Goal: Task Accomplishment & Management: Use online tool/utility

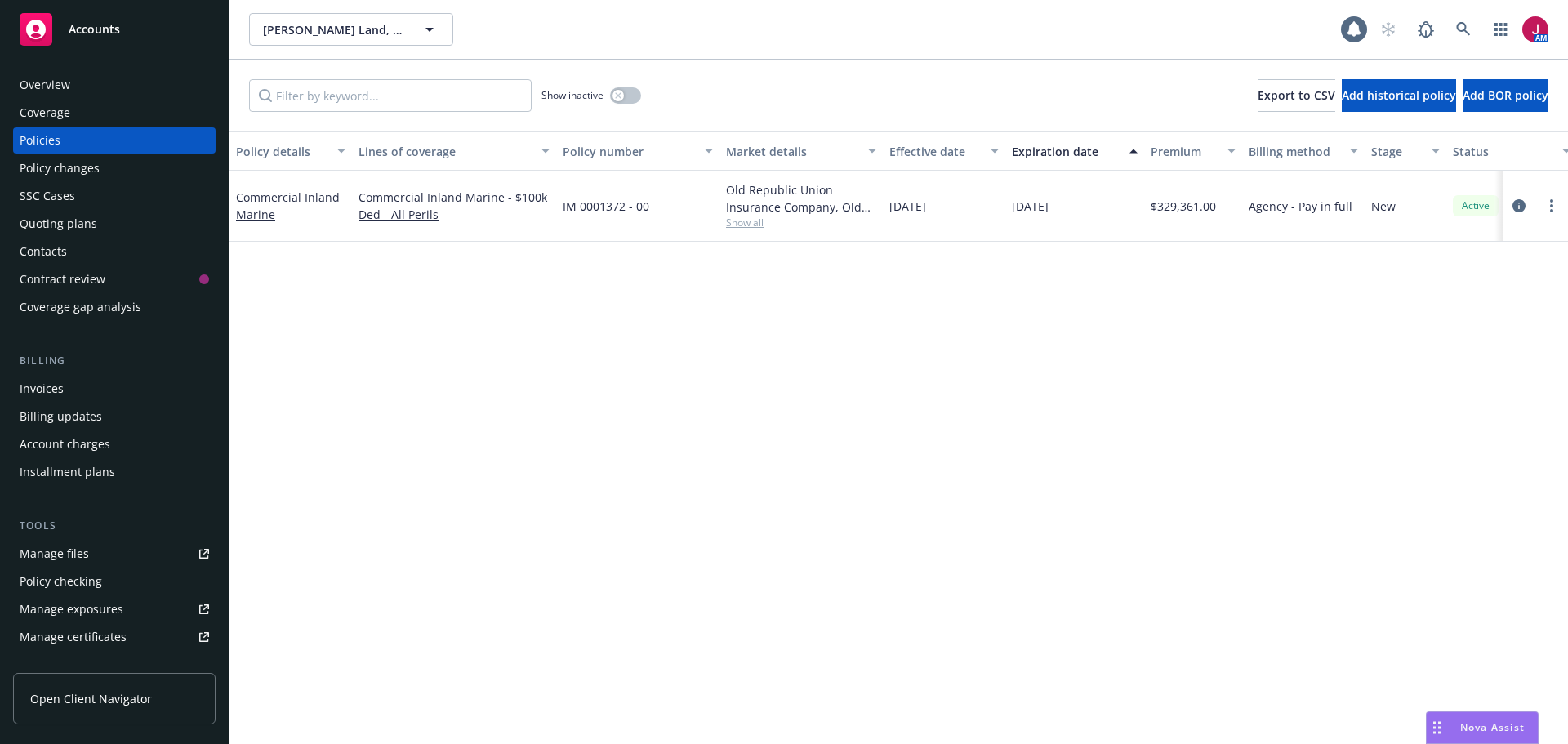
click at [199, 557] on icon at bounding box center [204, 554] width 10 height 10
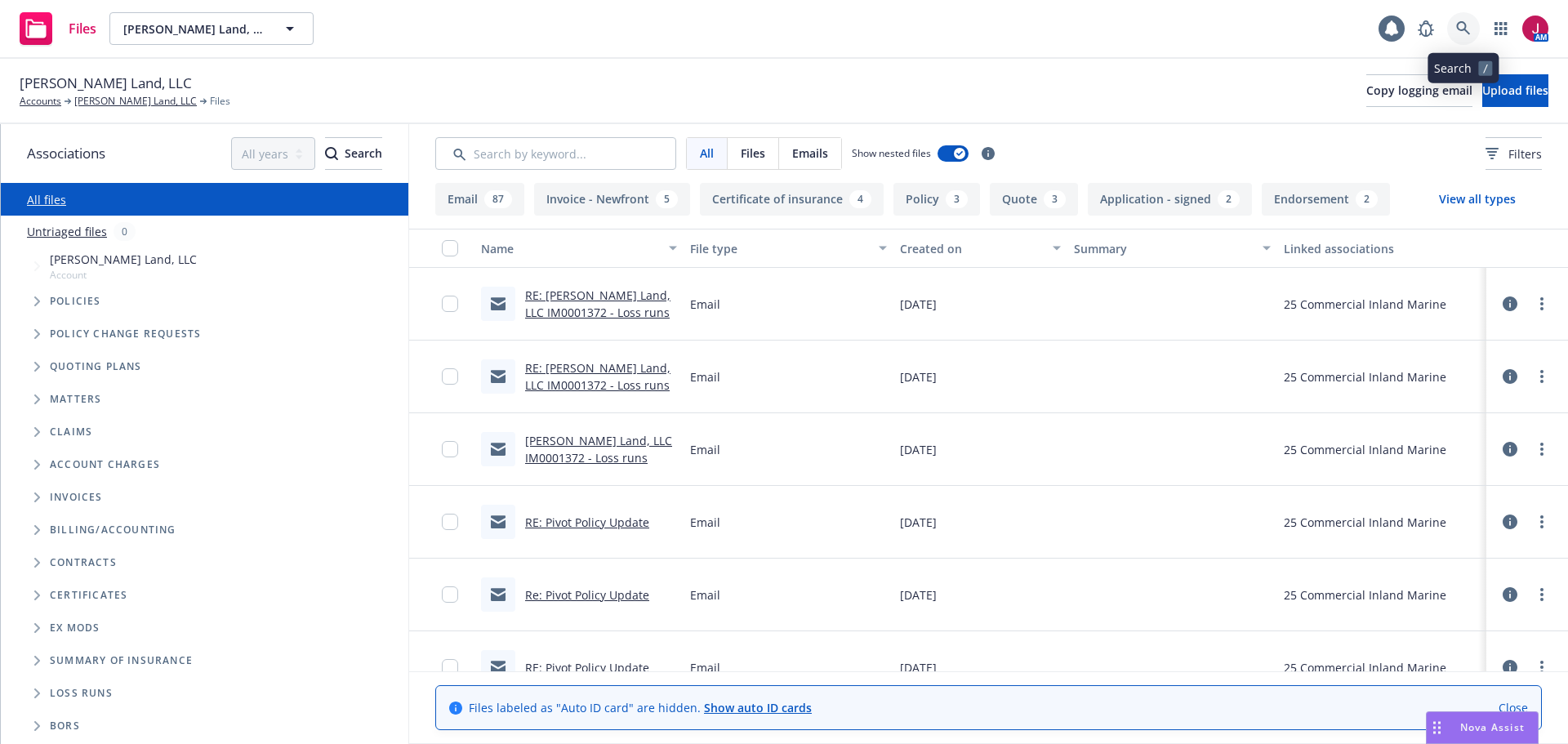
click at [1462, 34] on icon at bounding box center [1463, 28] width 14 height 14
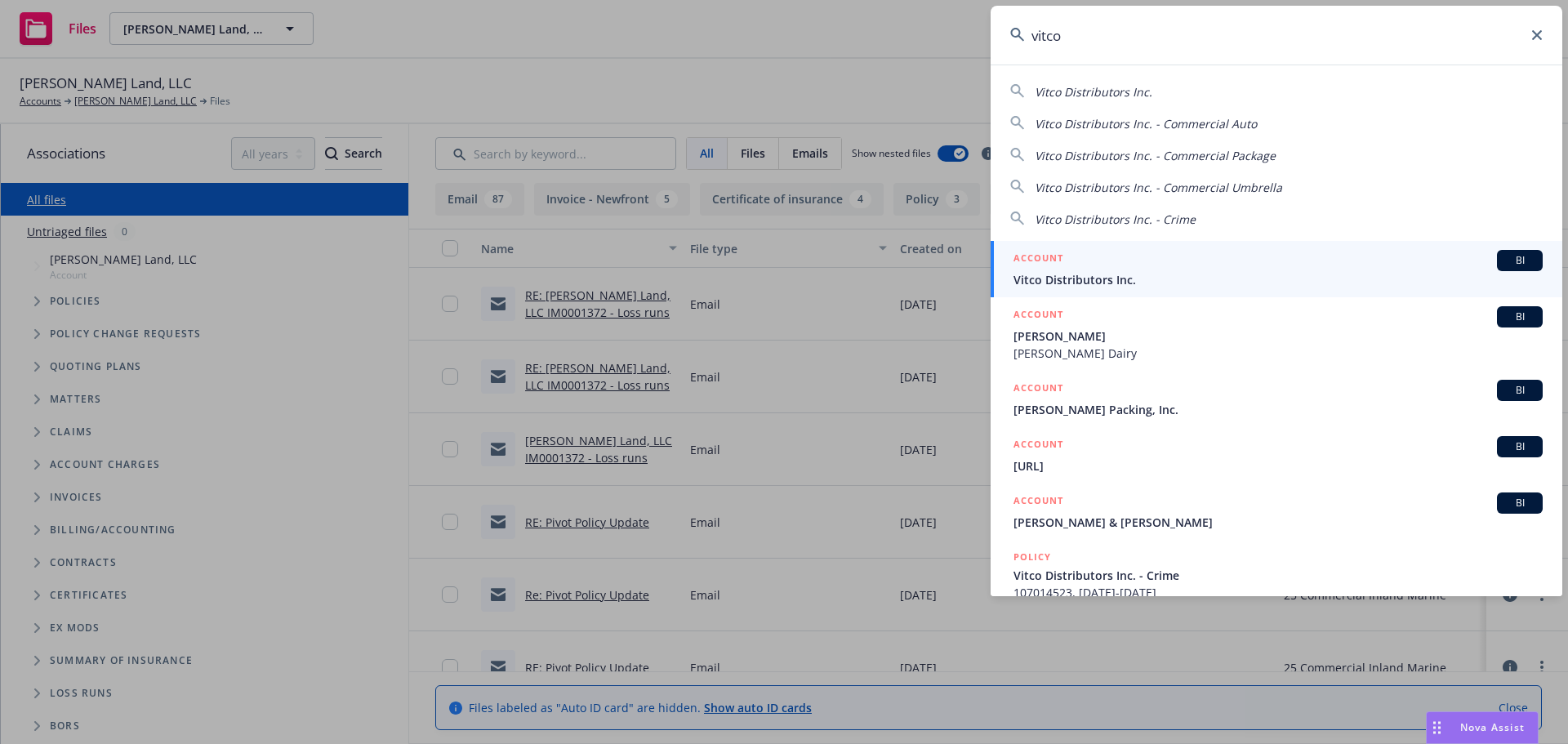
type input "vitco"
click at [1244, 269] on div "ACCOUNT BI" at bounding box center [1278, 260] width 529 height 21
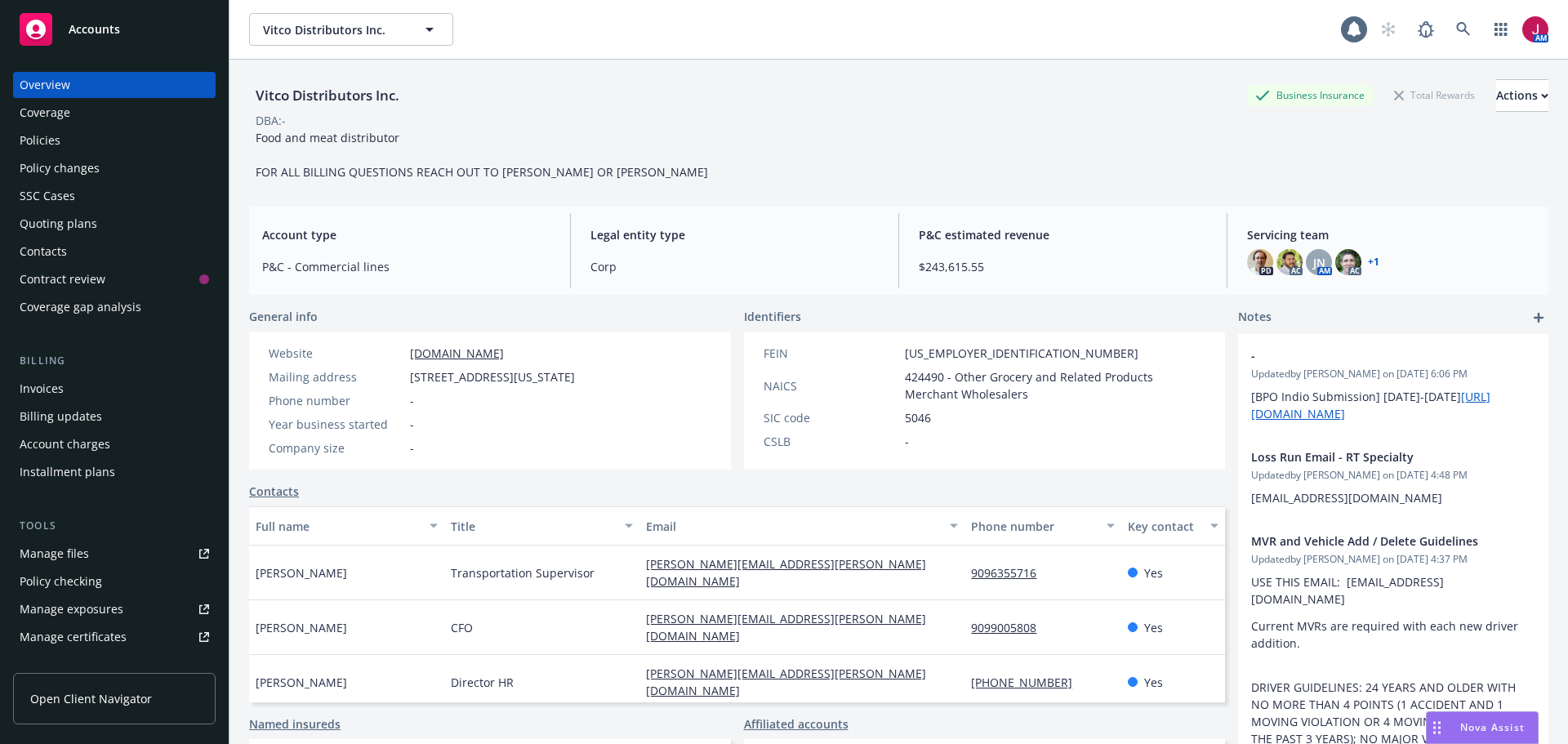
click at [97, 142] on div "Policies" at bounding box center [114, 140] width 189 height 26
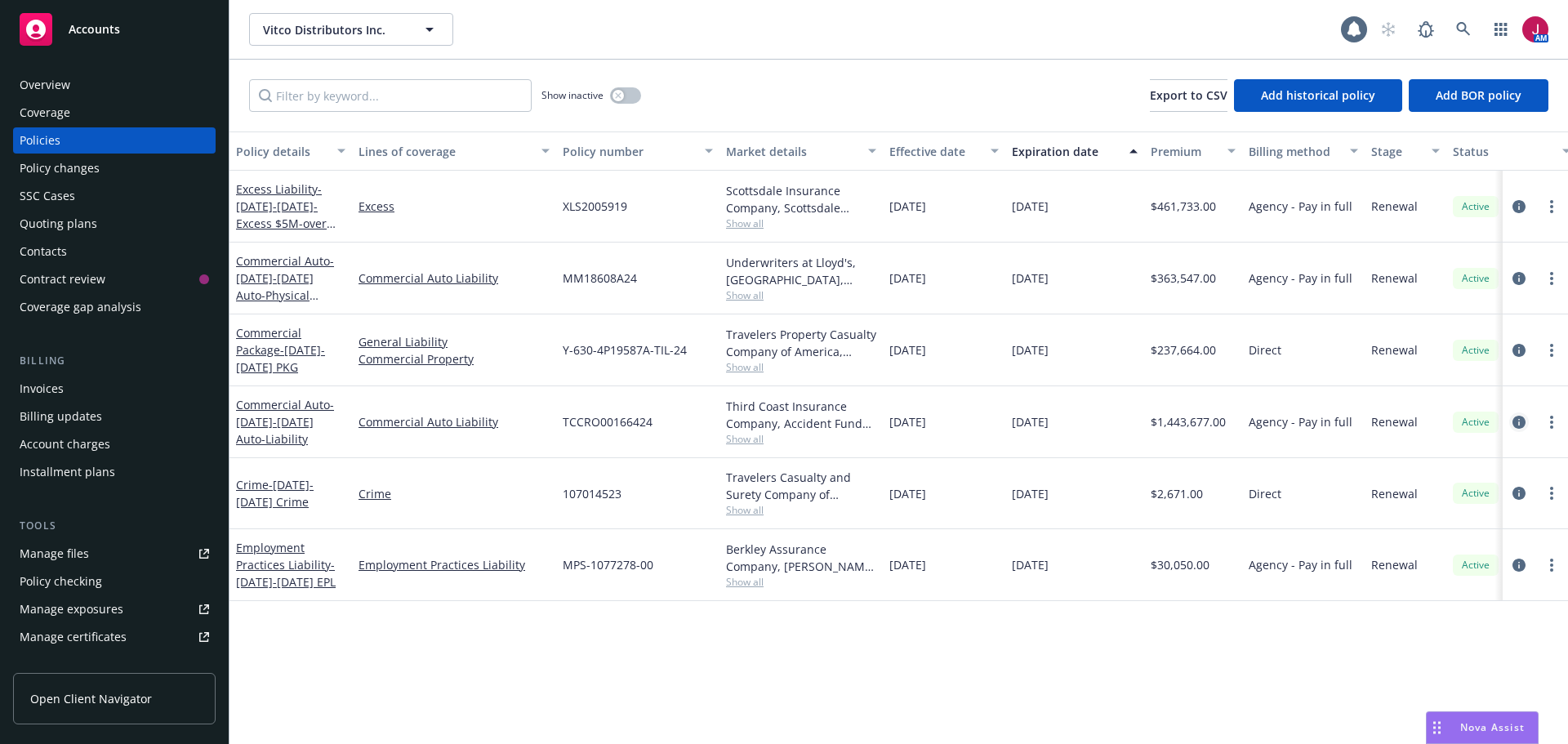
click at [1516, 425] on icon "circleInformation" at bounding box center [1518, 421] width 13 height 13
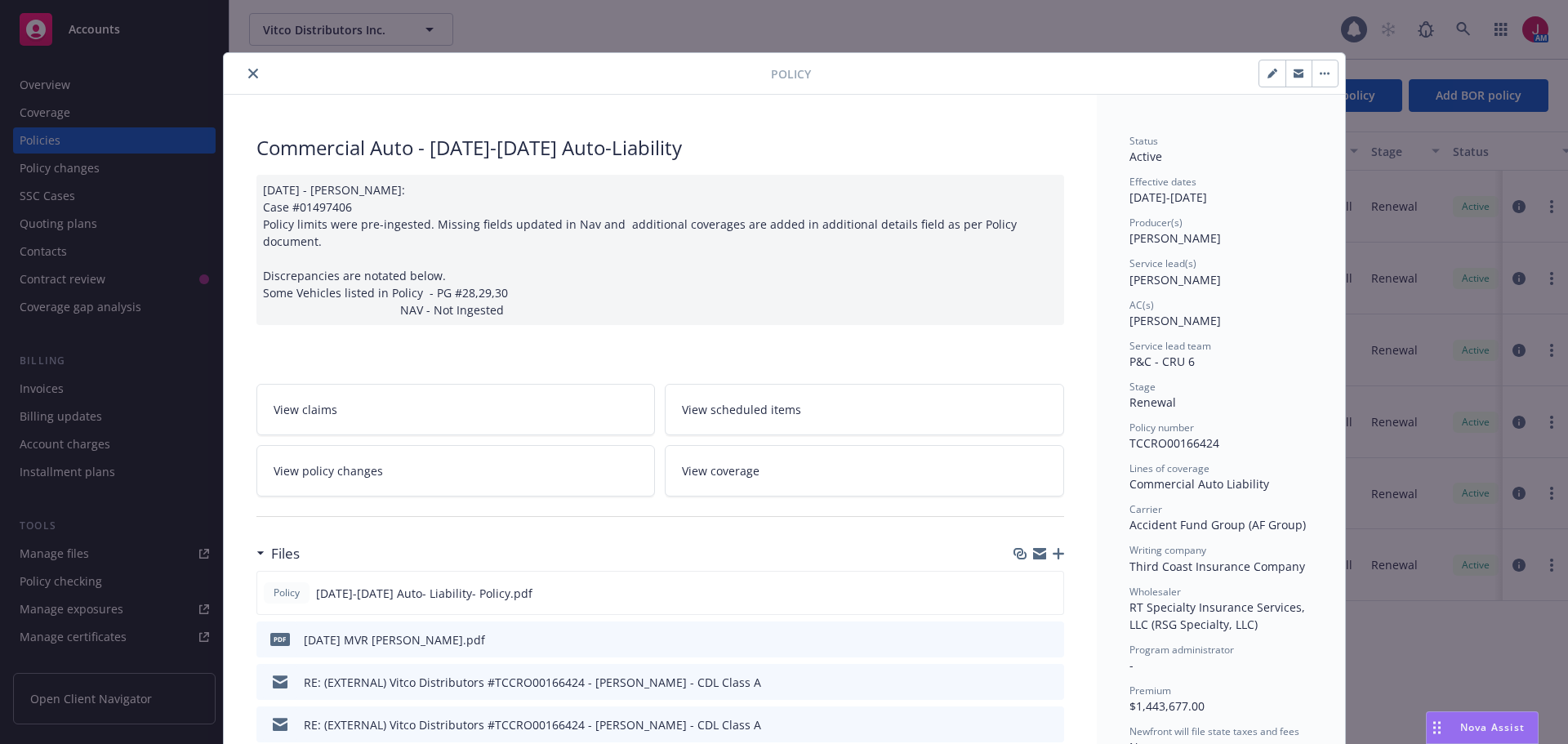
click at [1055, 548] on icon "button" at bounding box center [1059, 554] width 12 height 12
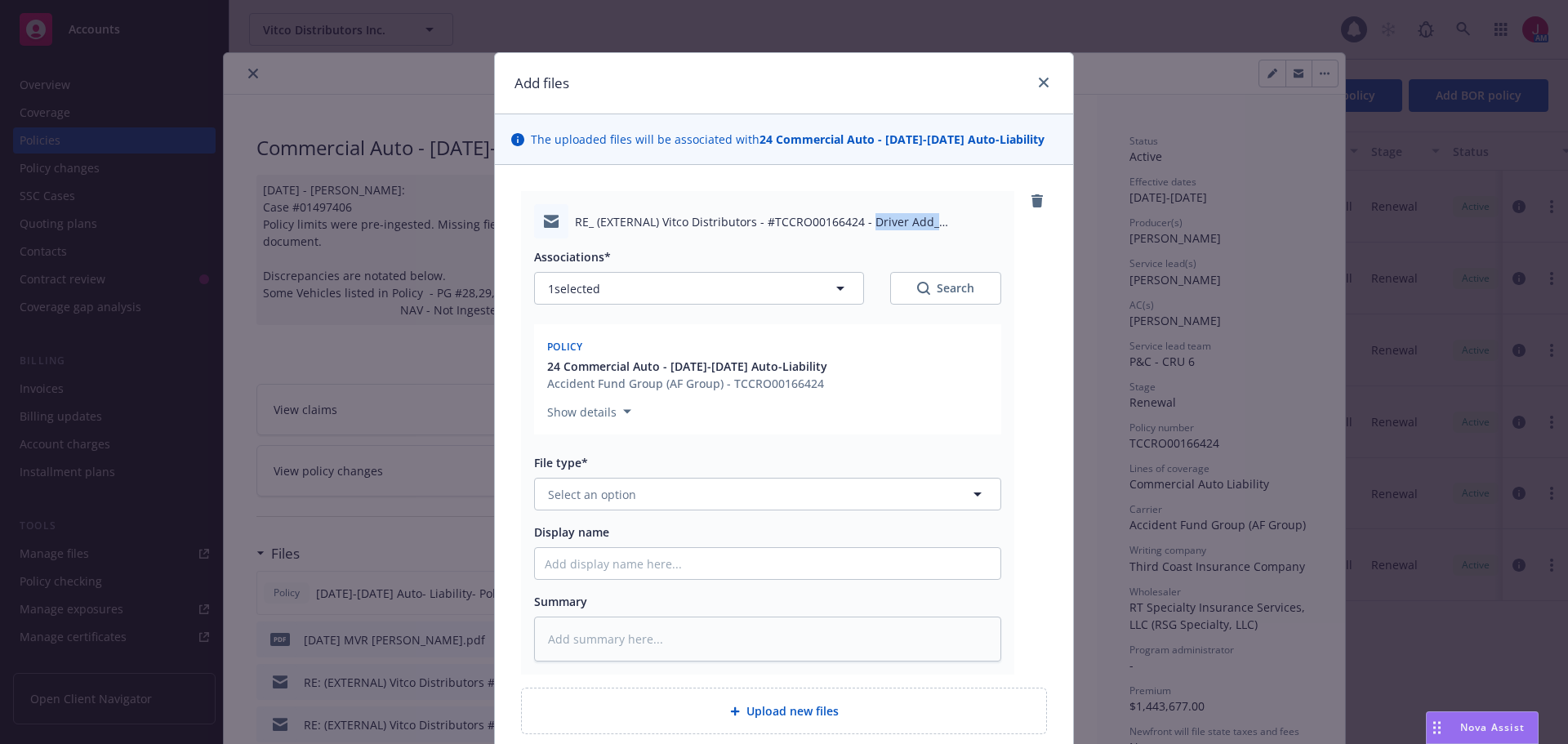
drag, startPoint x: 863, startPoint y: 225, endPoint x: 991, endPoint y: 227, distance: 128.0
click at [991, 227] on span "RE_ (EXTERNAL) Vitco Distributors - #TCCRO00166424 - Driver Add_ Antoine Salgad…" at bounding box center [788, 221] width 426 height 17
copy span "Driver Add_ Antoine"
click at [774, 495] on button "Select an option" at bounding box center [768, 494] width 467 height 33
type input "mvr"
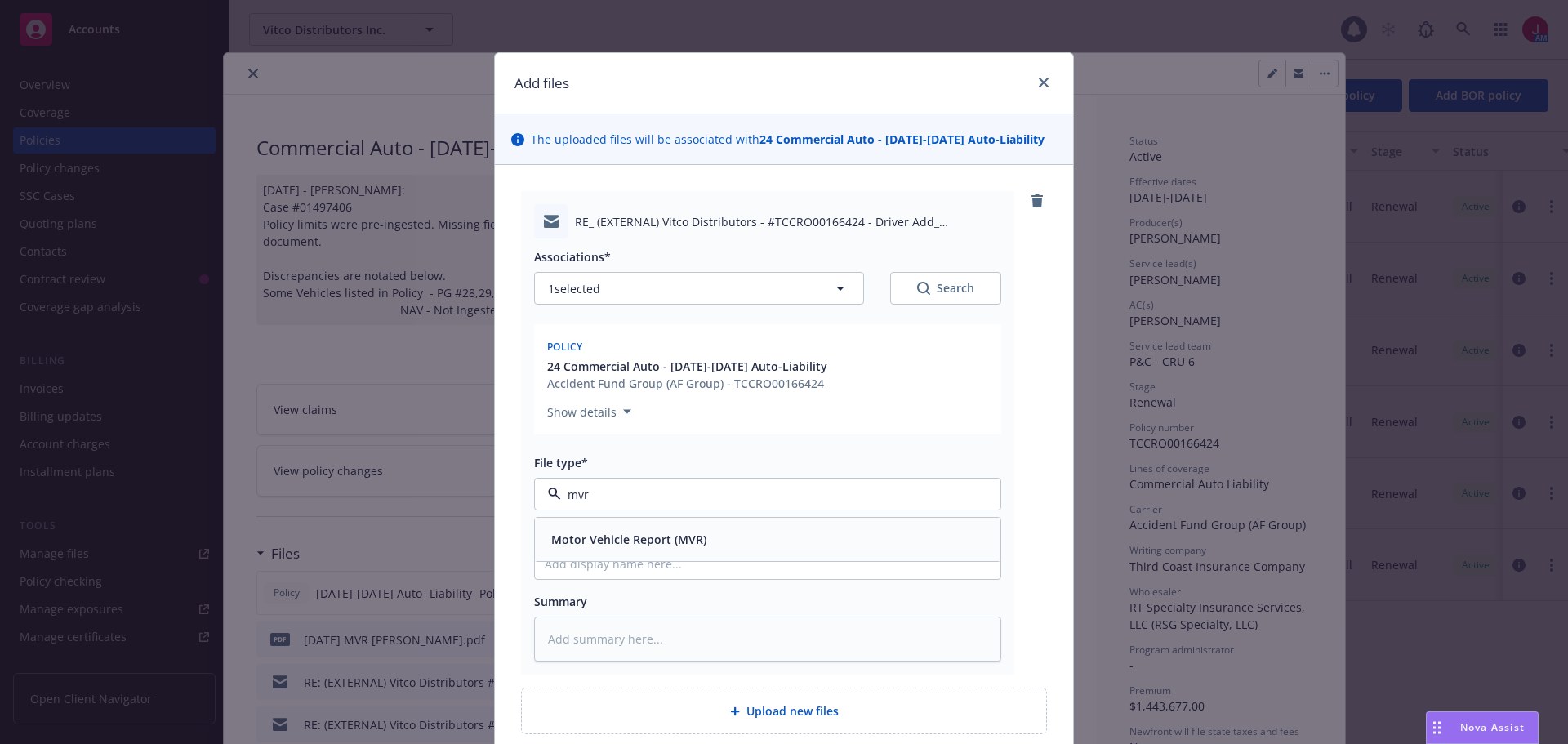
click at [765, 534] on div "Motor Vehicle Report (MVR)" at bounding box center [768, 540] width 446 height 24
click at [710, 554] on input "Display name" at bounding box center [768, 563] width 465 height 31
paste input "Driver Add_ Antoine"
type textarea "x"
type input "Driver Add_ Antoine"
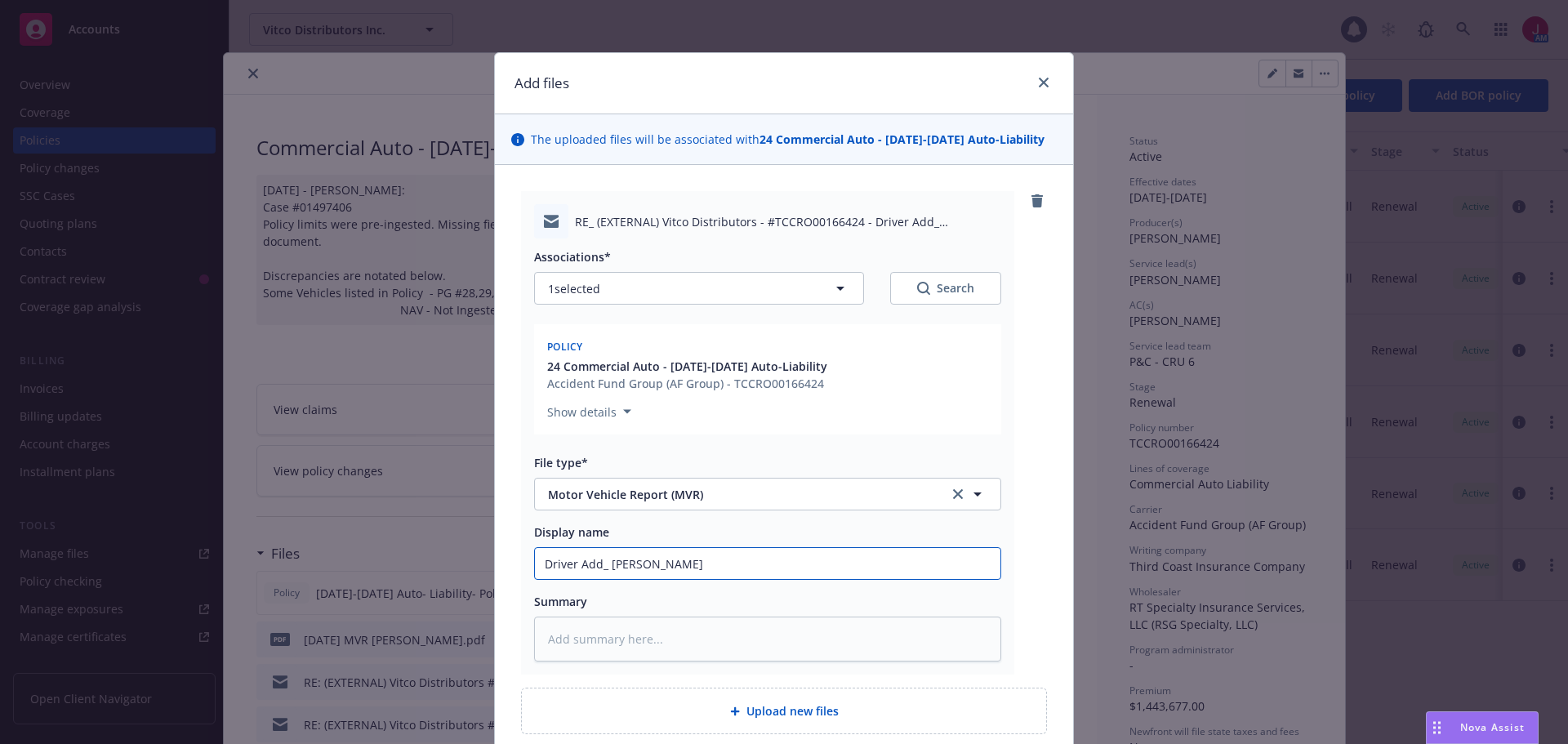
click at [676, 559] on input "Driver Add_ Antoine" at bounding box center [768, 563] width 465 height 31
type textarea "x"
type input "Driver Add_ Antoine"
type textarea "x"
type input "Driver Add_ Antoine S"
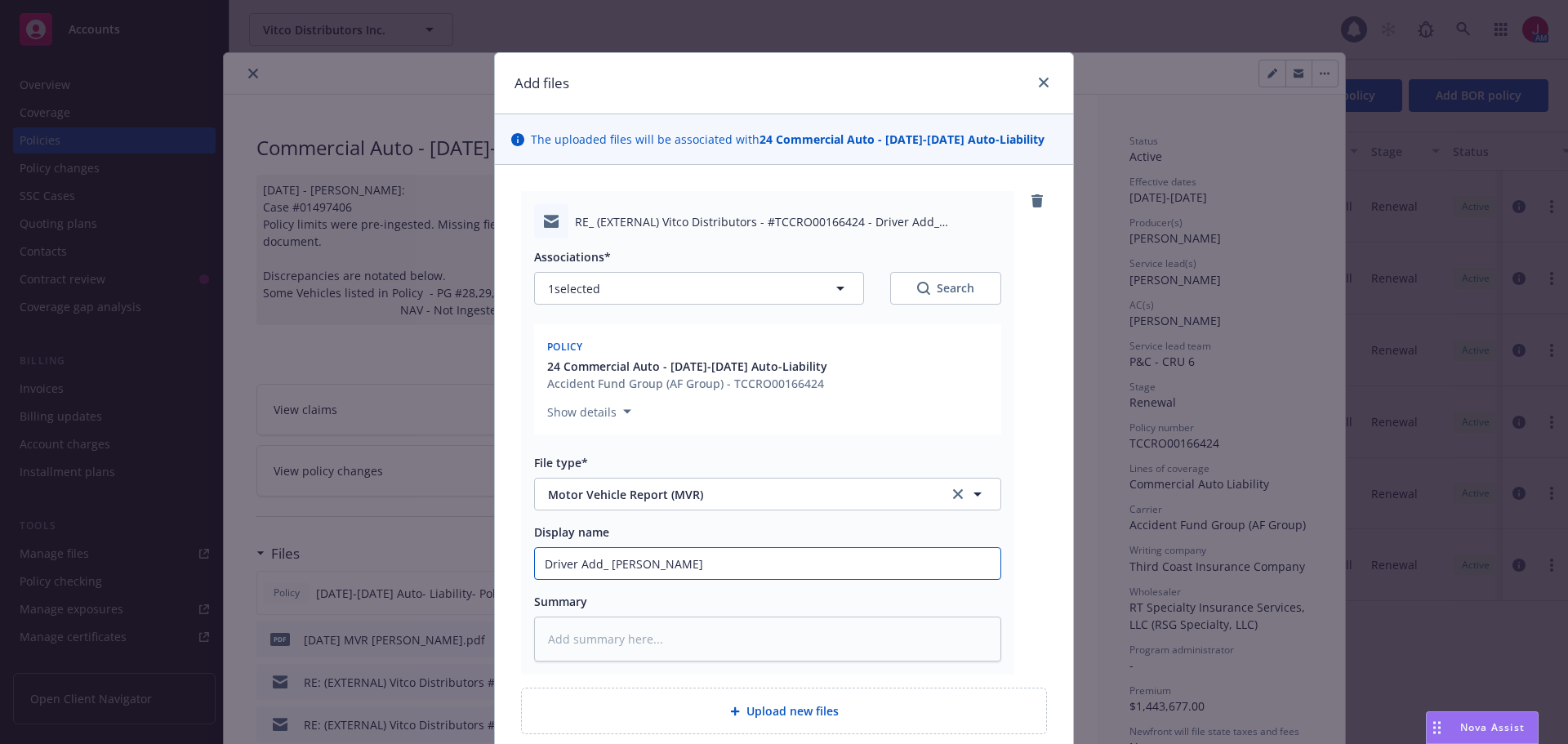
type textarea "x"
type input "Driver Add_ Antoine Sa"
type textarea "x"
type input "Driver Add_ Antoine Sal"
type textarea "x"
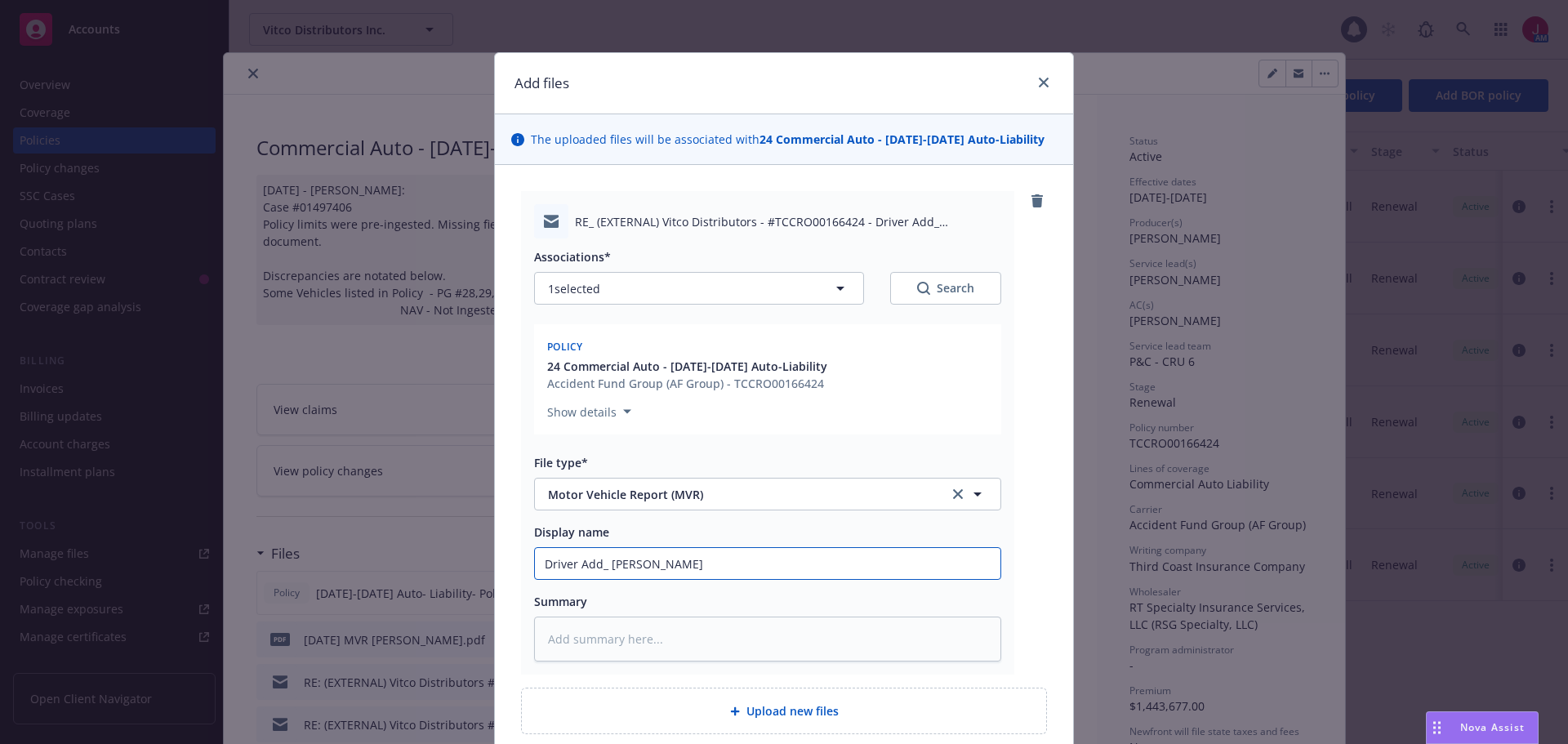
type input "Driver Add_ Antoine Salg"
type textarea "x"
type input "Driver Add_ Antoine Salga"
type textarea "x"
type input "Driver Add_ Antoine Salgad"
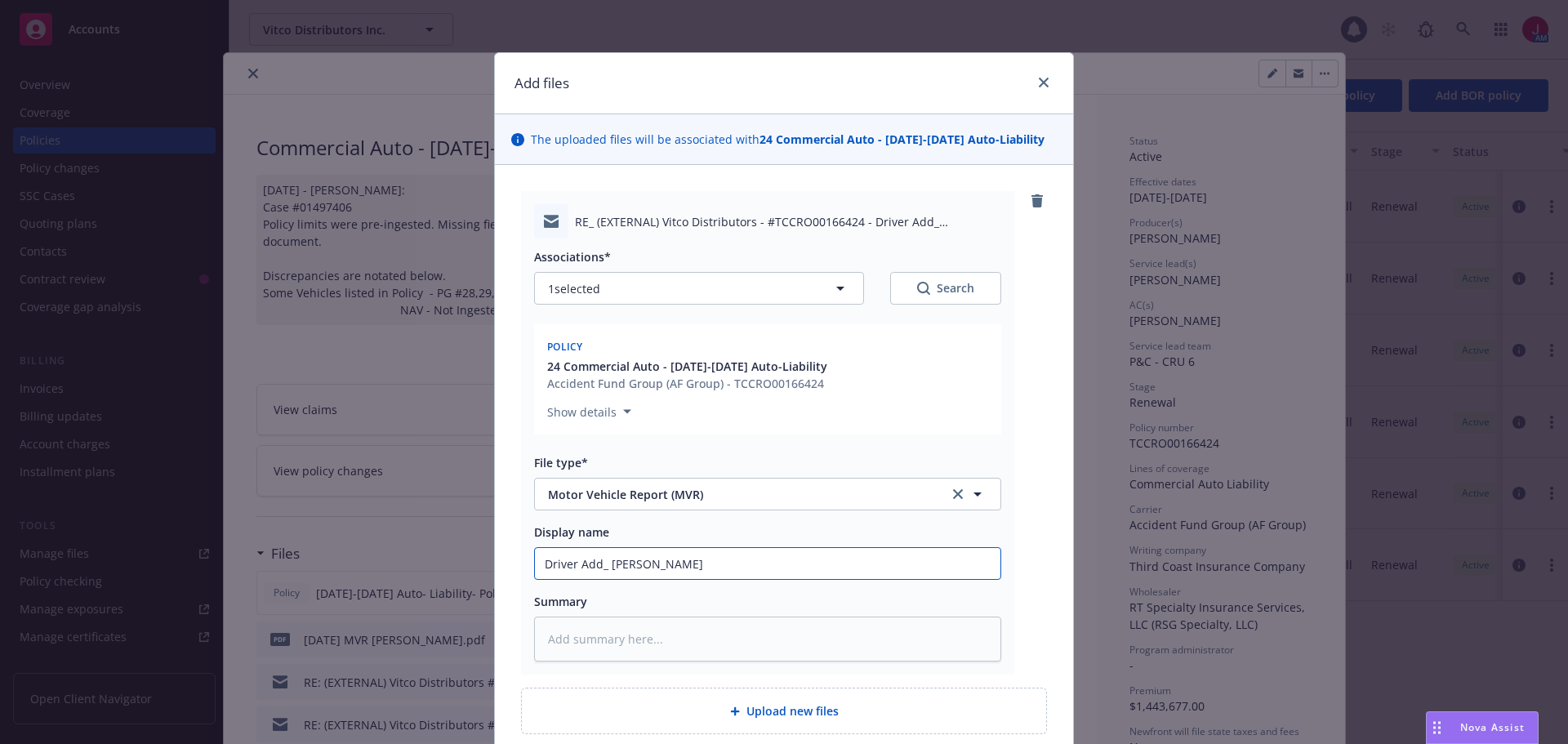
type textarea "x"
type input "Driver Add_ Antoine Salgado"
type textarea "x"
type input "Driver Add_ Antoine Salgado"
type textarea "x"
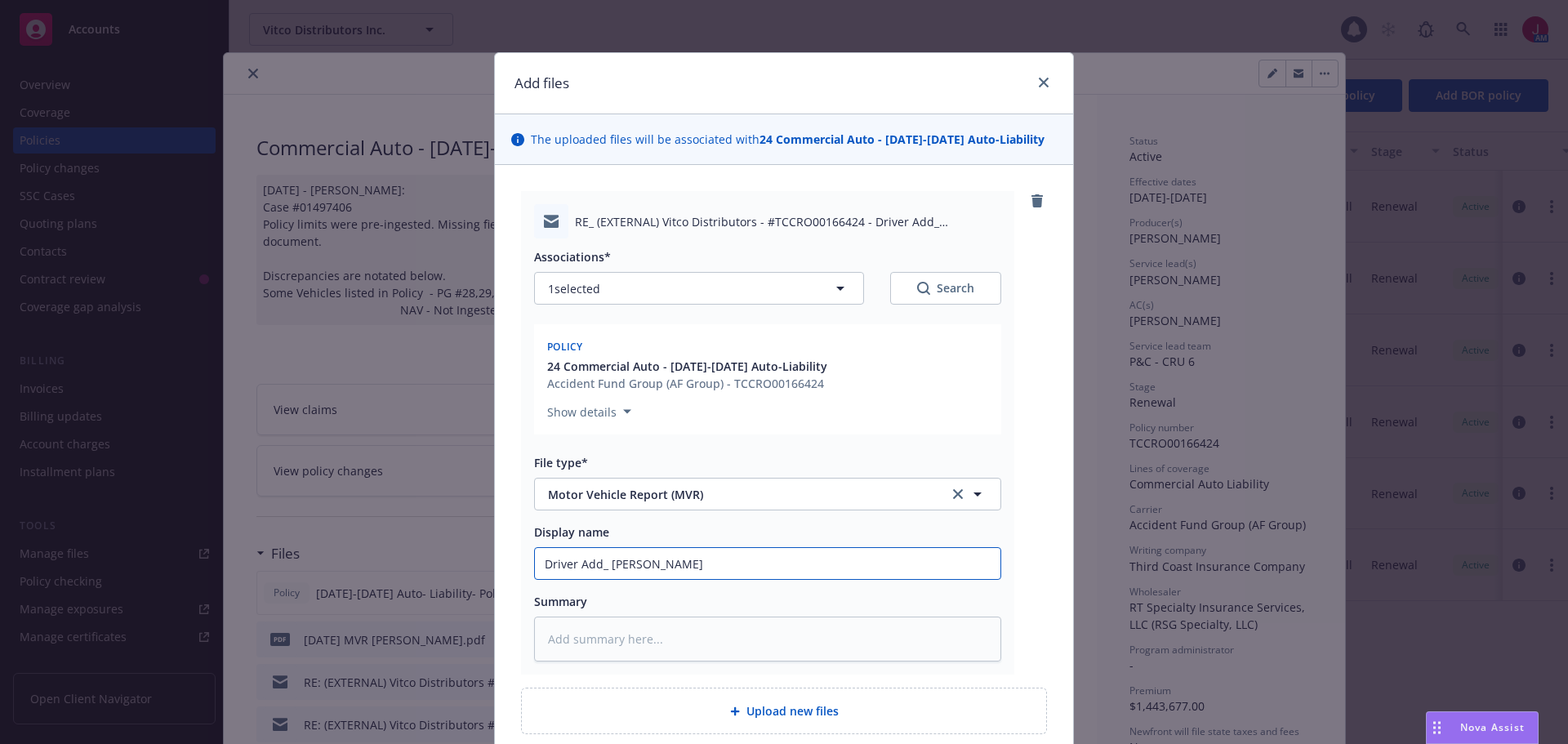
type input "Driver Add_ Antoine Salgado -"
type textarea "x"
type input "Driver Add_ Antoine Salgado -"
type textarea "x"
type input "Driver Add_ Antoine Salgado - A"
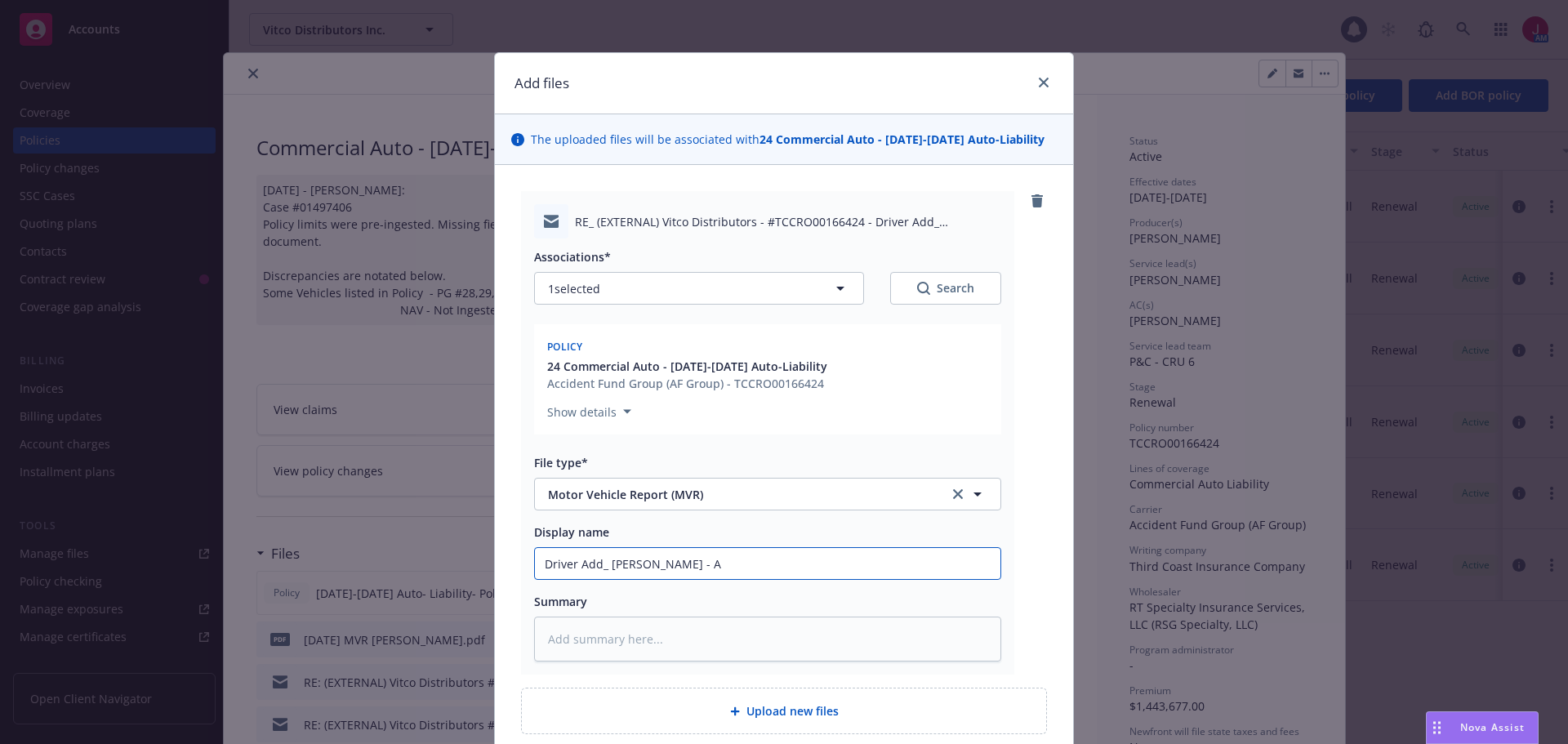
type textarea "x"
type input "Driver Add_ Antoine Salgado - Ap"
type textarea "x"
type input "Driver Add_ Antoine Salgado - App"
type textarea "x"
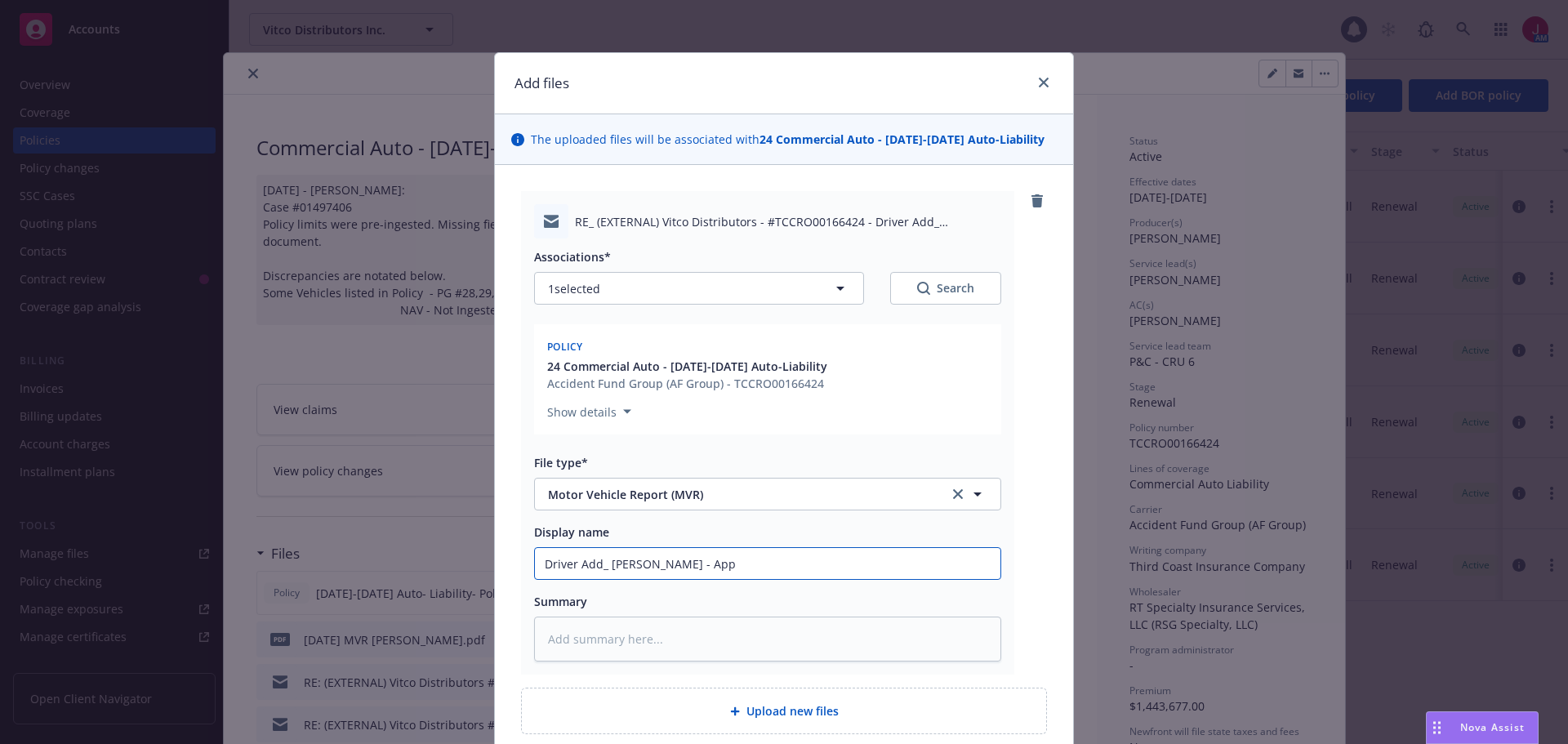
type input "Driver Add_ Antoine Salgado - Appr"
type textarea "x"
type input "Driver Add_ Antoine Salgado - Appro"
type textarea "x"
type input "Driver Add_ Antoine Salgado - Approv"
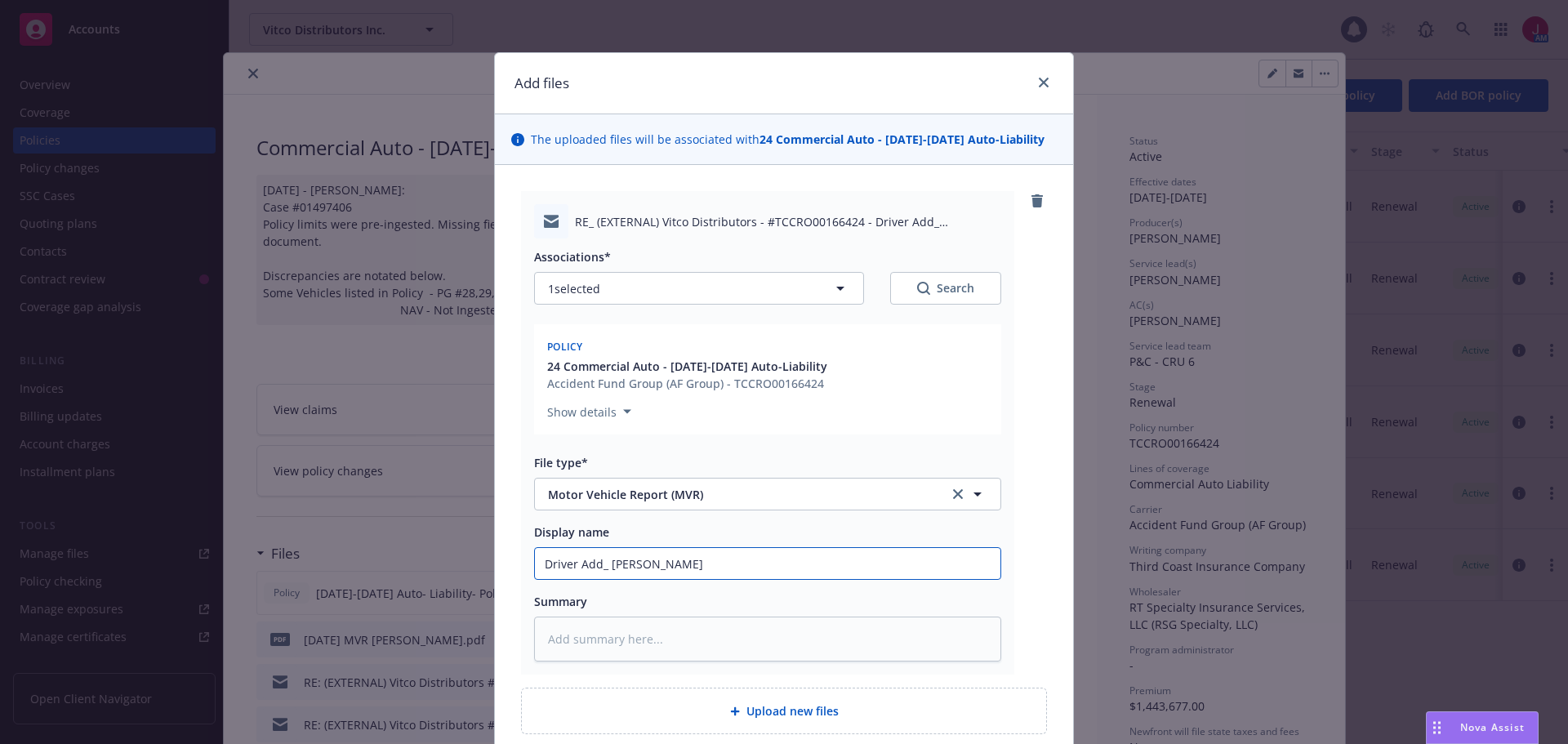
type textarea "x"
type input "Driver Add_ Antoine Salgado - Approve"
type textarea "x"
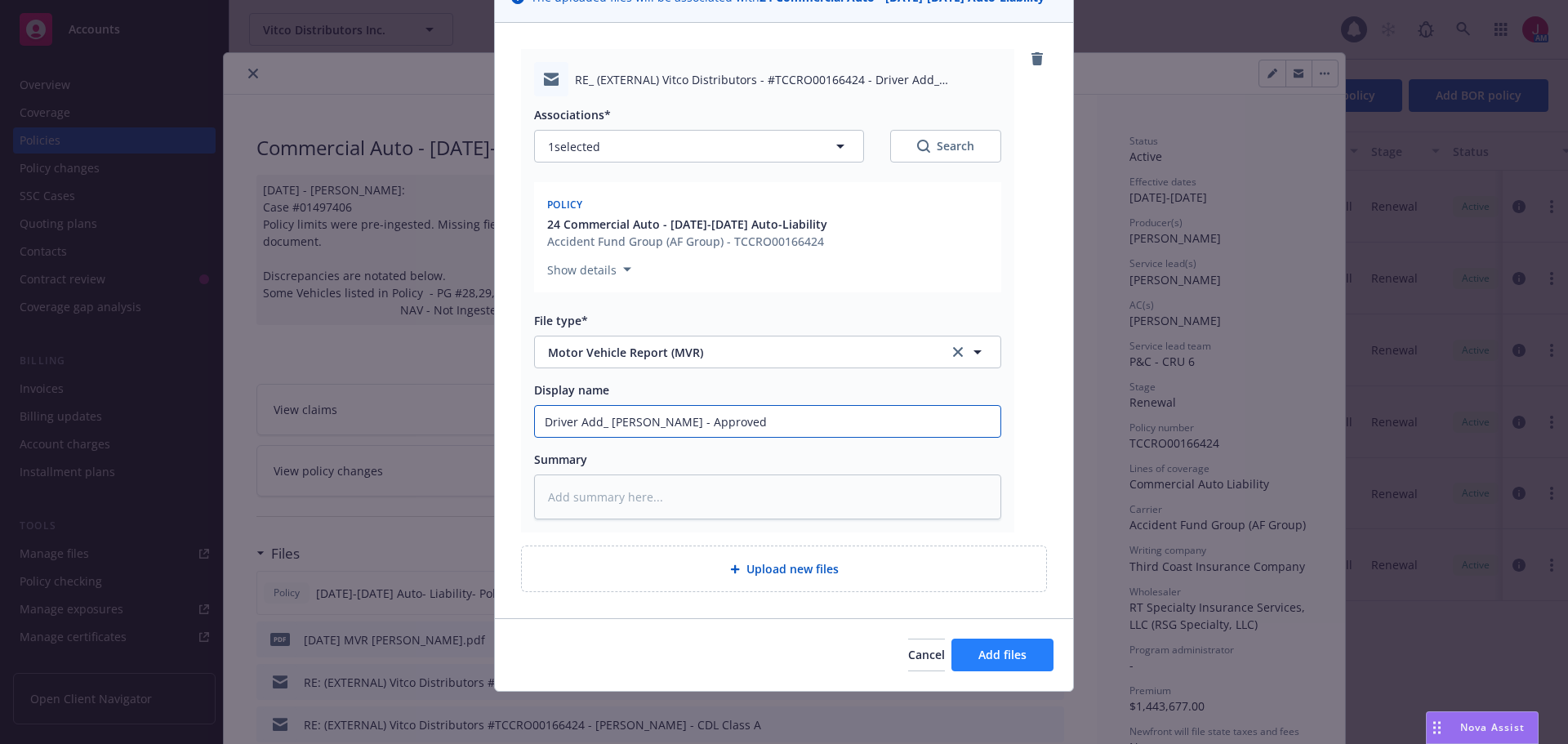
type input "Driver Add_ Antoine Salgado - Approved"
click at [958, 662] on button "Add files" at bounding box center [1002, 654] width 102 height 33
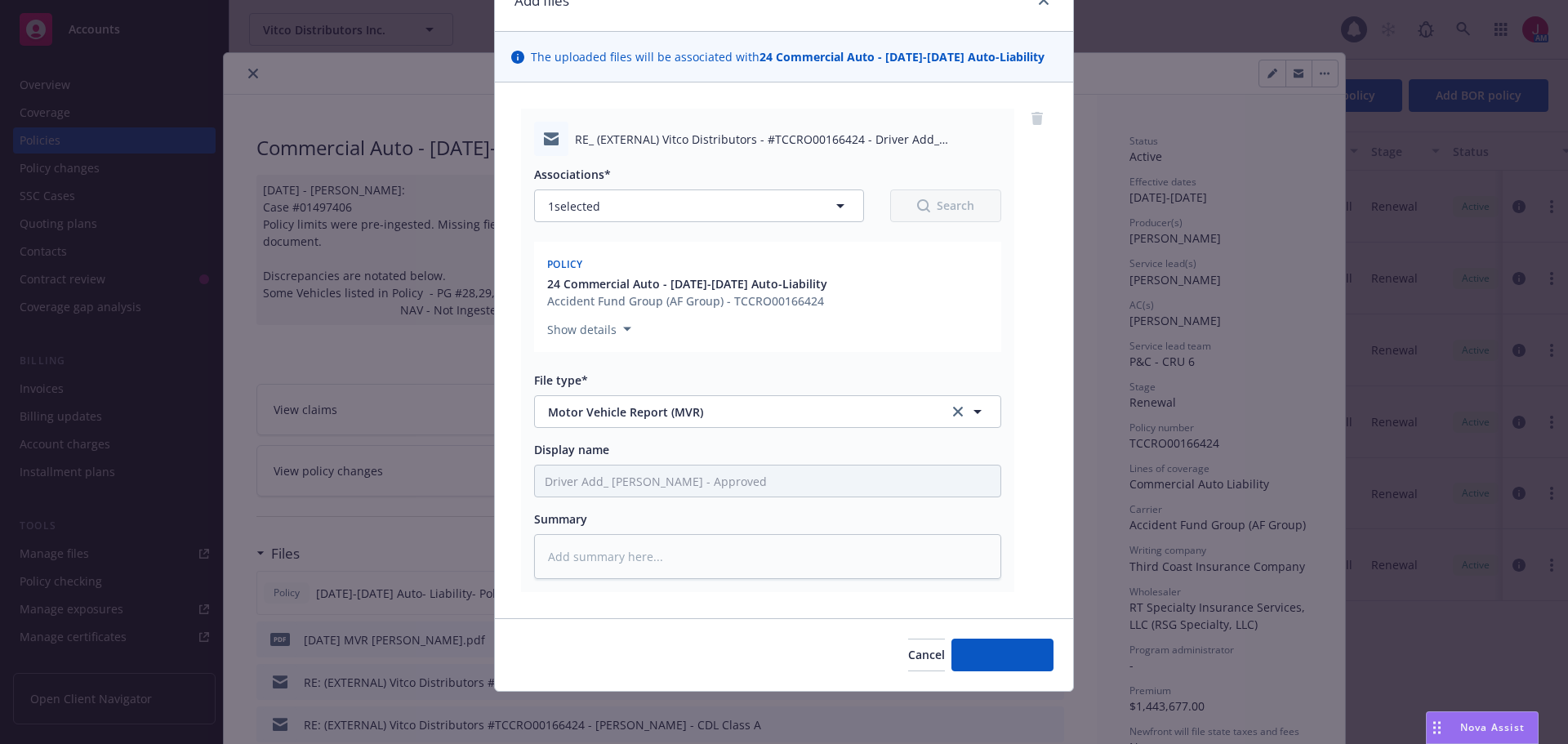
scroll to position [83, 0]
type textarea "x"
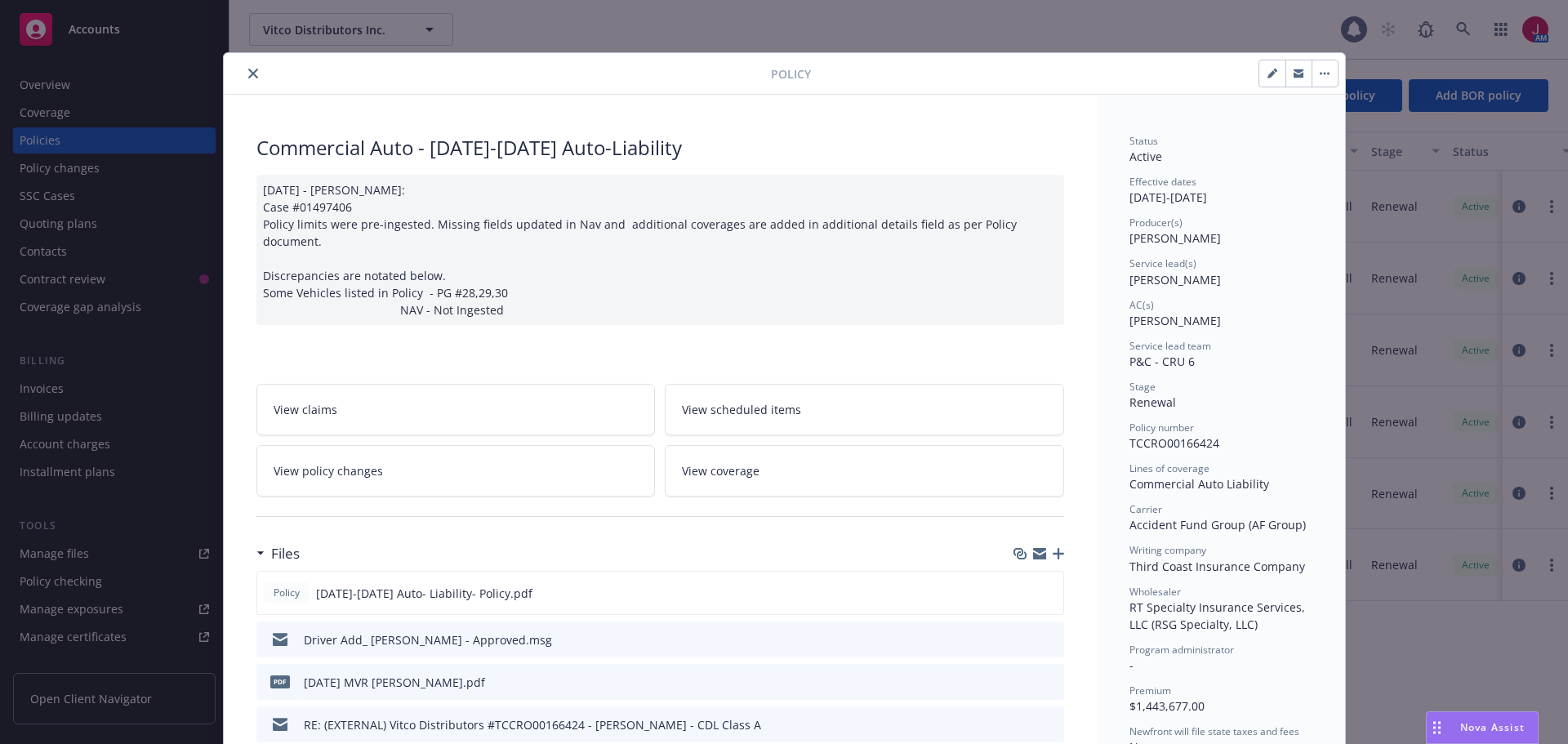
click at [1294, 76] on icon "button" at bounding box center [1299, 74] width 10 height 6
click at [243, 78] on button "close" at bounding box center [252, 73] width 19 height 19
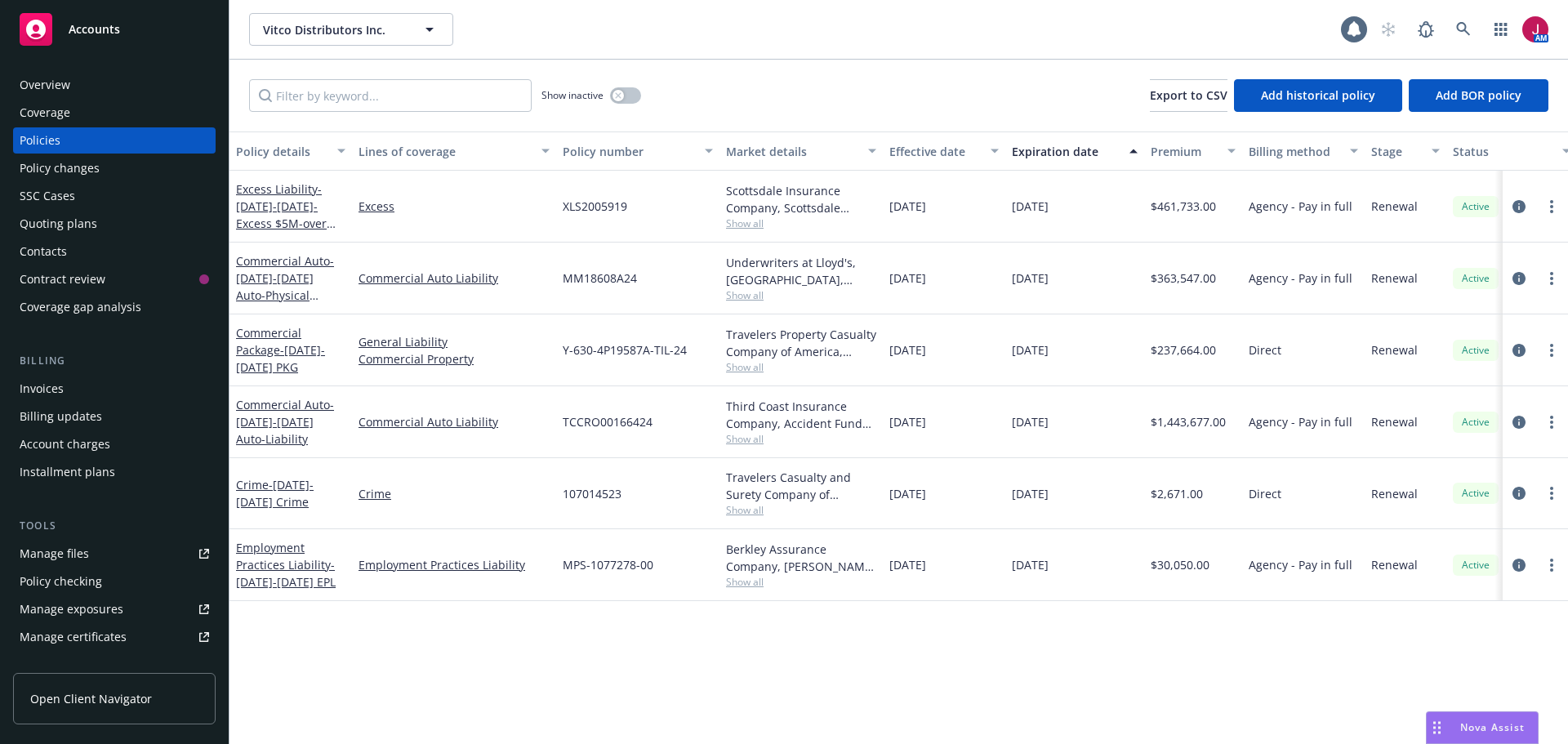
click at [73, 396] on div "Invoices" at bounding box center [114, 388] width 189 height 26
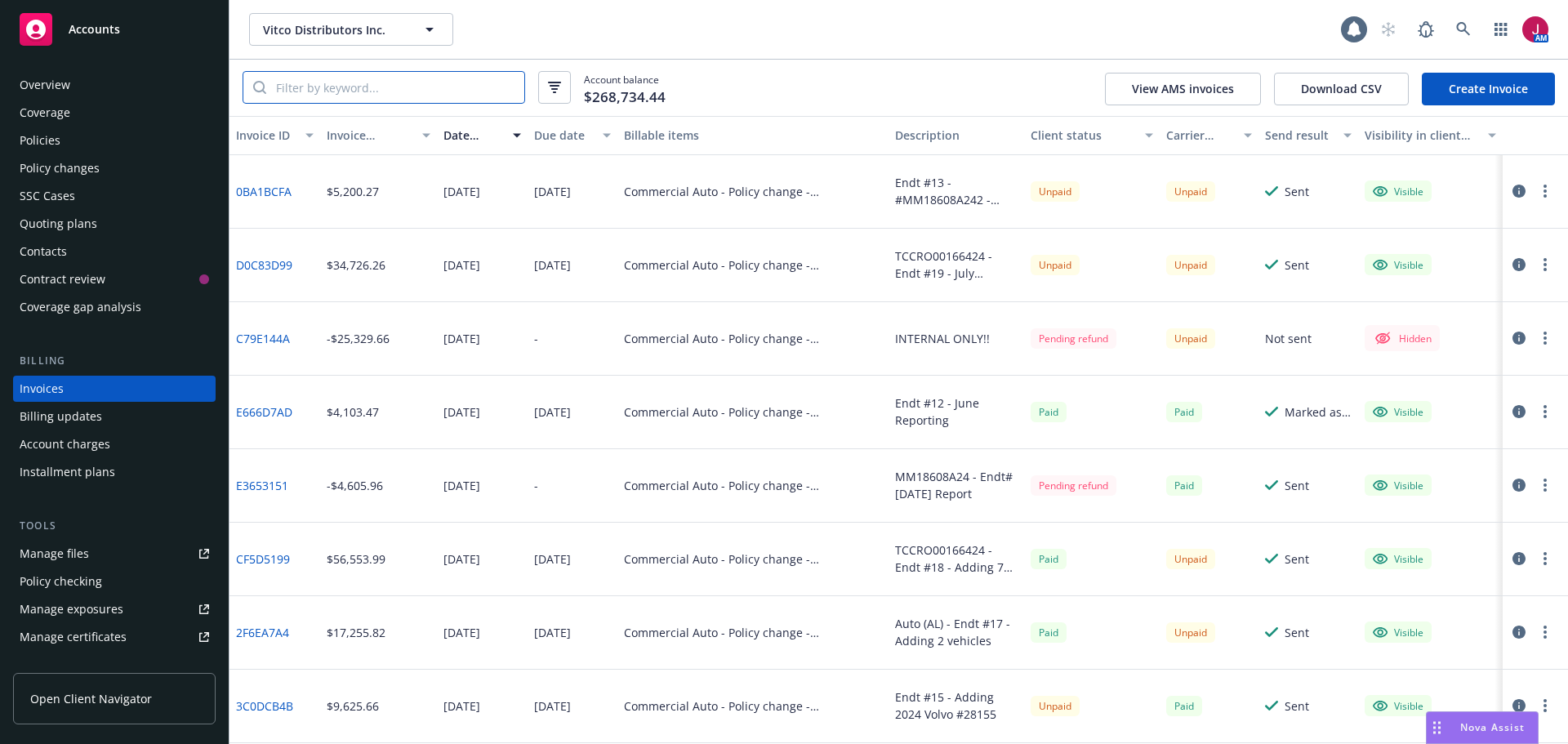
click at [293, 86] on input "search" at bounding box center [395, 87] width 258 height 31
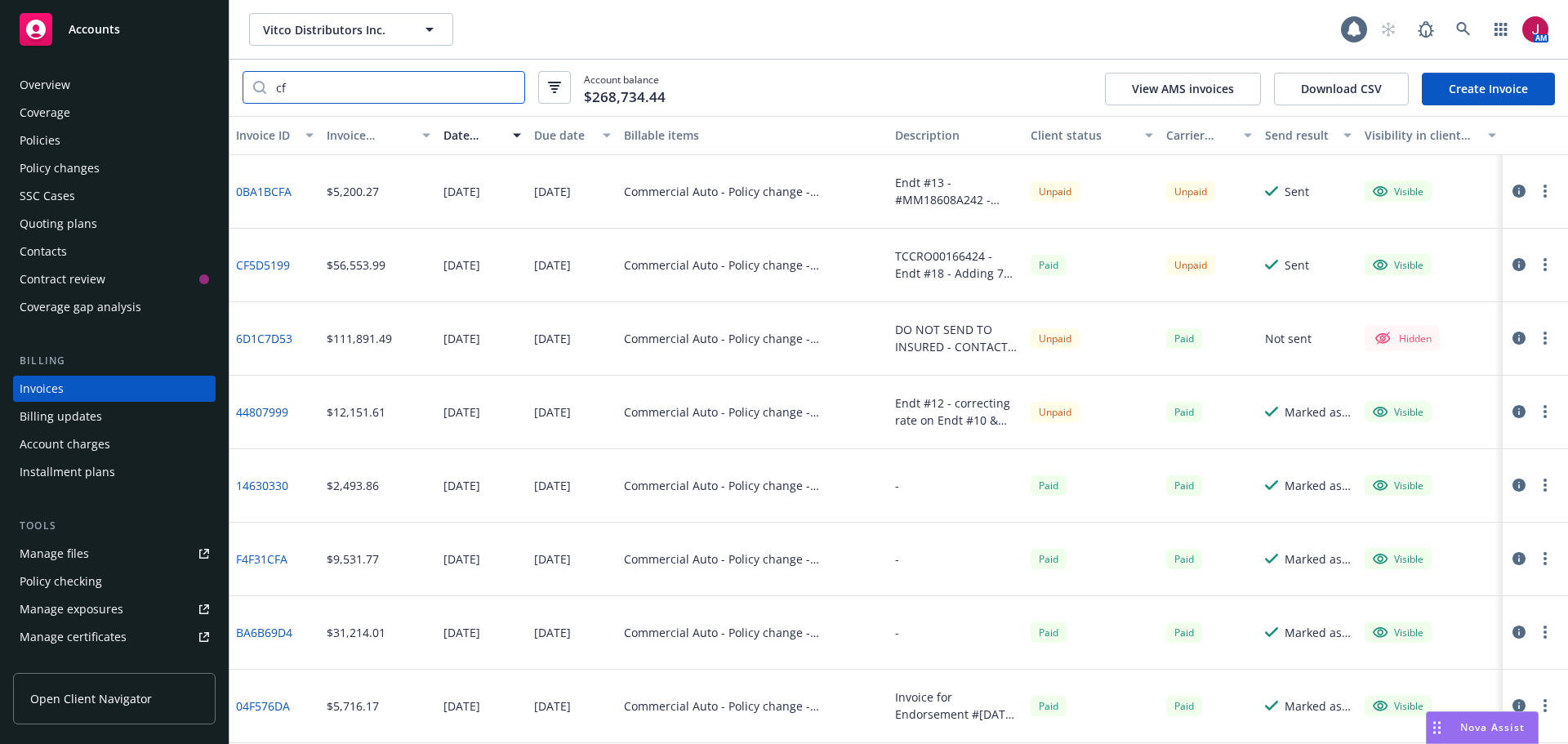
type input "cf"
drag, startPoint x: 340, startPoint y: 85, endPoint x: 127, endPoint y: 88, distance: 213.0
click at [127, 88] on div "Accounts Overview Coverage Policies Policy changes SSC Cases Quoting plans Cont…" at bounding box center [784, 372] width 1568 height 744
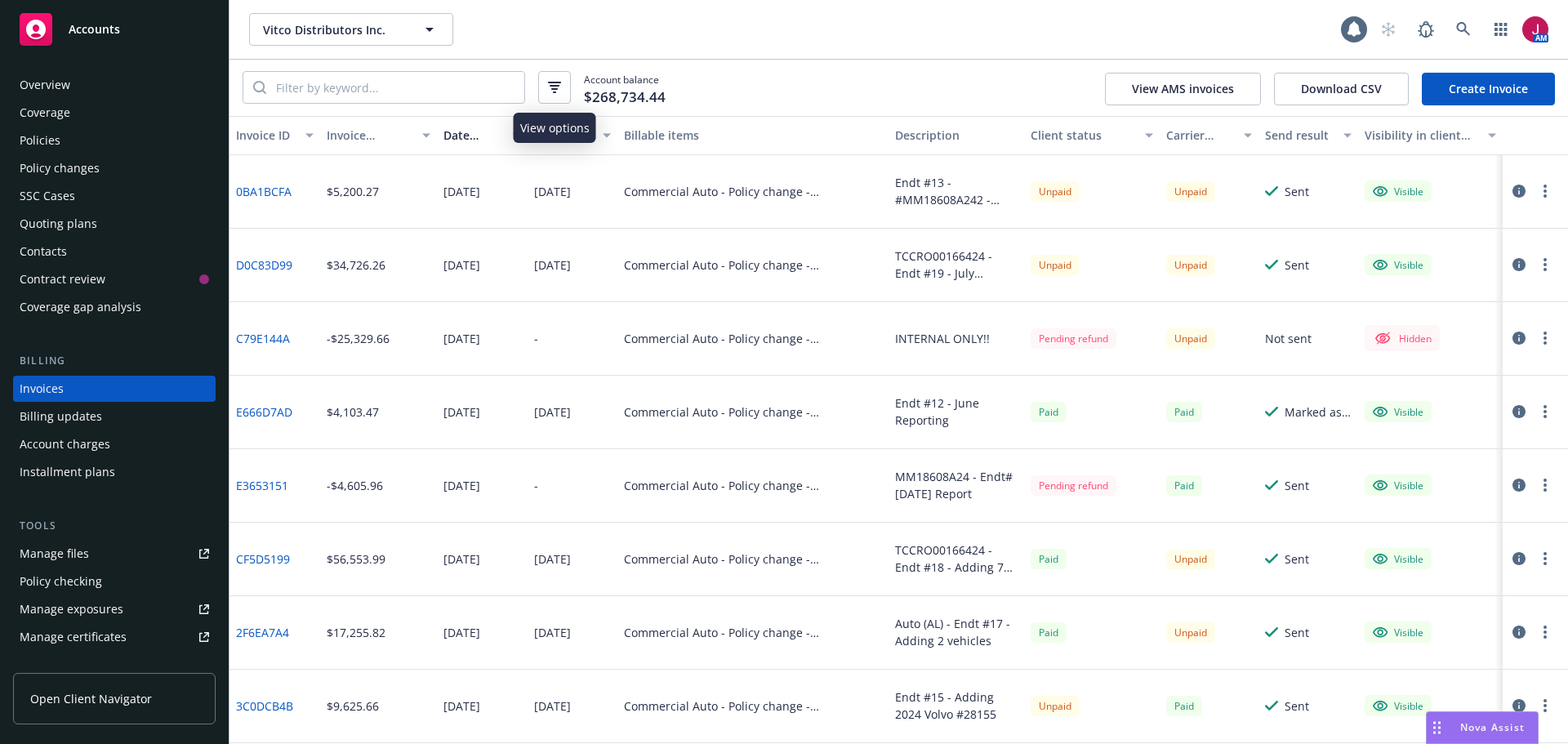
click at [549, 85] on icon "button" at bounding box center [554, 88] width 13 height 12
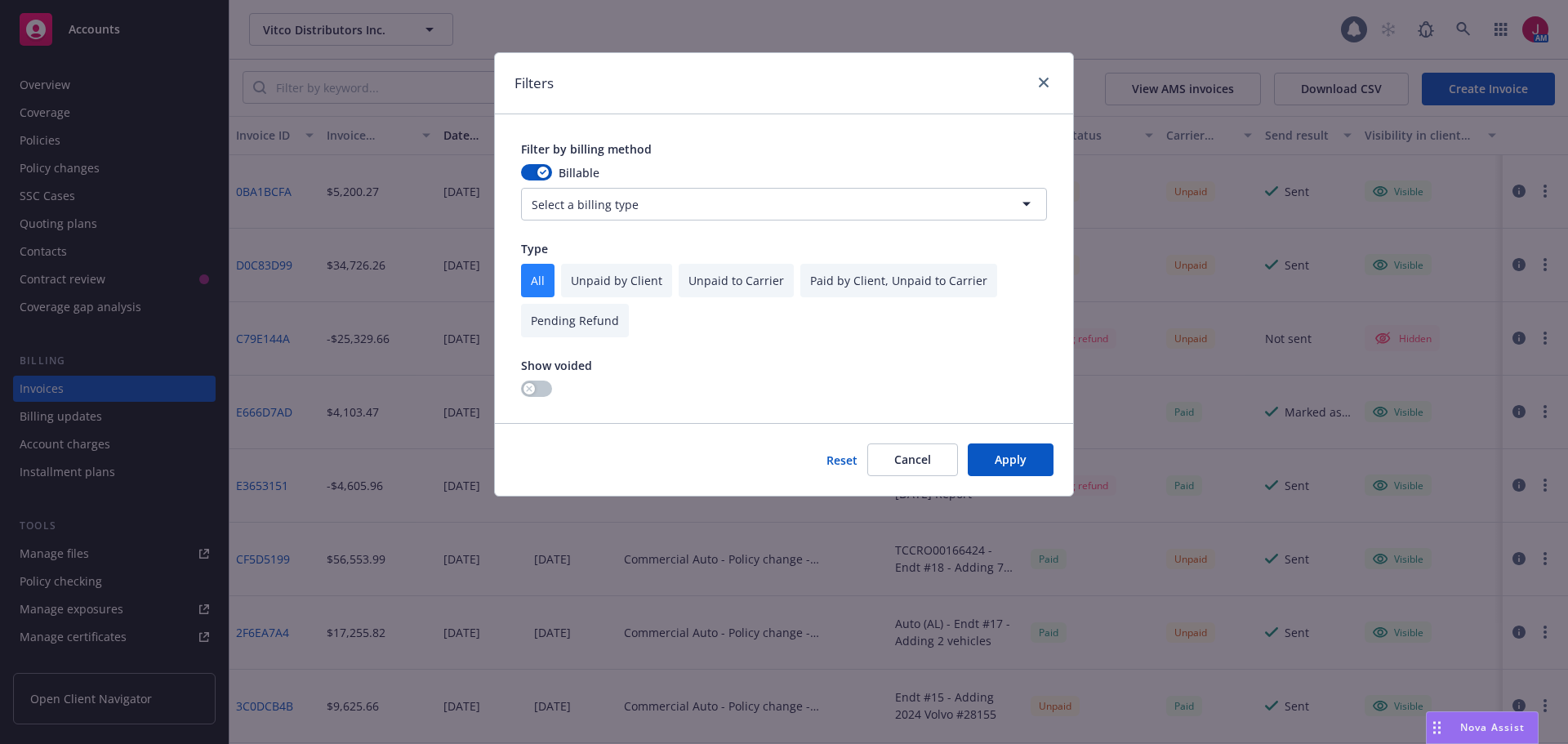
click at [734, 291] on input "checkbox" at bounding box center [736, 280] width 115 height 34
checkbox input "true"
checkbox input "false"
click at [1020, 468] on button "Apply" at bounding box center [1011, 459] width 86 height 33
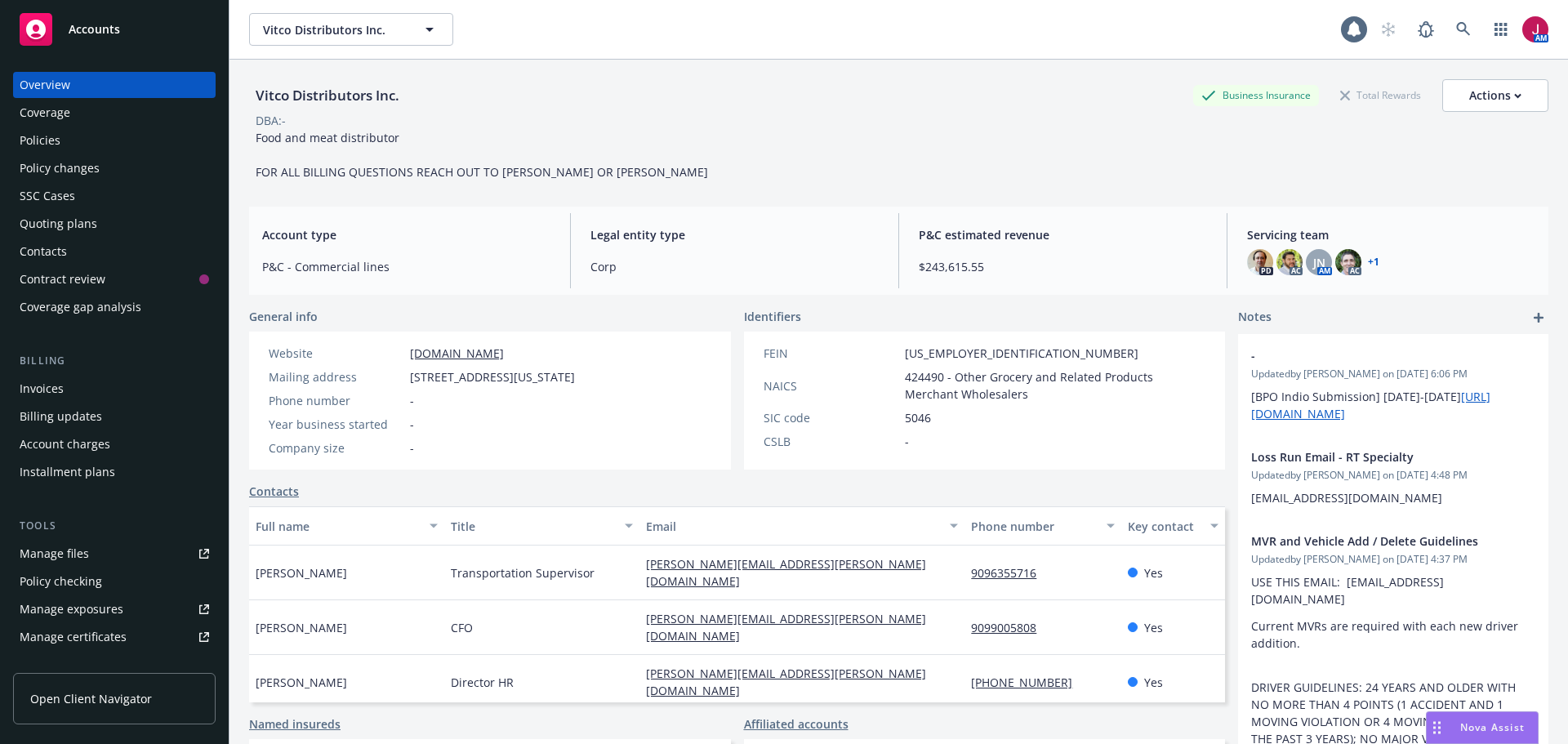
click at [45, 377] on div "Invoices" at bounding box center [41, 388] width 44 height 26
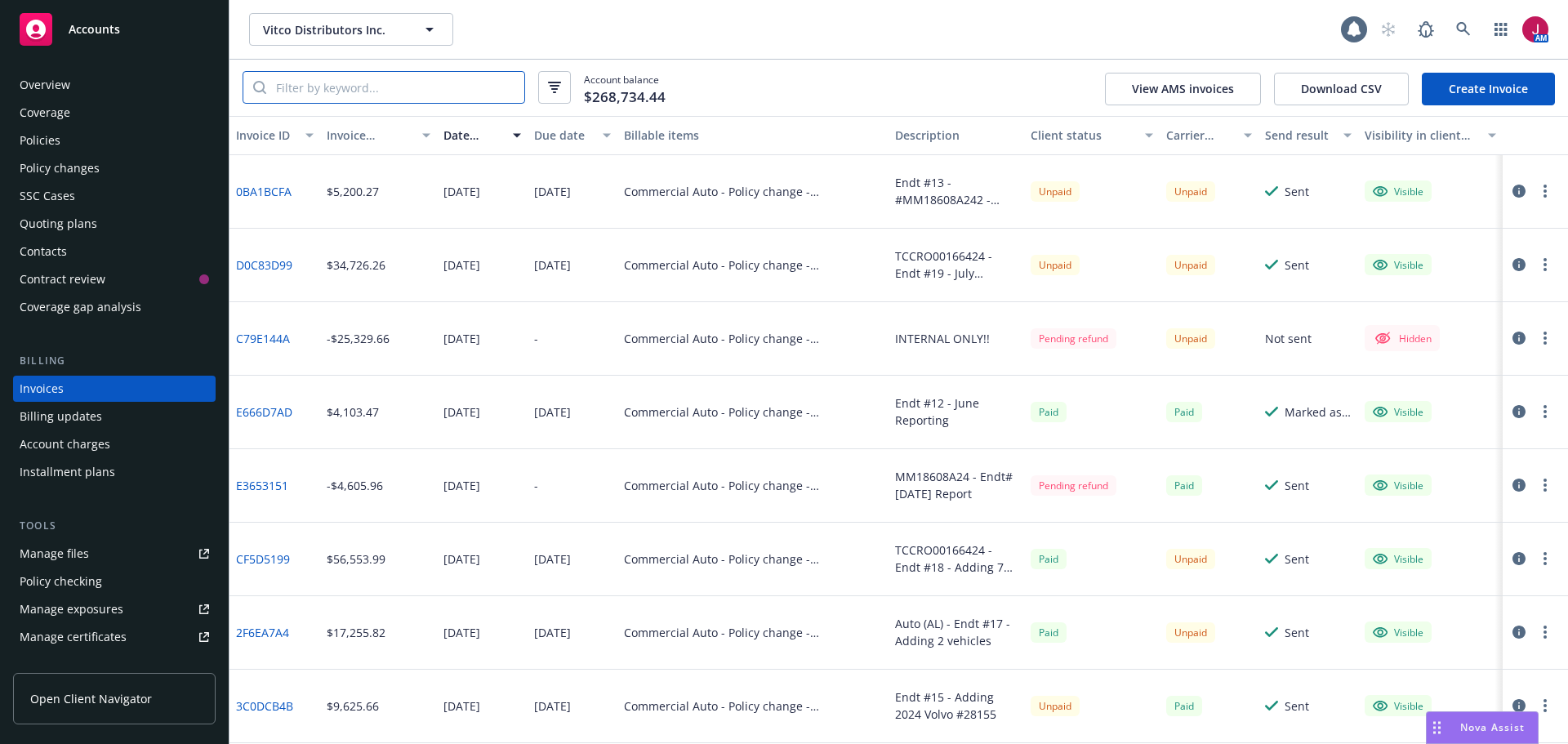
click at [328, 92] on input "search" at bounding box center [395, 87] width 258 height 31
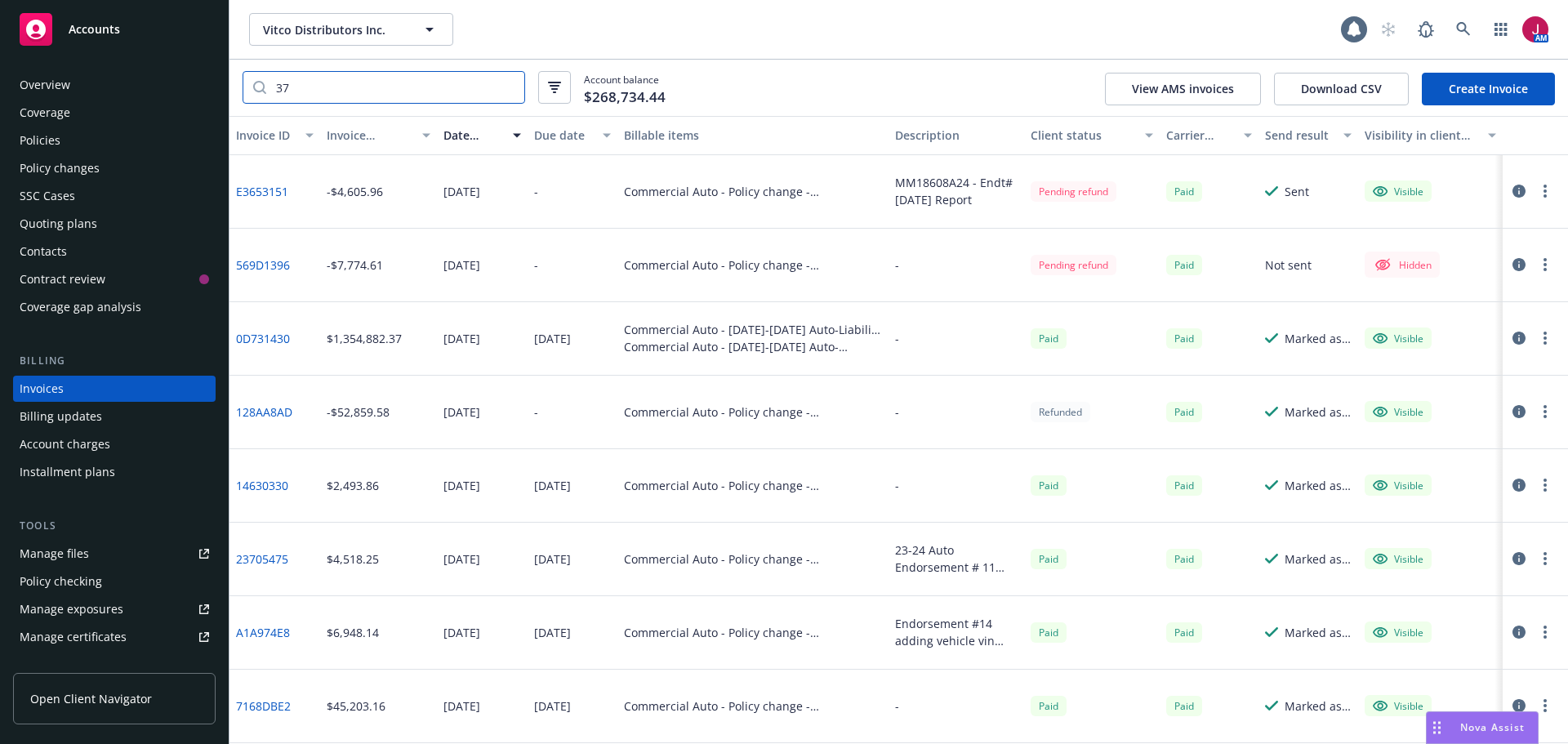
type input "37"
click at [81, 127] on div "Overview Coverage Policies Policy changes SSC Cases Quoting plans Contacts Cont…" at bounding box center [114, 196] width 203 height 248
click at [87, 138] on div "Policies" at bounding box center [114, 140] width 189 height 26
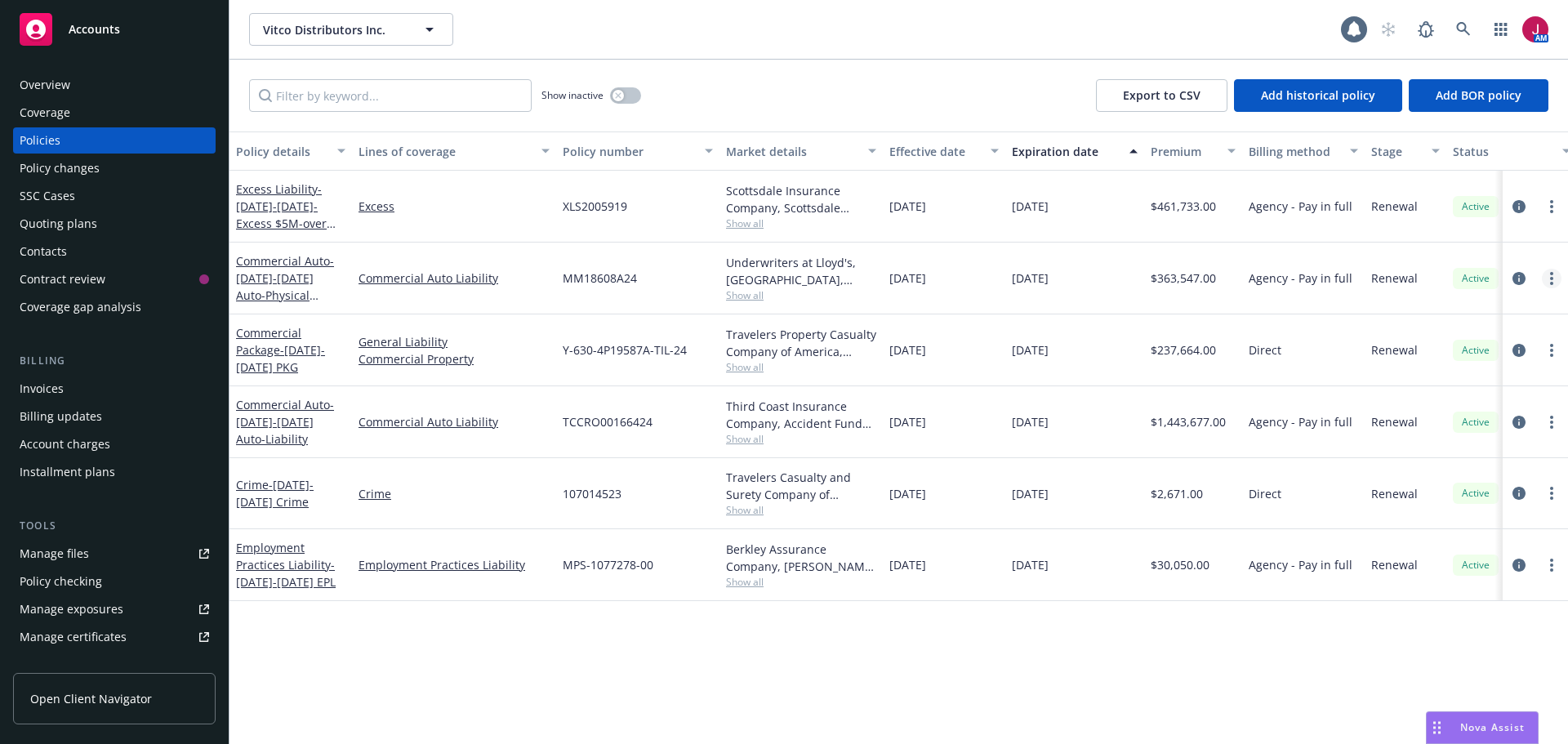
click at [1554, 280] on link "more" at bounding box center [1551, 278] width 19 height 19
click at [1446, 508] on link "Copy logging email" at bounding box center [1464, 508] width 192 height 33
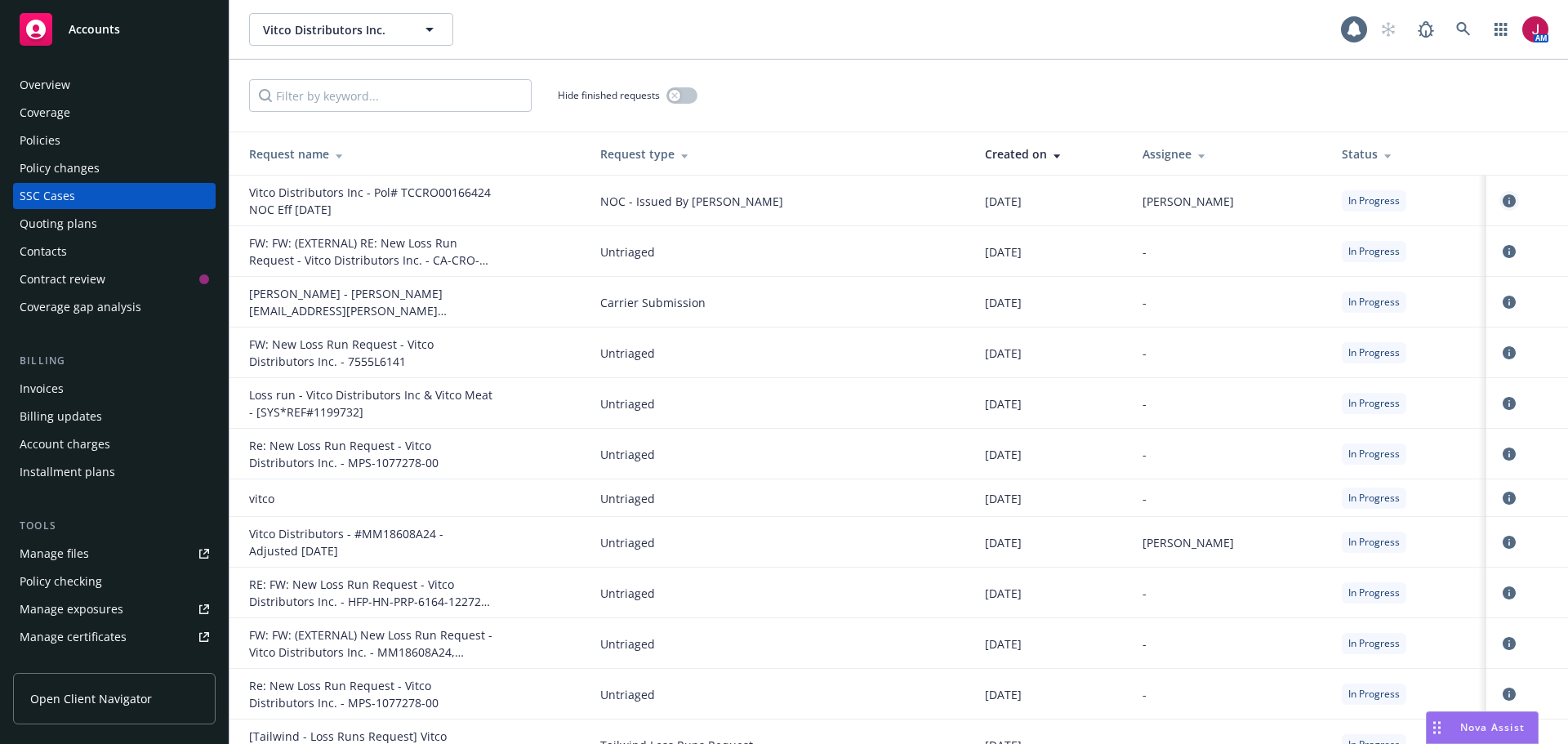
click at [1503, 204] on icon "circleInformation" at bounding box center [1509, 200] width 13 height 13
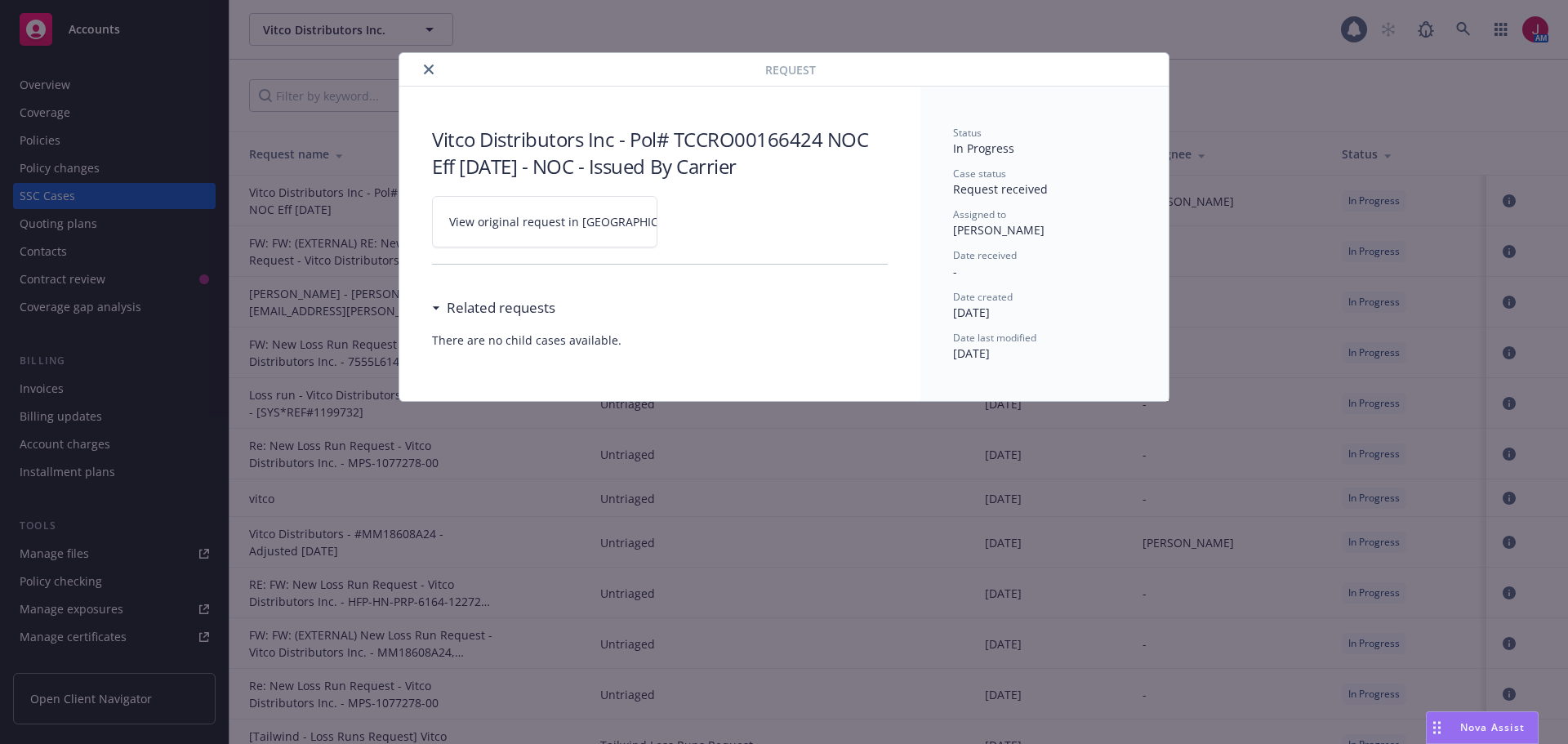
click at [427, 71] on icon "close" at bounding box center [429, 69] width 10 height 10
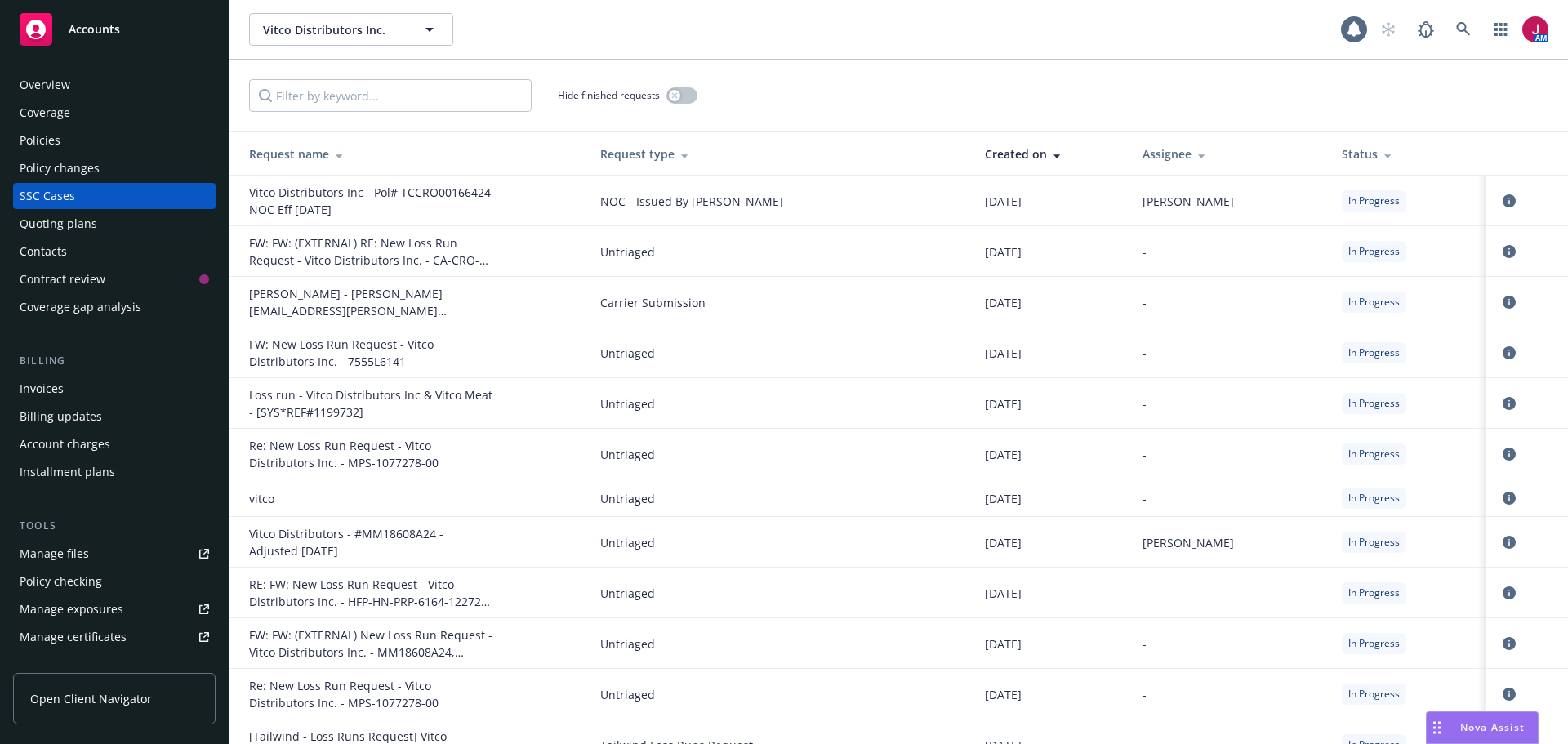
click at [130, 128] on div "Policies" at bounding box center [114, 140] width 189 height 26
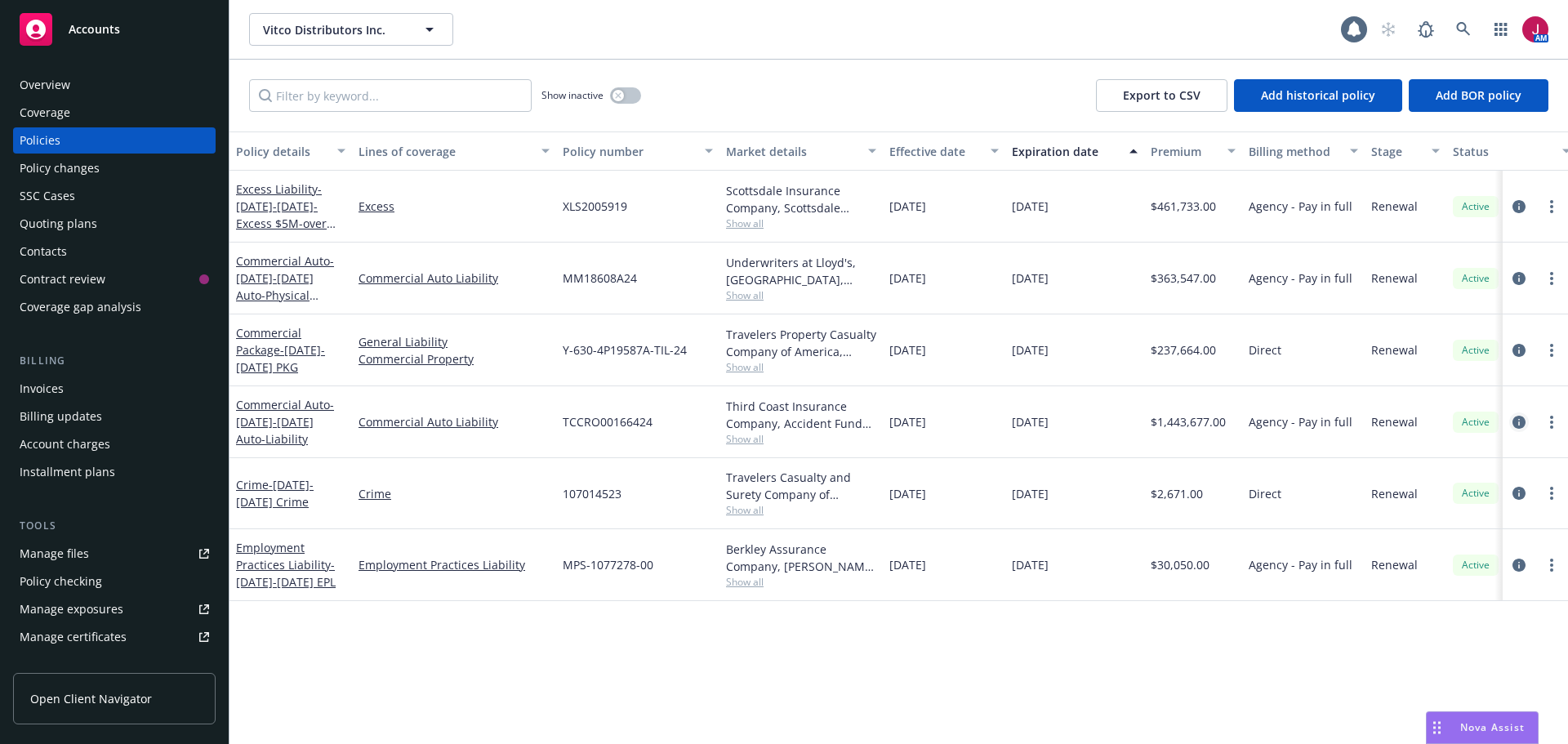
click at [1518, 426] on icon "circleInformation" at bounding box center [1518, 421] width 13 height 13
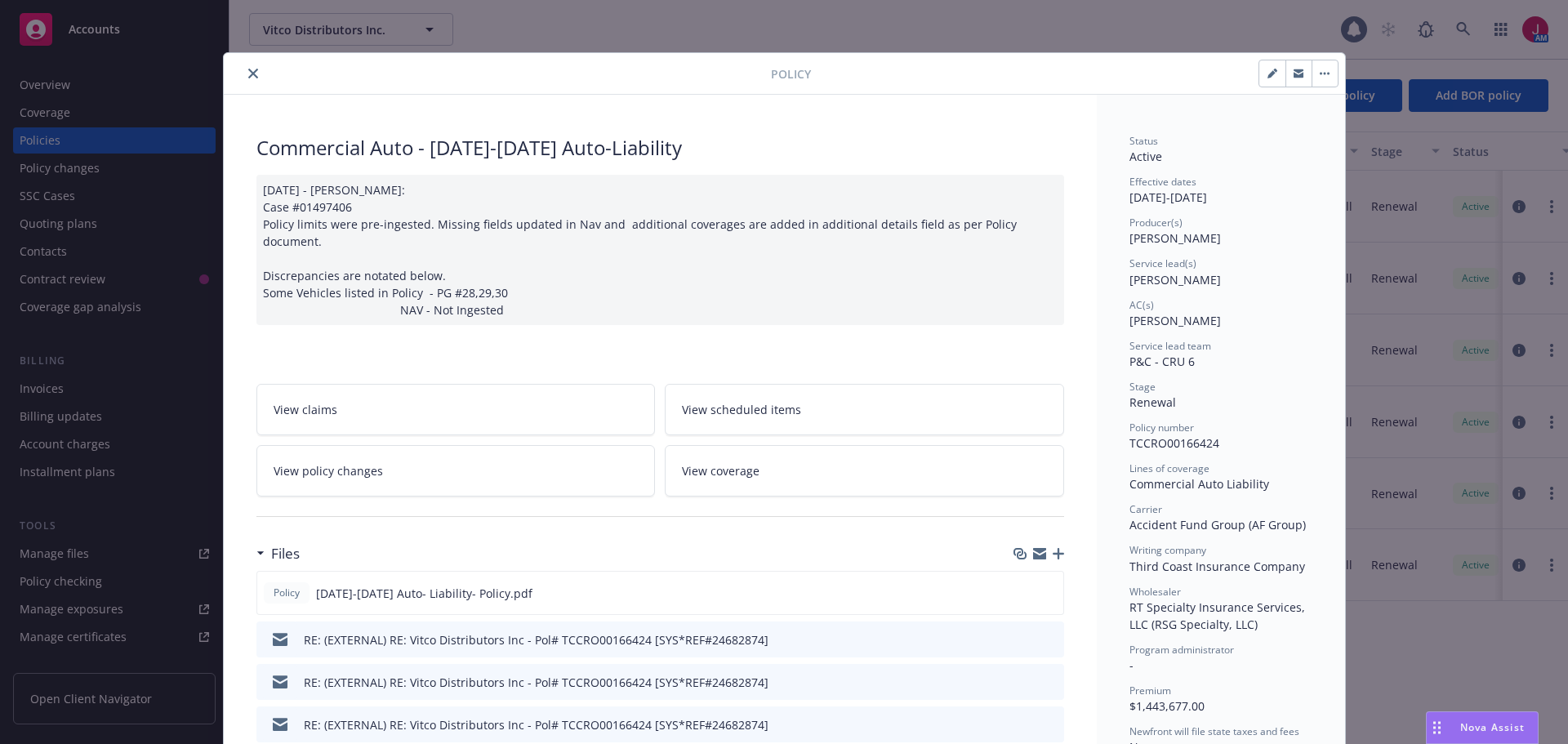
click at [1053, 548] on icon "button" at bounding box center [1059, 554] width 12 height 12
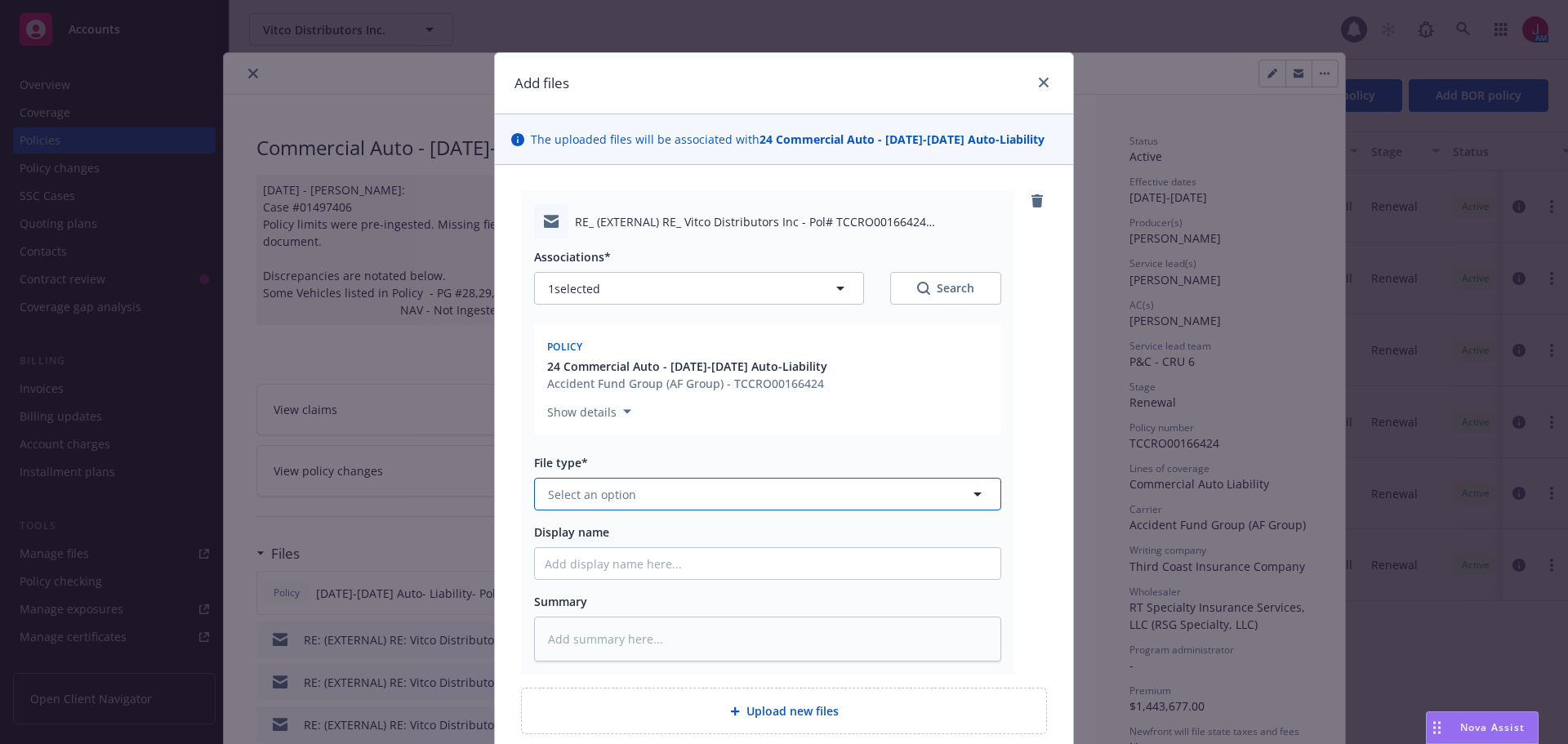
drag, startPoint x: 712, startPoint y: 498, endPoint x: 712, endPoint y: 453, distance: 45.0
click at [712, 497] on button "Select an option" at bounding box center [768, 494] width 467 height 33
type input "can"
click at [666, 597] on div "Notice of Cancellation" at bounding box center [768, 582] width 465 height 43
click at [624, 562] on input "Display name" at bounding box center [768, 563] width 465 height 31
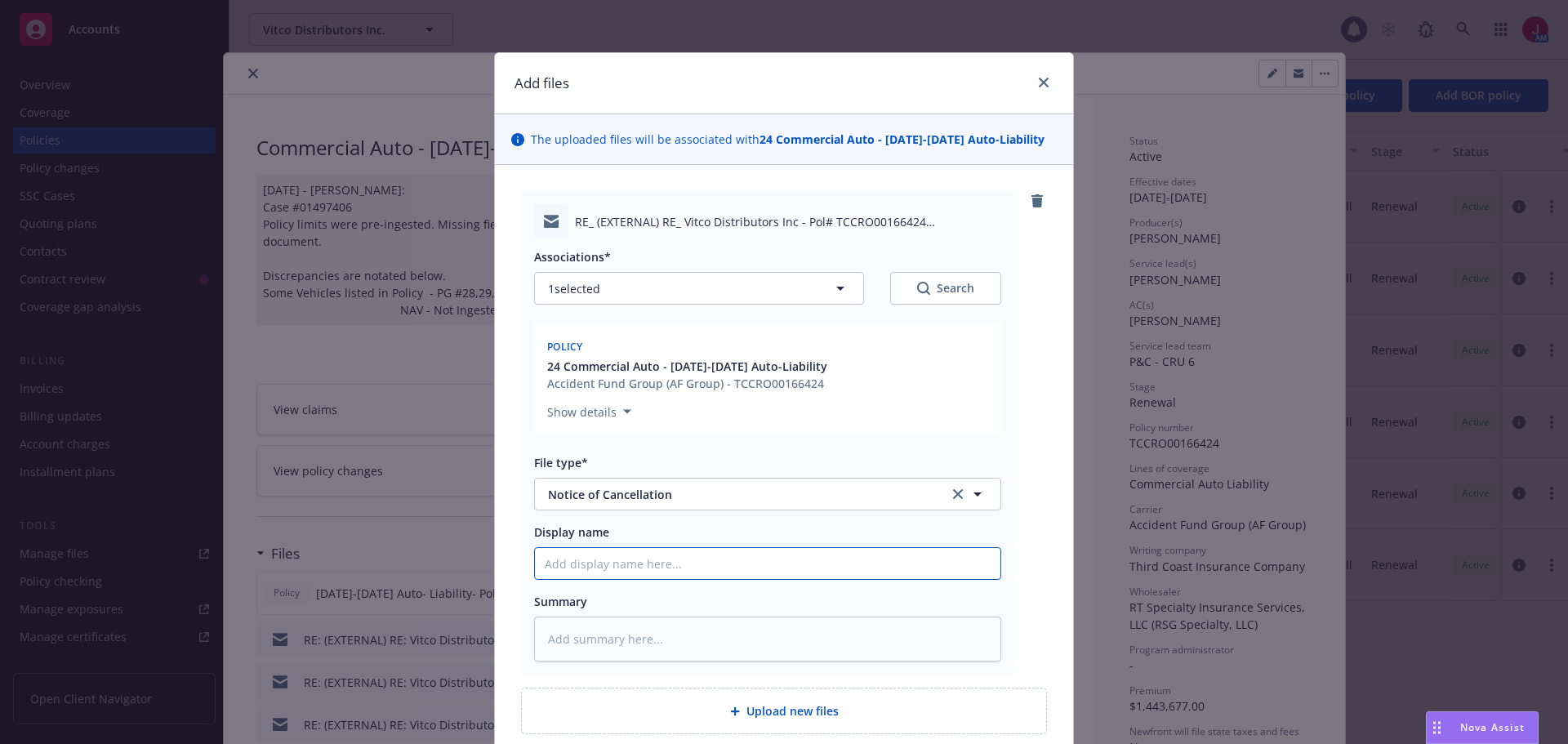
type textarea "x"
type input "2"
type textarea "x"
type input "24"
type textarea "x"
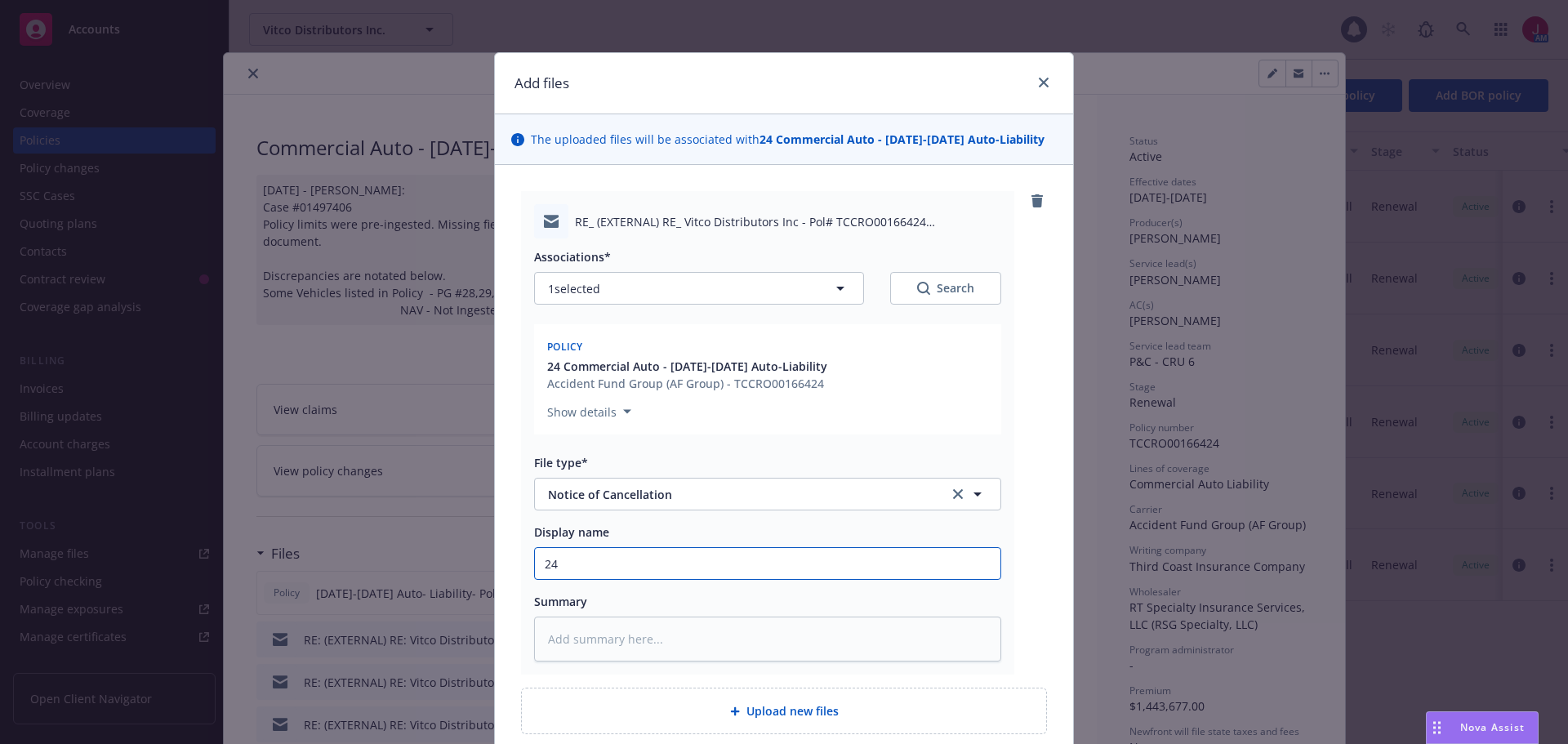
type input "24-"
type textarea "x"
type input "24-2"
type textarea "x"
type input "24-25"
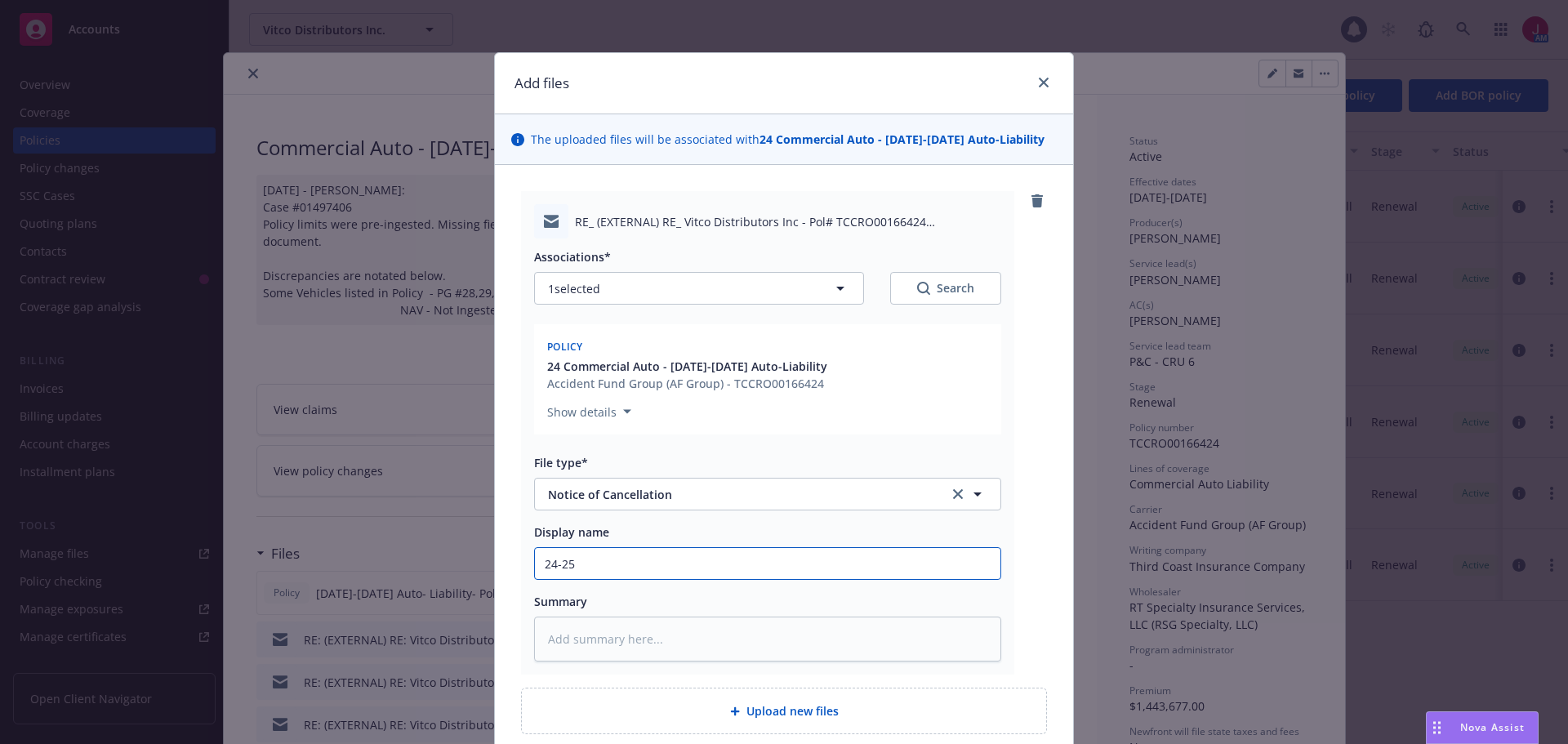
type textarea "x"
type input "24-25"
type textarea "x"
type input "24-25 A"
type textarea "x"
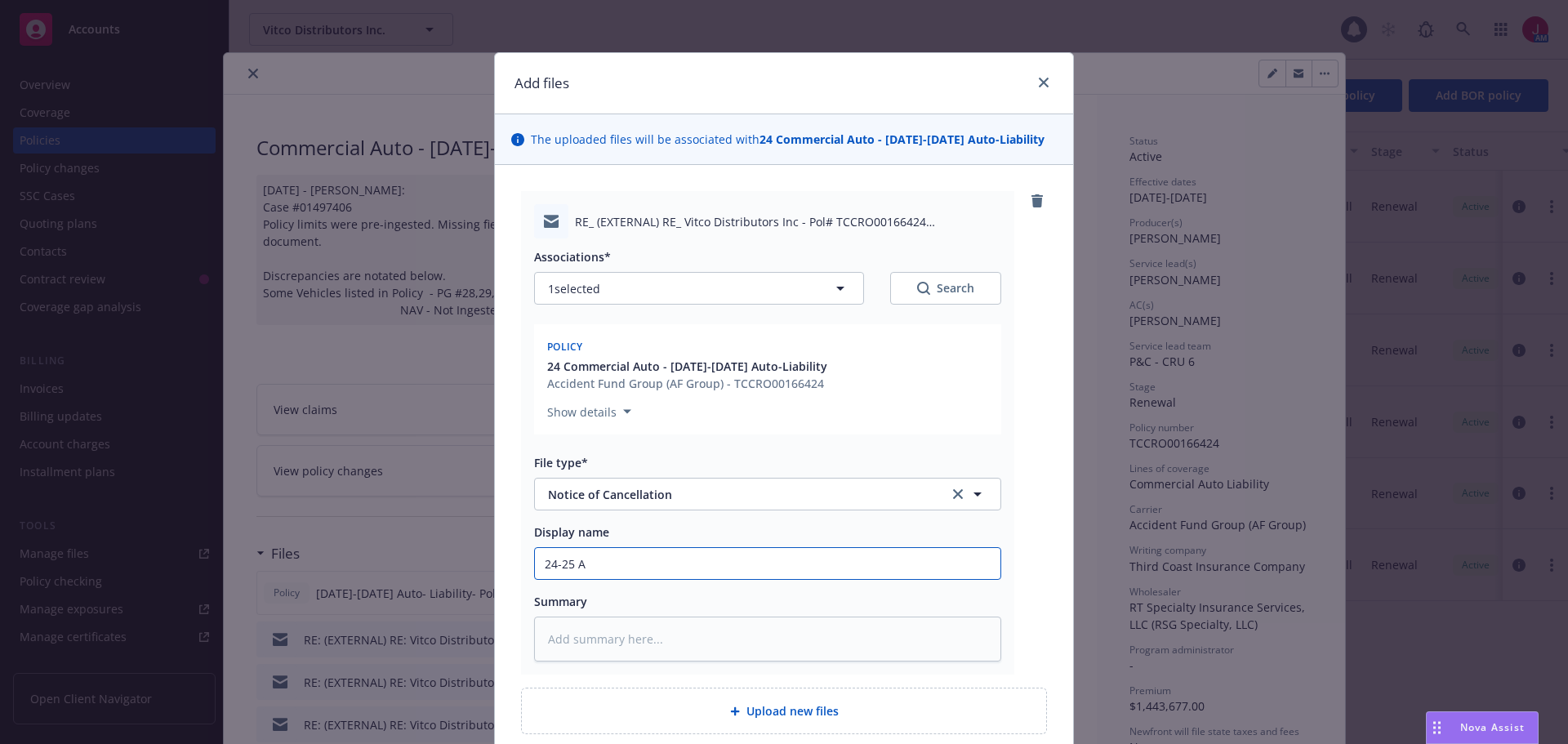
type input "24-25 At"
type textarea "x"
type input "24-25 A"
type textarea "x"
type input "24-25 Au"
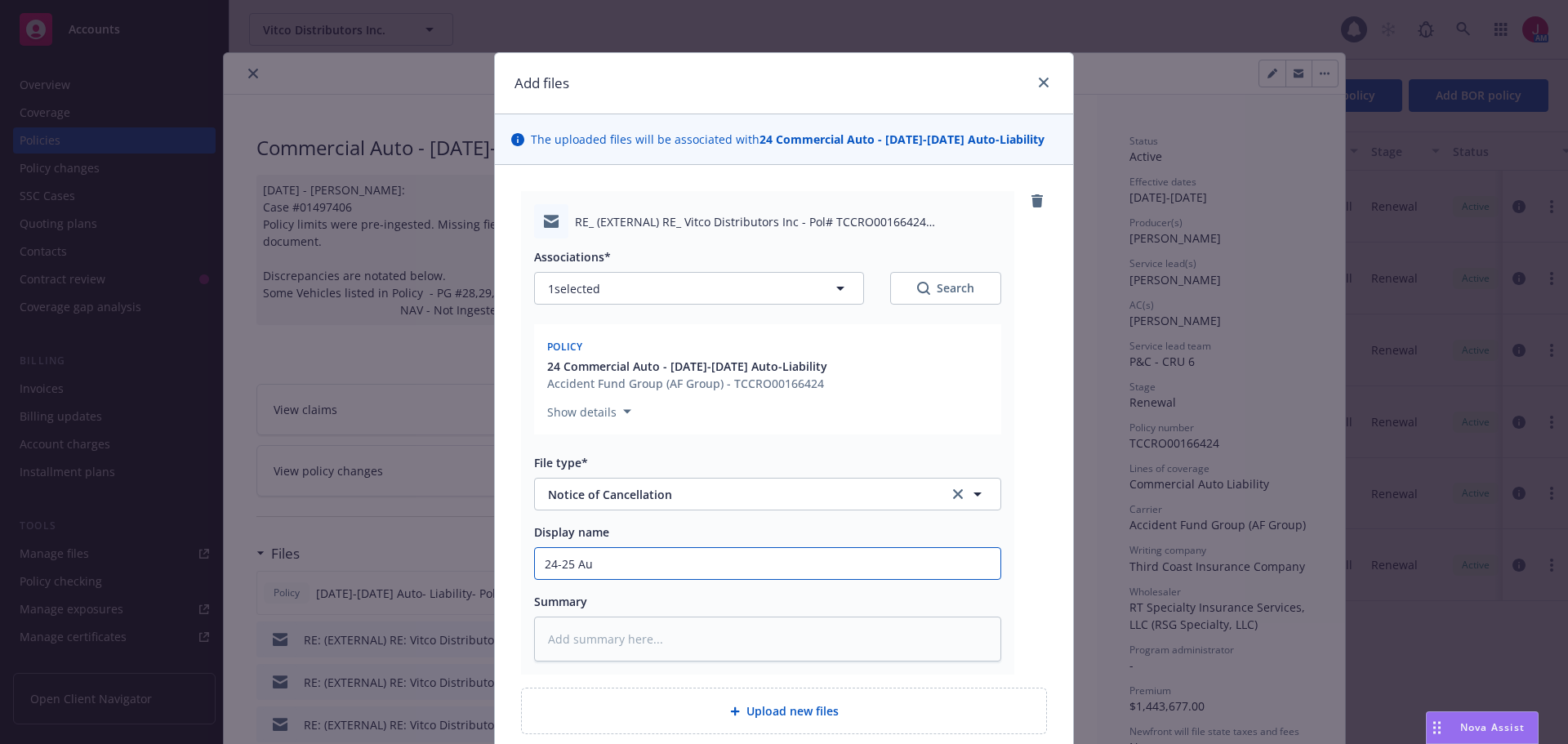
type textarea "x"
type input "24-25 Aut"
type textarea "x"
type input "24-25 Auto"
type textarea "x"
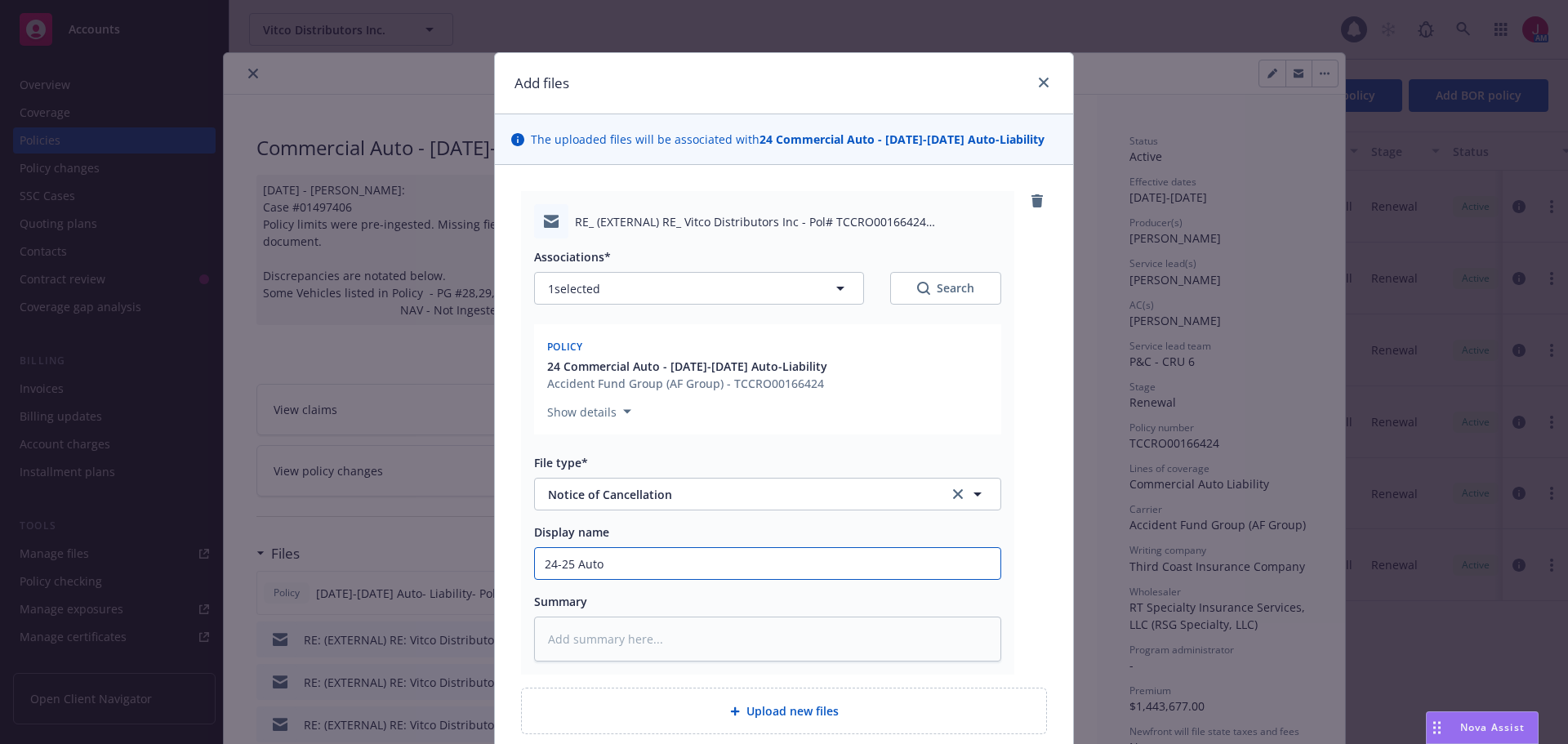
type input "24-25 Auto"
type textarea "x"
type input "24-25 Auto A"
type textarea "x"
type input "24-25 Auto AL"
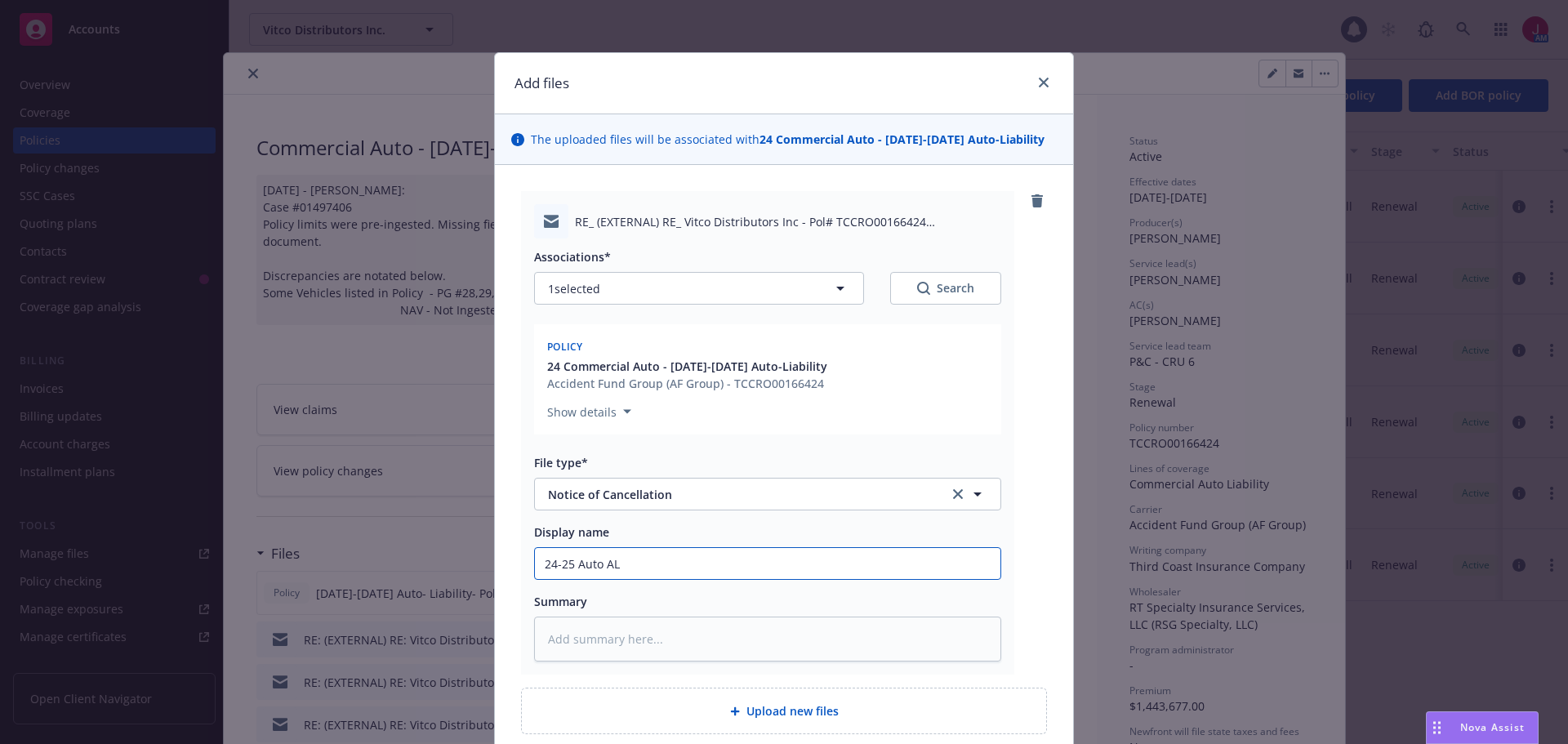
type textarea "x"
type input "24-25 Auto AL"
type textarea "x"
type input "24-25 Auto AL -"
type textarea "x"
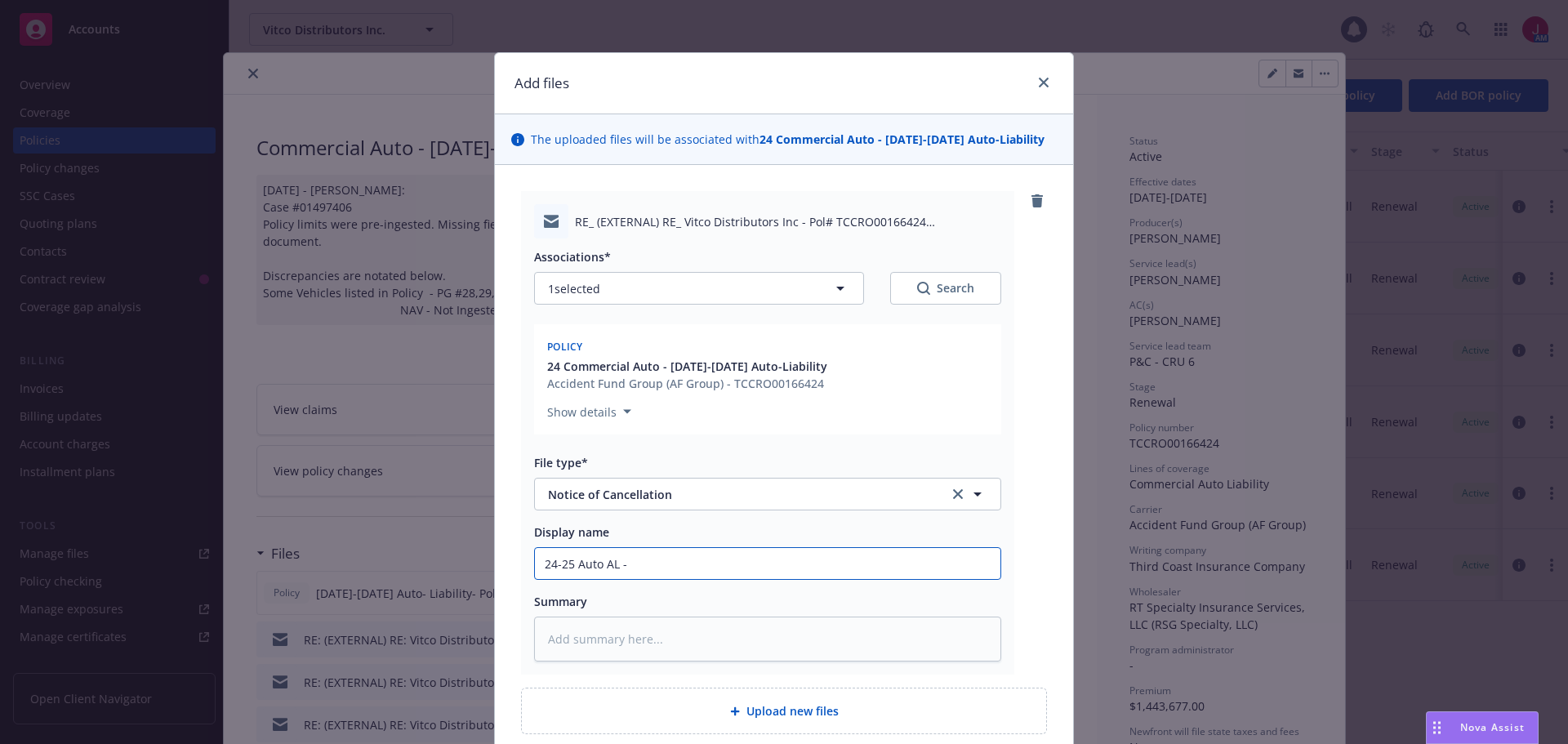
type input "24-25 Auto AL -"
type textarea "x"
type input "24-25 Auto AL - T"
type textarea "x"
type input "24-25 Auto AL - TC"
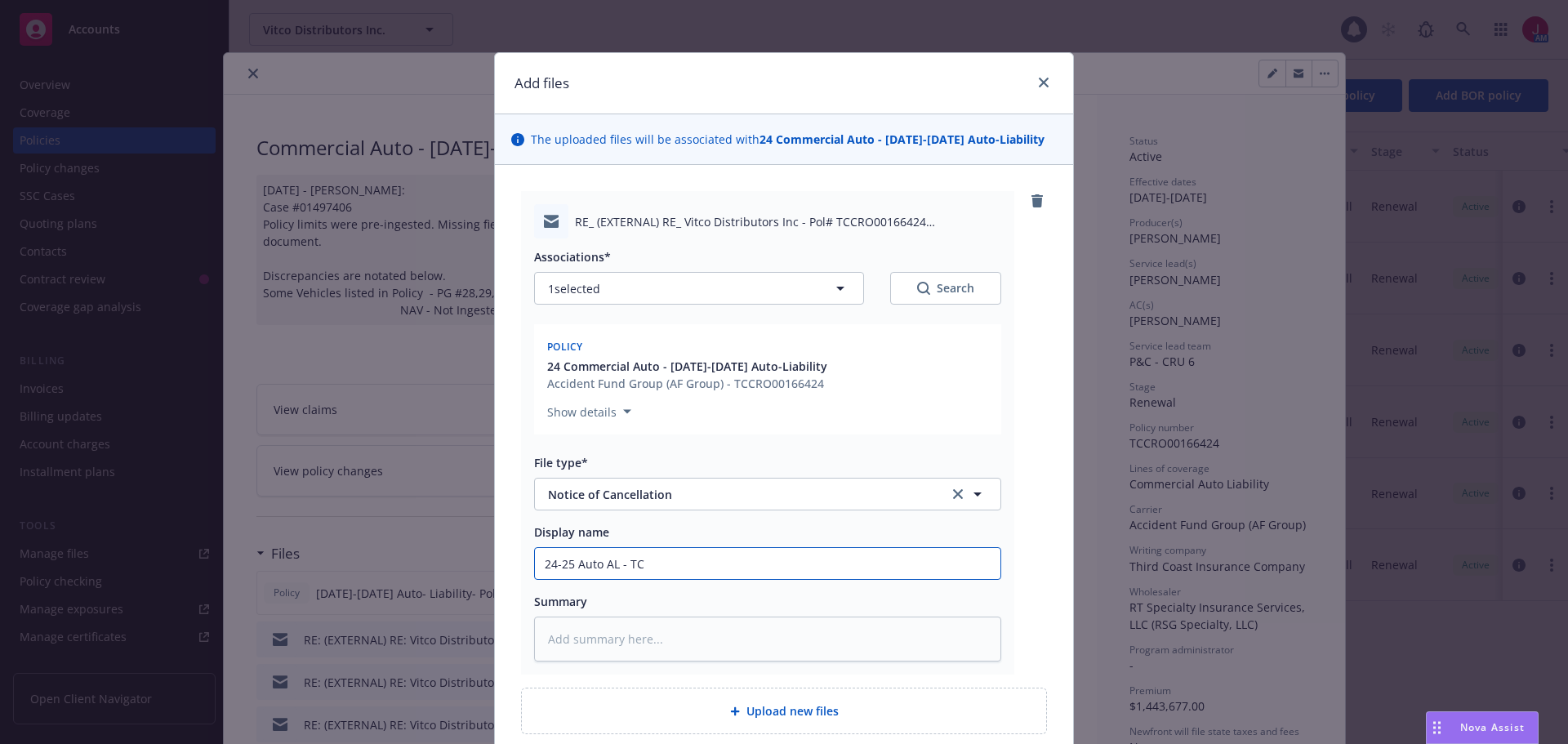
type textarea "x"
type input "24-25 Auto AL - TCC"
type textarea "x"
type input "24-25 Auto AL - TCCR"
type textarea "x"
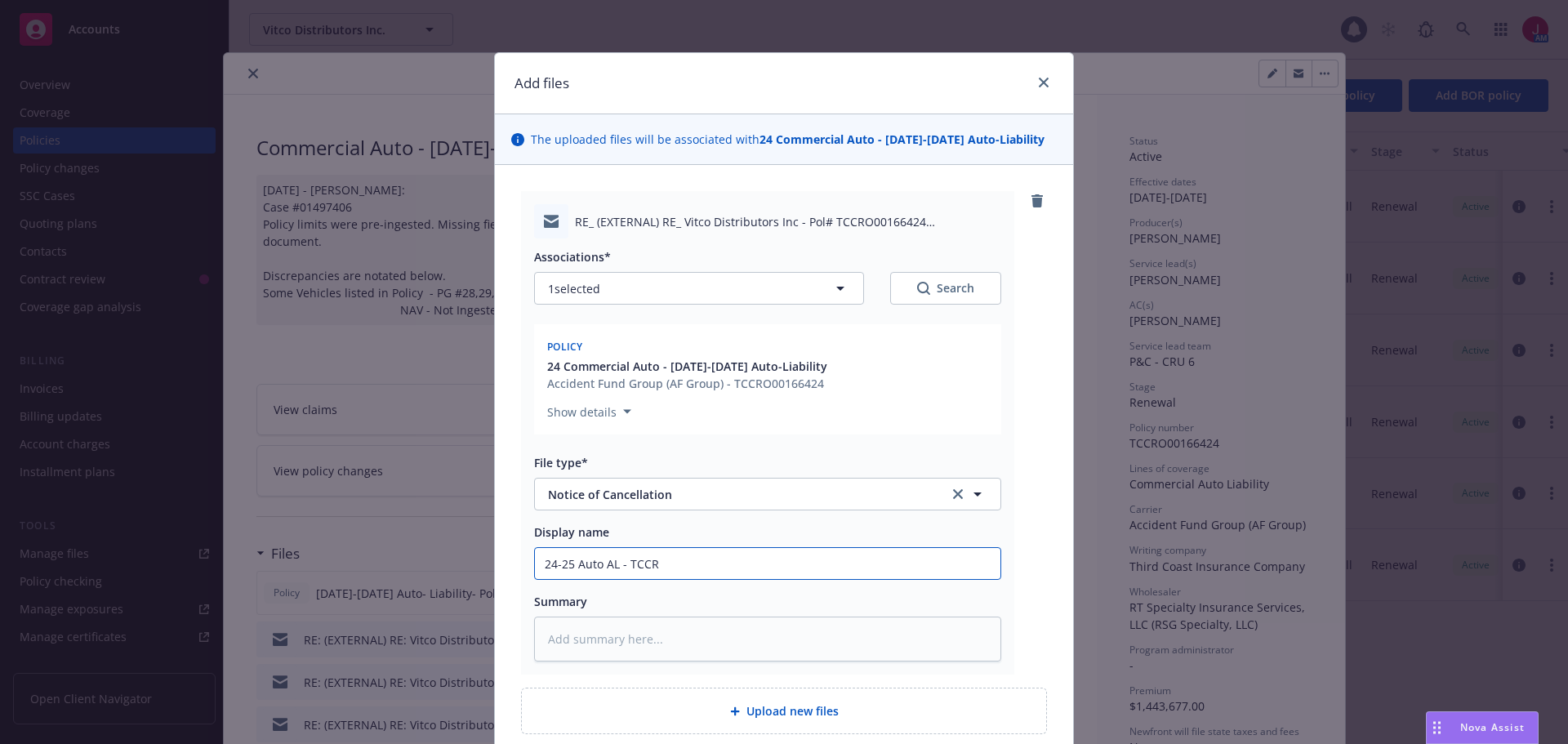
type input "24-25 Auto AL - TCCRO"
type textarea "x"
type input "24-25 Auto AL - TCCRO0"
type textarea "x"
type input "24-25 Auto AL - TCCRO00"
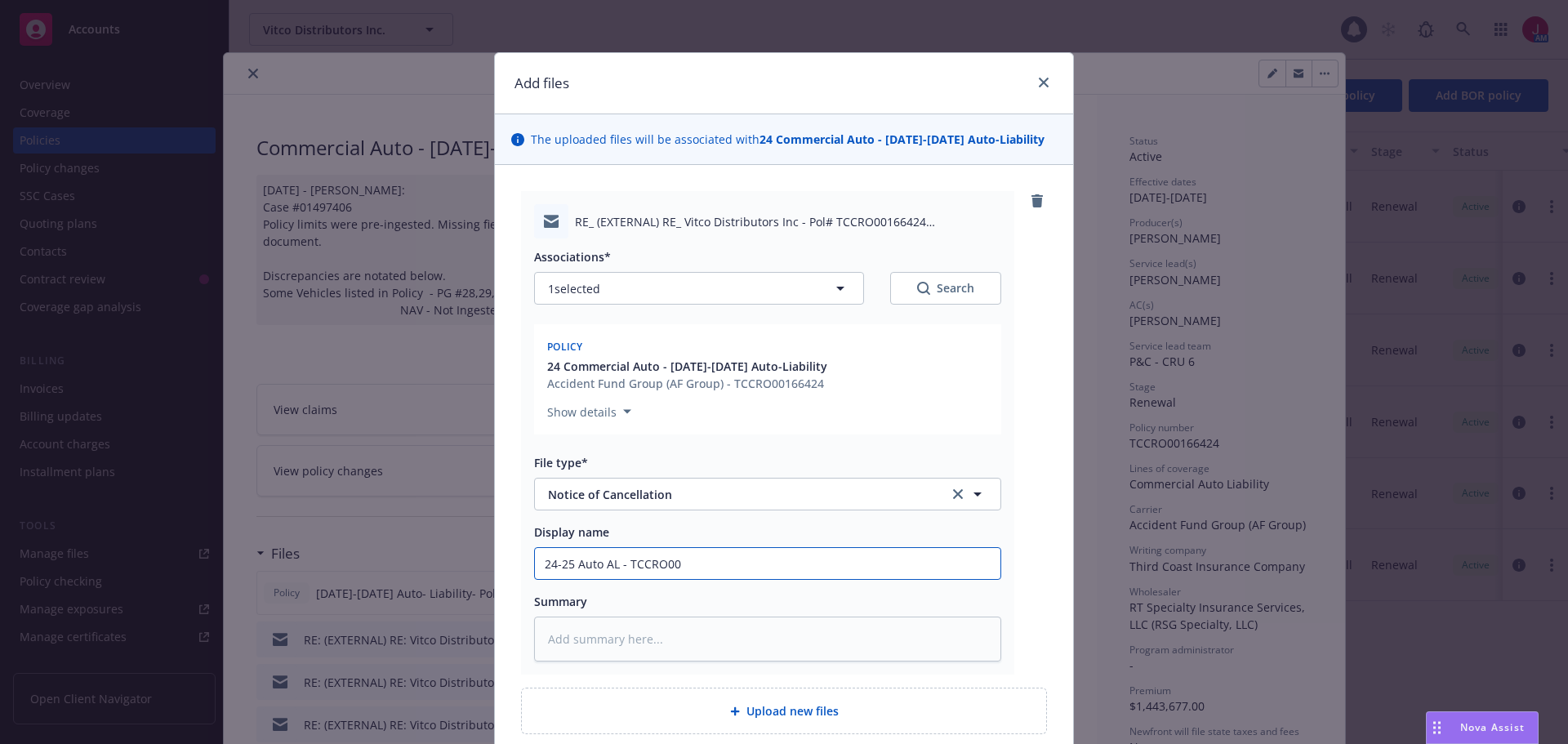
type textarea "x"
type input "24-25 Auto AL - TCCRO000"
click at [675, 564] on input "24-25 Auto AL - TCCRO000" at bounding box center [768, 563] width 465 height 31
type textarea "x"
type input "24-25 Auto AL - TCCRO00"
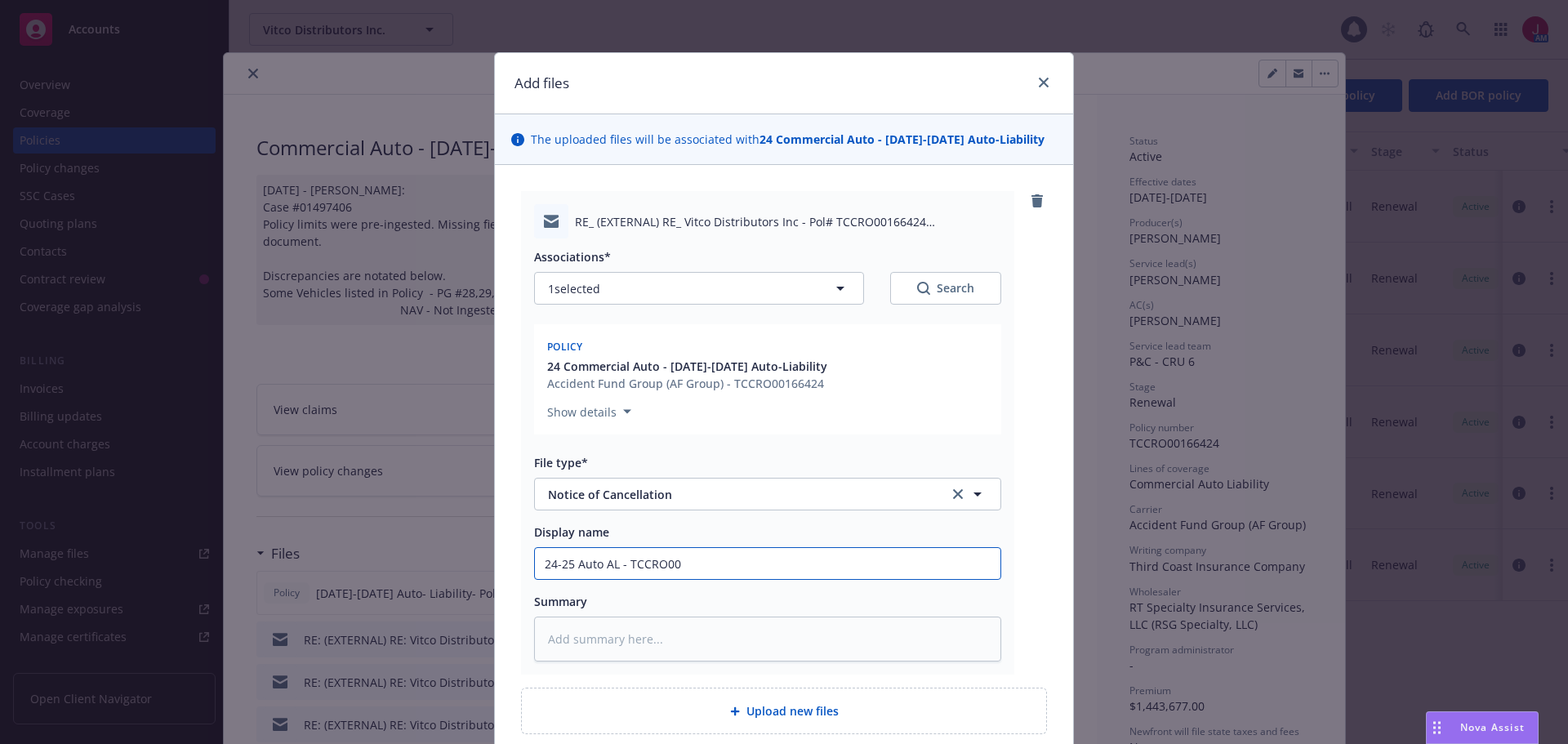
type textarea "x"
type input "24-25 Auto AL - TCCRO001"
type textarea "x"
type input "24-25 Auto AL - TCCRO0016"
type textarea "x"
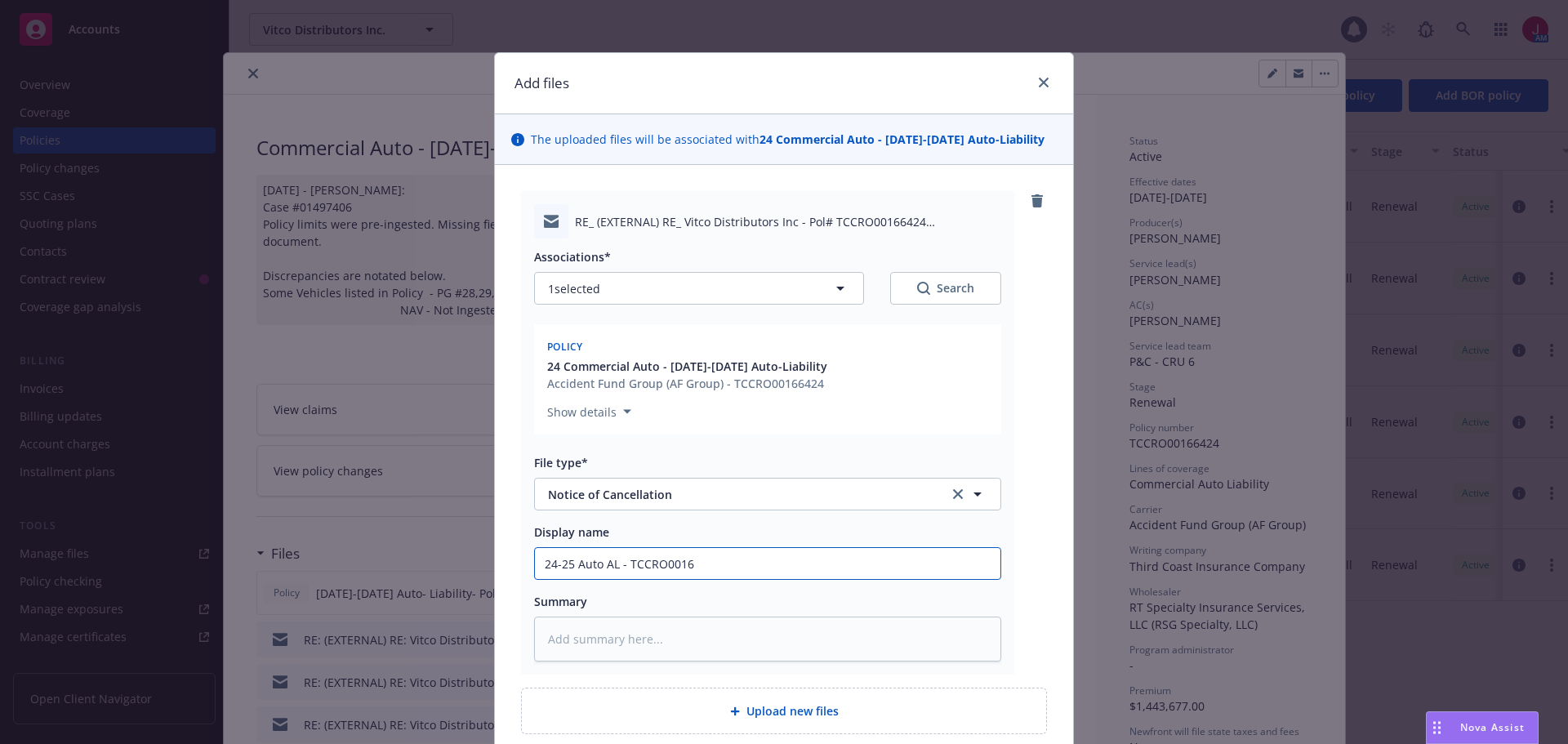
type input "24-25 Auto AL - TCCRO00166"
type textarea "x"
type input "24-25 Auto AL - TCCRO001664"
type textarea "x"
type input "24-25 Auto AL - TCCRO0016642"
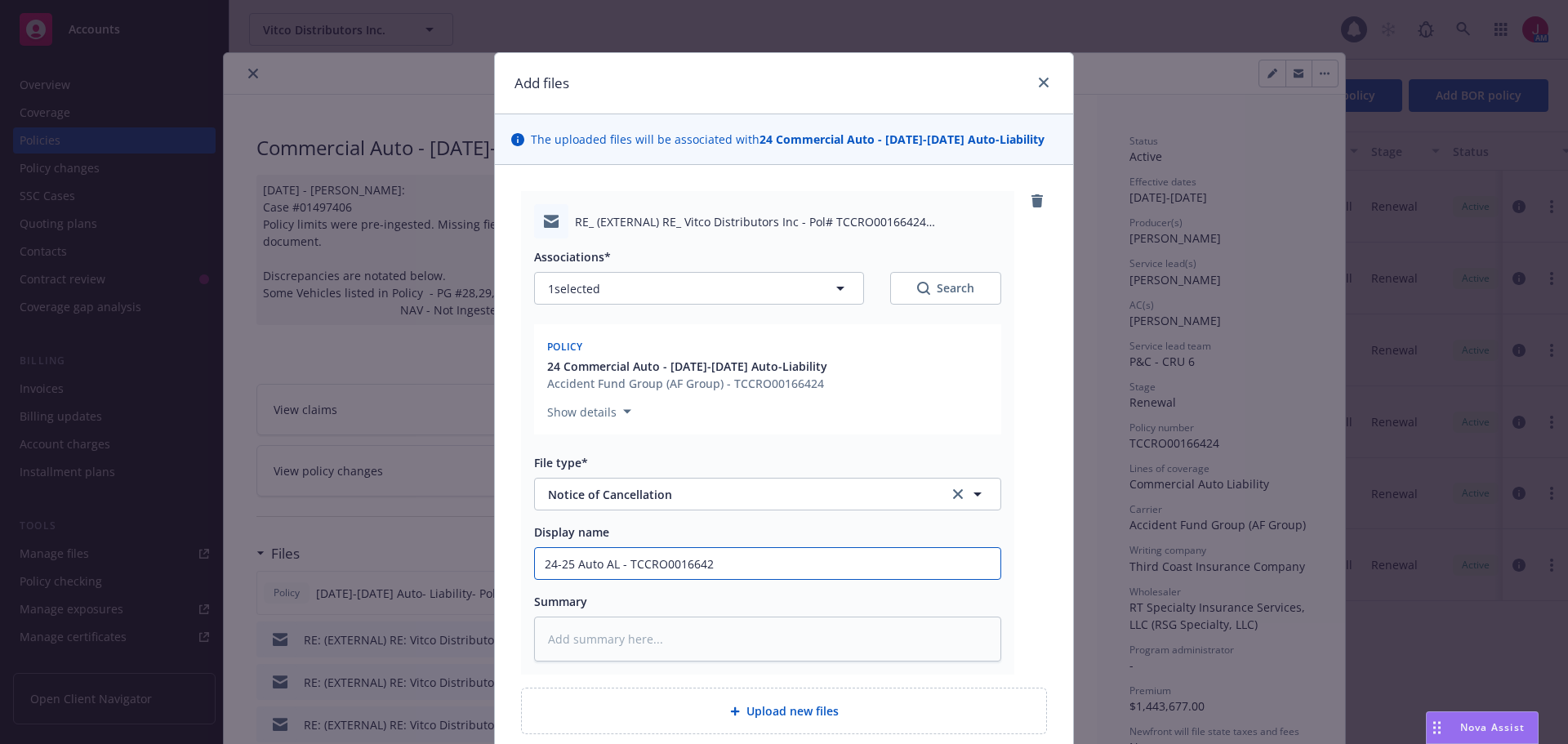
type textarea "x"
type input "24-25 Auto AL - TCCRO00166424"
type textarea "x"
type input "24-25 Auto AL - TCCRO00166424"
type textarea "x"
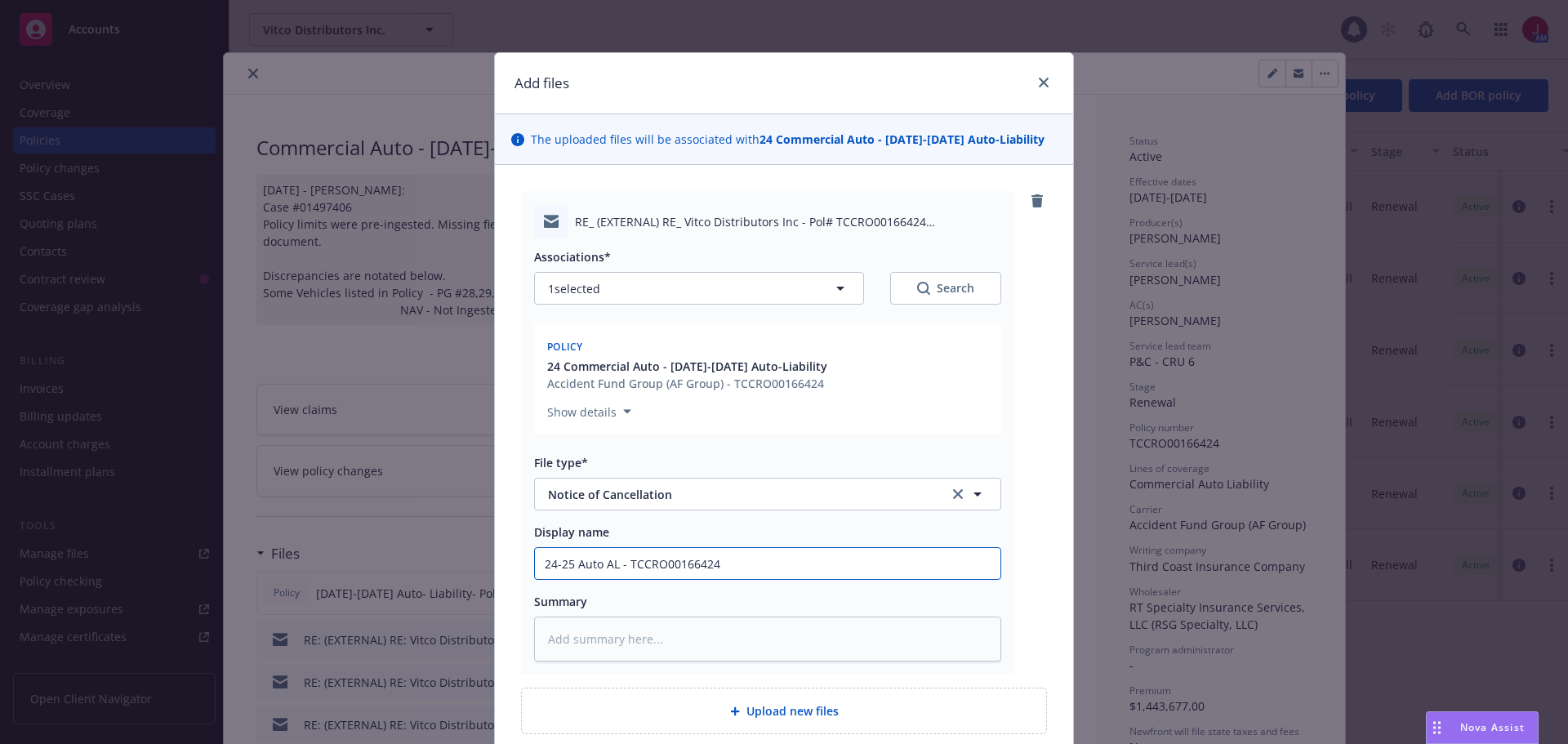
type input "24-25 Auto AL - TCCRO00166424 -"
type textarea "x"
type input "24-25 Auto AL - TCCRO00166424 -"
type textarea "x"
type input "24-25 Auto AL - TCCRO00166424 - NO"
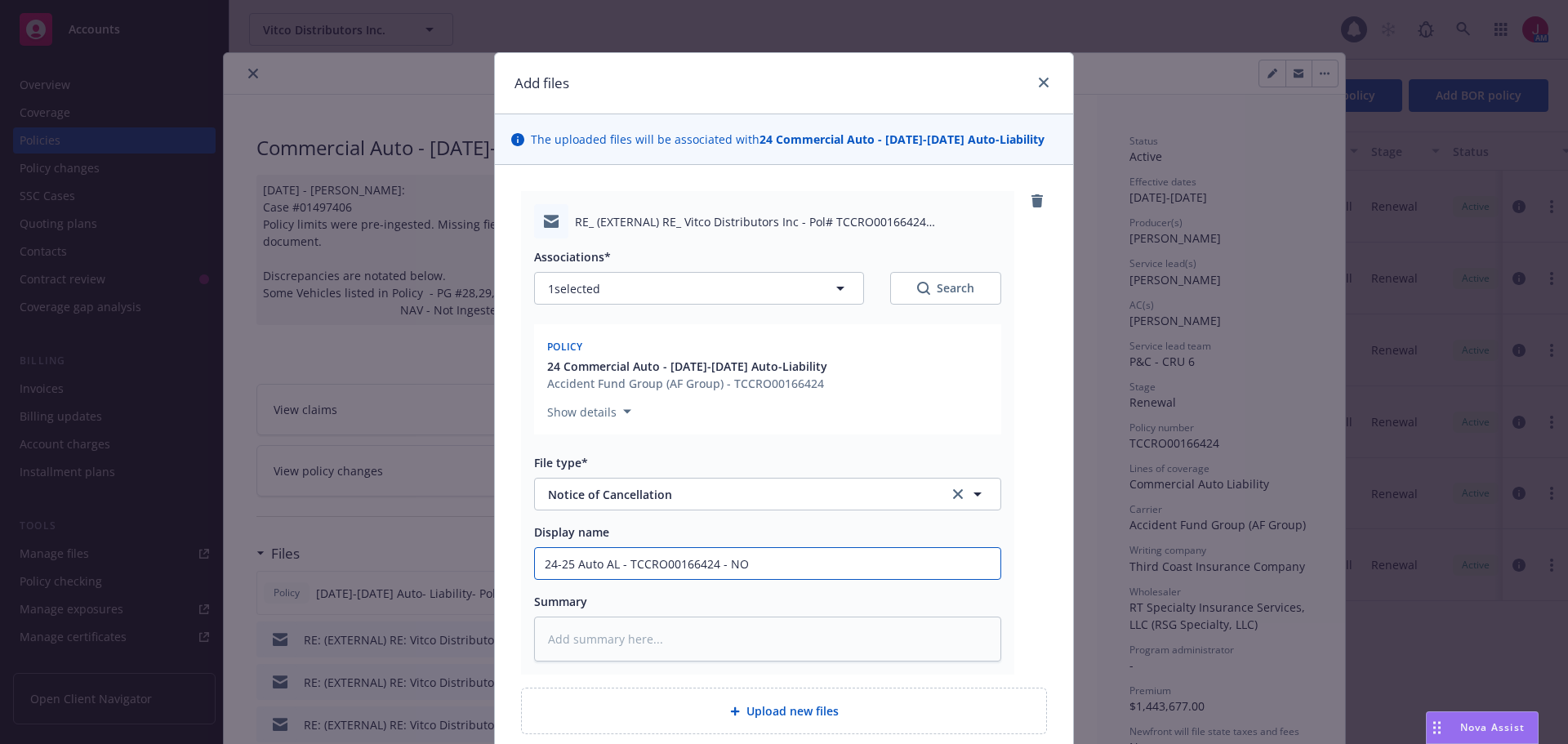
type textarea "x"
type input "24-25 Auto AL - TCCRO00166424 - NOC"
type textarea "x"
type input "24-25 Auto AL - TCCRO00166424 - NOC"
type textarea "x"
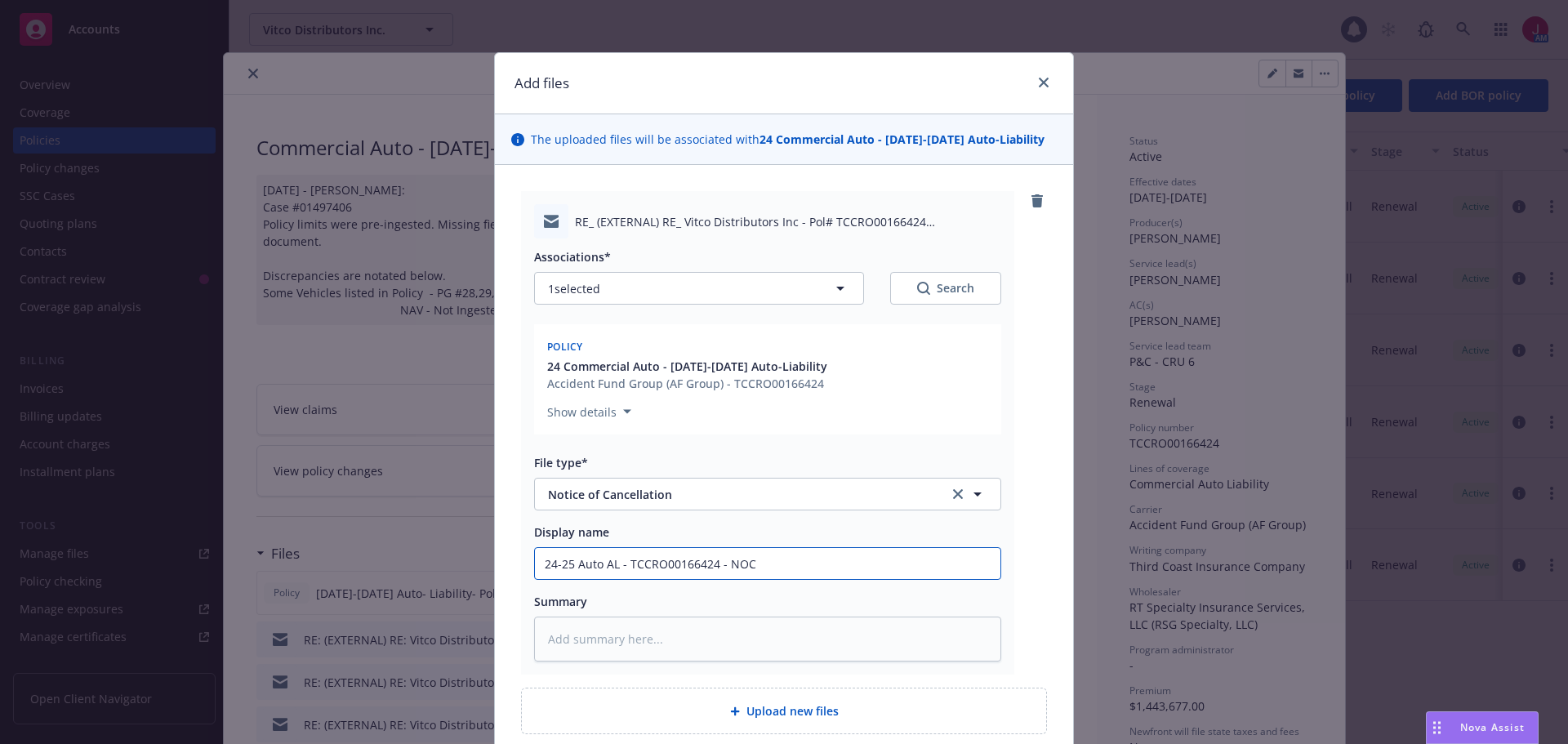
type input "24-25 Auto AL - TCCRO00166424 - NOC f"
type textarea "x"
type input "24-25 Auto AL - TCCRO00166424 - NOC for"
type textarea "x"
type input "24-25 Auto AL - TCCRO00166424 - NOC for"
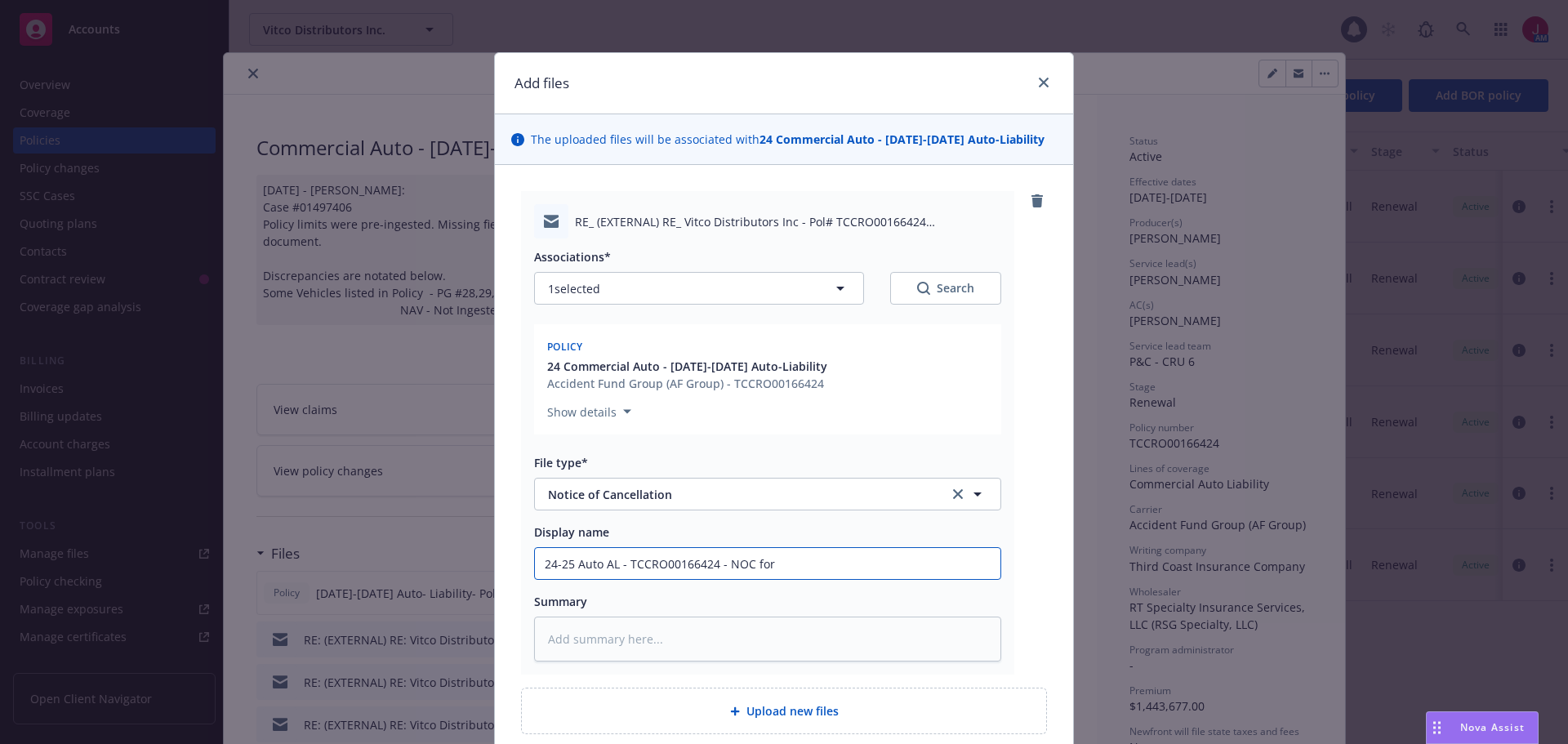
type textarea "x"
type input "24-25 Auto AL - TCCRO00166424 - NOC for n"
type textarea "x"
type input "24-25 Auto AL - TCCRO00166424 - NOC for non"
type textarea "x"
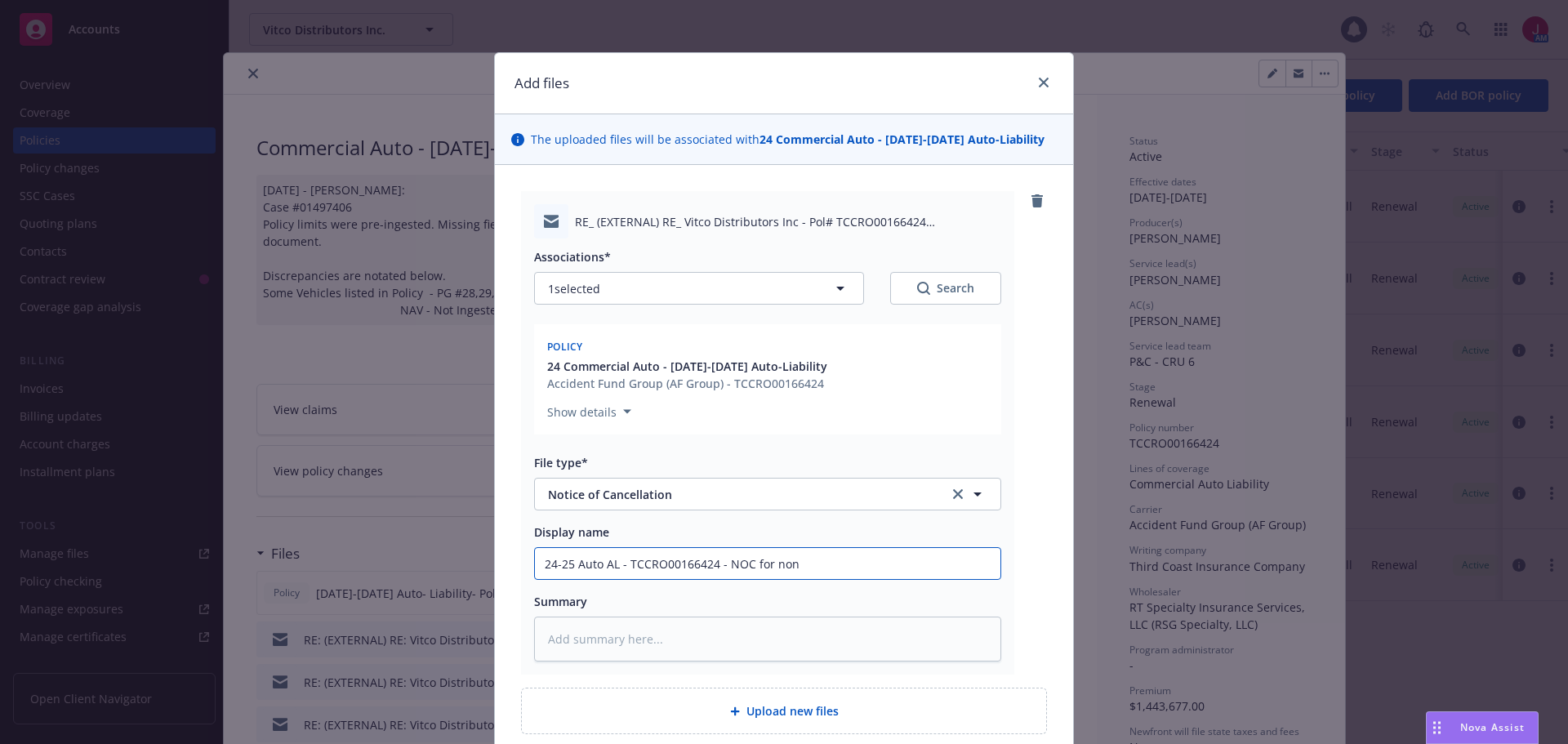
type input "24-25 Auto AL - TCCRO00166424 - NOC for nonp"
type textarea "x"
type input "24-25 Auto AL - TCCRO00166424 - NOC for nonpa"
type textarea "x"
type input "24-25 Auto AL - TCCRO00166424 - NOC for nonp"
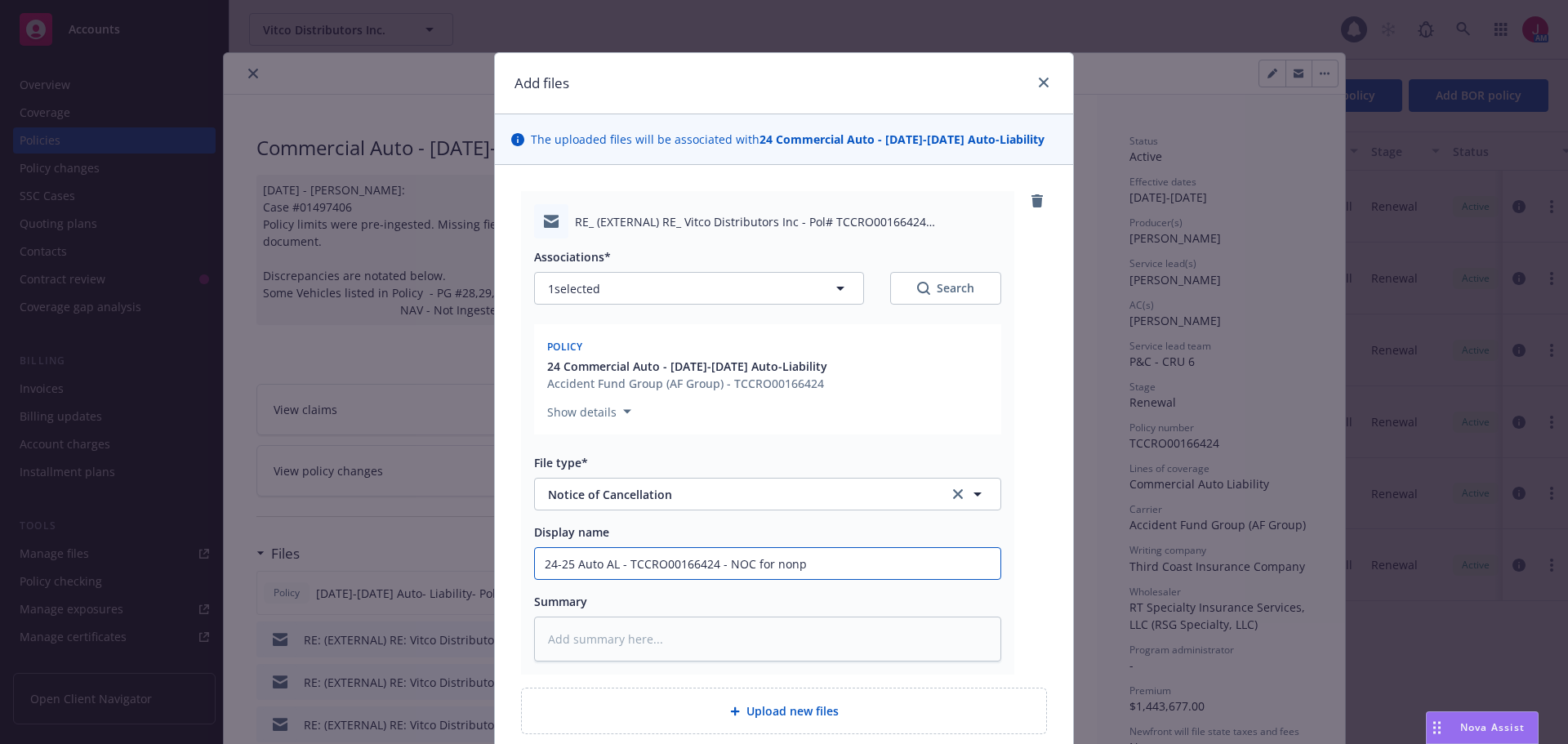
type textarea "x"
type input "24-25 Auto AL - TCCRO00166424 - NOC for nonpm"
type textarea "x"
type input "24-25 Auto AL - TCCRO00166424 - NOC for nonpmt"
type textarea "x"
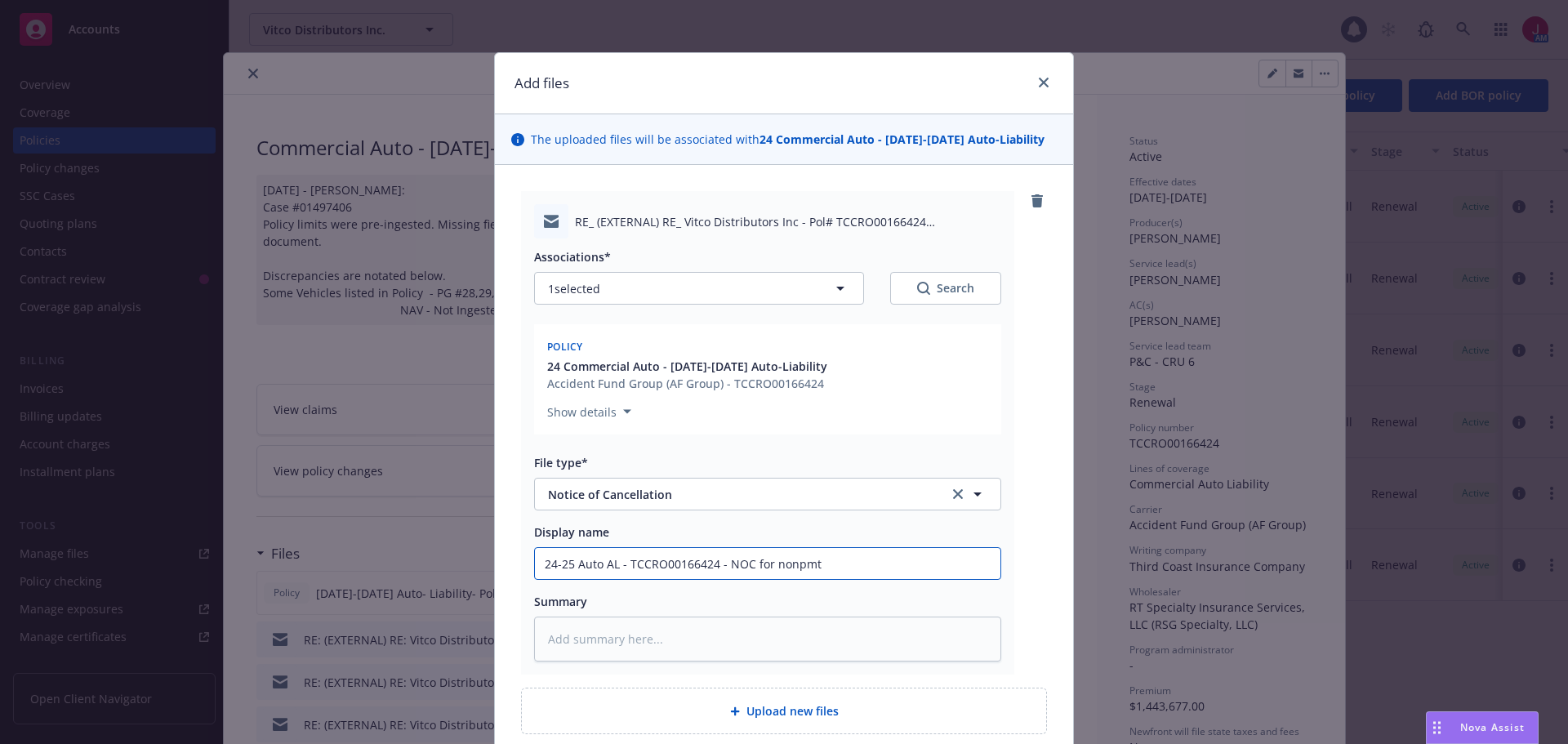
type input "24-25 Auto AL - TCCRO00166424 - NOC for nonpmt"
type textarea "x"
type input "24-25 Auto AL - TCCRO00166424 - NOC for nonpmt o"
type textarea "x"
type input "24-25 Auto AL - TCCRO00166424 - NOC for nonpmt of"
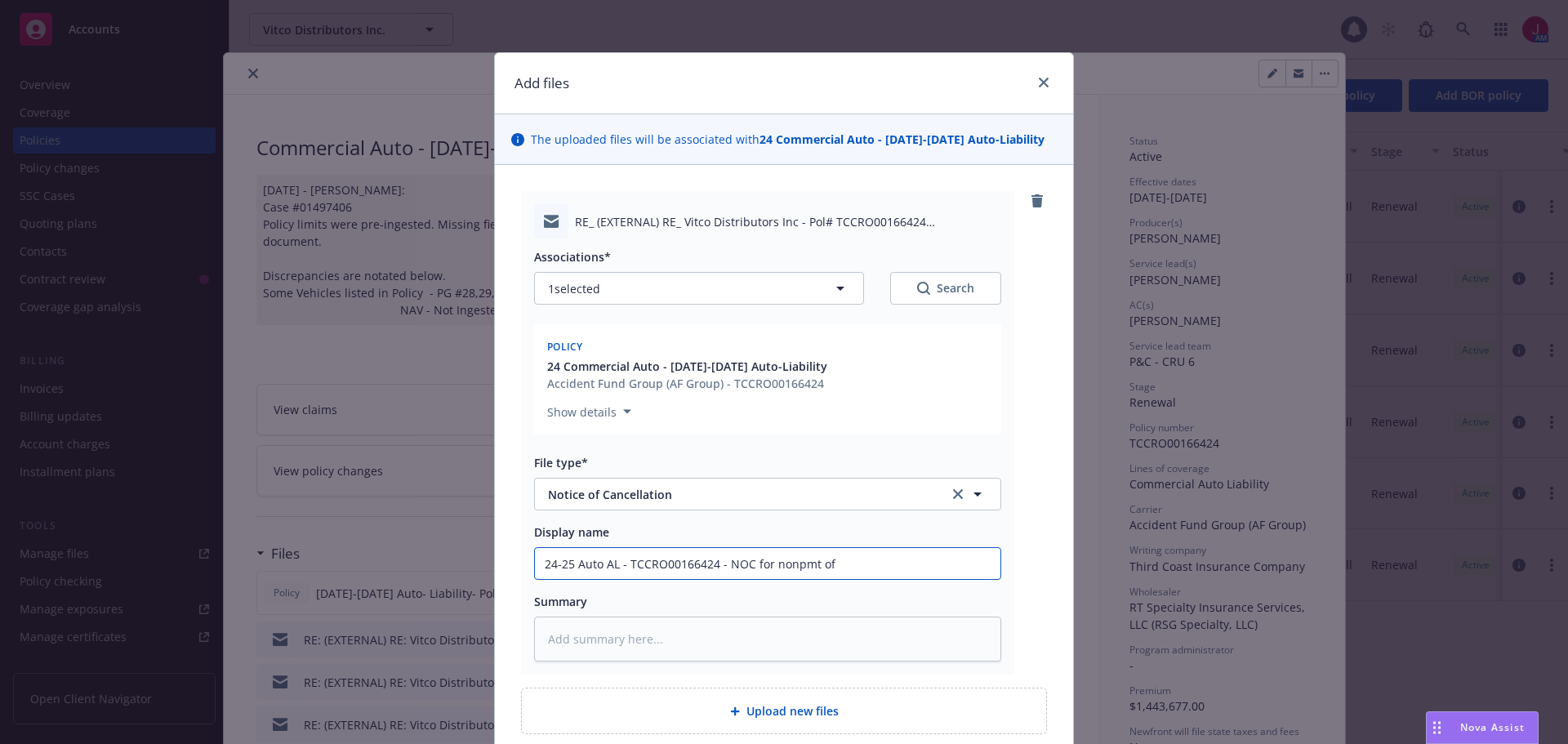
type textarea "x"
type input "24-25 Auto AL - TCCRO00166424 - NOC for nonpmt of"
type textarea "x"
type input "24-25 Auto AL - TCCRO00166424 - NOC for nonpmt of E"
type textarea "x"
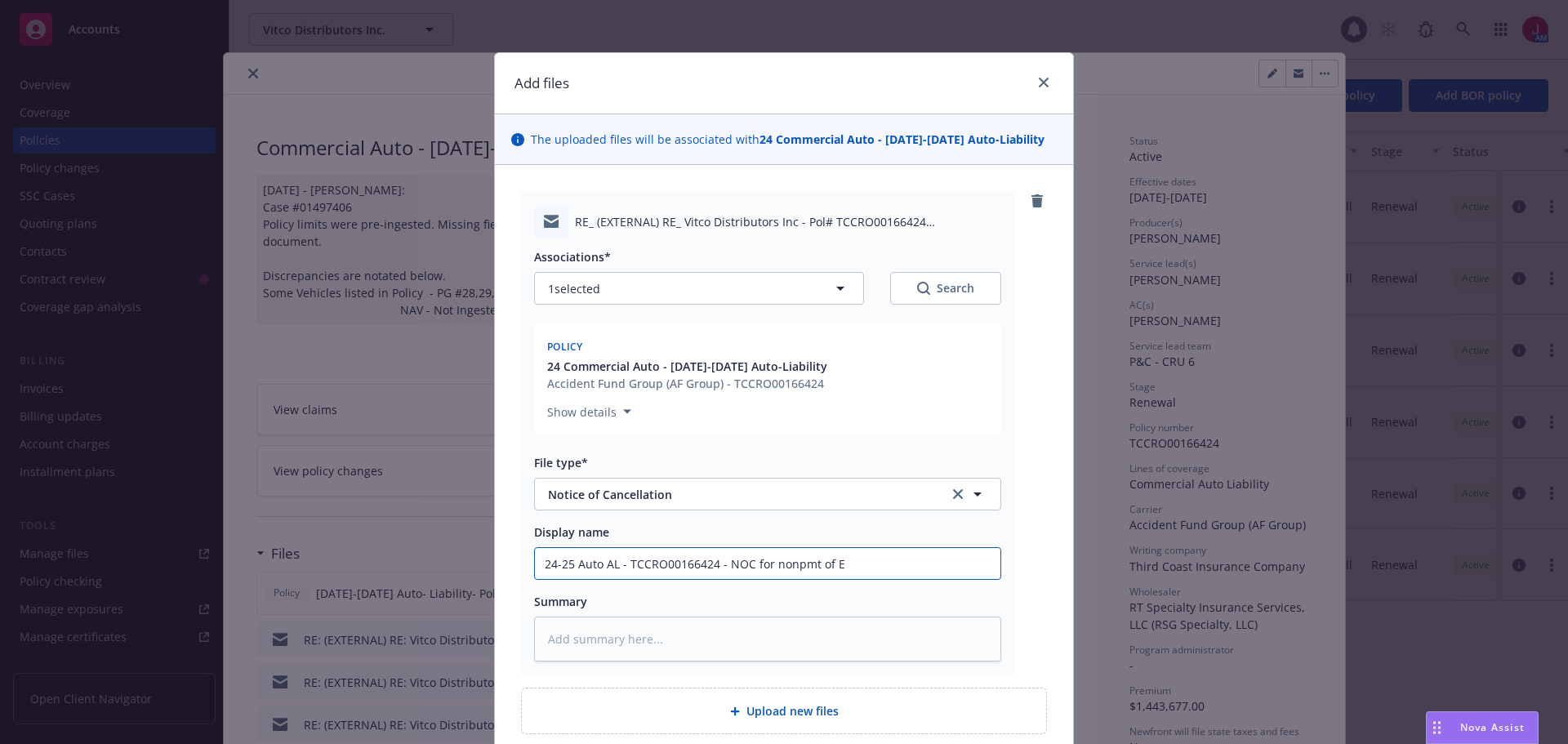
type input "24-25 Auto AL - TCCRO00166424 - NOC for nonpmt of En"
type textarea "x"
type input "24-25 Auto AL - TCCRO00166424 - NOC for nonpmt of End"
type textarea "x"
type input "24-25 Auto AL - TCCRO00166424 - NOC for nonpmt of Endt"
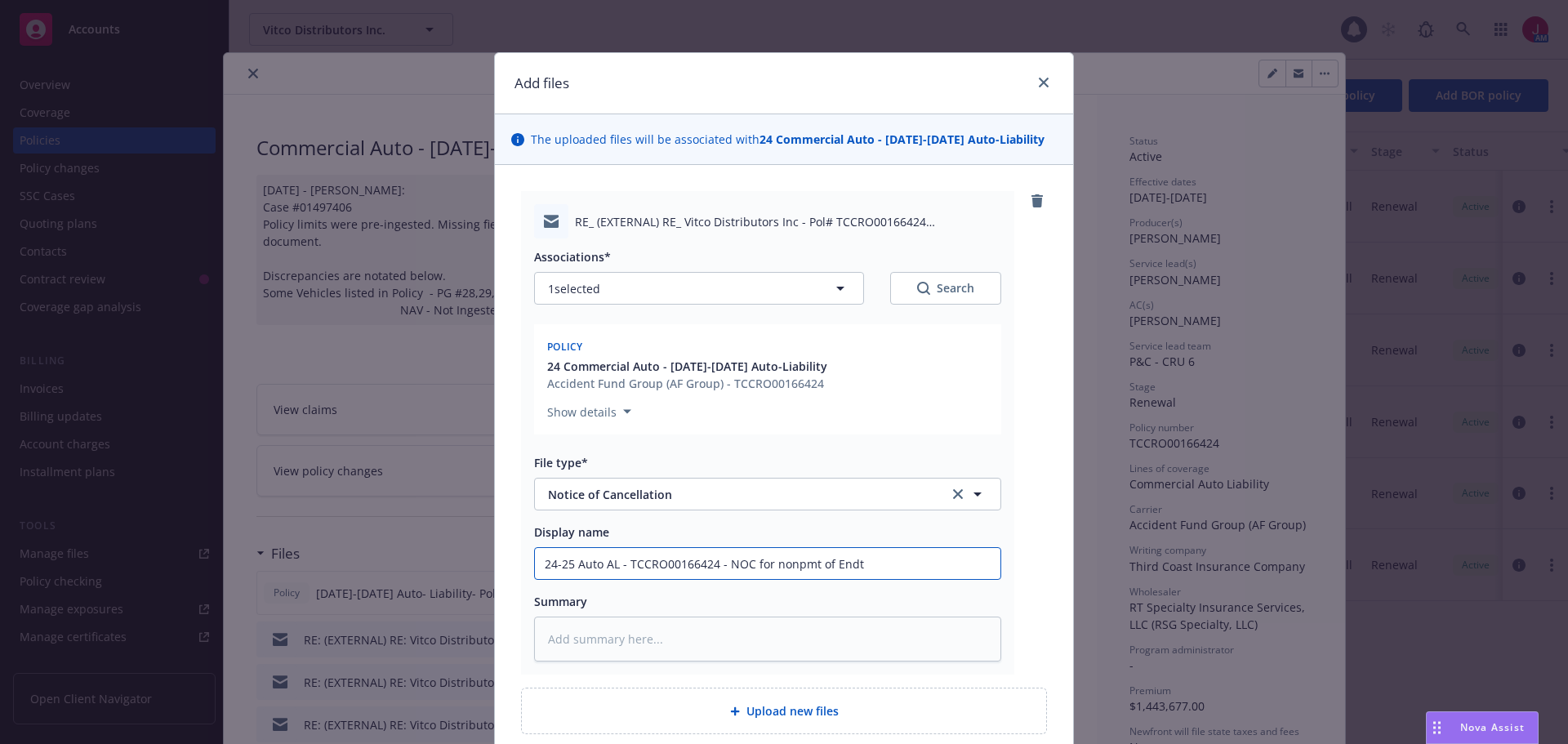
type textarea "x"
type input "24-25 Auto AL - TCCRO00166424 - NOC for nonpmt of Endt"
type textarea "x"
type input "24-25 Auto AL - TCCRO00166424 - NOC for nonpmt of Endt #"
type textarea "x"
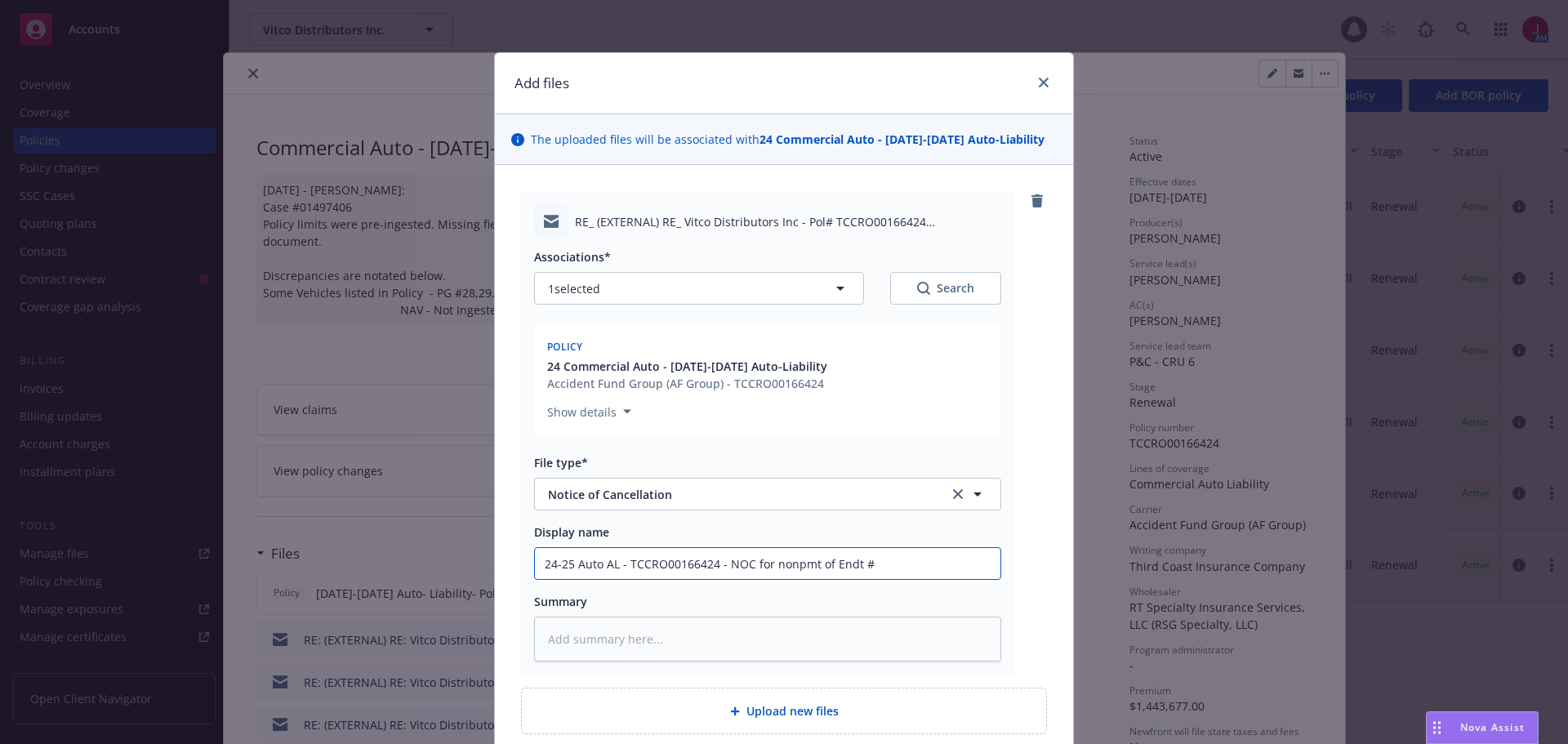
type input "24-25 Auto AL - TCCRO00166424 - NOC for nonpmt of Endt #1"
type textarea "x"
type input "24-25 Auto AL - TCCRO00166424 - NOC for nonpmt of Endt #17"
type textarea "x"
type input "24-25 Auto AL - TCCRO00166424 - NOC for nonpmt of Endt #17,"
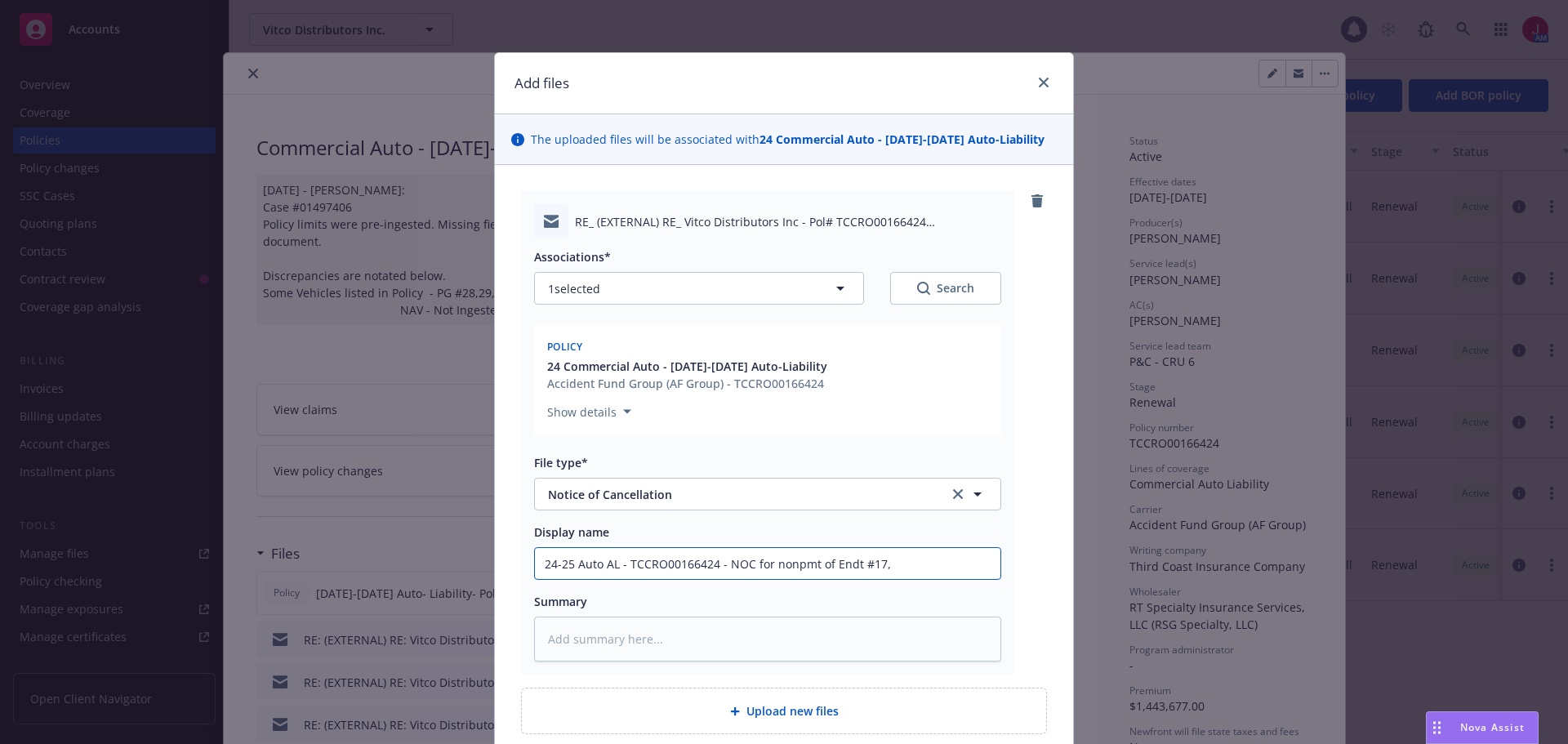
type textarea "x"
type input "24-25 Auto AL - TCCRO00166424 - NOC for nonpmt of Endt #17,"
type textarea "x"
type input "24-25 Auto AL - TCCRO00166424 - NOC for nonpmt of Endt #17, 1"
type textarea "x"
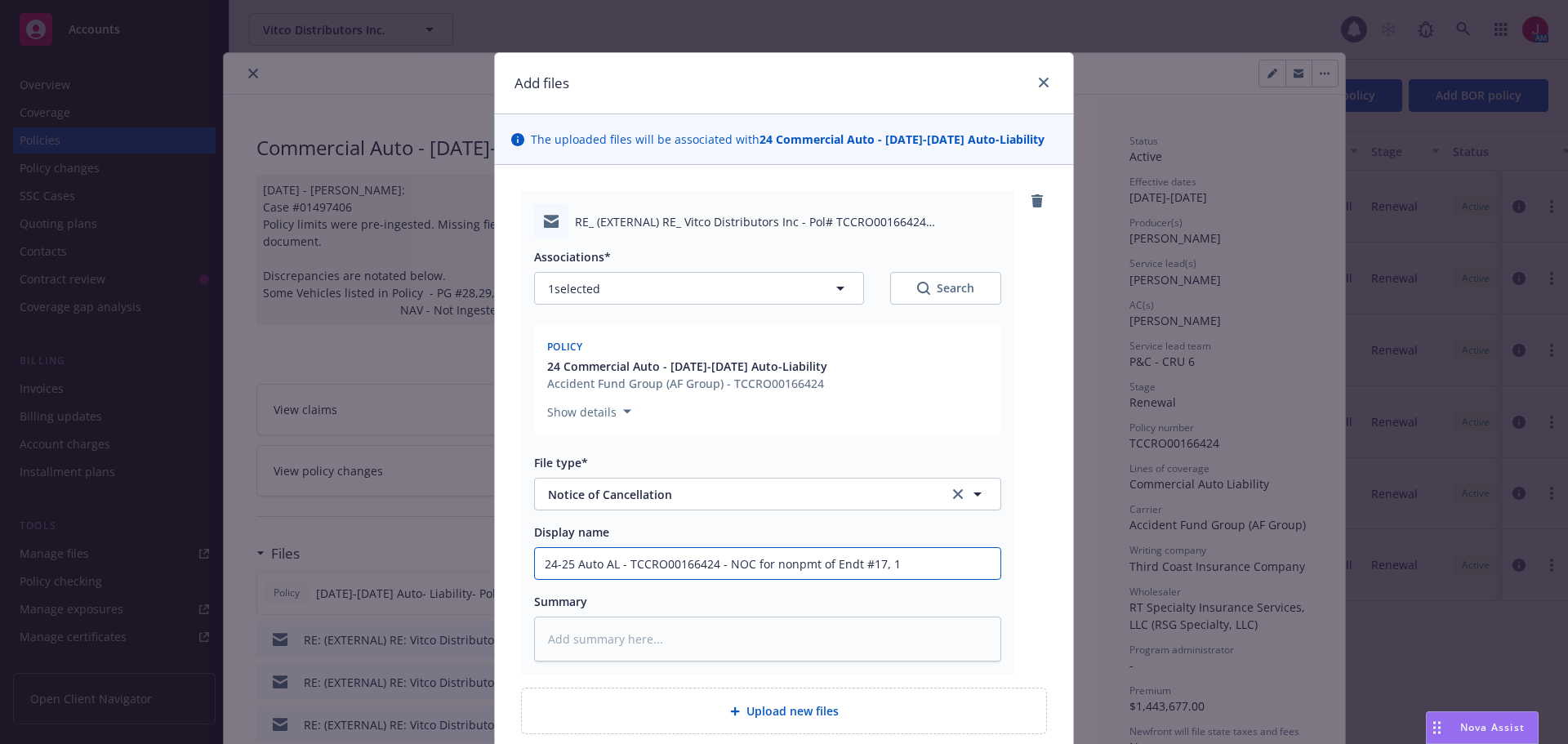
type input "24-25 Auto AL - TCCRO00166424 - NOC for nonpmt of Endt #17, 18"
type textarea "x"
type input "24-25 Auto AL - TCCRO00166424 - NOC for nonpmt of Endt #17, 18,"
type textarea "x"
type input "24-25 Auto AL - TCCRO00166424 - NOC for nonpmt of Endt #17, 18,"
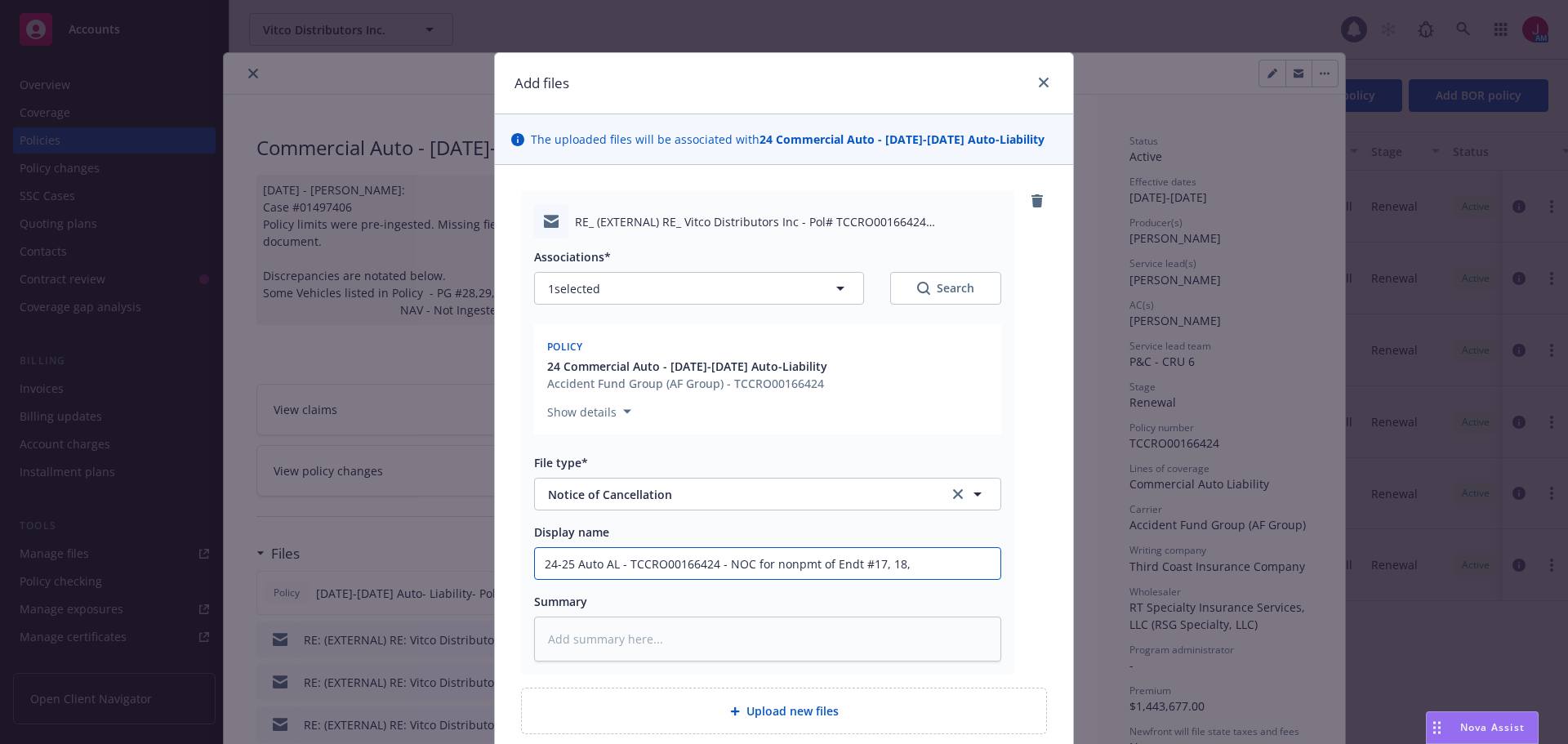
type textarea "x"
type input "24-25 Auto AL - TCCRO00166424 - NOC for nonpmt of Endt #17, 18, &"
type textarea "x"
type input "24-25 Auto AL - TCCRO00166424 - NOC for nonpmt of Endt #17, 18, &"
type textarea "x"
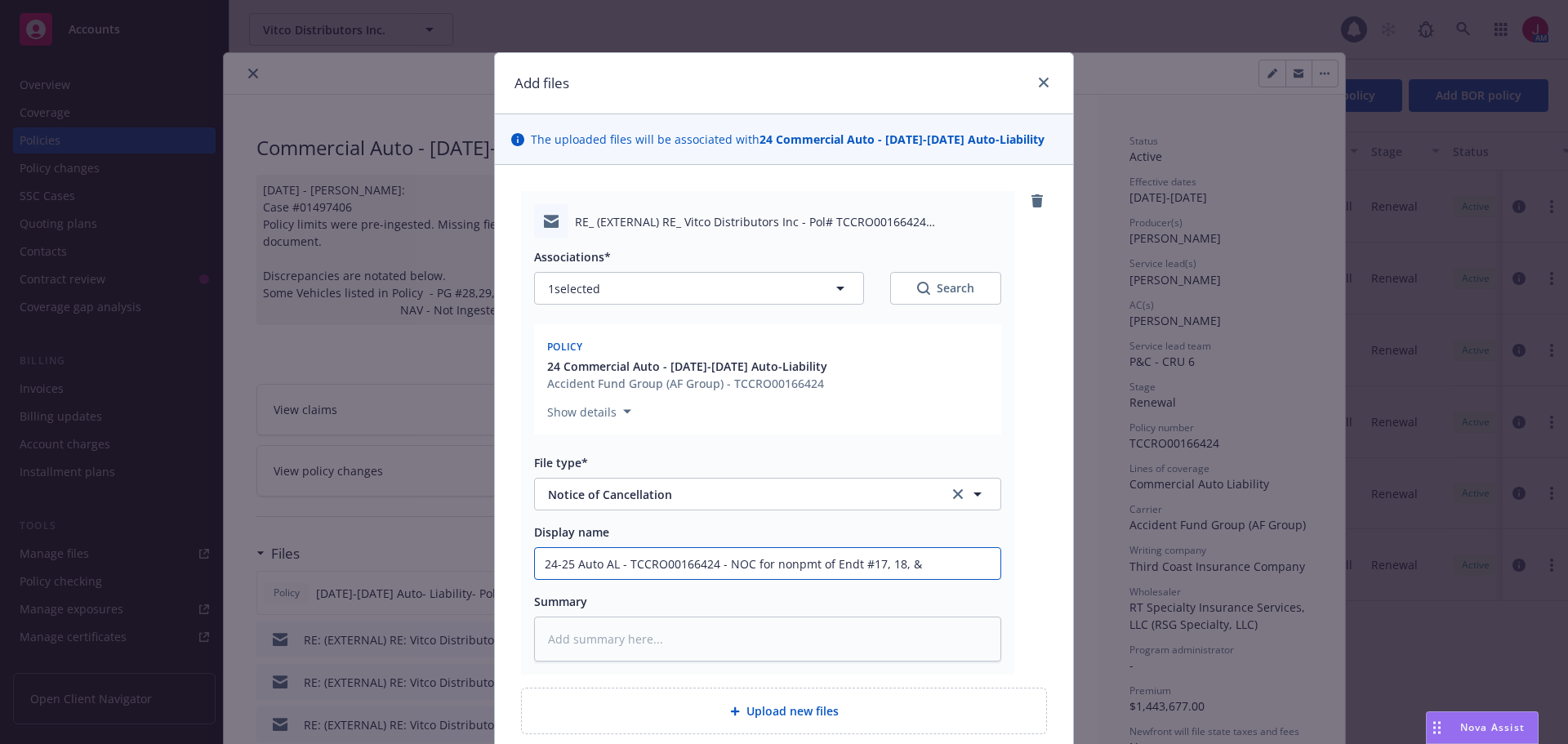
type input "24-25 Auto AL - TCCRO00166424 - NOC for nonpmt of Endt #17, 18, & 1"
type textarea "x"
type input "24-25 Auto AL - TCCRO00166424 - NOC for nonpmt of Endt #17, 18, & 19"
type textarea "x"
type textarea "I"
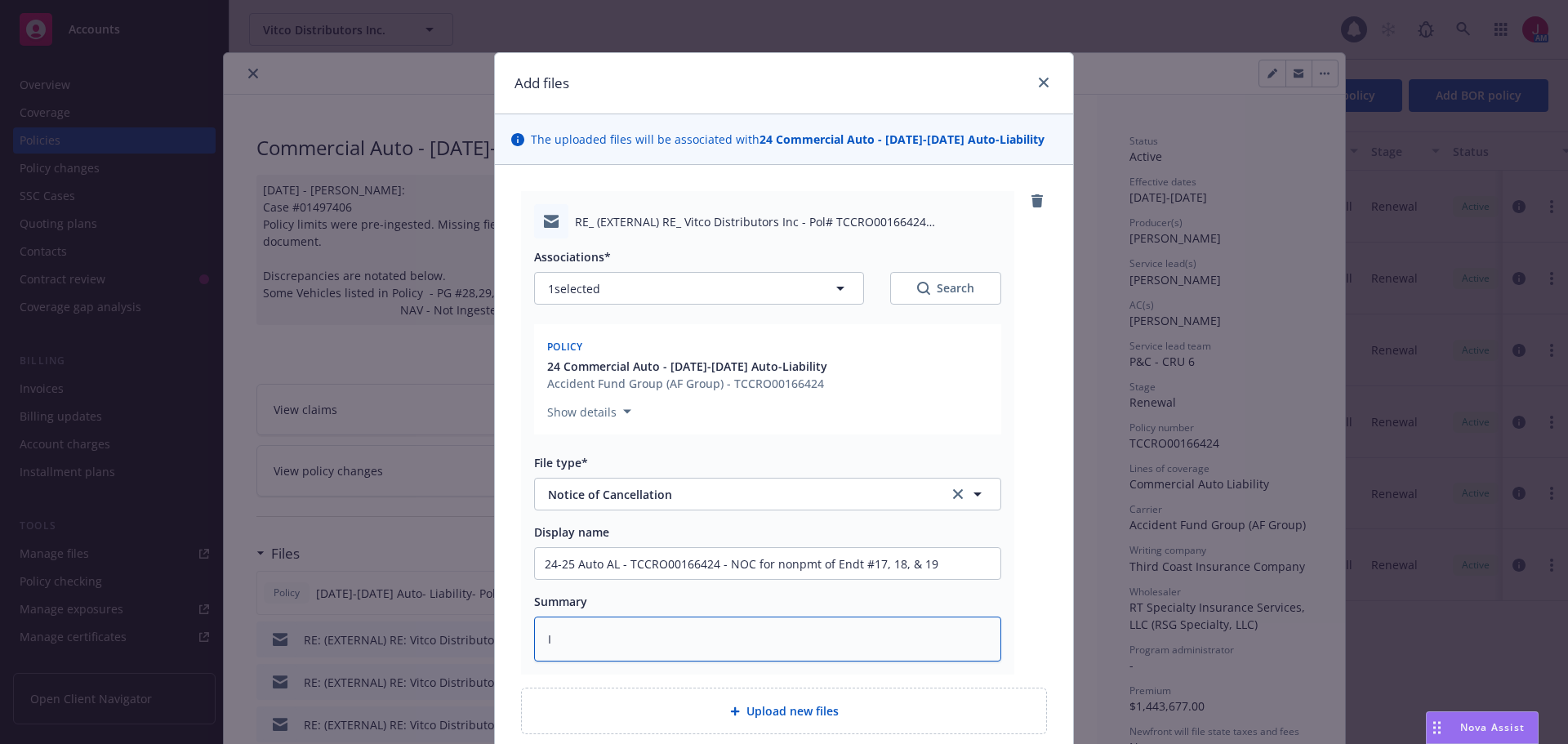
type textarea "x"
type textarea "In"
type textarea "x"
type textarea "Ins"
type textarea "x"
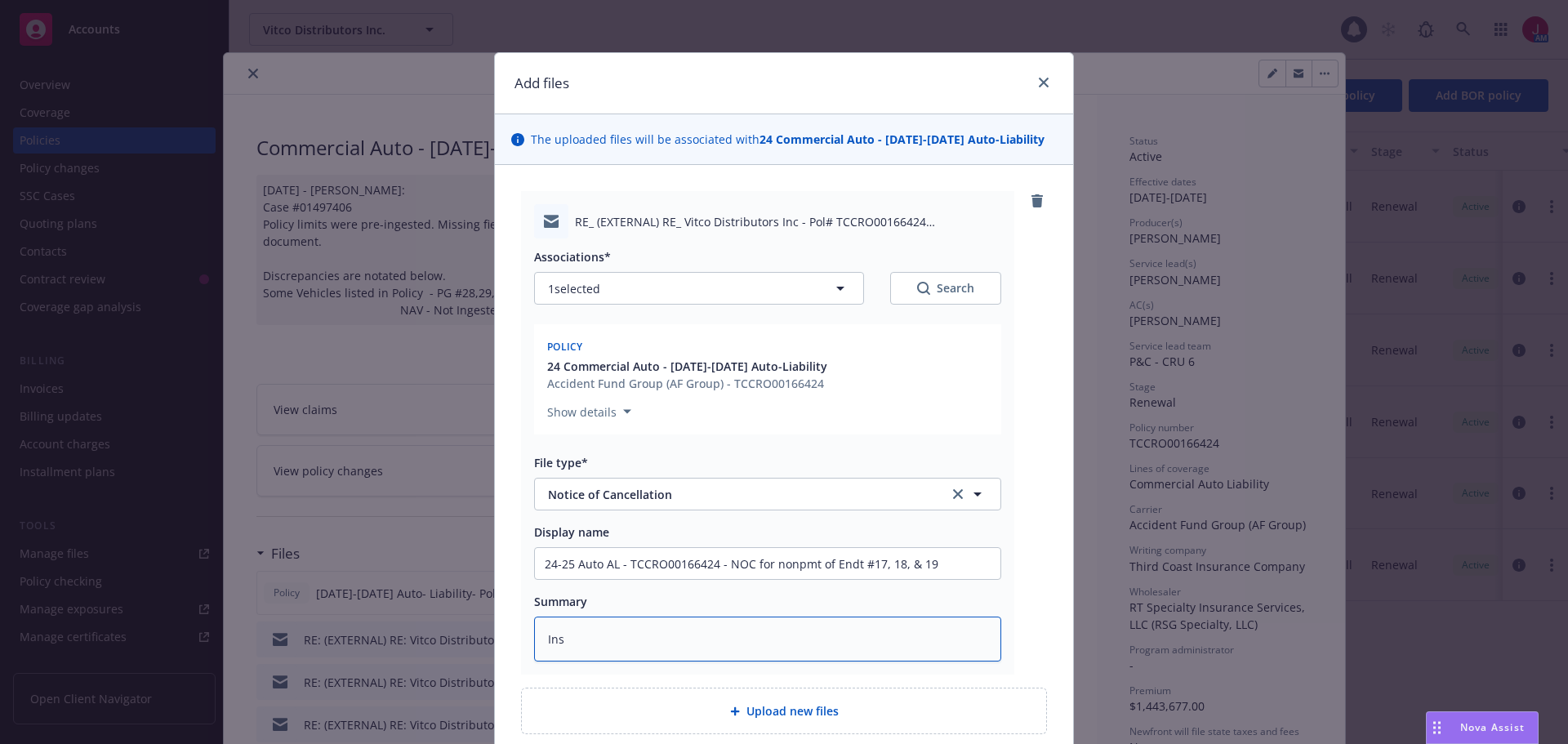
type textarea "Insu"
type textarea "x"
type textarea "Insur"
type textarea "x"
type textarea "Insure"
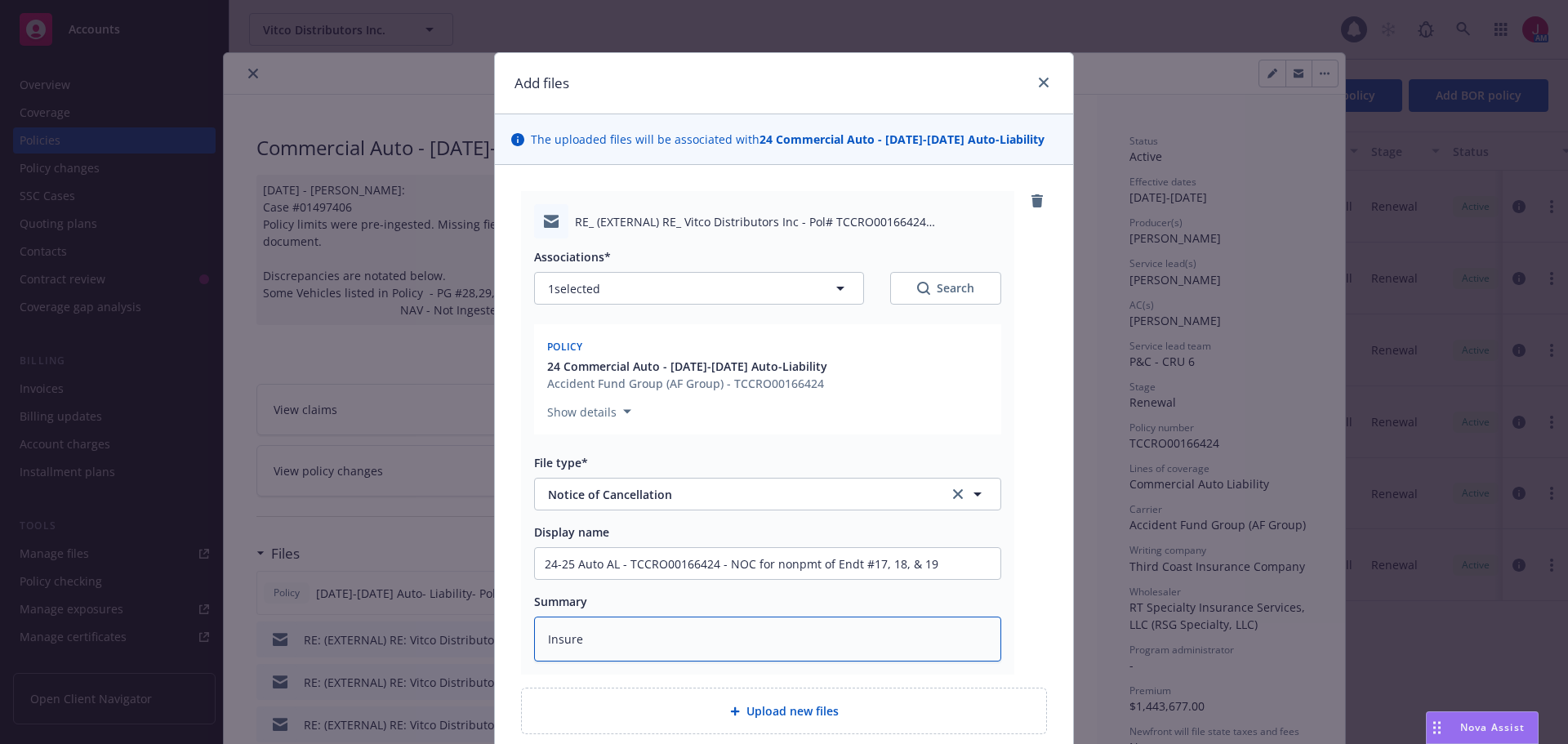
type textarea "x"
type textarea "Insured"
type textarea "x"
type textarea "Insured"
type textarea "x"
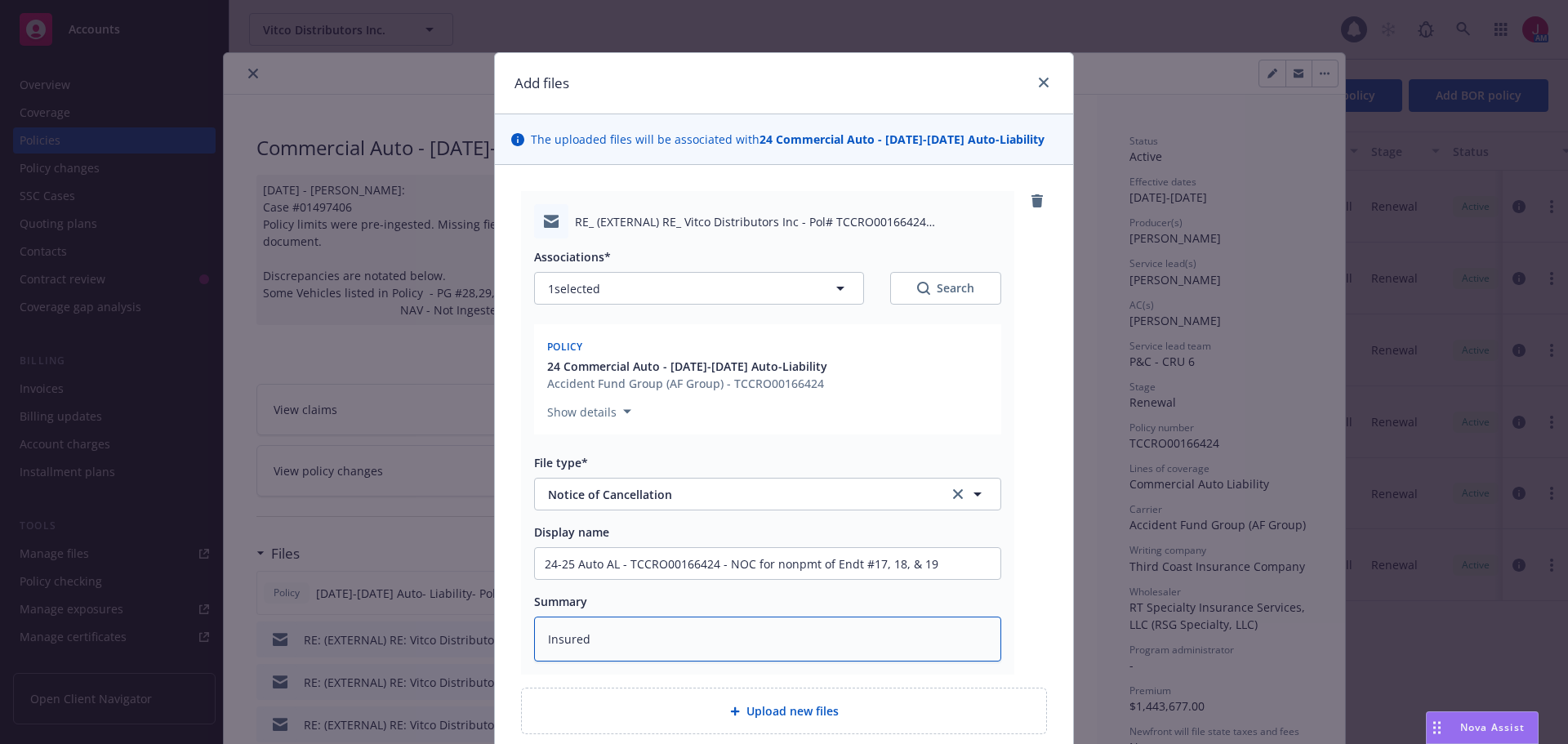
type textarea "Insured j"
type textarea "x"
type textarea "Insured ju"
type textarea "x"
type textarea "Insured jus"
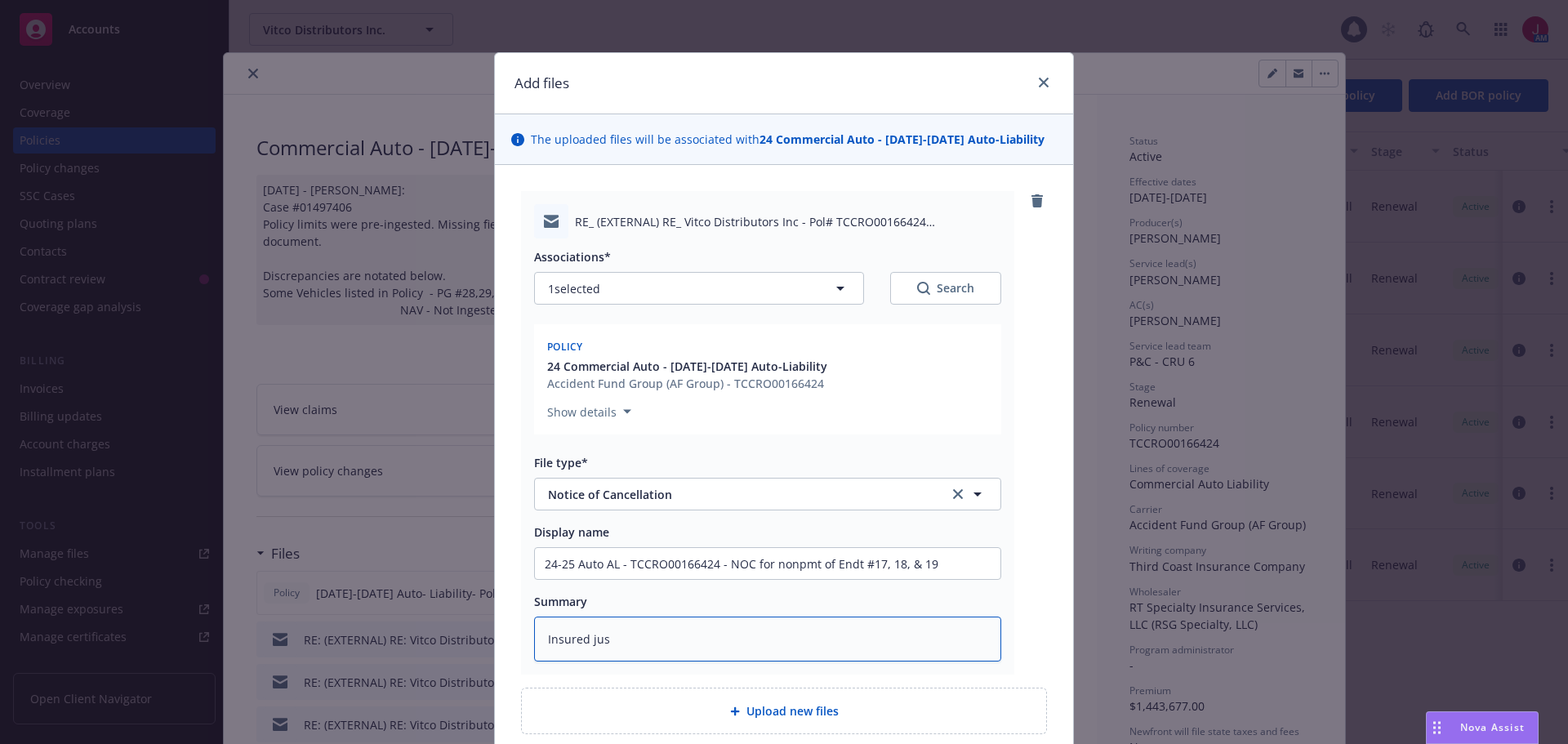
type textarea "x"
type textarea "Insured just"
type textarea "x"
type textarea "Insured just"
type textarea "x"
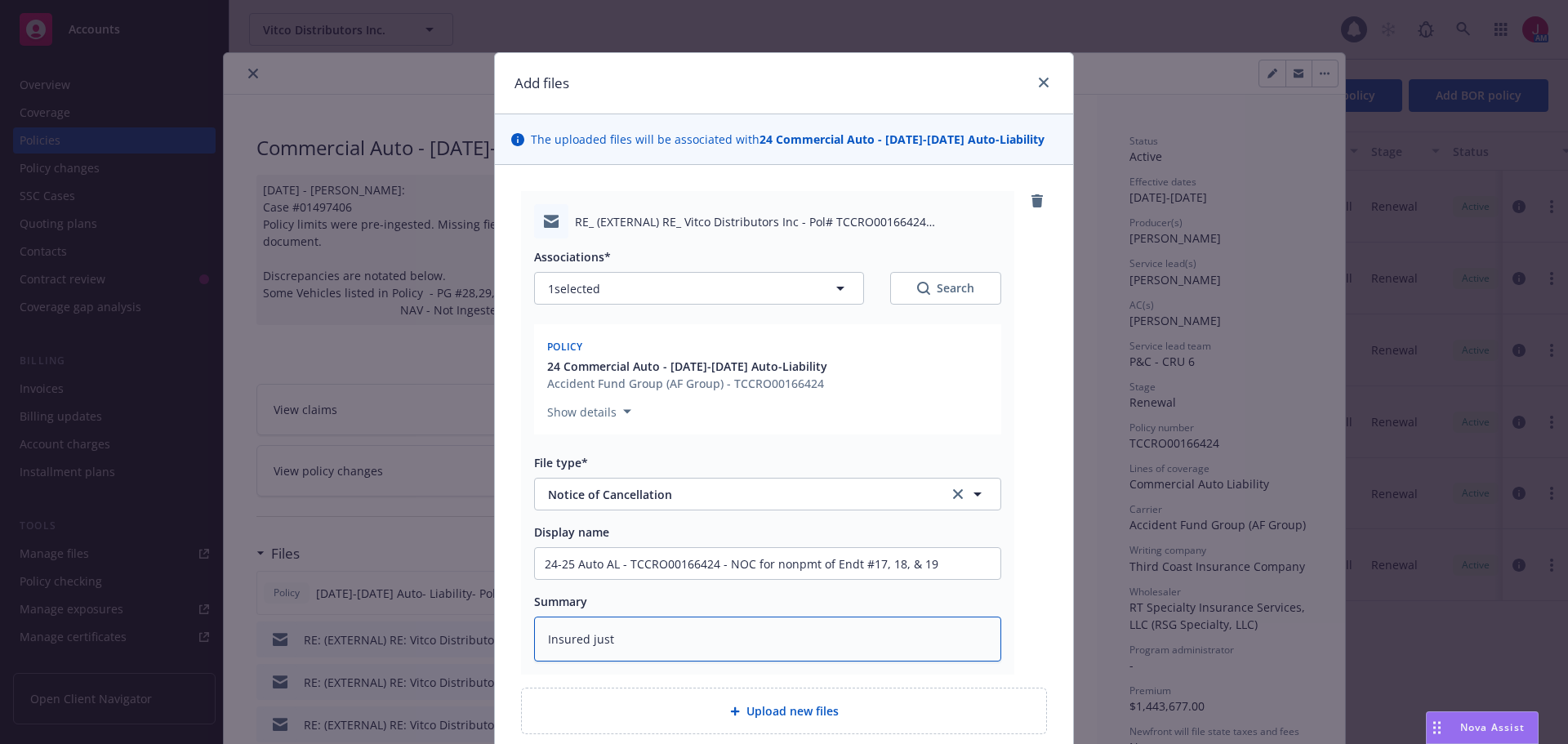
type textarea "Insured just p"
type textarea "x"
type textarea "Insured just pa"
type textarea "x"
type textarea "Insured just paid"
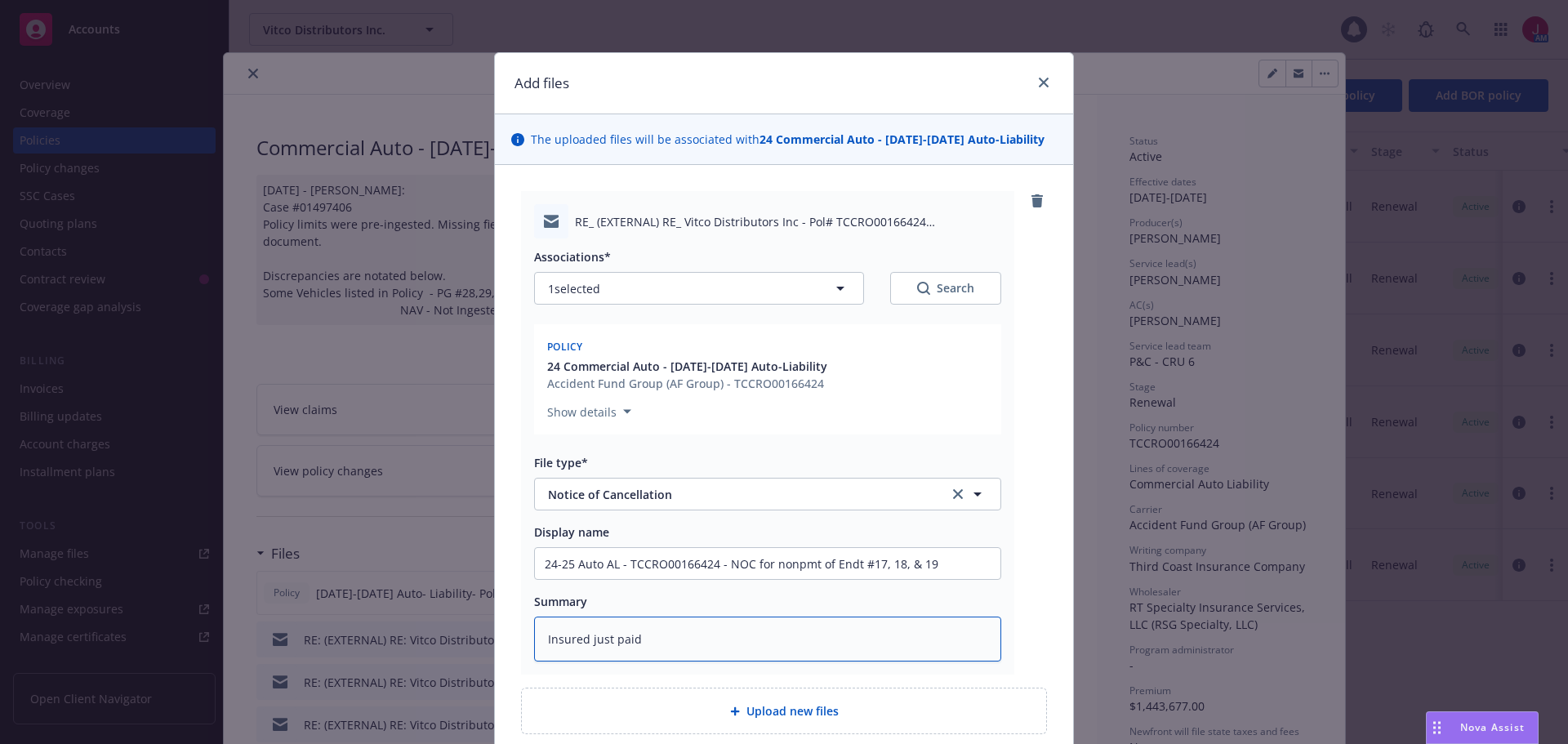
type textarea "x"
type textarea "Insured just paid"
type textarea "x"
type textarea "Insured just paid E"
type textarea "x"
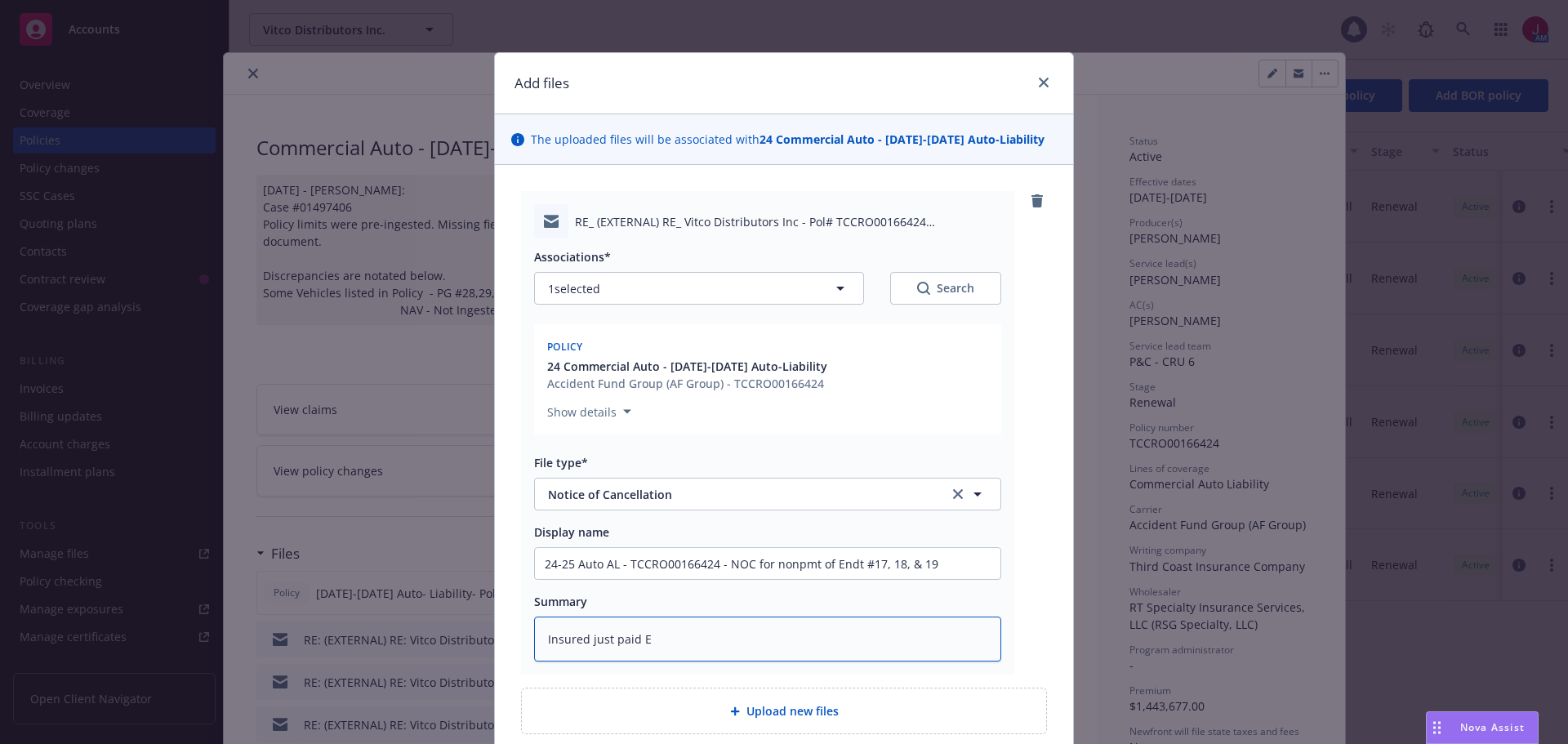
type textarea "Insured just paid En"
type textarea "x"
type textarea "Insured just paid End"
type textarea "x"
type textarea "Insured just paid End"
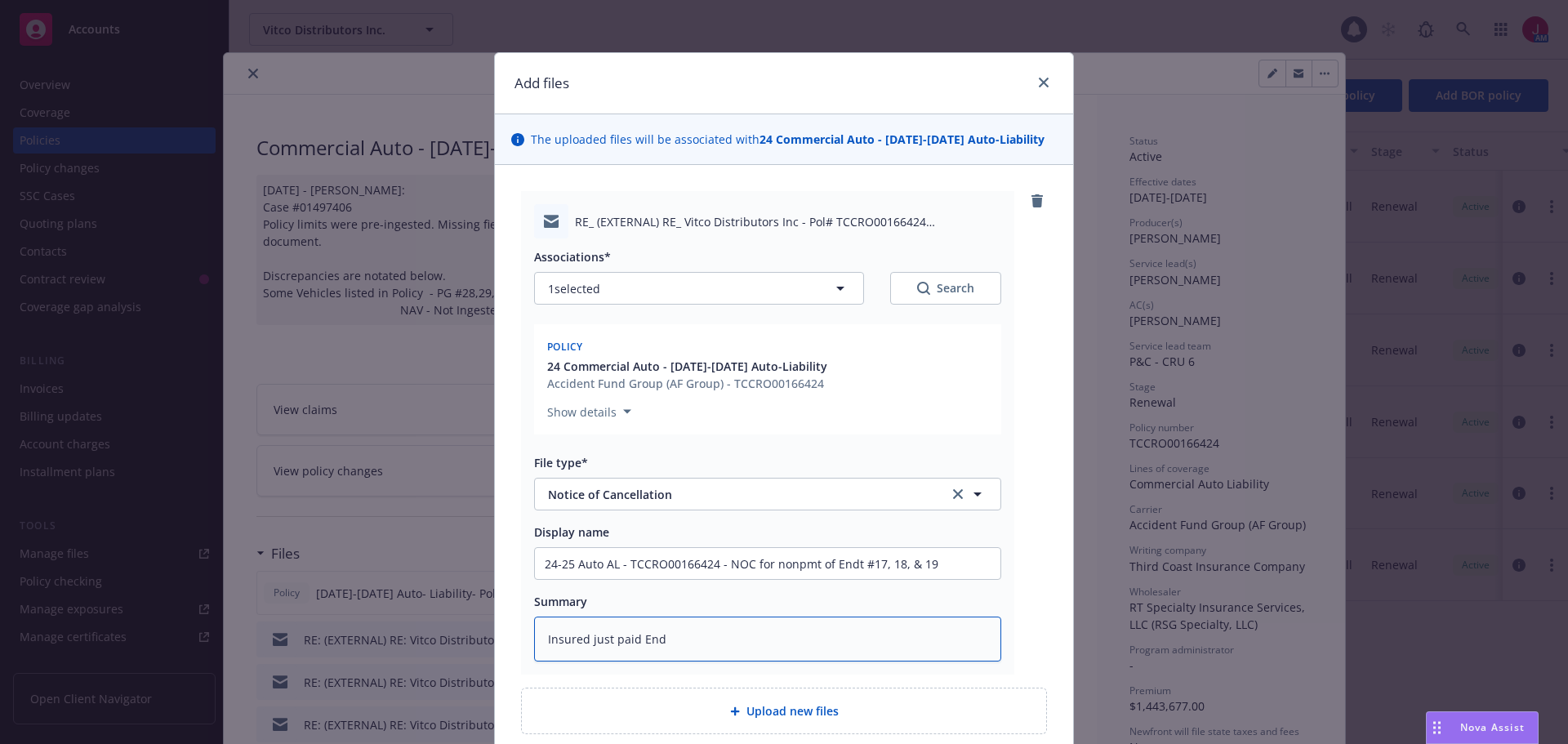
type textarea "x"
type textarea "Insured just paid End"
type textarea "x"
type textarea "Insured just paid Endt"
type textarea "x"
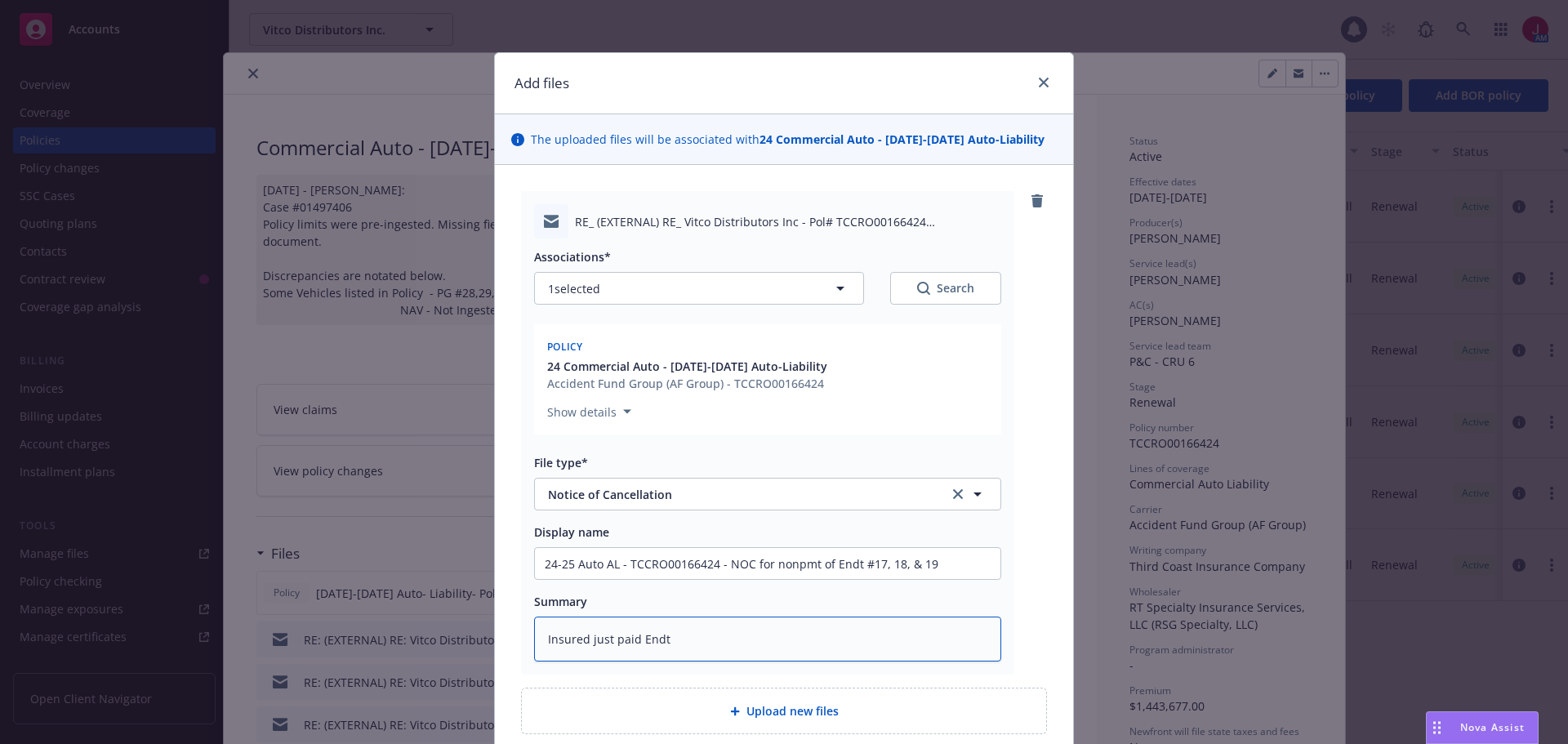
type textarea "Insured just paid Endt"
type textarea "x"
type textarea "Insured just paid Endt #"
type textarea "x"
type textarea "Insured just paid Endt #1"
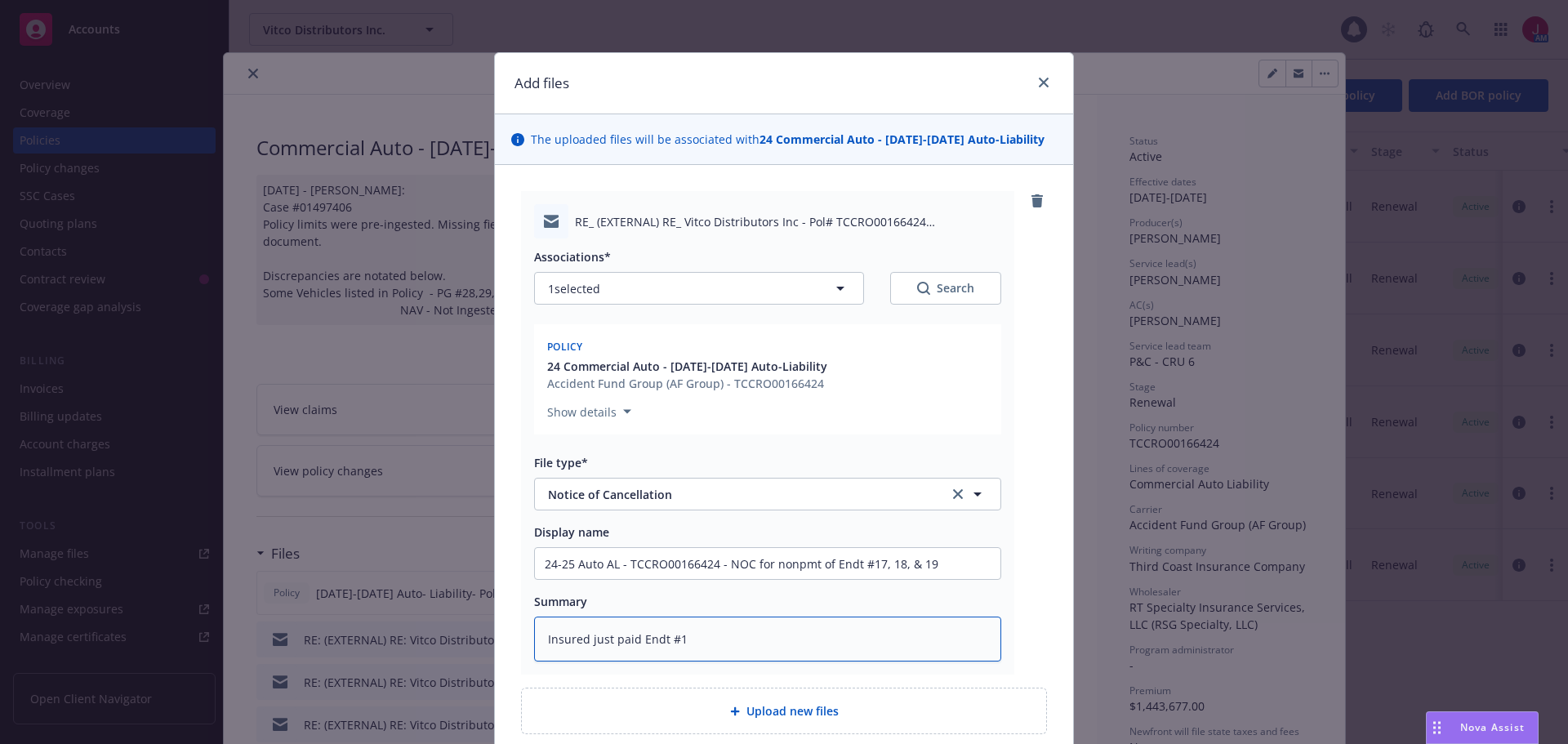
type textarea "x"
type textarea "Insured just paid Endt #17"
type textarea "x"
type textarea "Insured just paid Endt #17"
type textarea "x"
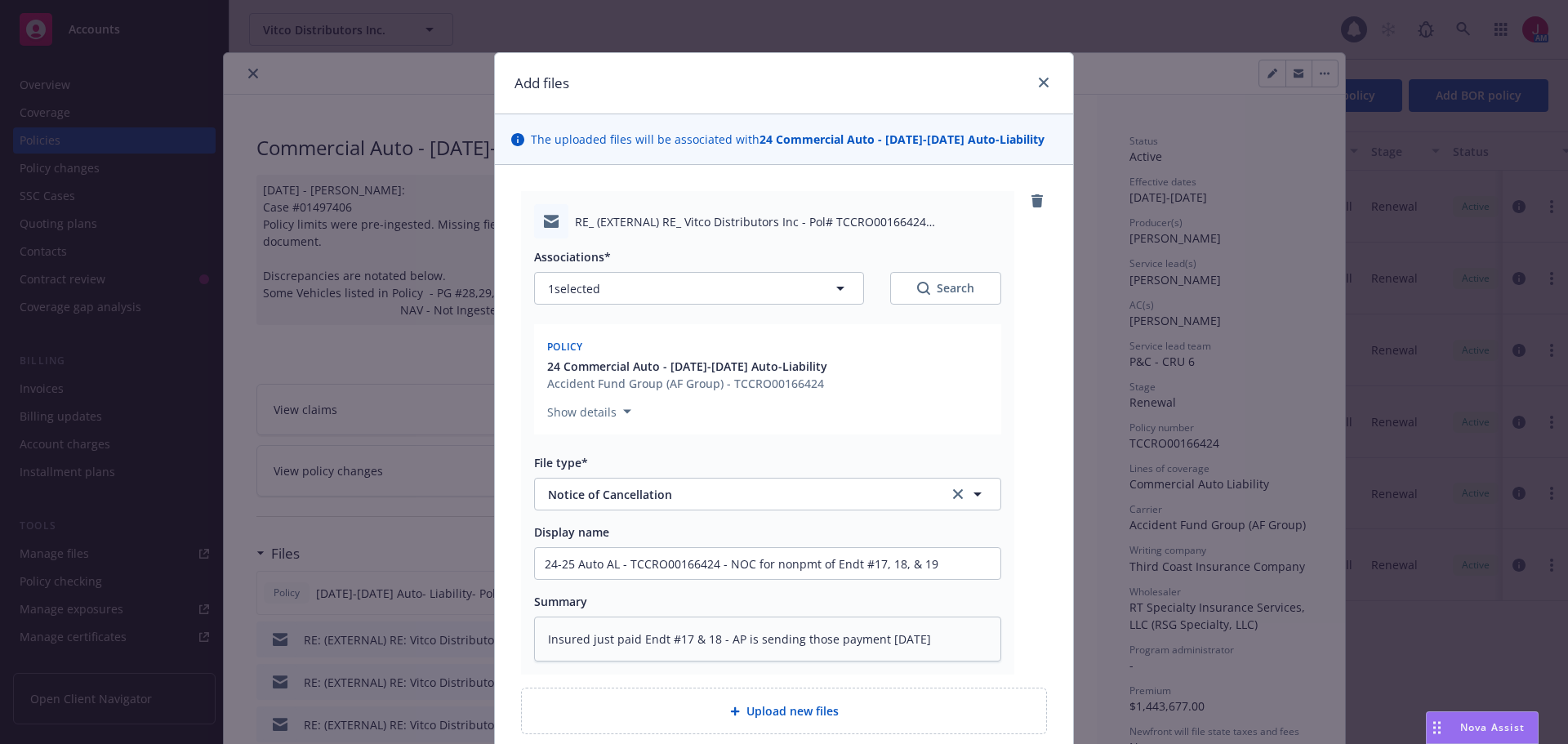
click at [954, 459] on div "File type*" at bounding box center [768, 463] width 467 height 17
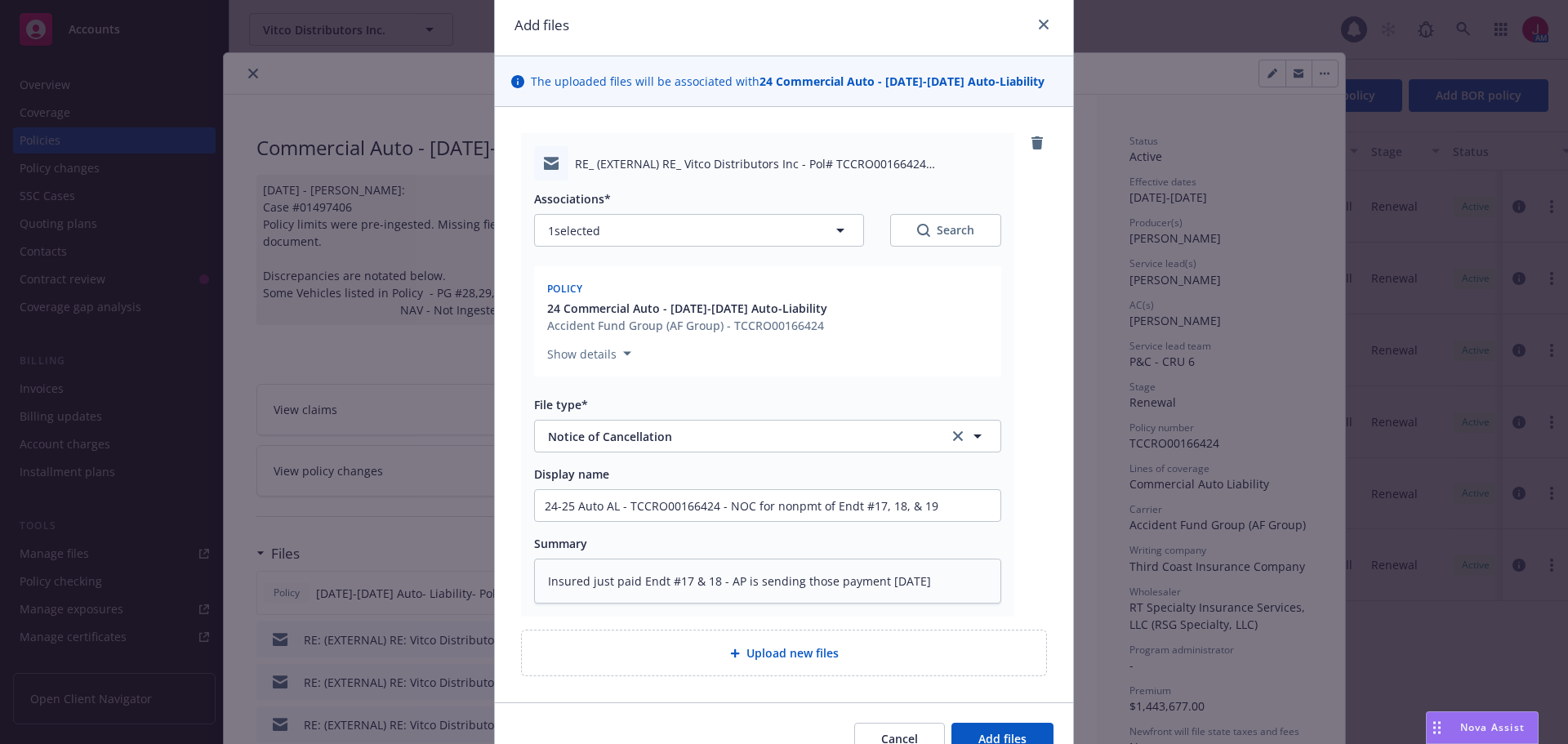
scroll to position [142, 0]
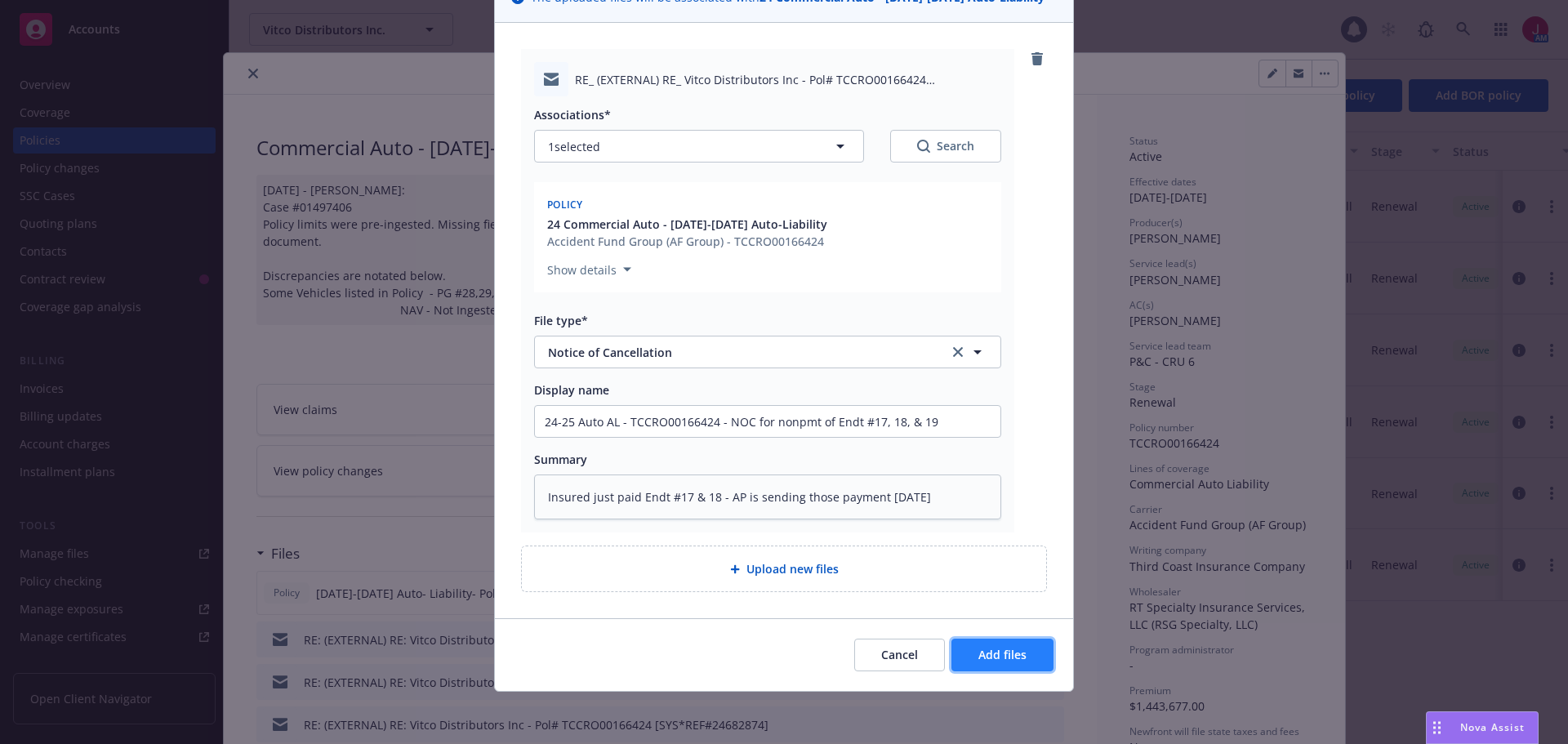
click at [1003, 654] on span "Add files" at bounding box center [1002, 654] width 48 height 15
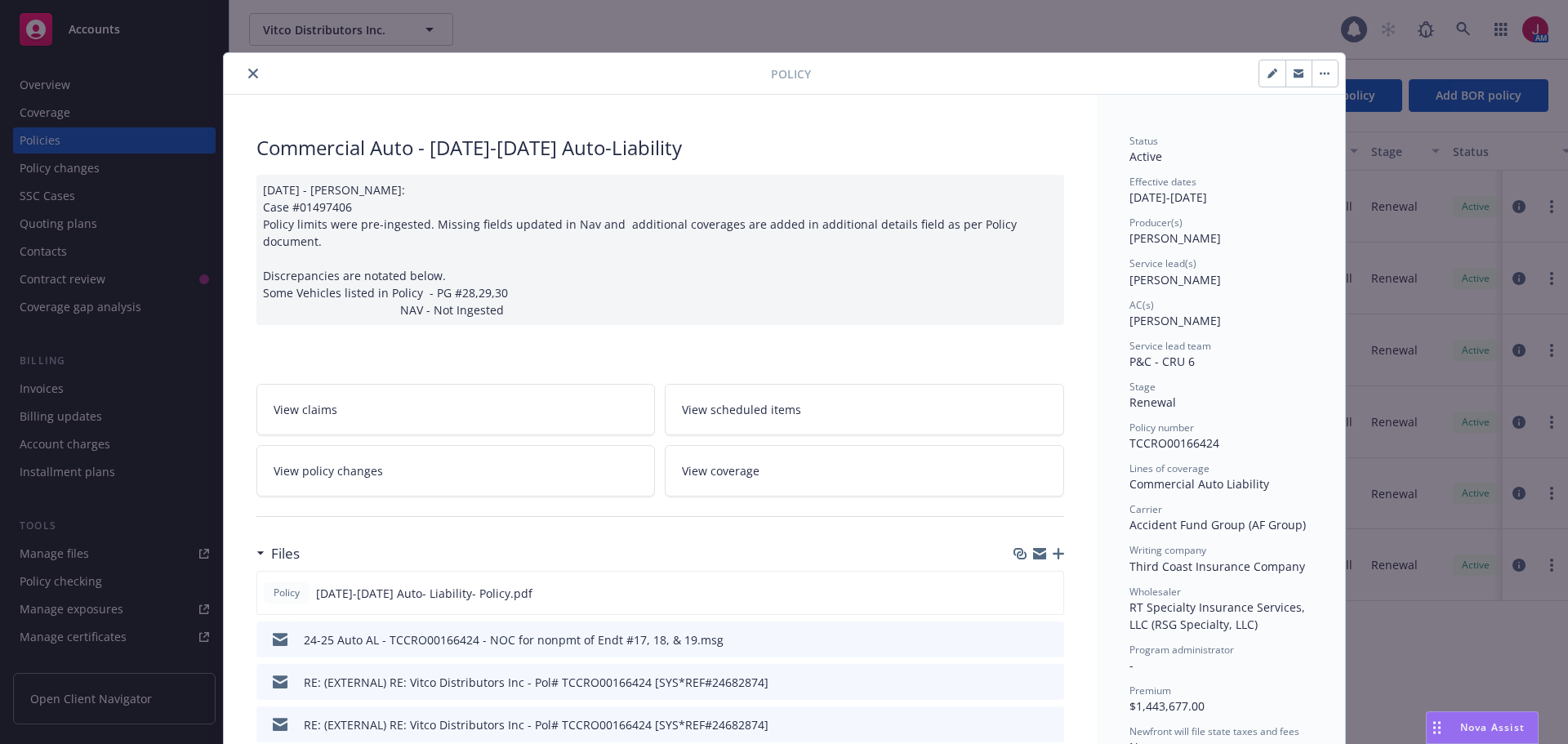
click at [249, 72] on icon "close" at bounding box center [253, 73] width 10 height 10
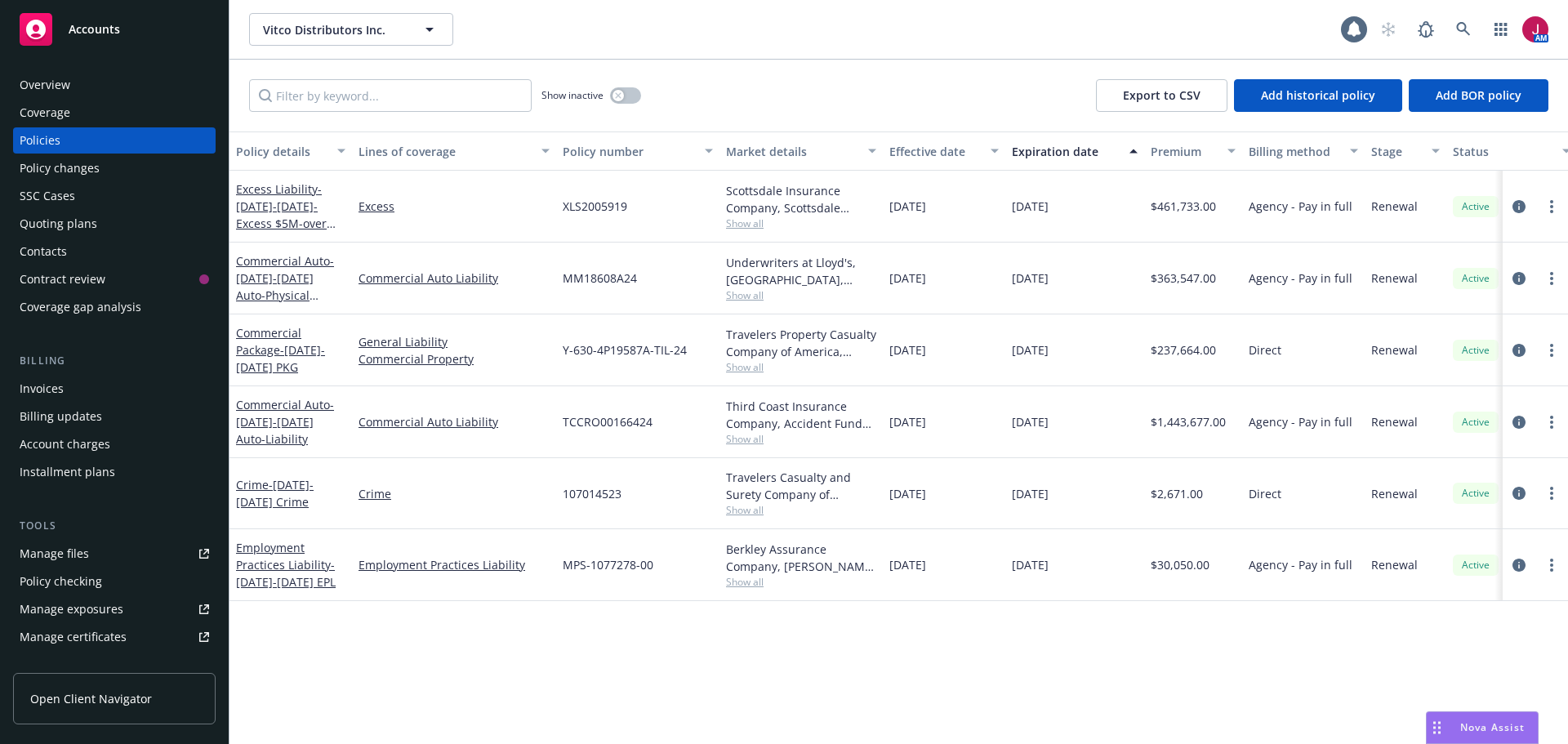
click at [75, 396] on div "Invoices" at bounding box center [114, 388] width 189 height 26
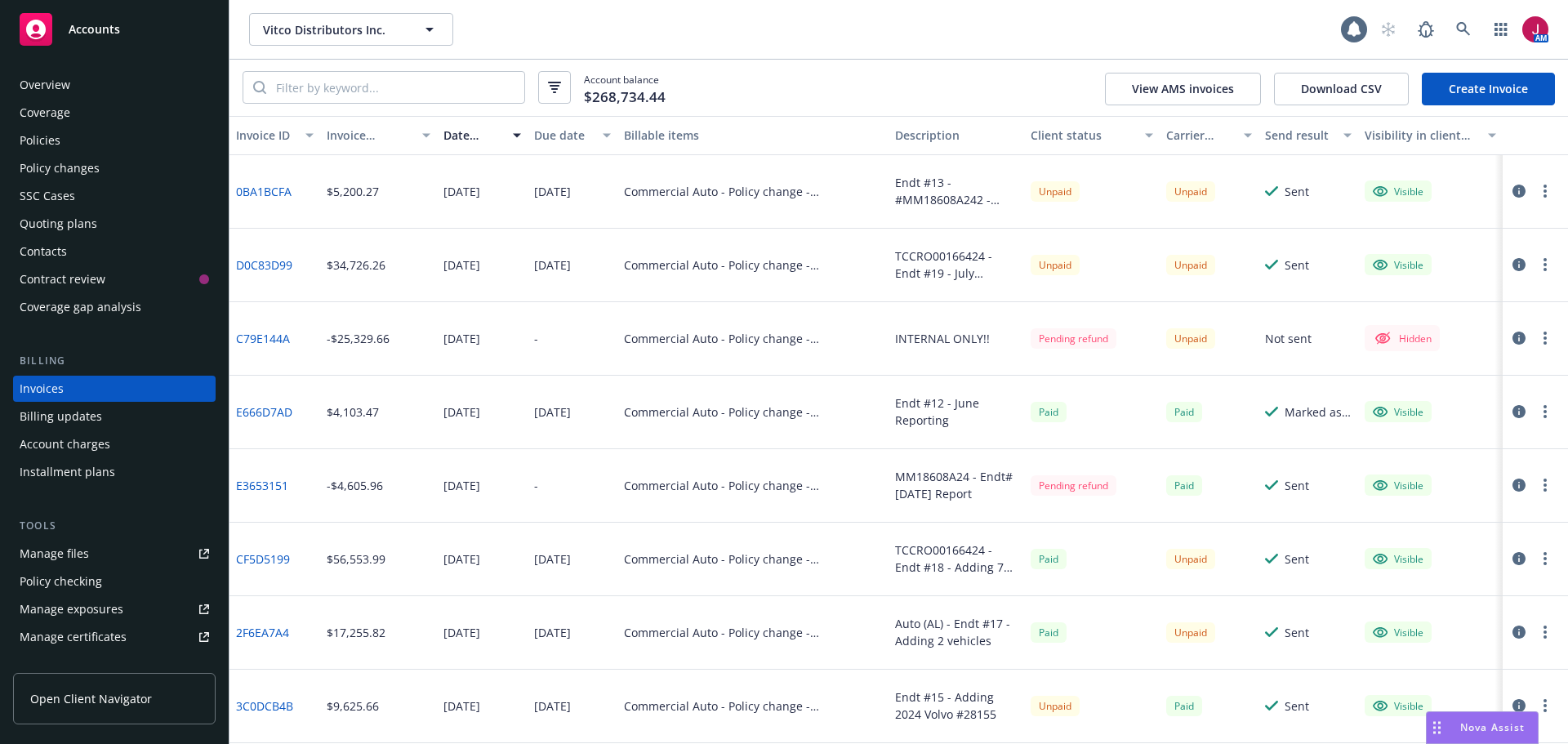
click at [1535, 272] on button "button" at bounding box center [1544, 264] width 19 height 19
click at [1423, 436] on link "Send invoice" at bounding box center [1437, 428] width 209 height 33
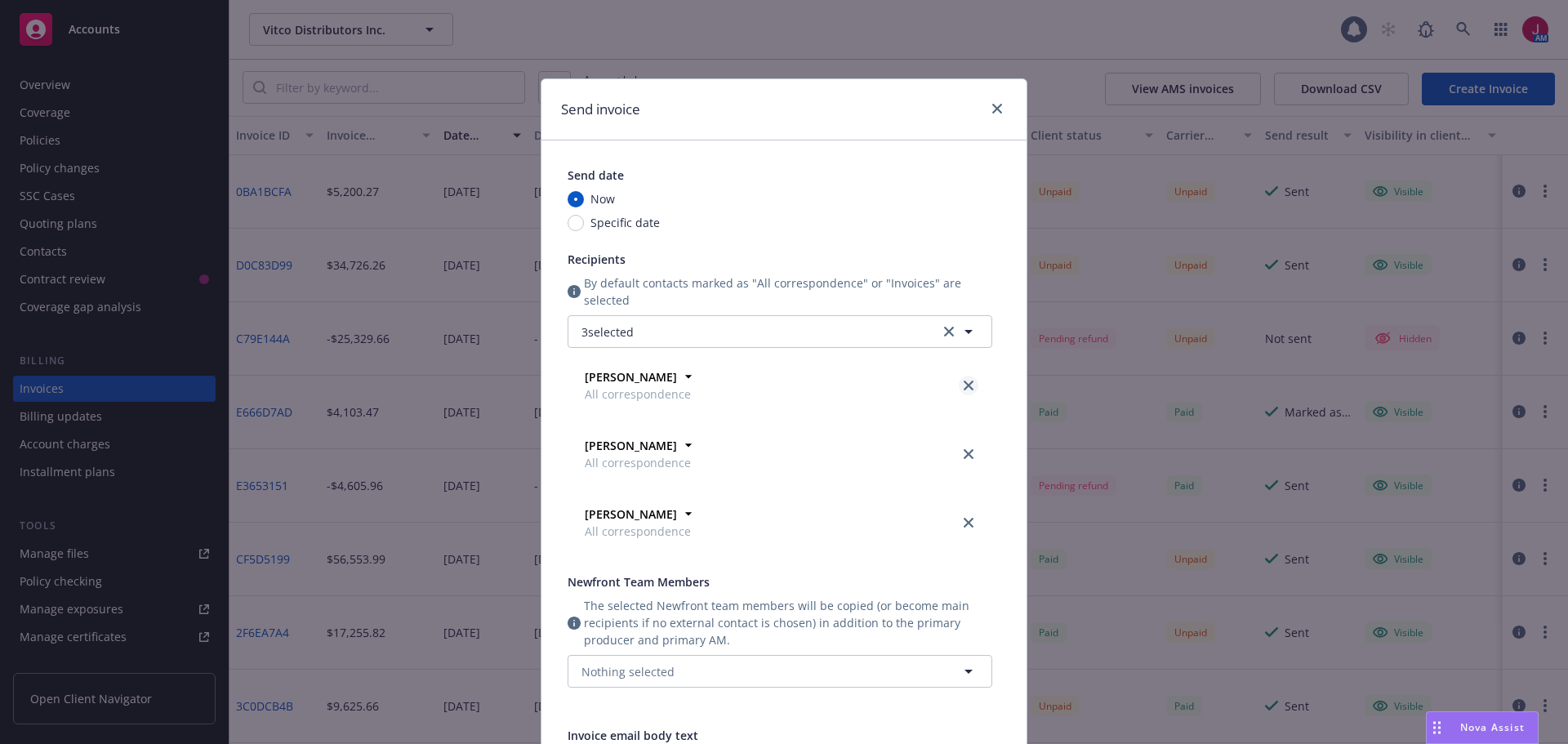
click at [968, 390] on link "close" at bounding box center [968, 385] width 19 height 19
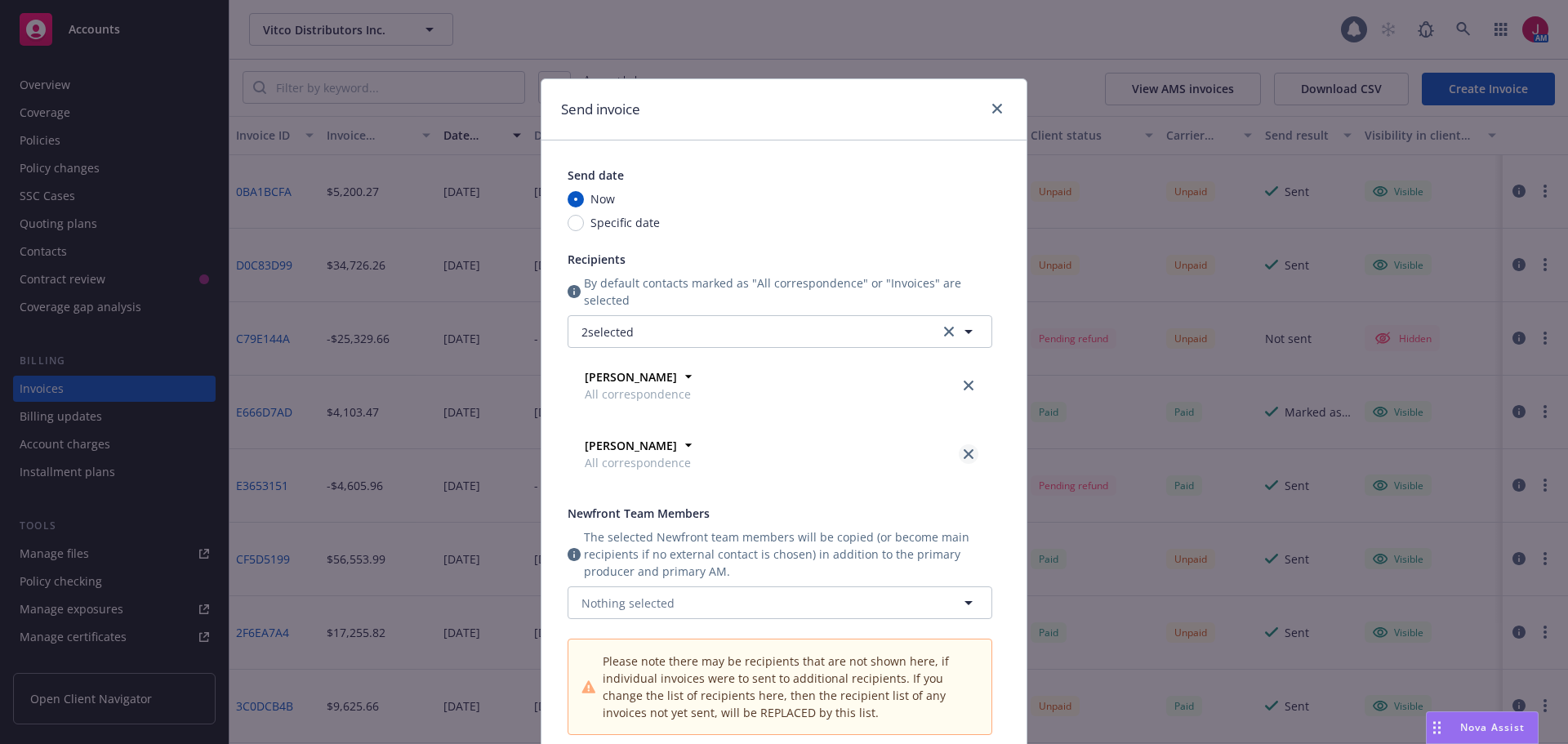
click at [967, 453] on icon "close" at bounding box center [968, 454] width 10 height 10
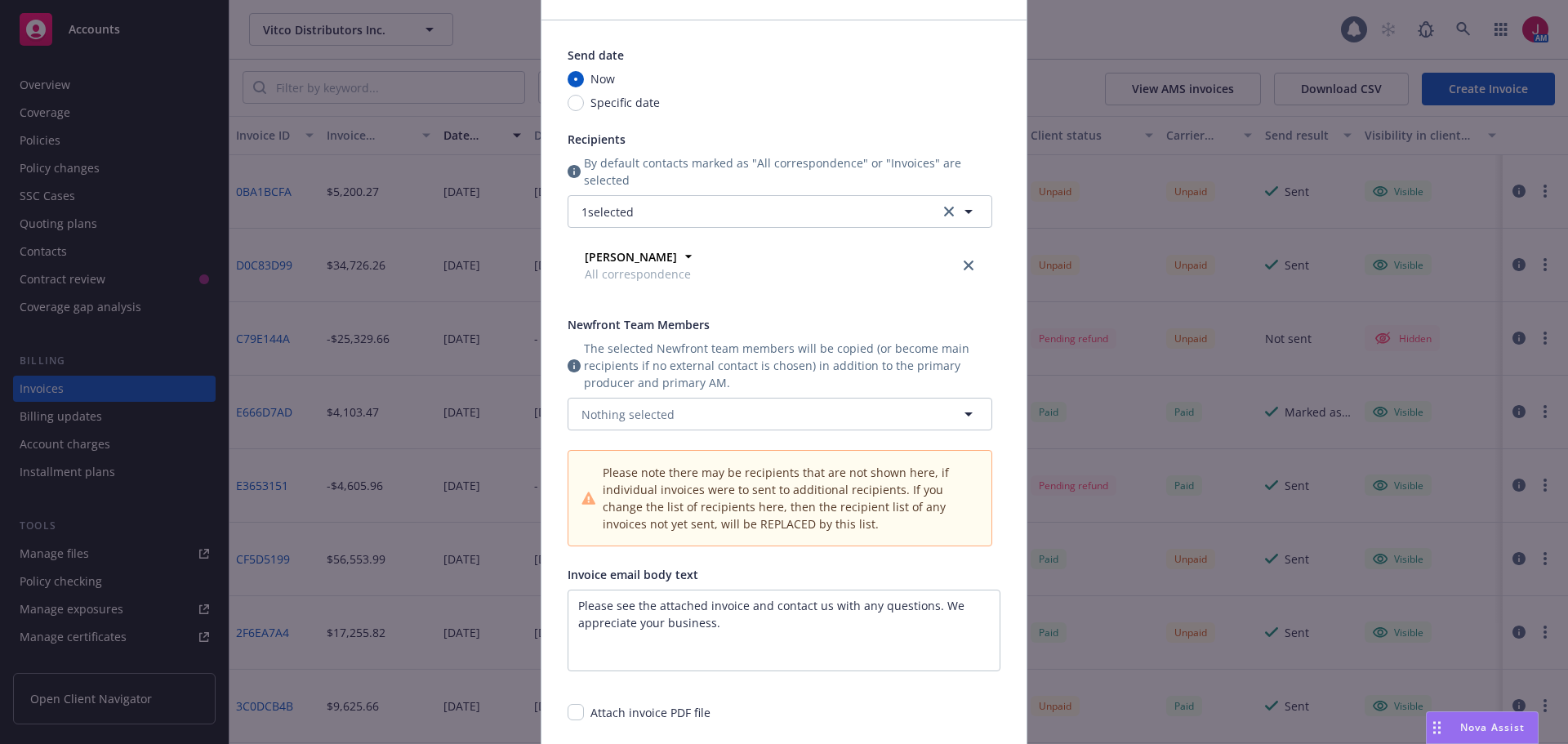
scroll to position [137, 0]
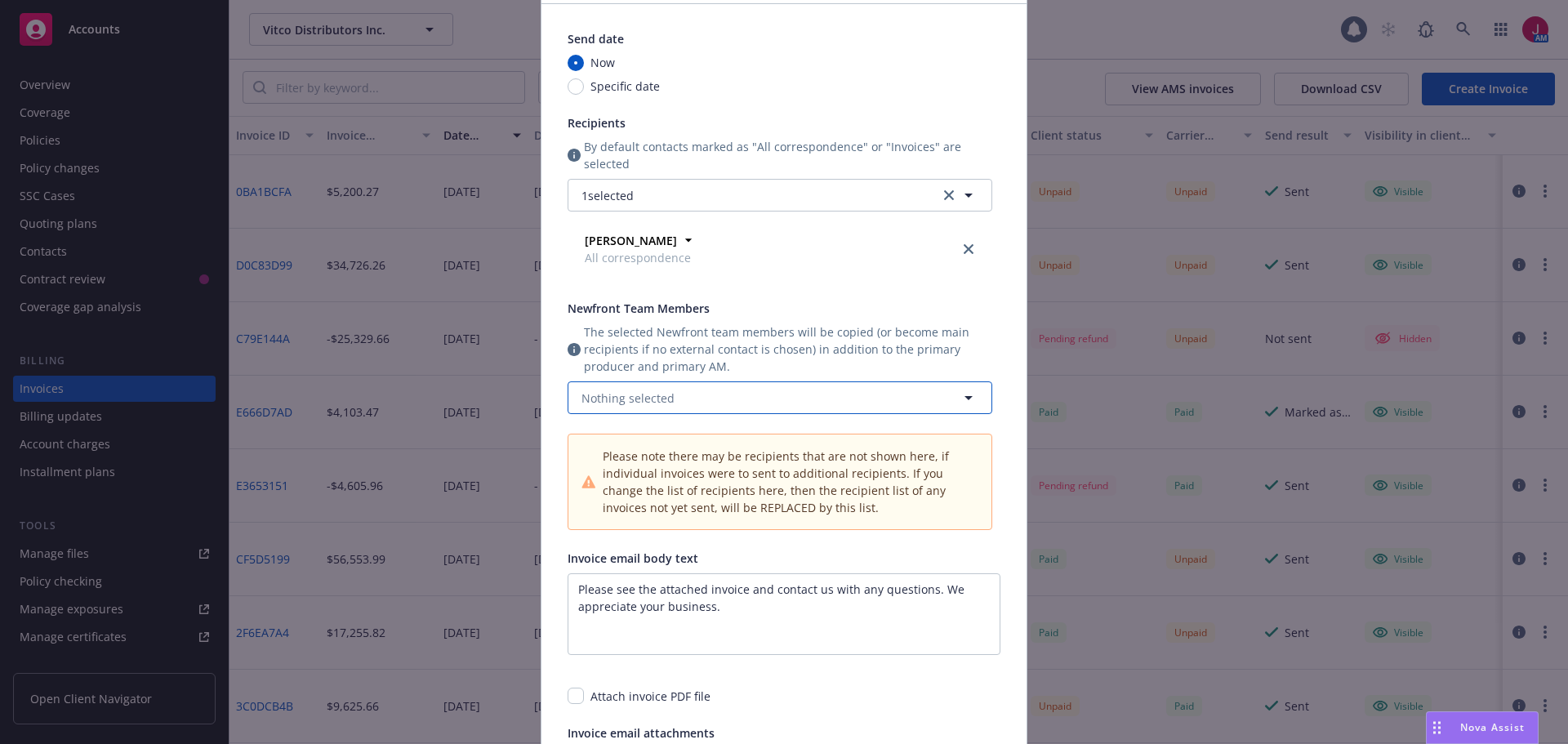
click at [746, 408] on button "Nothing selected" at bounding box center [779, 398] width 425 height 33
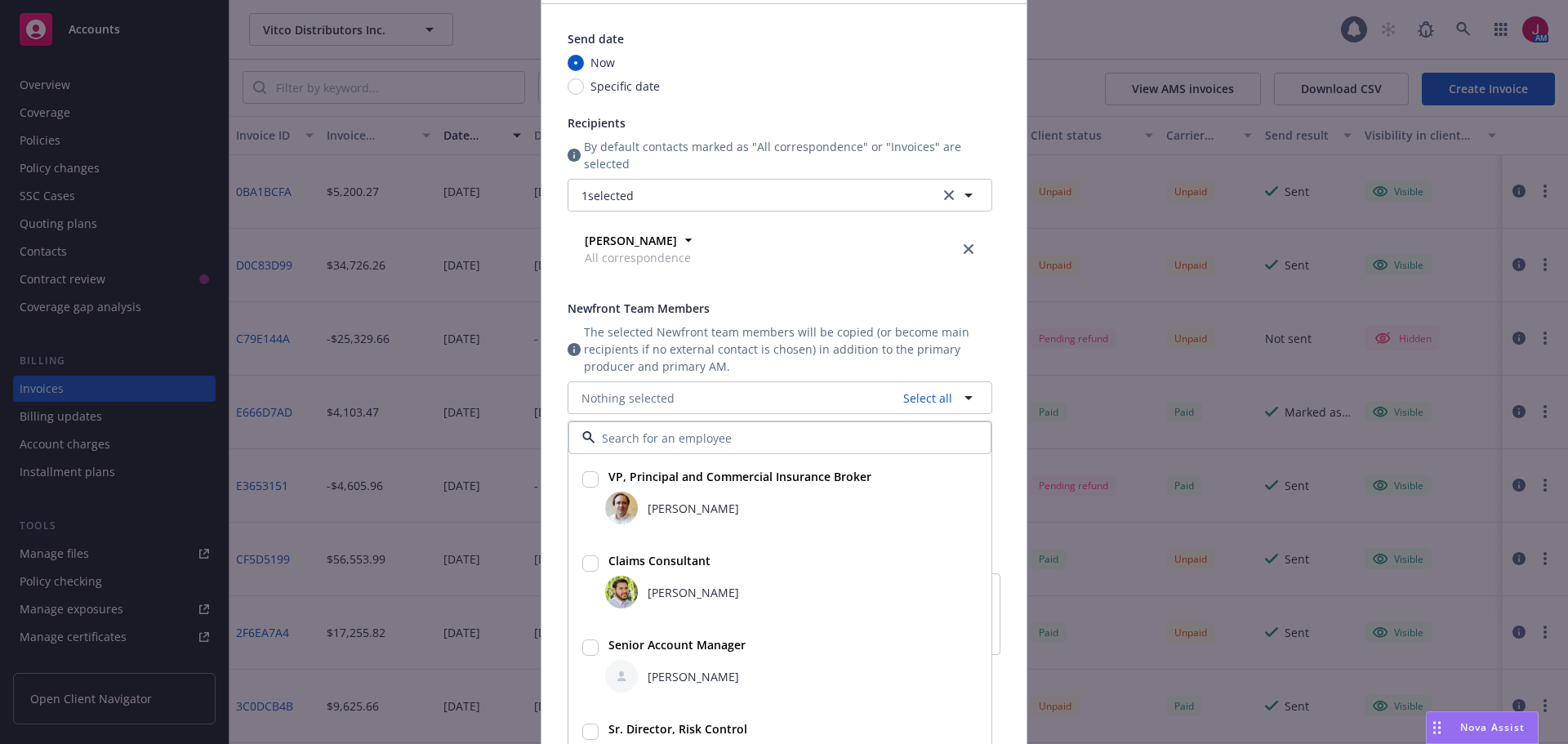
click at [583, 482] on input "checkbox" at bounding box center [590, 479] width 16 height 16
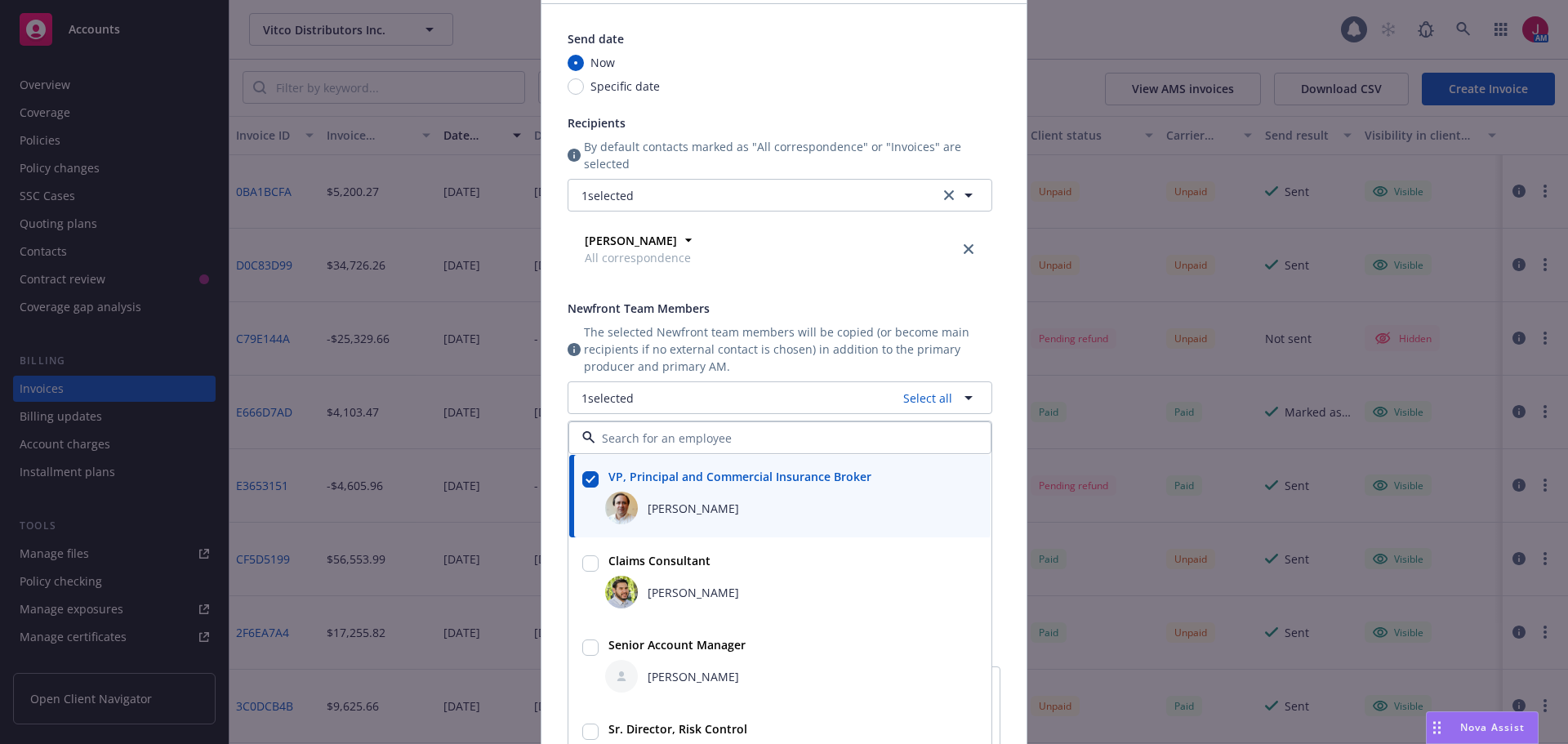
click at [583, 644] on input "checkbox" at bounding box center [590, 647] width 16 height 16
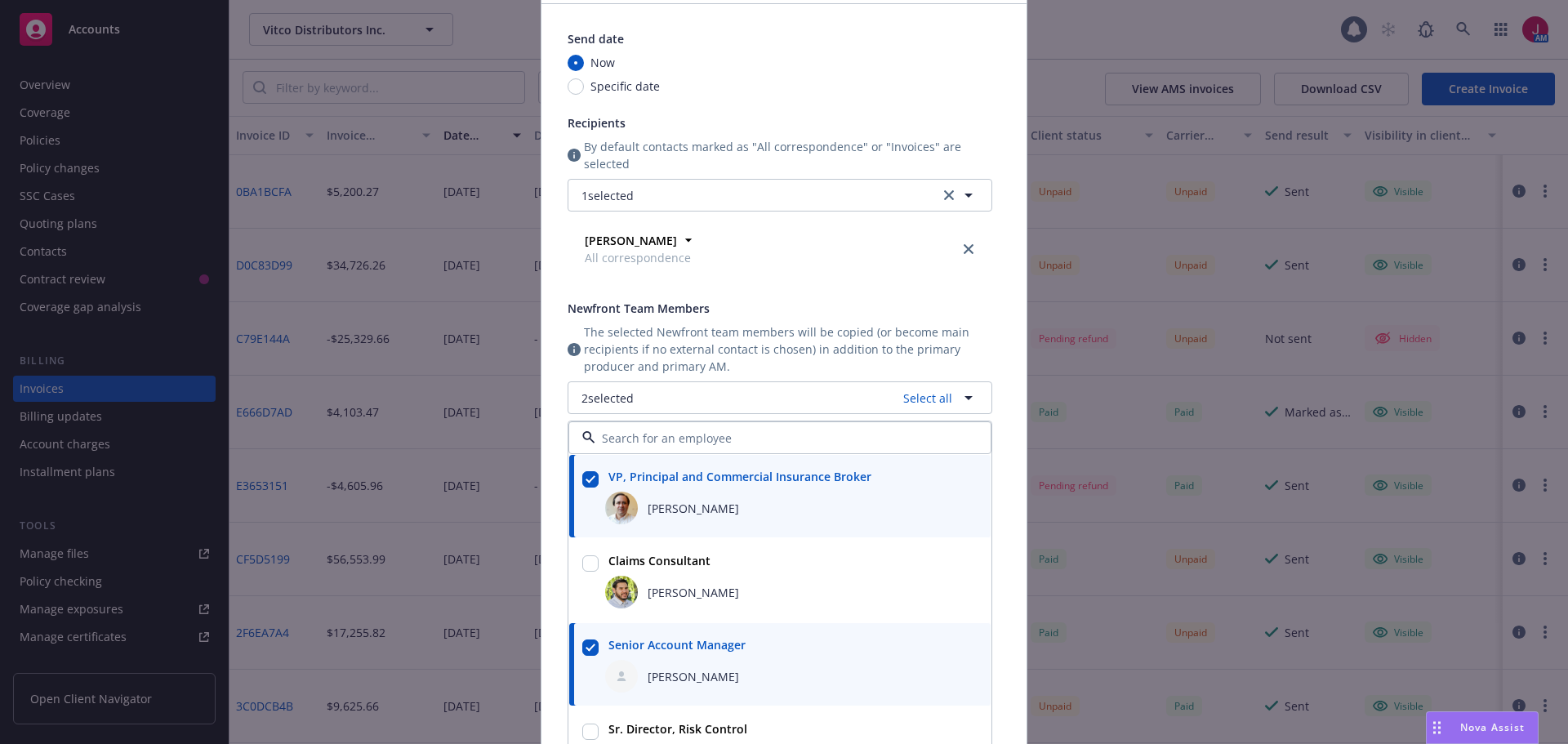
click at [756, 363] on span "The selected Newfront team members will be copied (or become main recipients if…" at bounding box center [789, 349] width 409 height 52
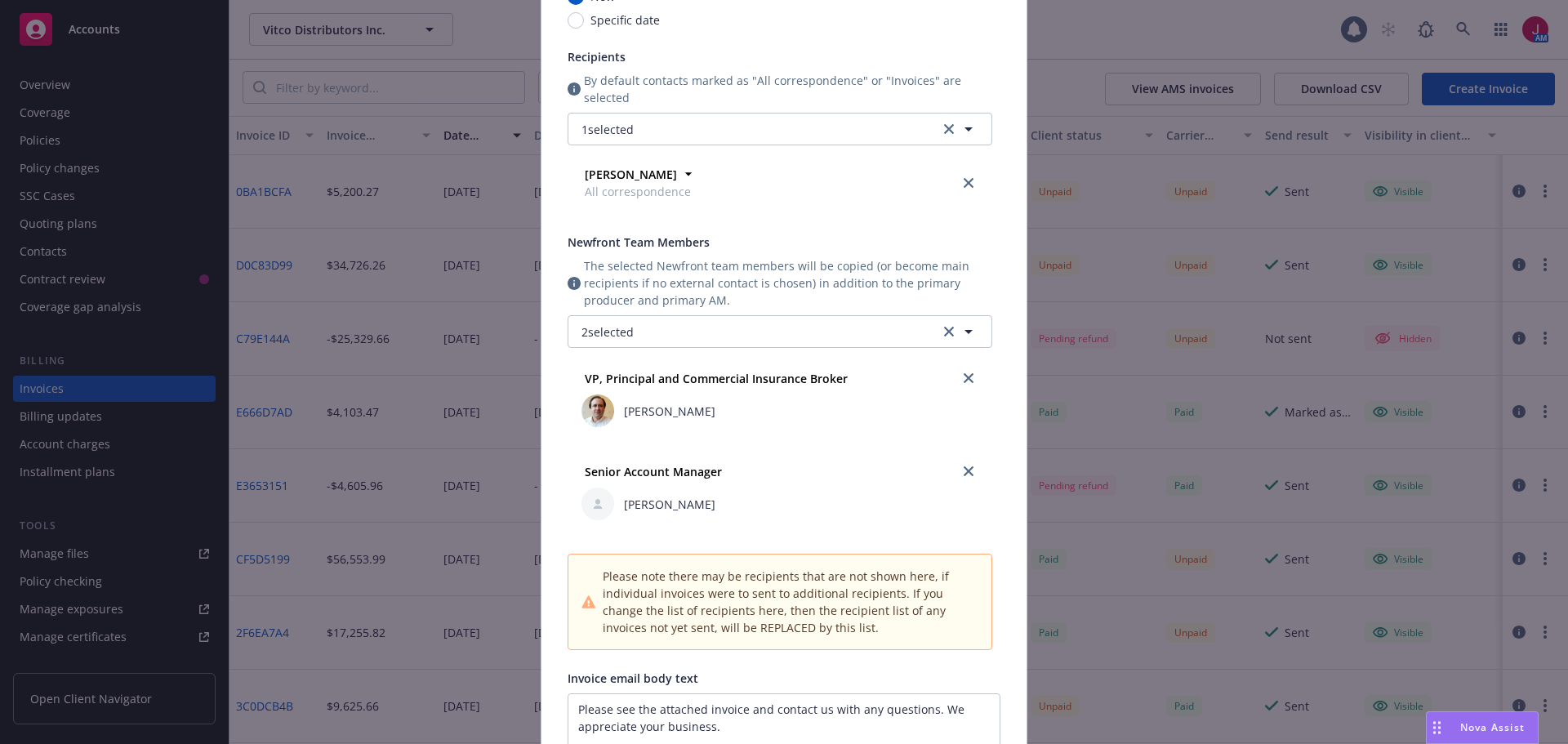
scroll to position [382, 0]
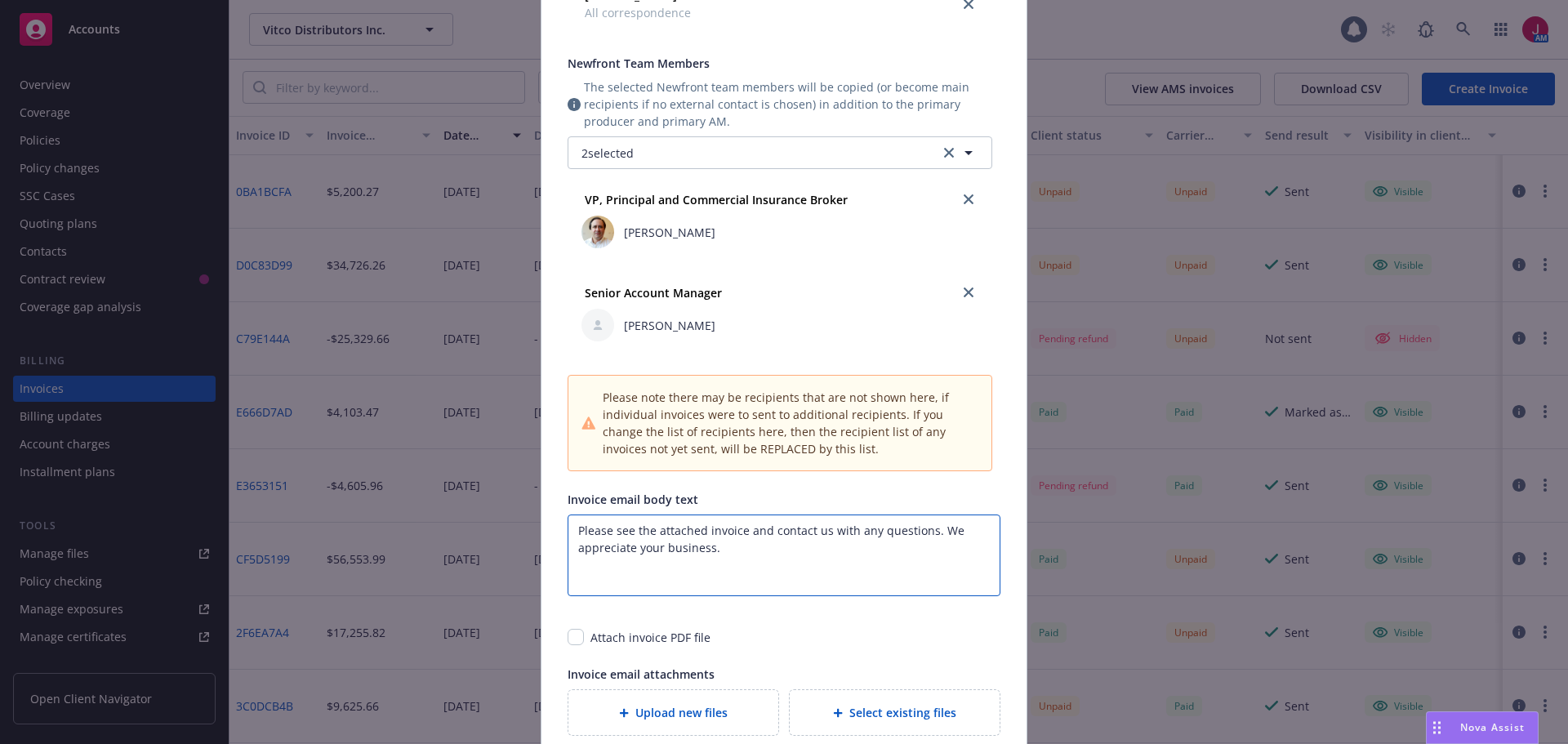
click at [572, 528] on textarea "Please see the attached invoice and contact us with any questions. We appreciat…" at bounding box center [784, 555] width 433 height 82
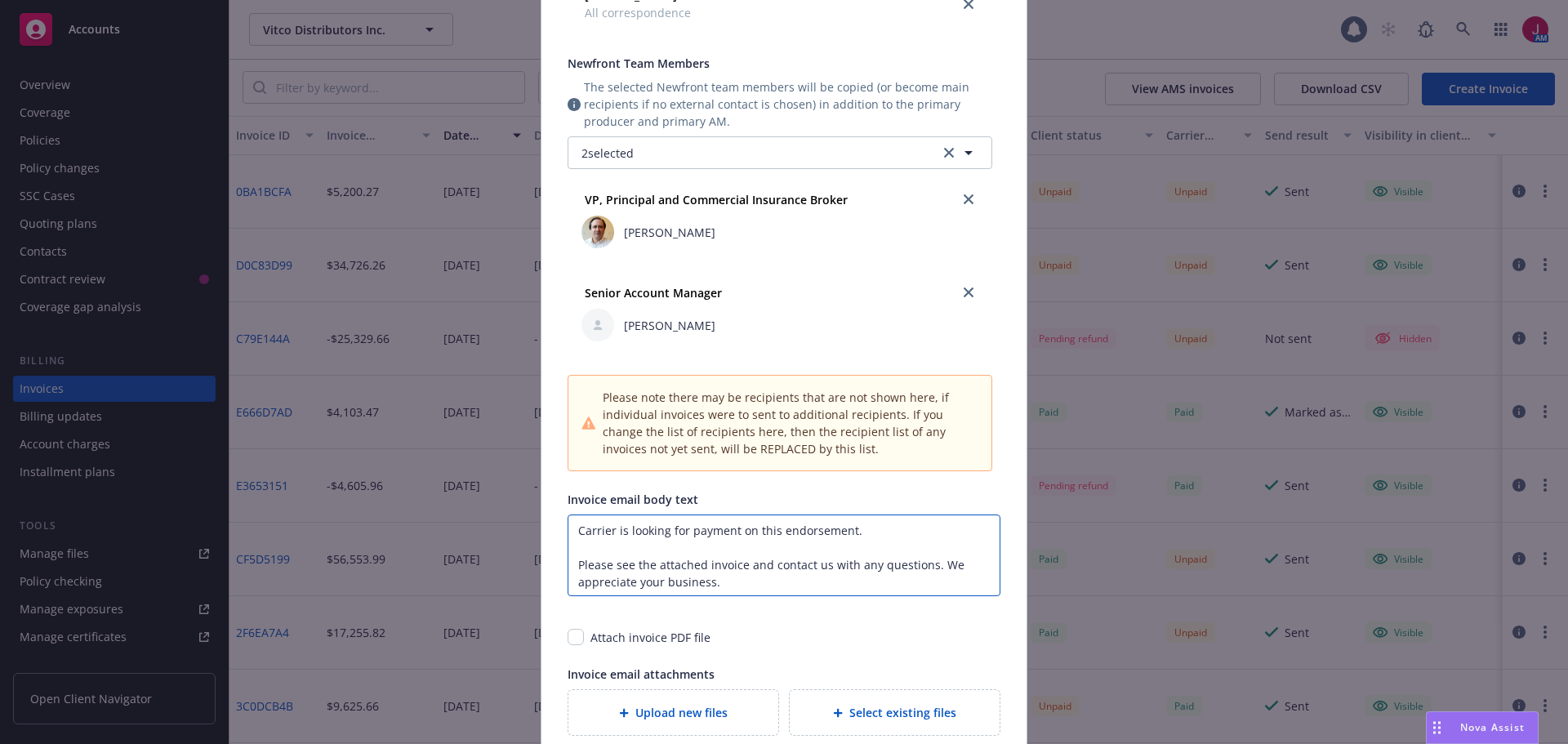
click at [860, 532] on textarea "Carrier is looking for payment on this endorsement. Please see the attached inv…" at bounding box center [784, 555] width 433 height 82
click at [573, 638] on input "checkbox" at bounding box center [575, 637] width 16 height 16
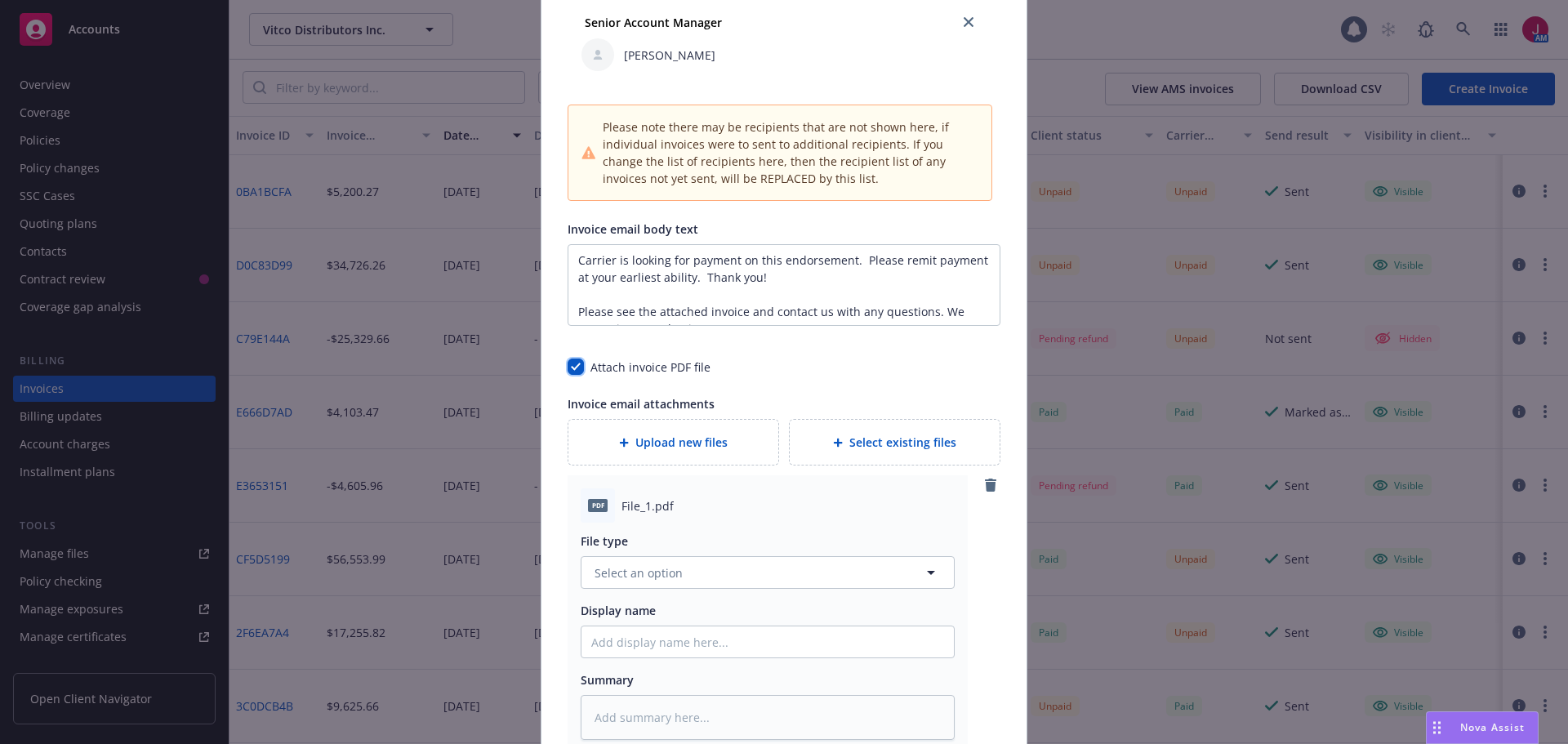
scroll to position [714, 0]
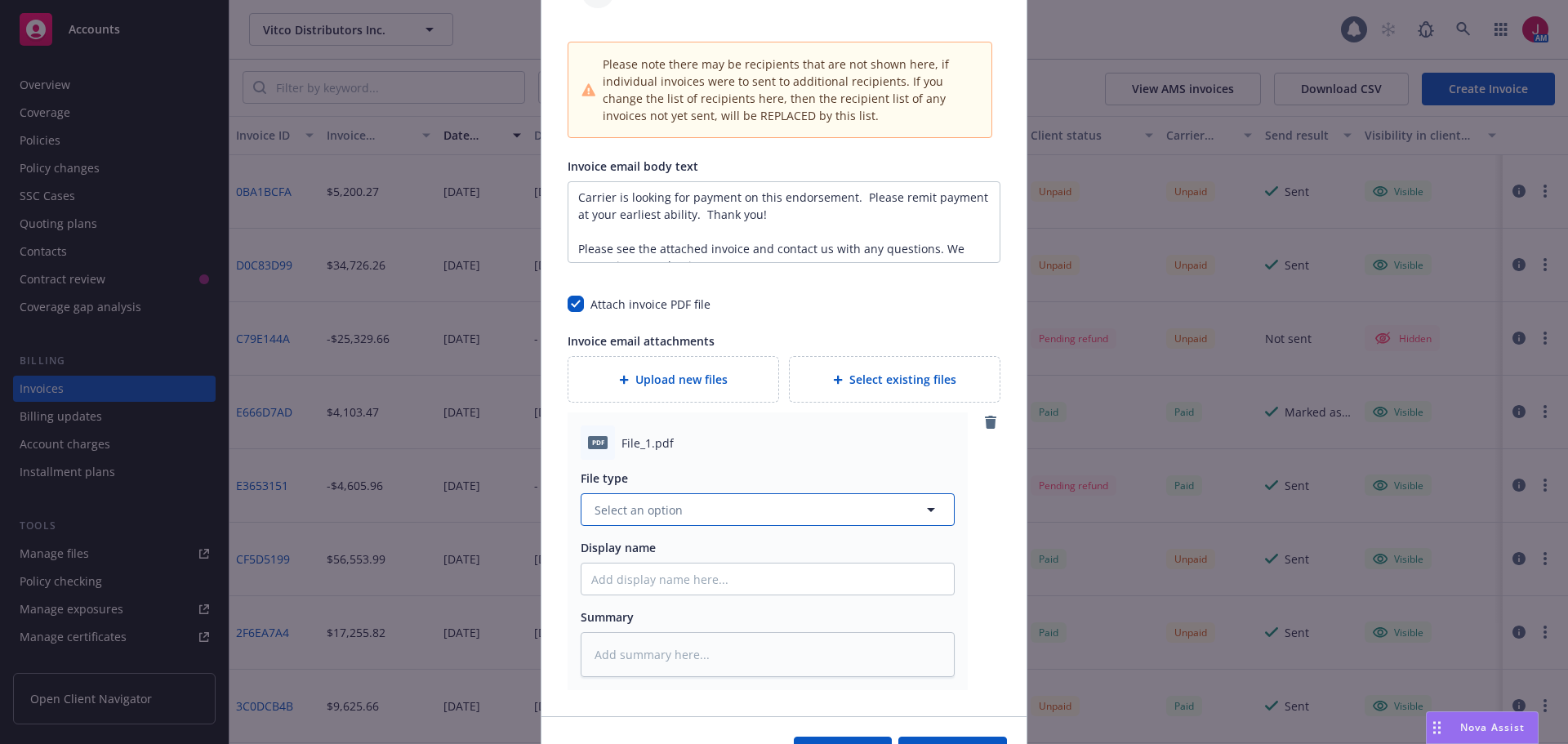
click at [676, 519] on button "Select an option" at bounding box center [768, 509] width 374 height 33
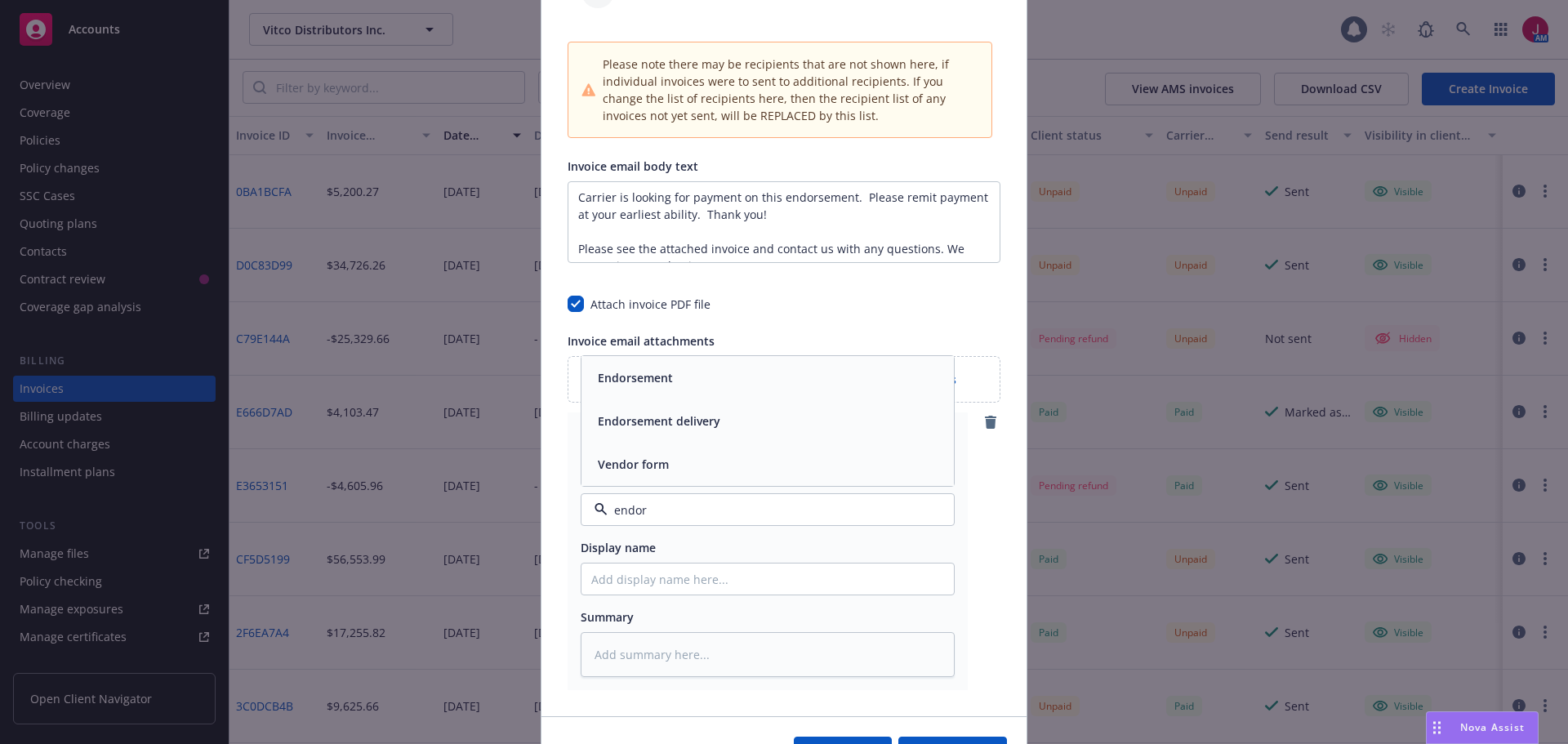
click at [617, 380] on span "Endorsement" at bounding box center [635, 377] width 75 height 17
click at [621, 584] on input "Display name" at bounding box center [768, 578] width 372 height 31
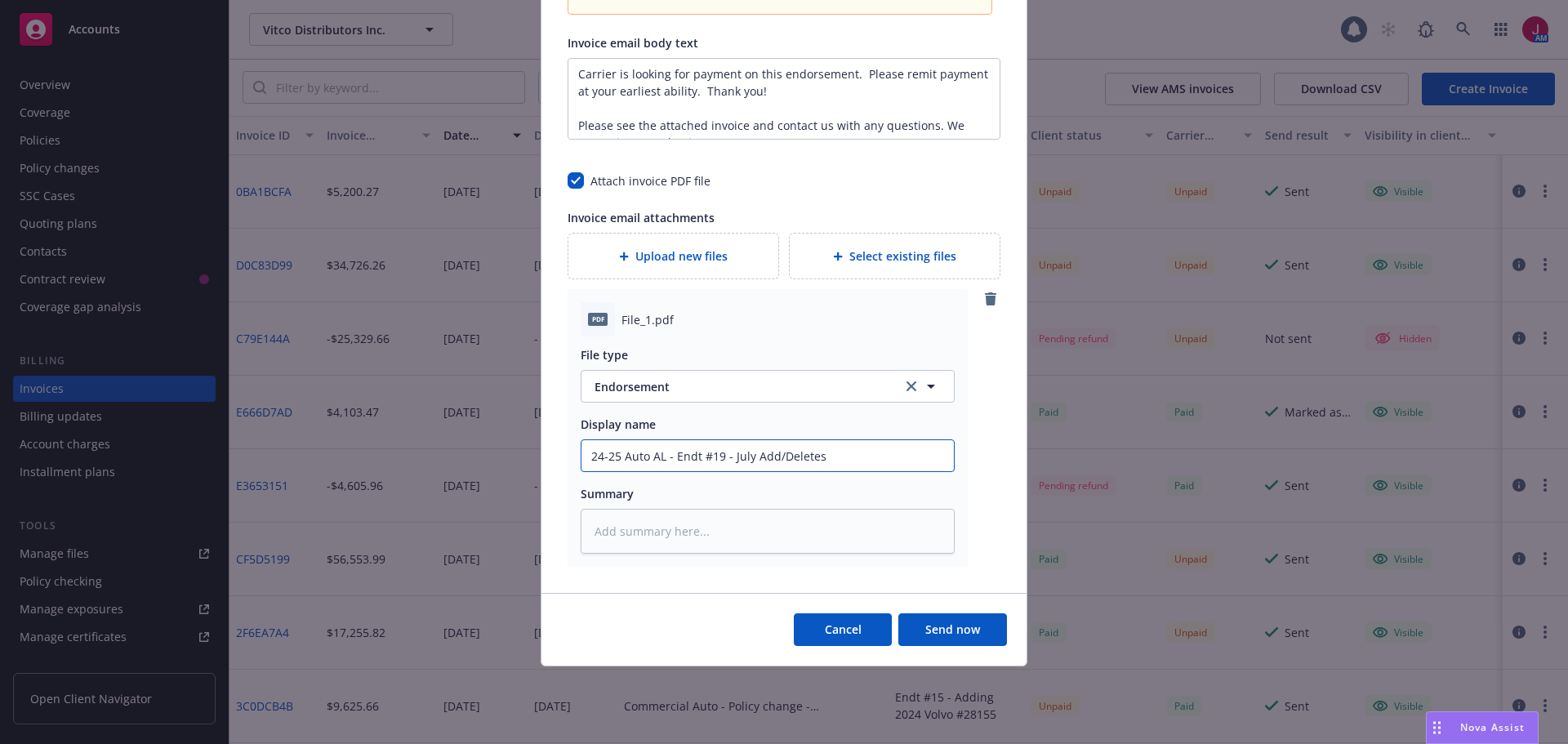
scroll to position [839, 0]
click at [958, 628] on button "Send now" at bounding box center [952, 628] width 109 height 33
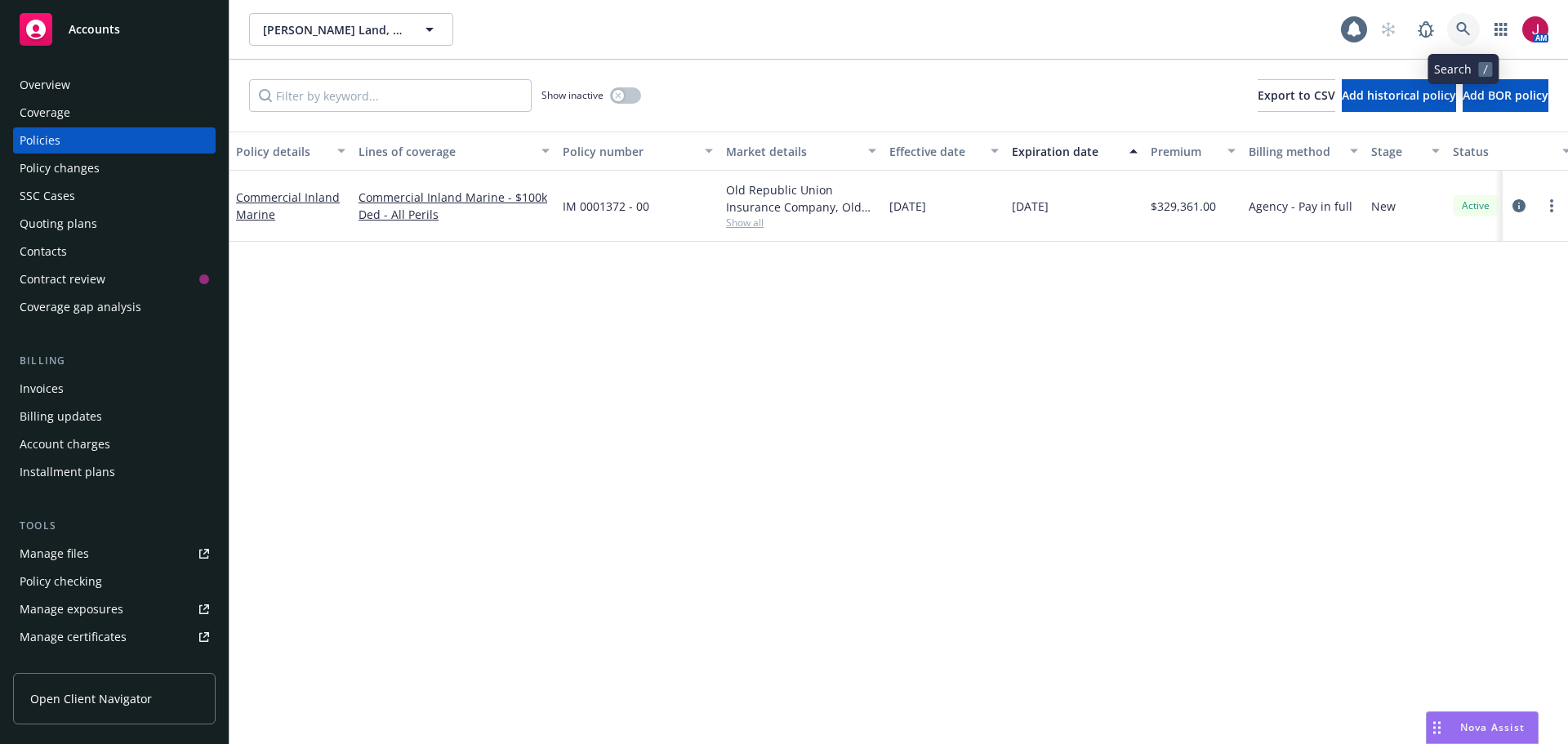
click at [1457, 27] on icon at bounding box center [1463, 29] width 14 height 14
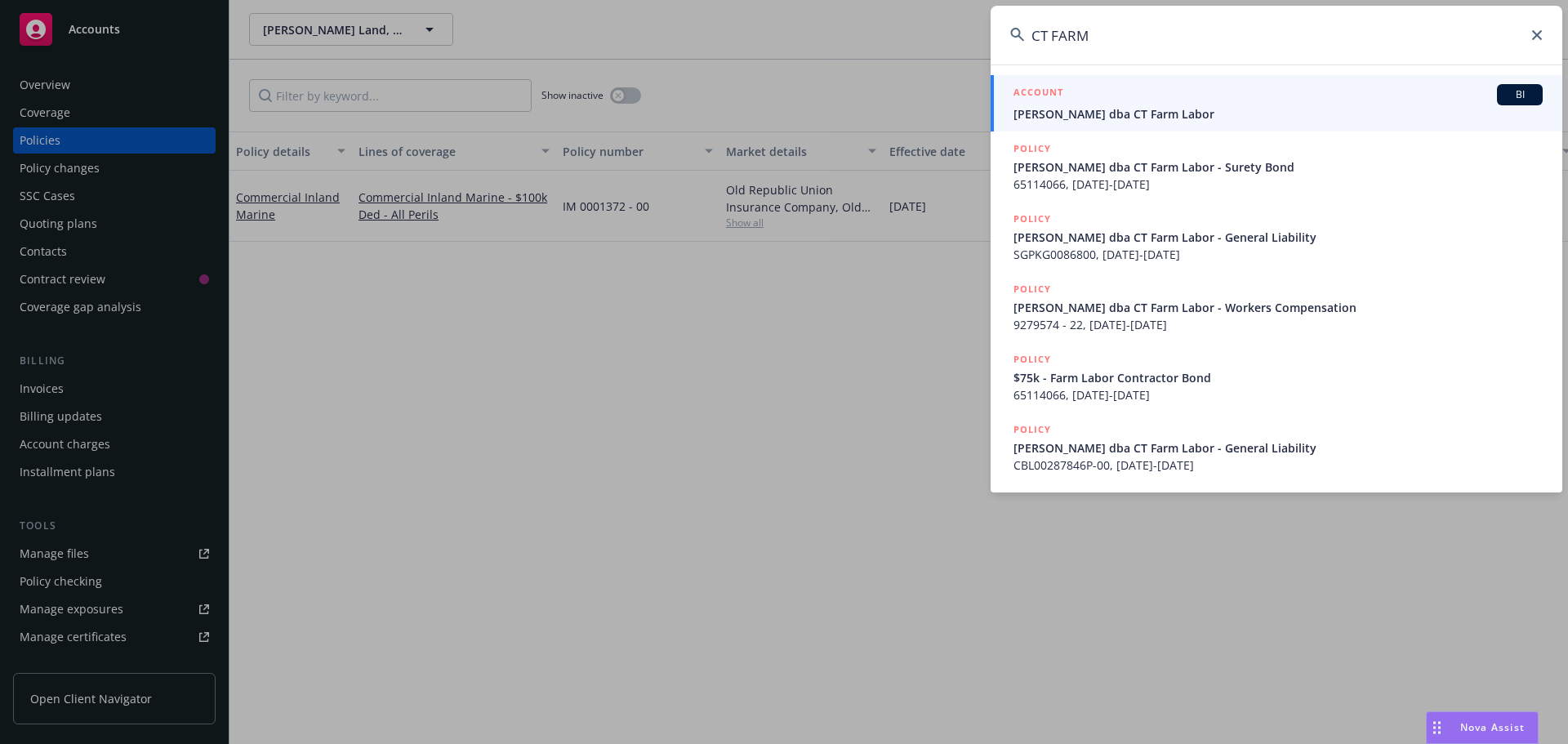
type input "CT FARM"
click at [1272, 112] on span "[PERSON_NAME] dba CT Farm Labor" at bounding box center [1278, 114] width 529 height 17
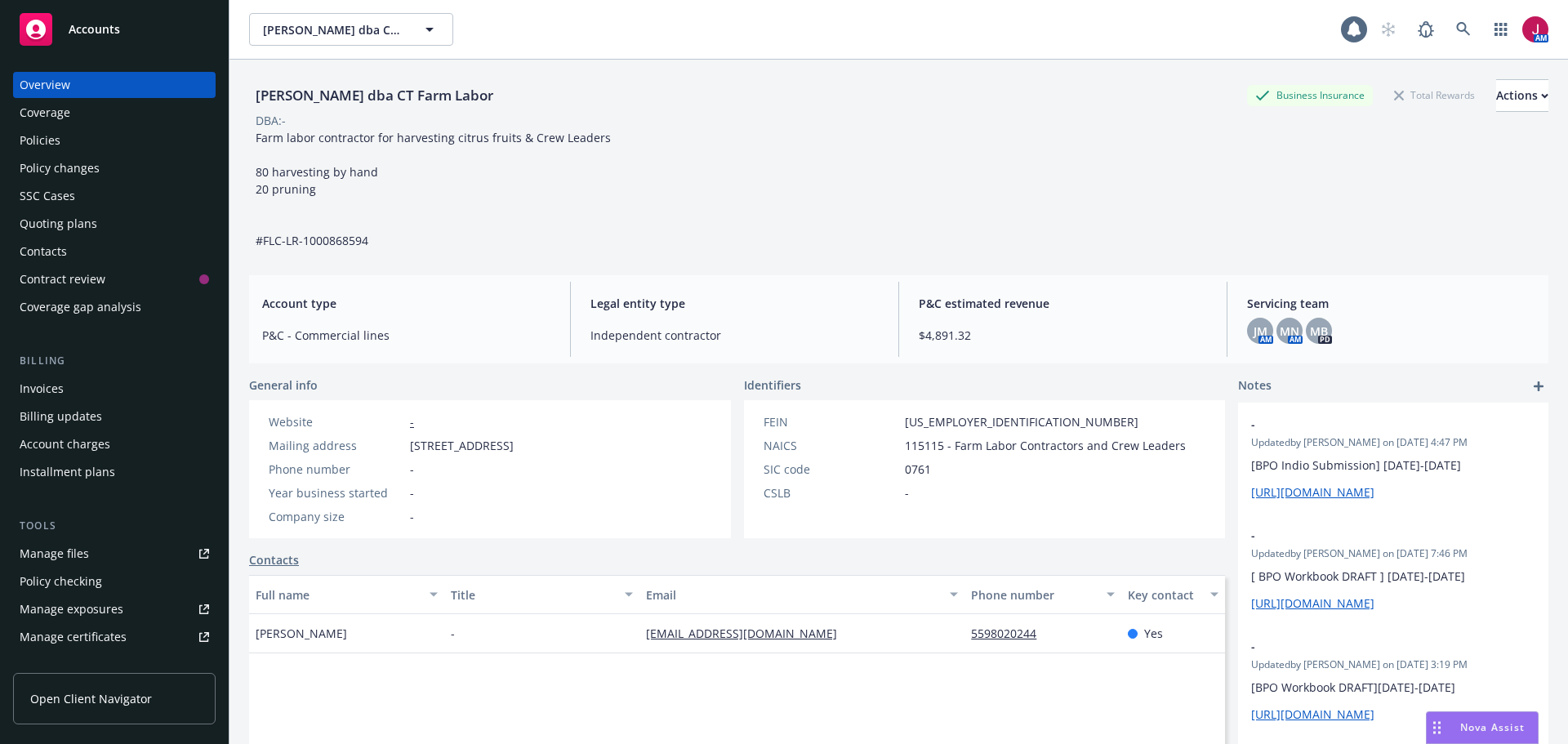
click at [94, 138] on div "Policies" at bounding box center [114, 140] width 189 height 26
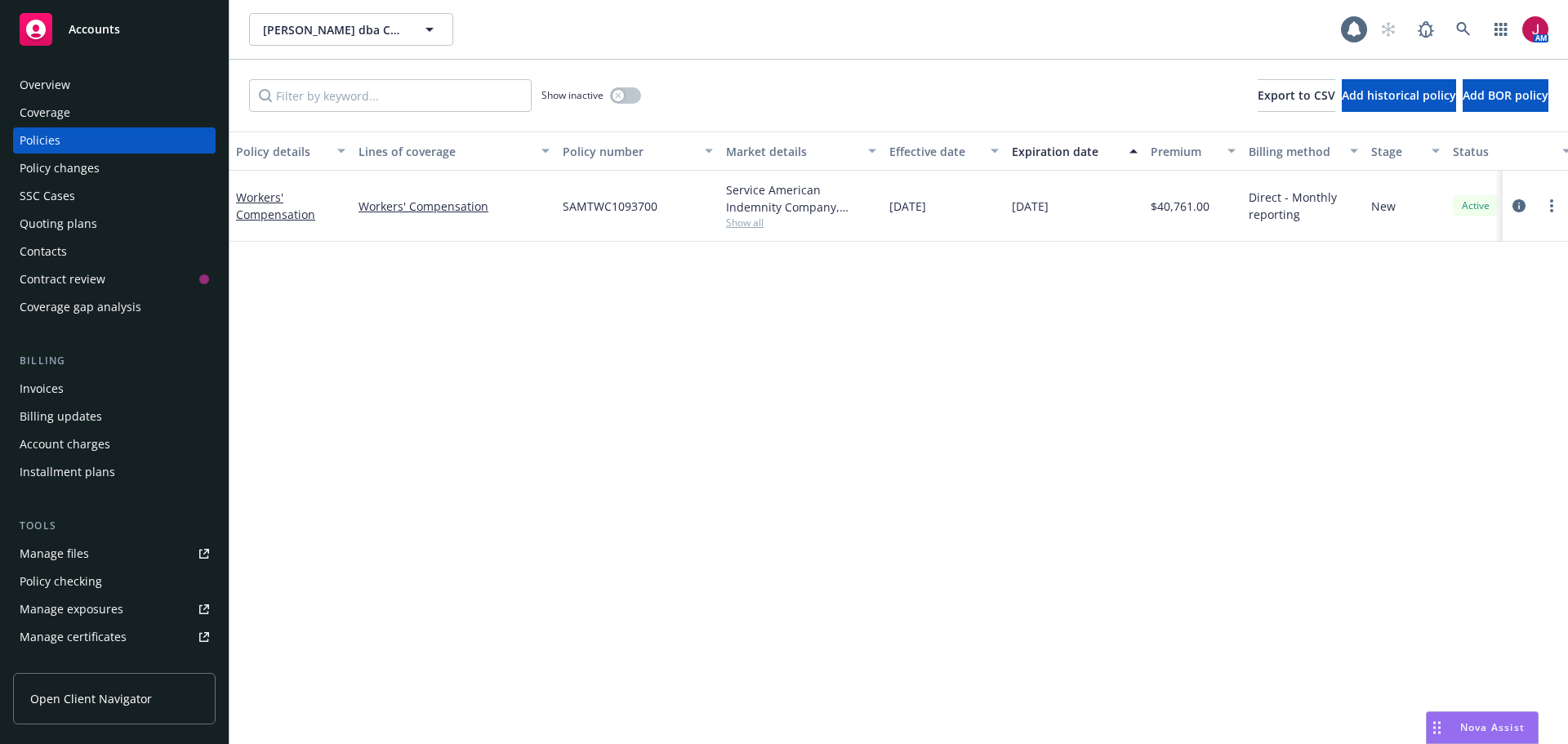
click at [96, 515] on div "Overview Coverage Policies Policy changes SSC Cases Quoting plans Contacts Cont…" at bounding box center [114, 540] width 203 height 936
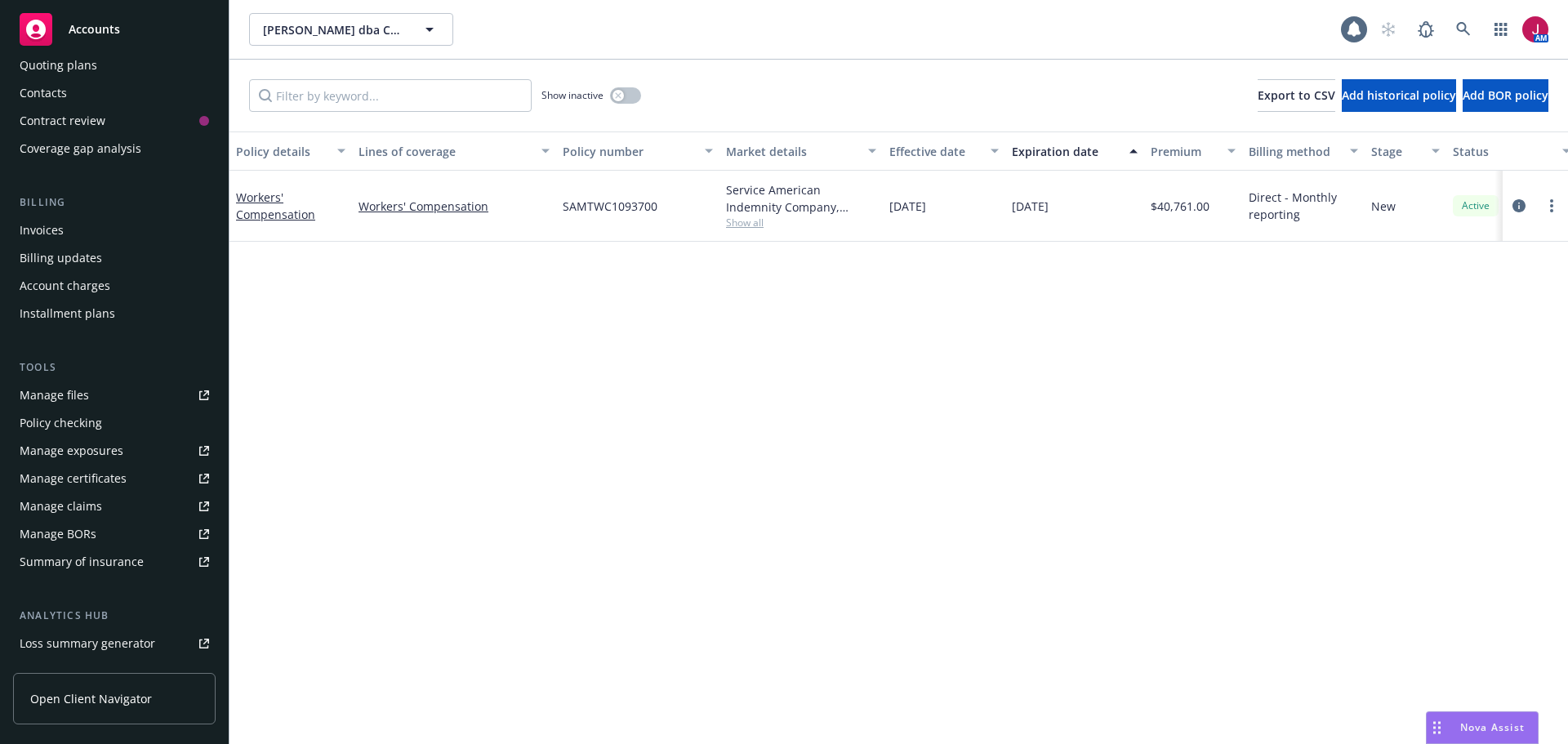
scroll to position [348, 0]
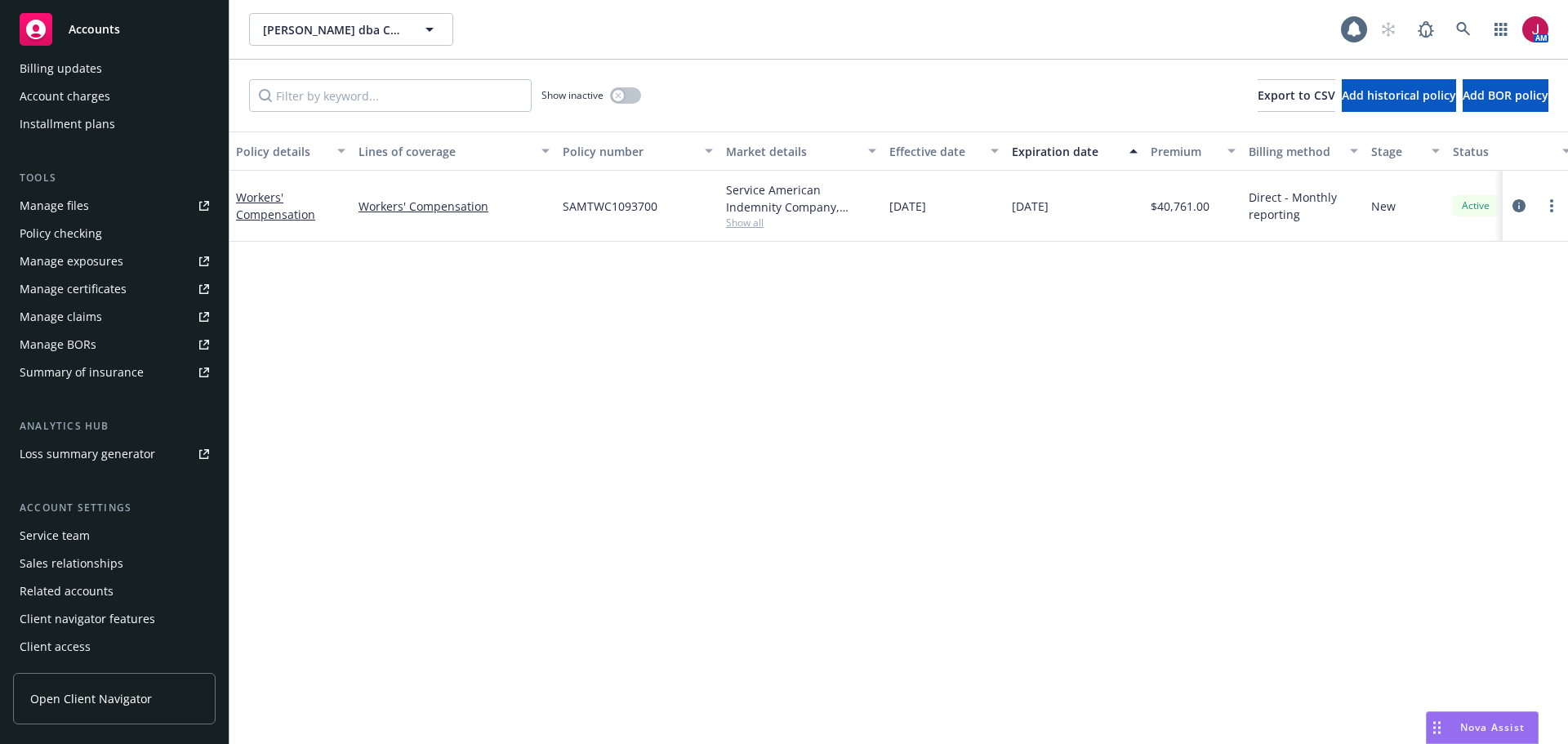
click at [79, 548] on div "Service team" at bounding box center [54, 535] width 70 height 26
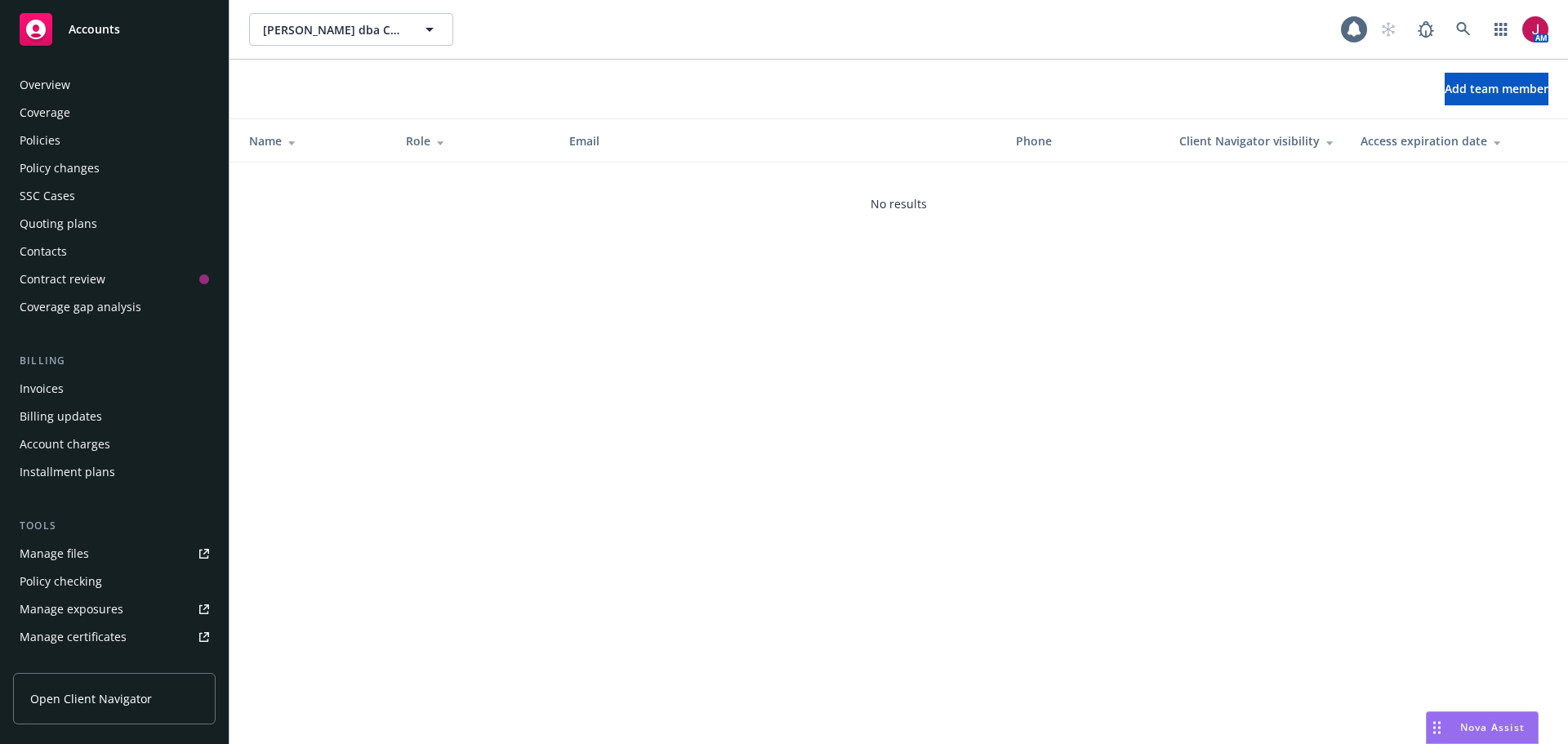
scroll to position [348, 0]
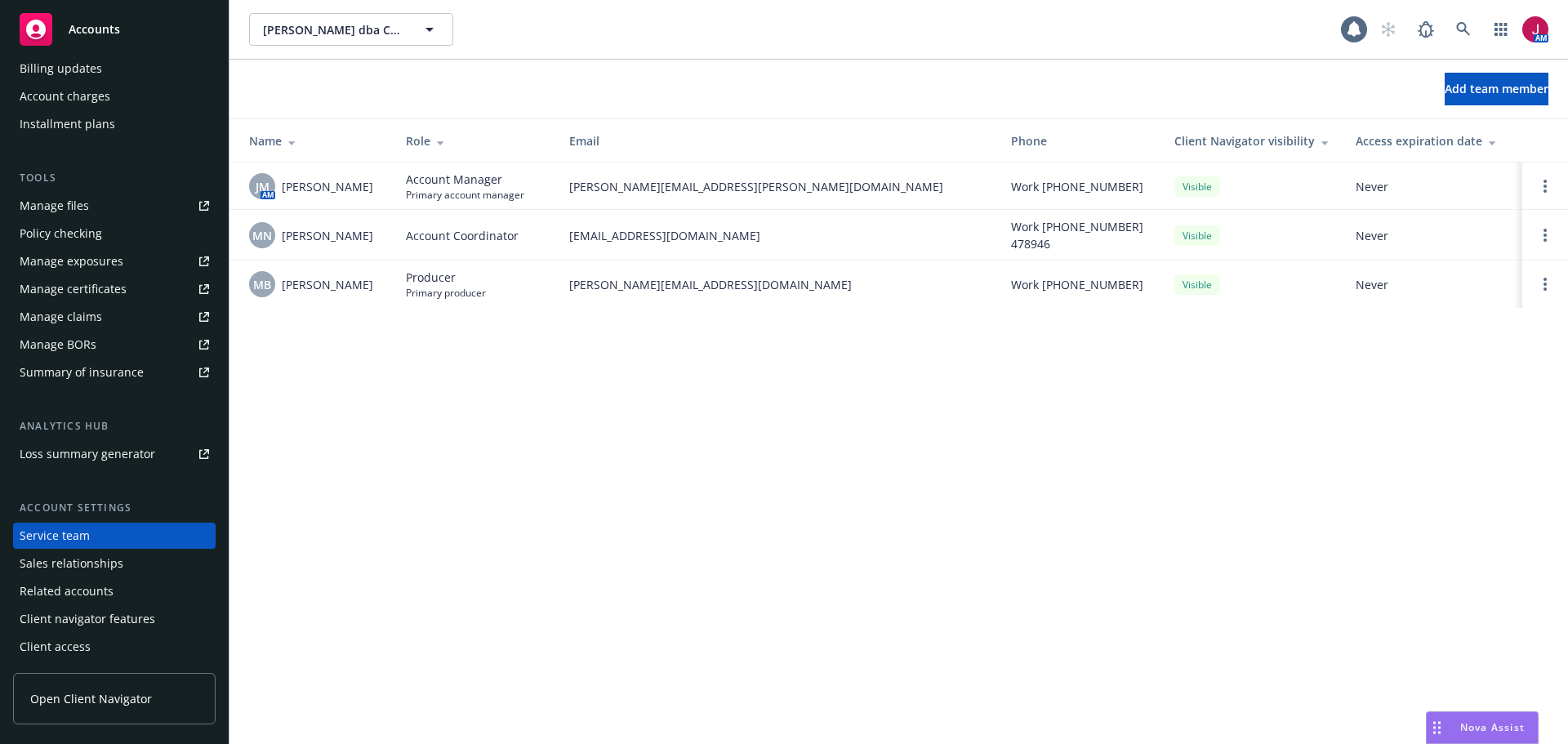
click at [167, 535] on div "Service team" at bounding box center [114, 535] width 189 height 26
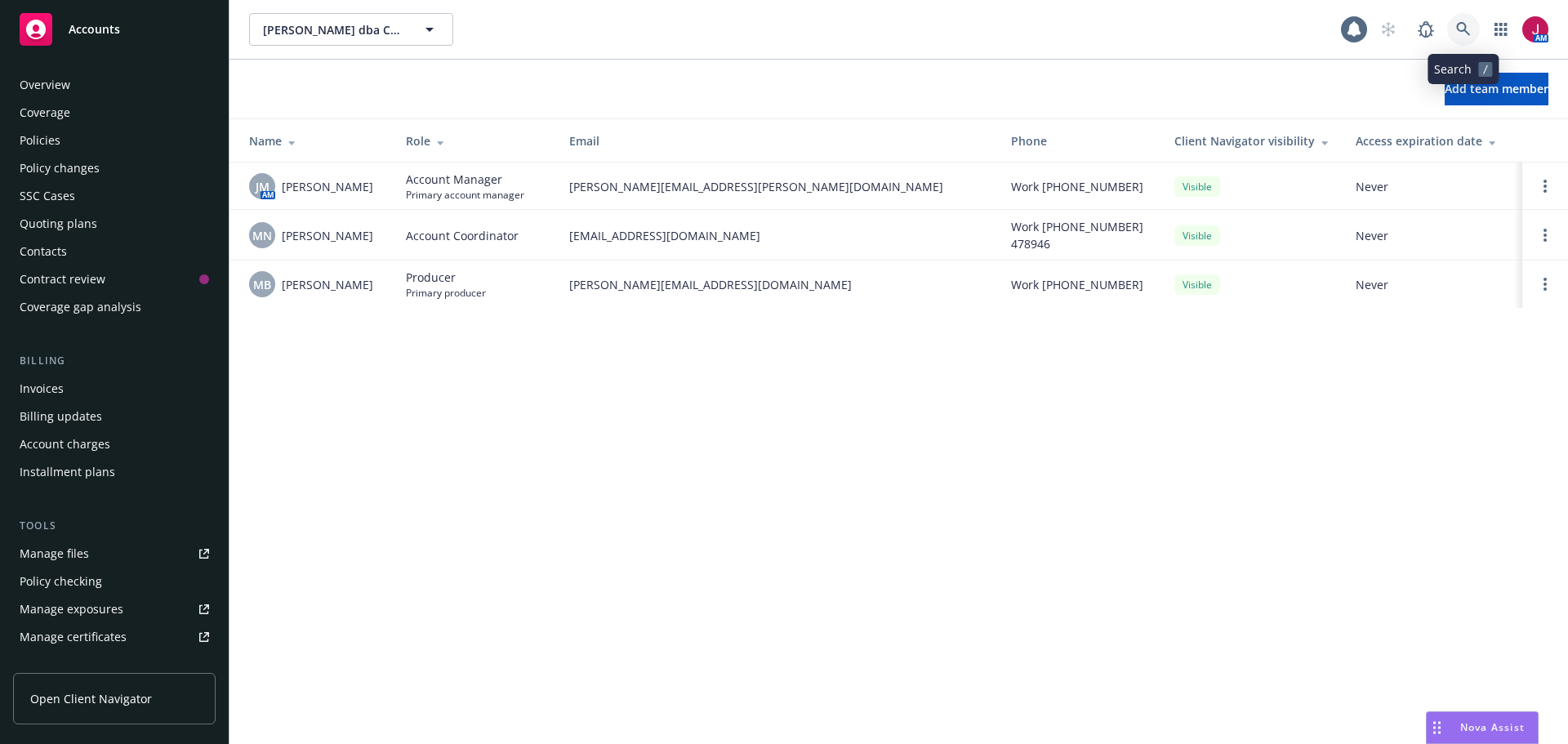
click at [1457, 32] on icon at bounding box center [1463, 29] width 14 height 14
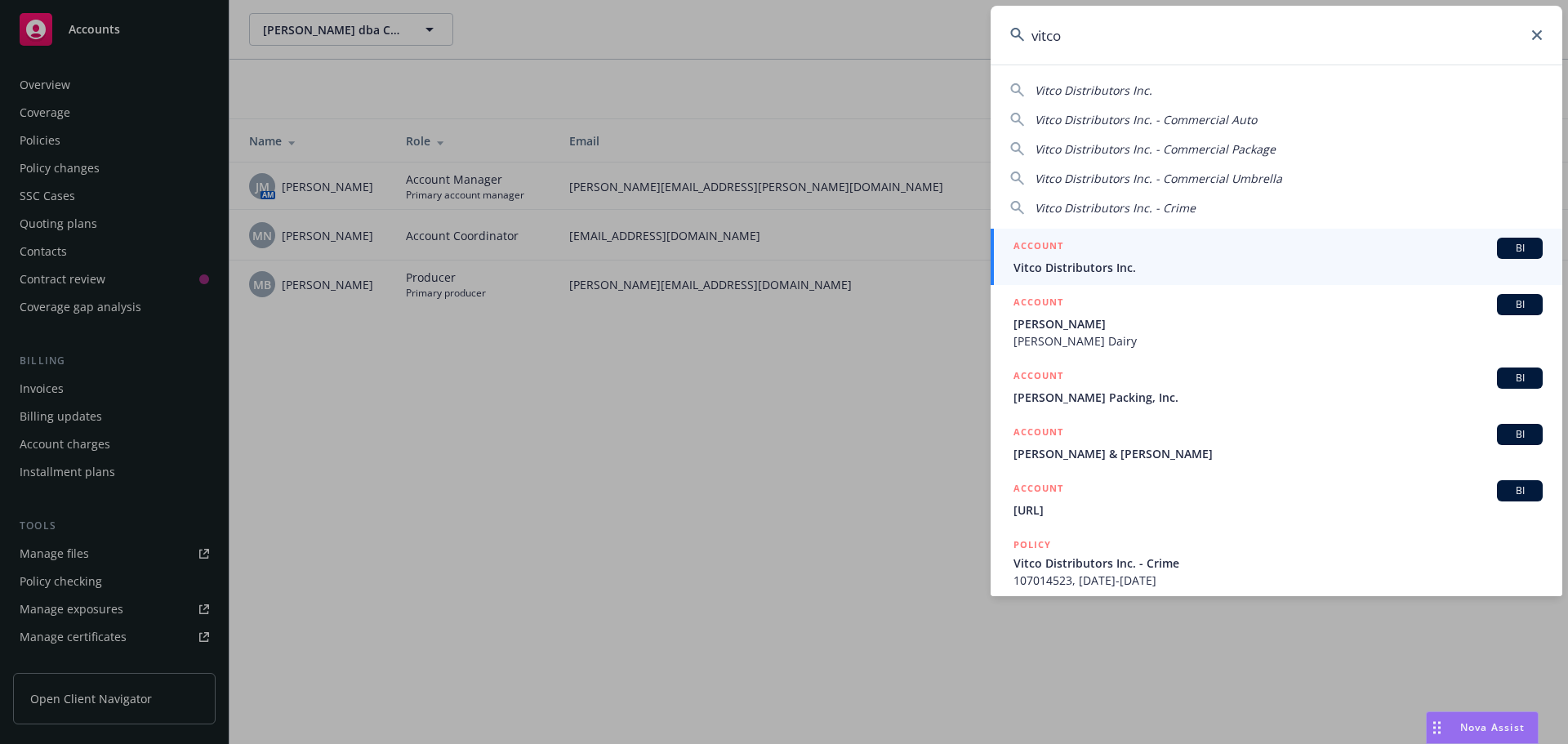
type input "vitco"
click at [1328, 267] on span "Vitco Distributors Inc." at bounding box center [1278, 268] width 529 height 17
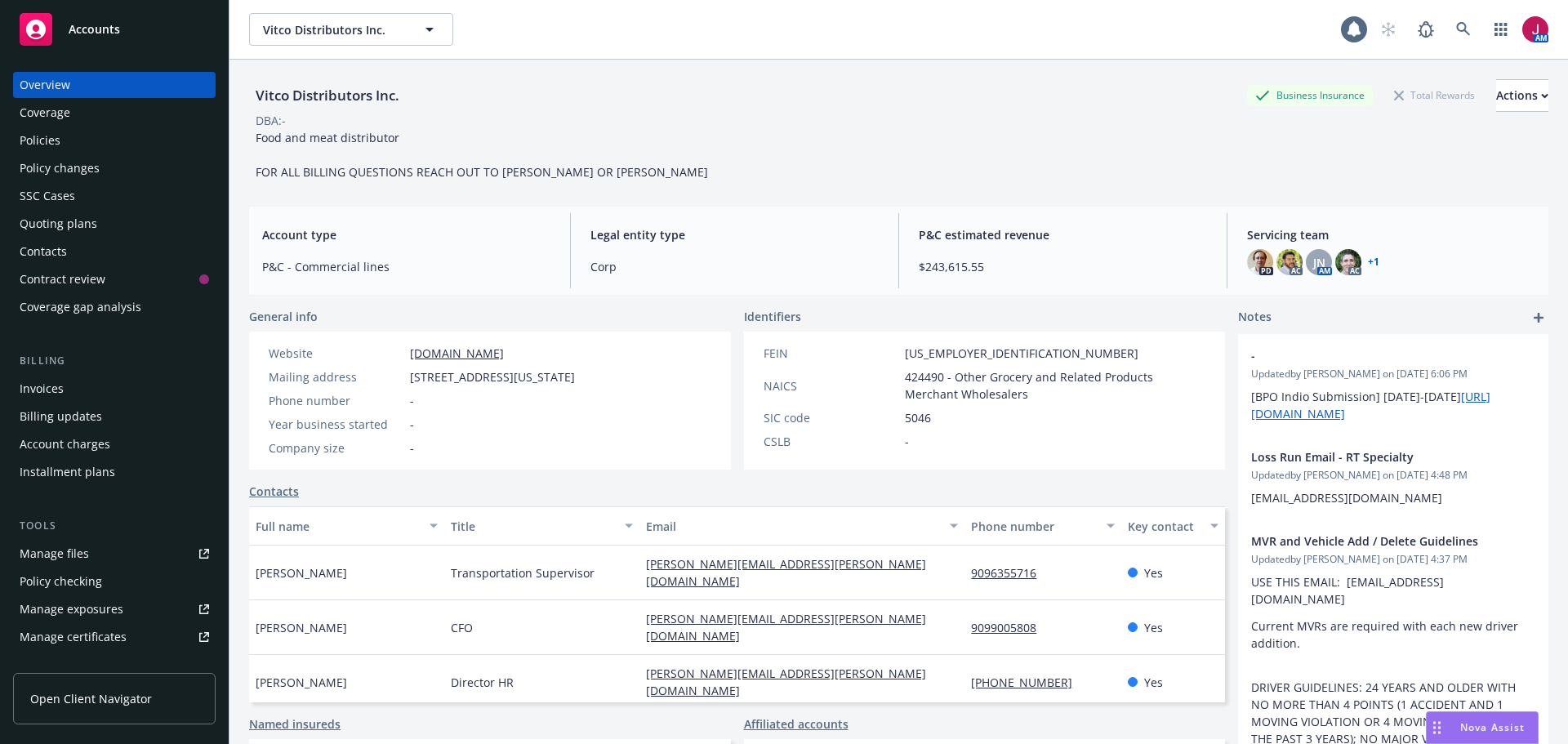
click at [113, 156] on div "Policy changes" at bounding box center [114, 168] width 189 height 26
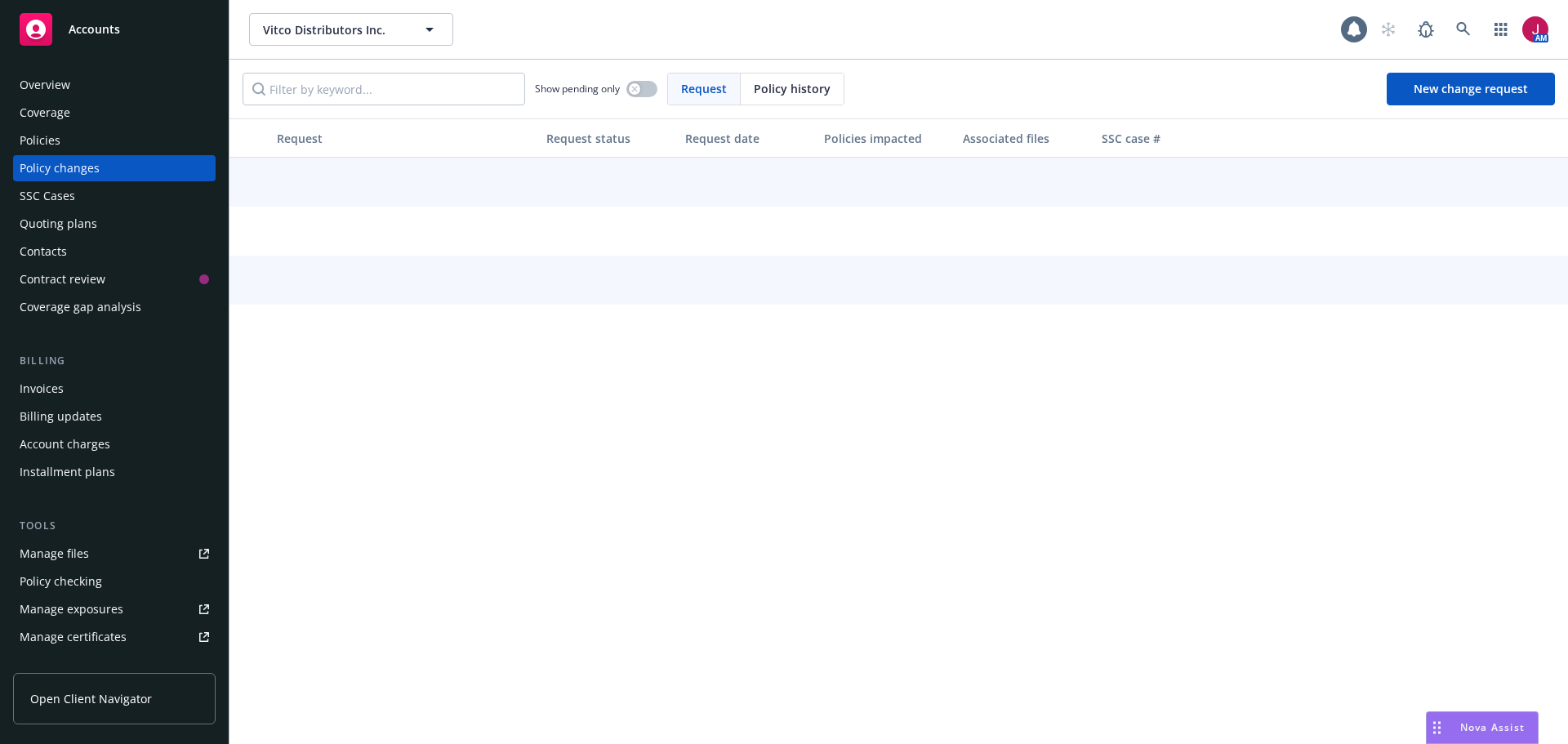
click at [113, 155] on div "Overview Coverage Policies Policy changes SSC Cases Quoting plans Contacts Cont…" at bounding box center [114, 196] width 203 height 248
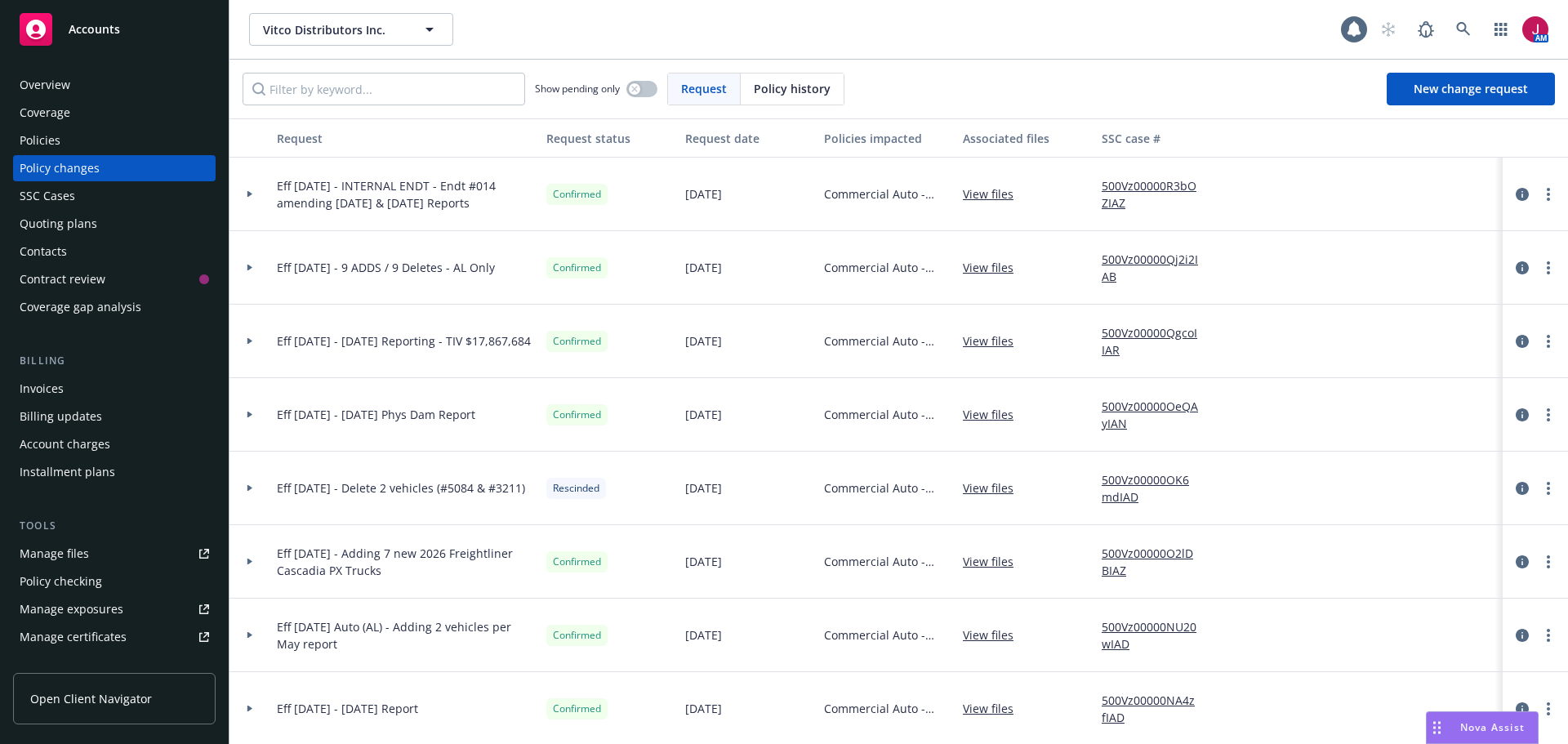
click at [116, 151] on div "Policies" at bounding box center [114, 140] width 189 height 26
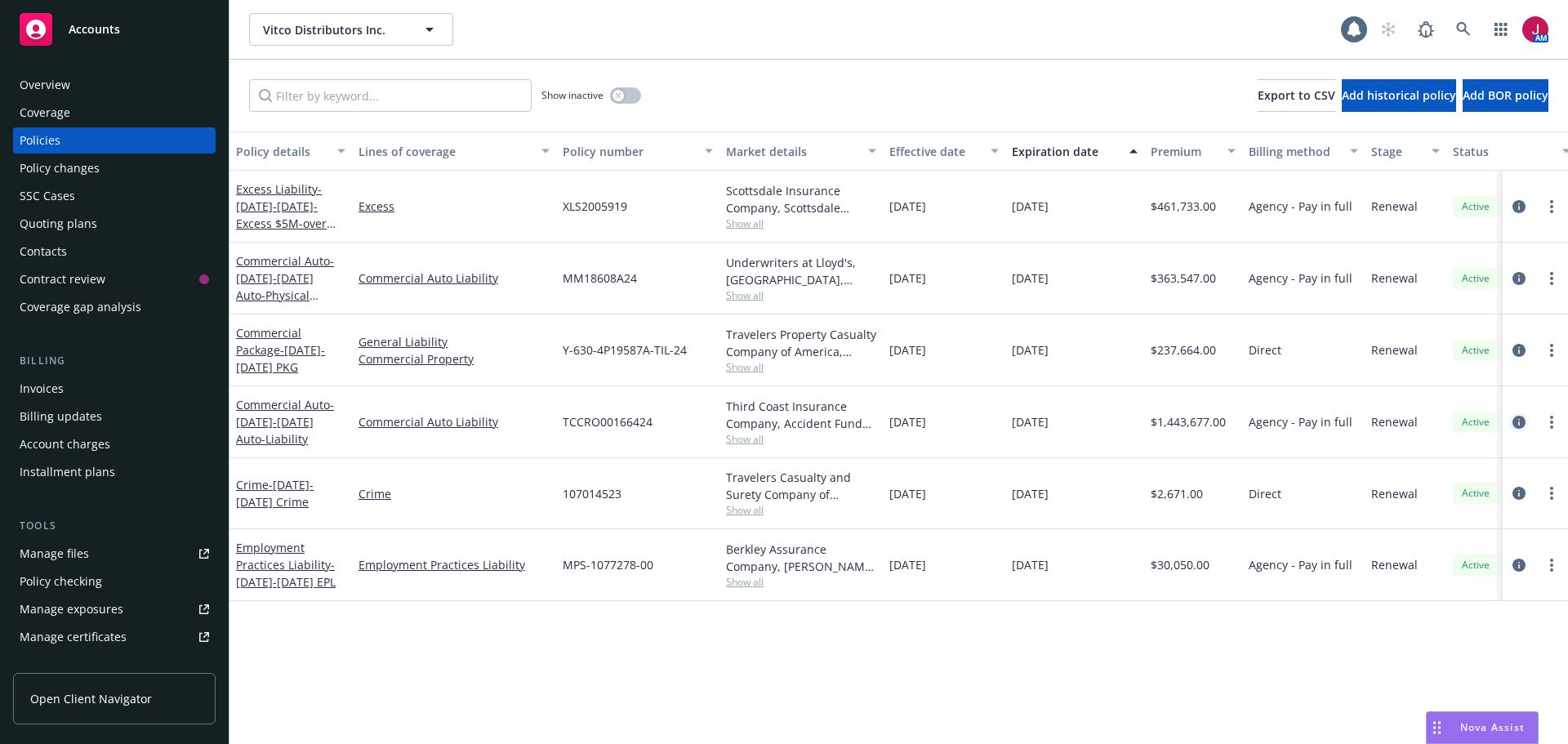
click at [1522, 418] on icon "circleInformation" at bounding box center [1518, 421] width 13 height 13
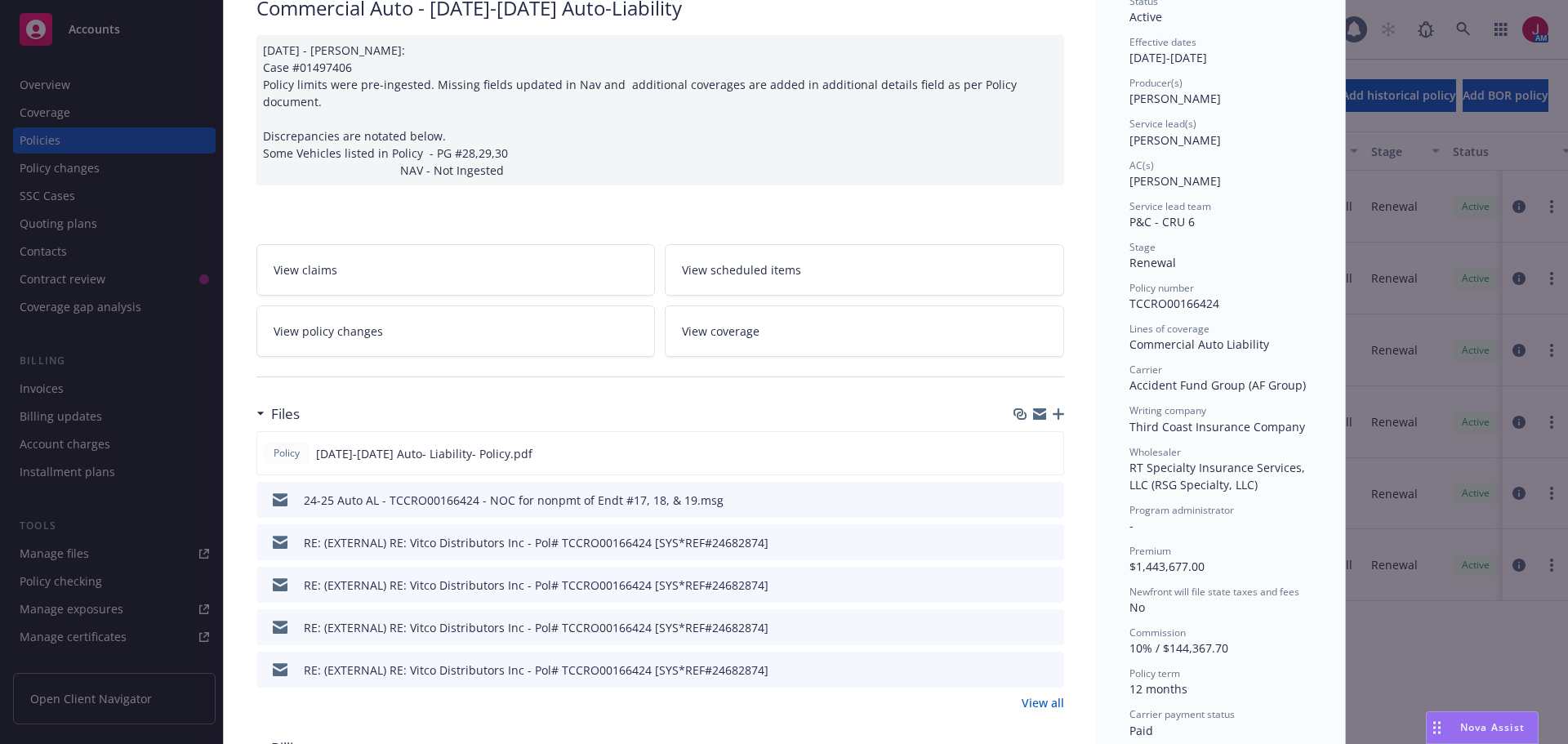
scroll to position [409, 0]
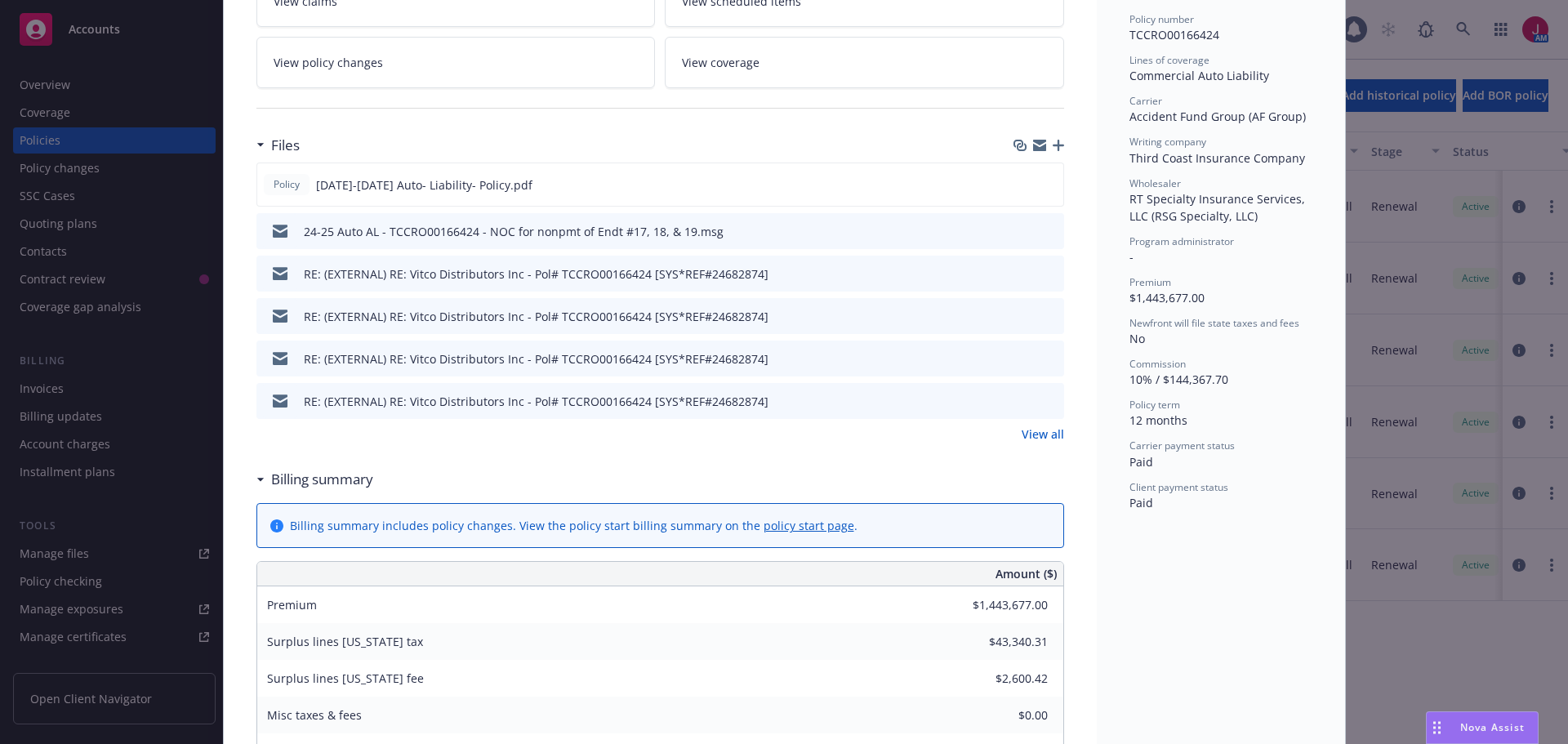
click at [1029, 426] on link "View all" at bounding box center [1043, 434] width 42 height 17
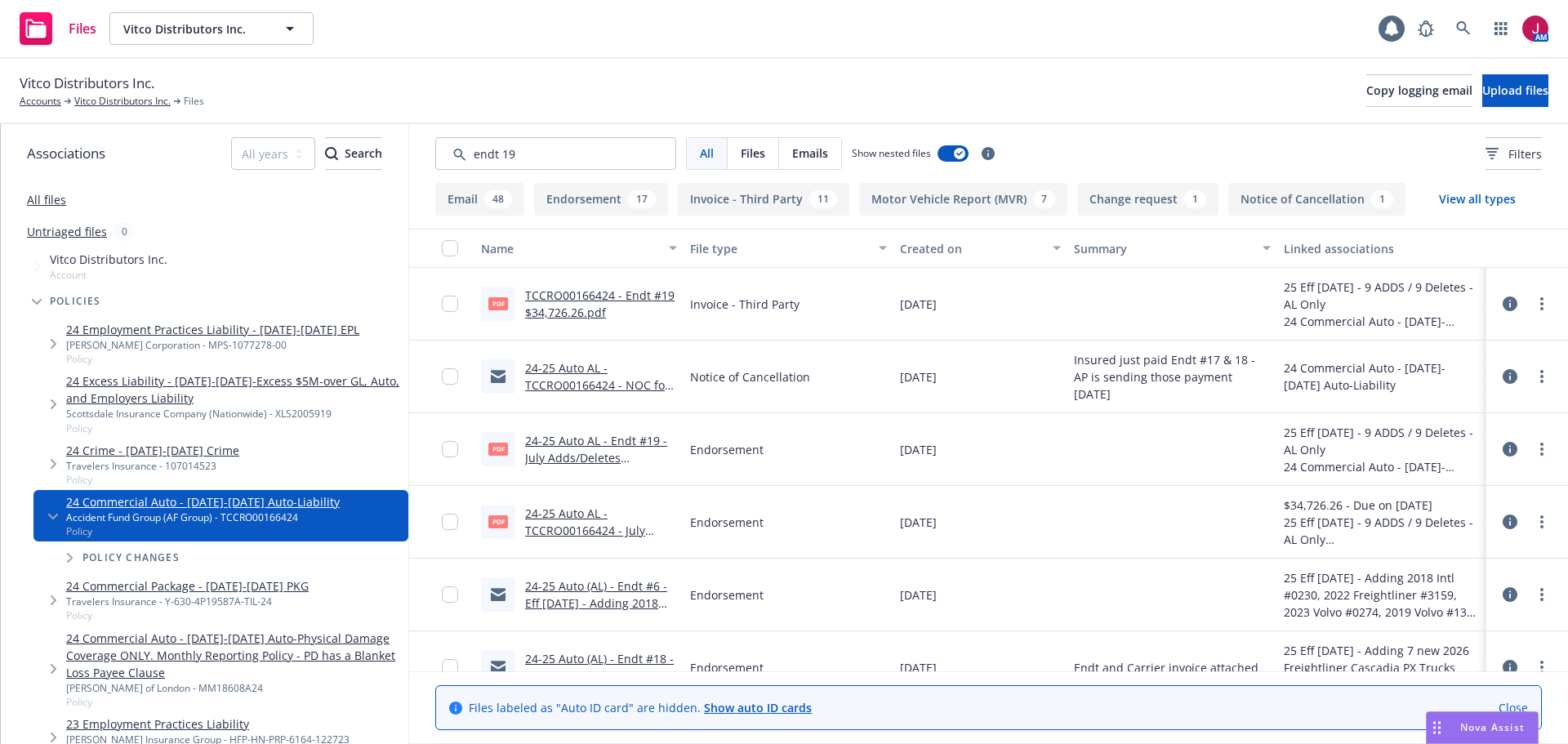
type input "endt 19"
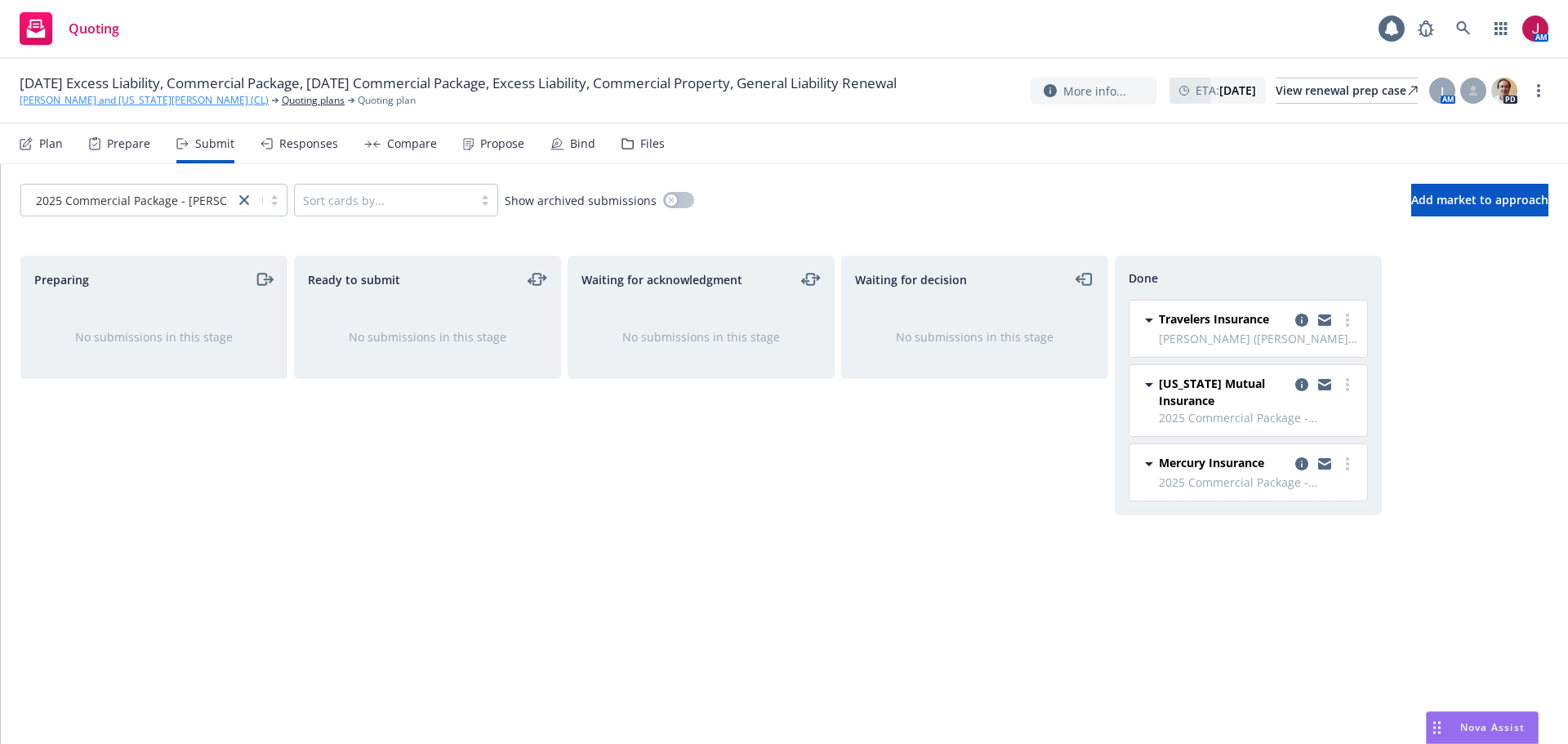
click at [94, 103] on link "[PERSON_NAME] and [US_STATE][PERSON_NAME] (CL)" at bounding box center [144, 100] width 249 height 14
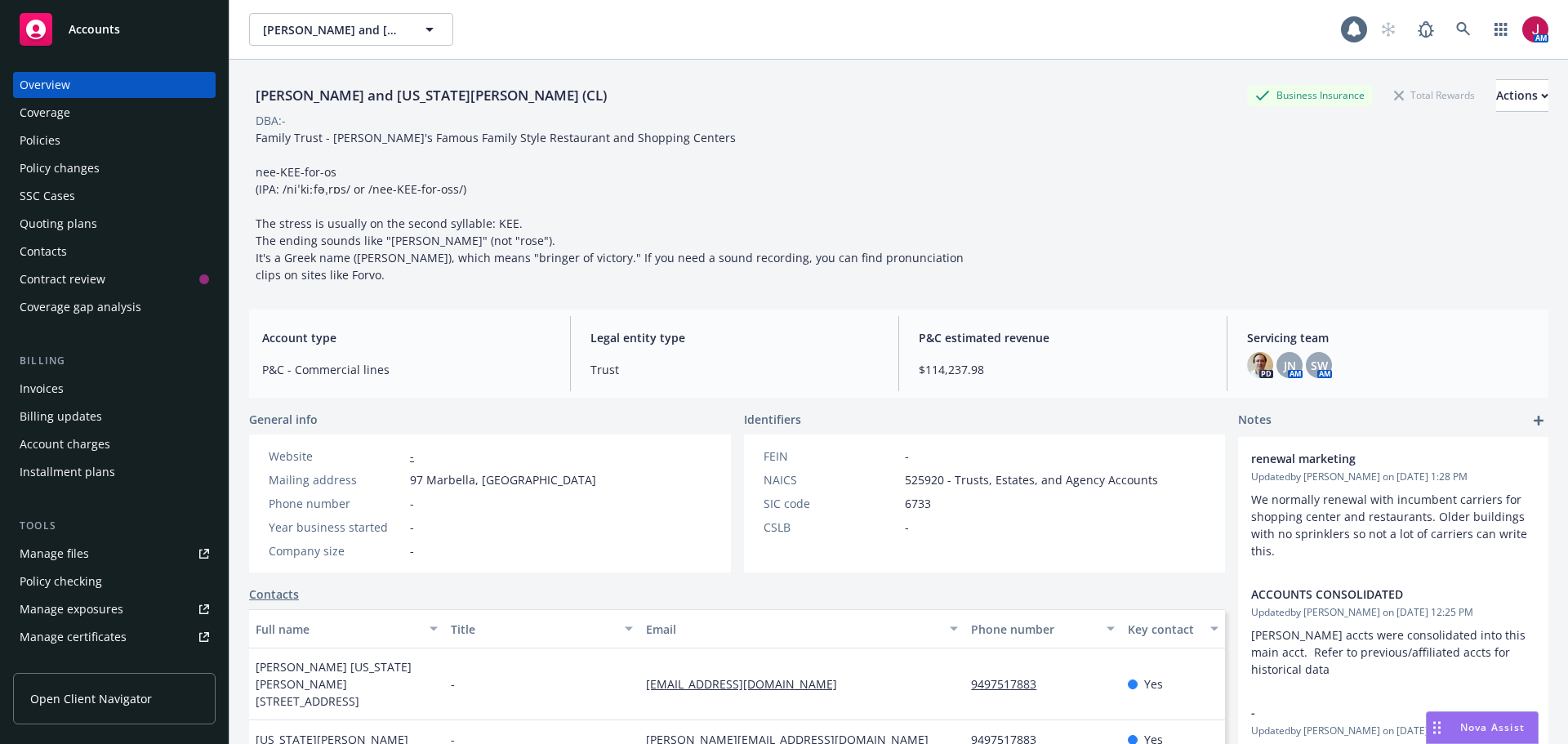
click at [79, 143] on div "Policies" at bounding box center [114, 140] width 189 height 26
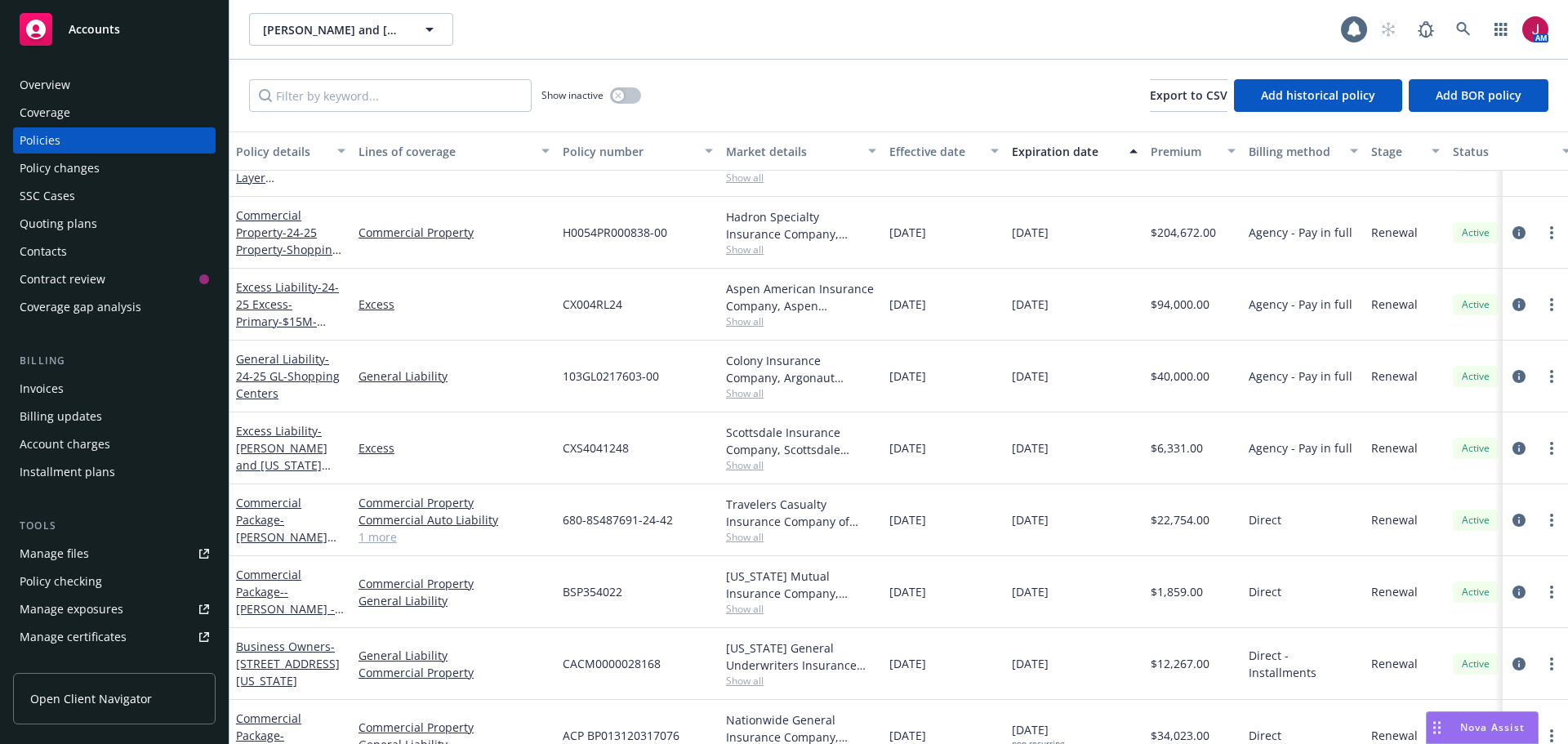
scroll to position [137, 0]
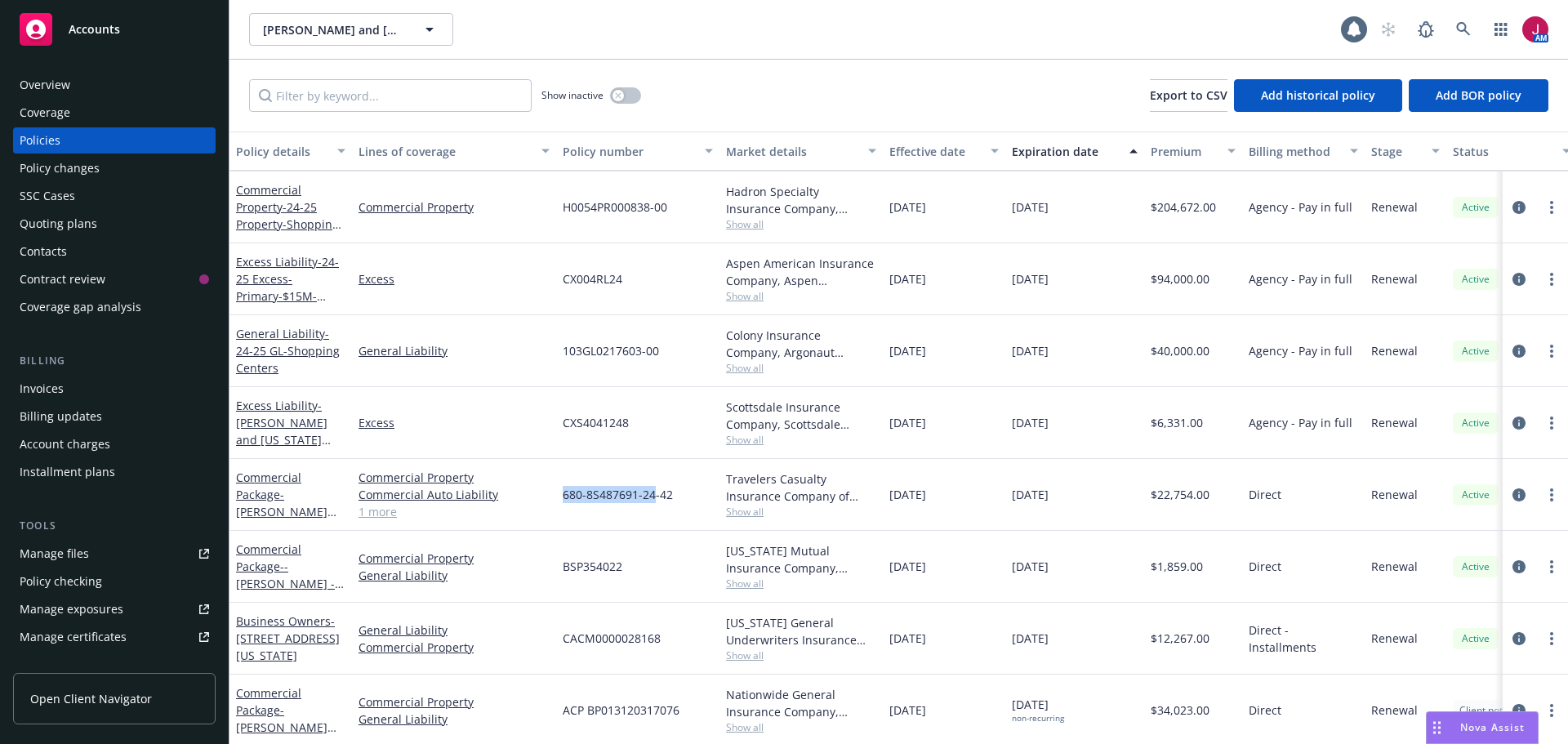
drag, startPoint x: 558, startPoint y: 493, endPoint x: 656, endPoint y: 493, distance: 98.0
click at [656, 493] on div "680-8S487691-24-42" at bounding box center [638, 495] width 163 height 72
copy span "680-8S487691-24"
click at [616, 98] on icon "button" at bounding box center [617, 95] width 6 height 6
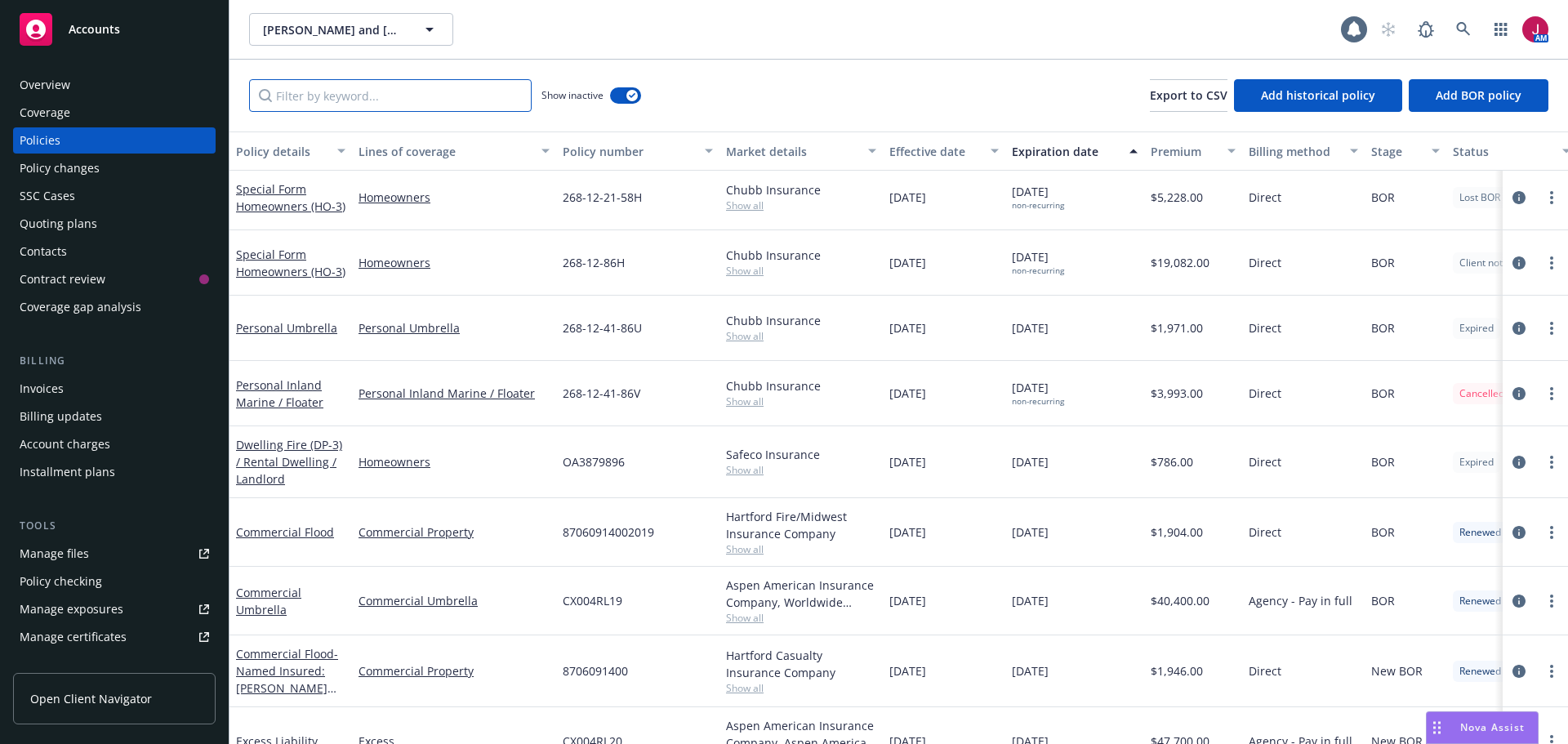
click at [376, 111] on input "Filter by keyword..." at bounding box center [390, 95] width 283 height 33
paste input "680-8S487691-24"
type input "680-8S487691-24"
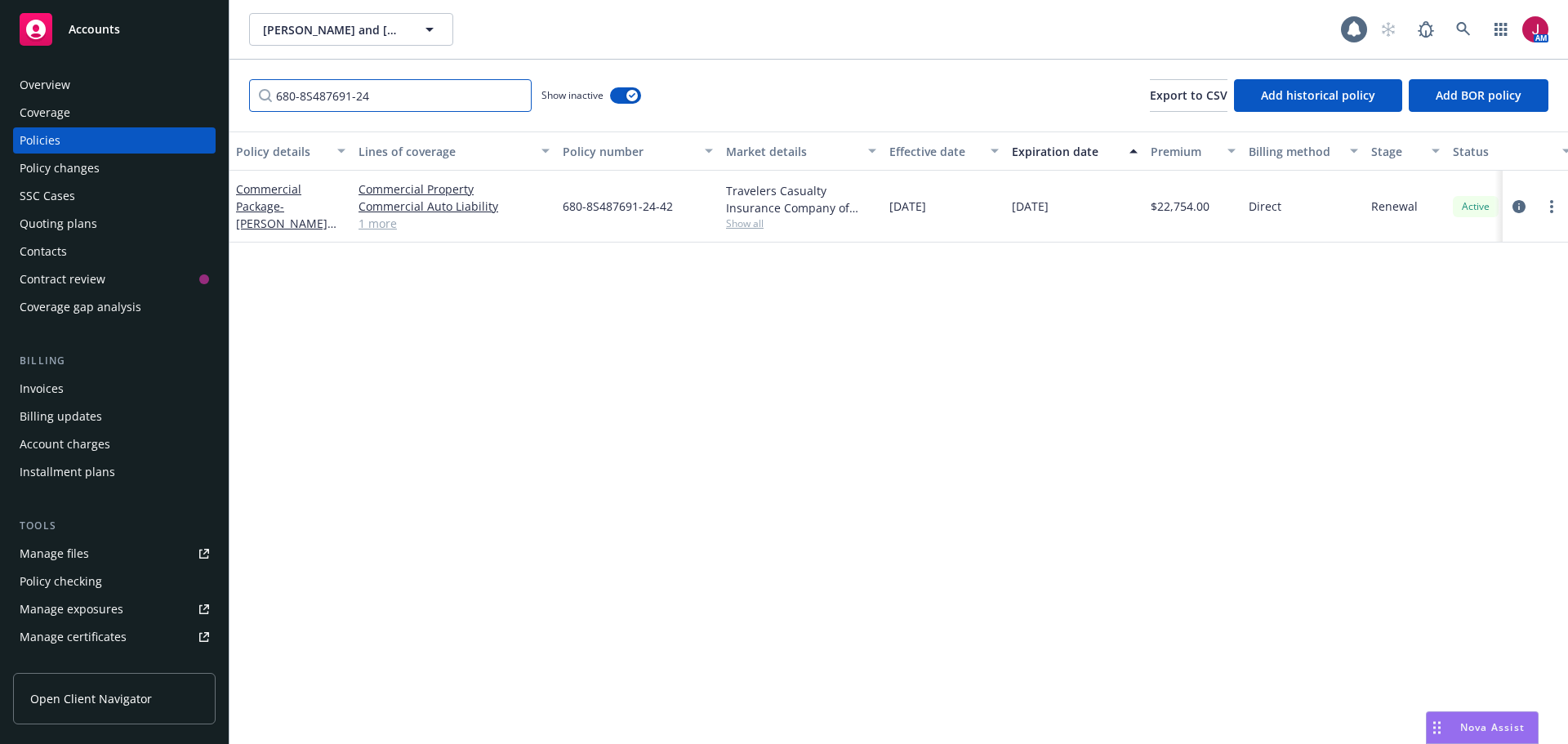
click at [515, 97] on input "680-8S487691-24" at bounding box center [390, 95] width 283 height 33
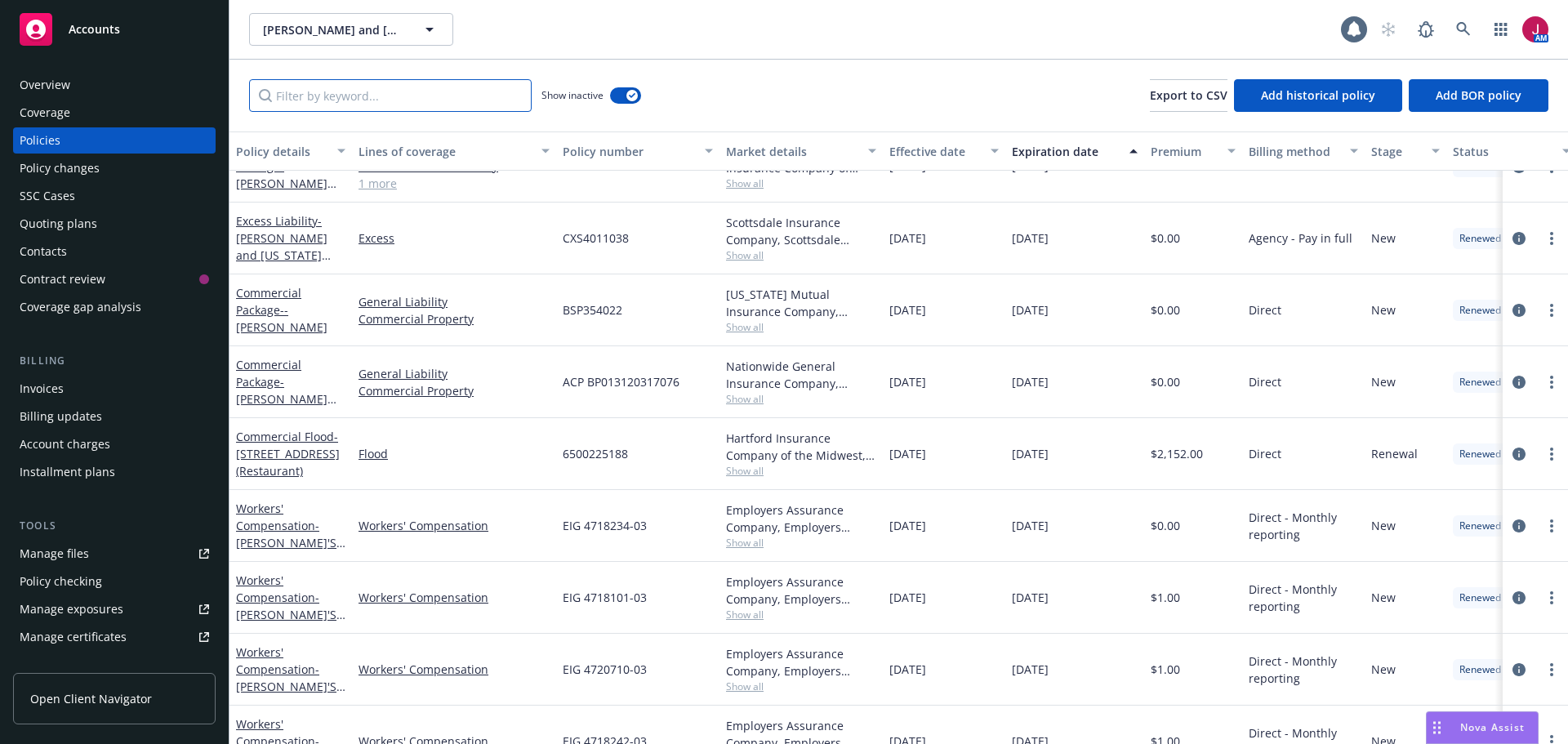
scroll to position [1824, 0]
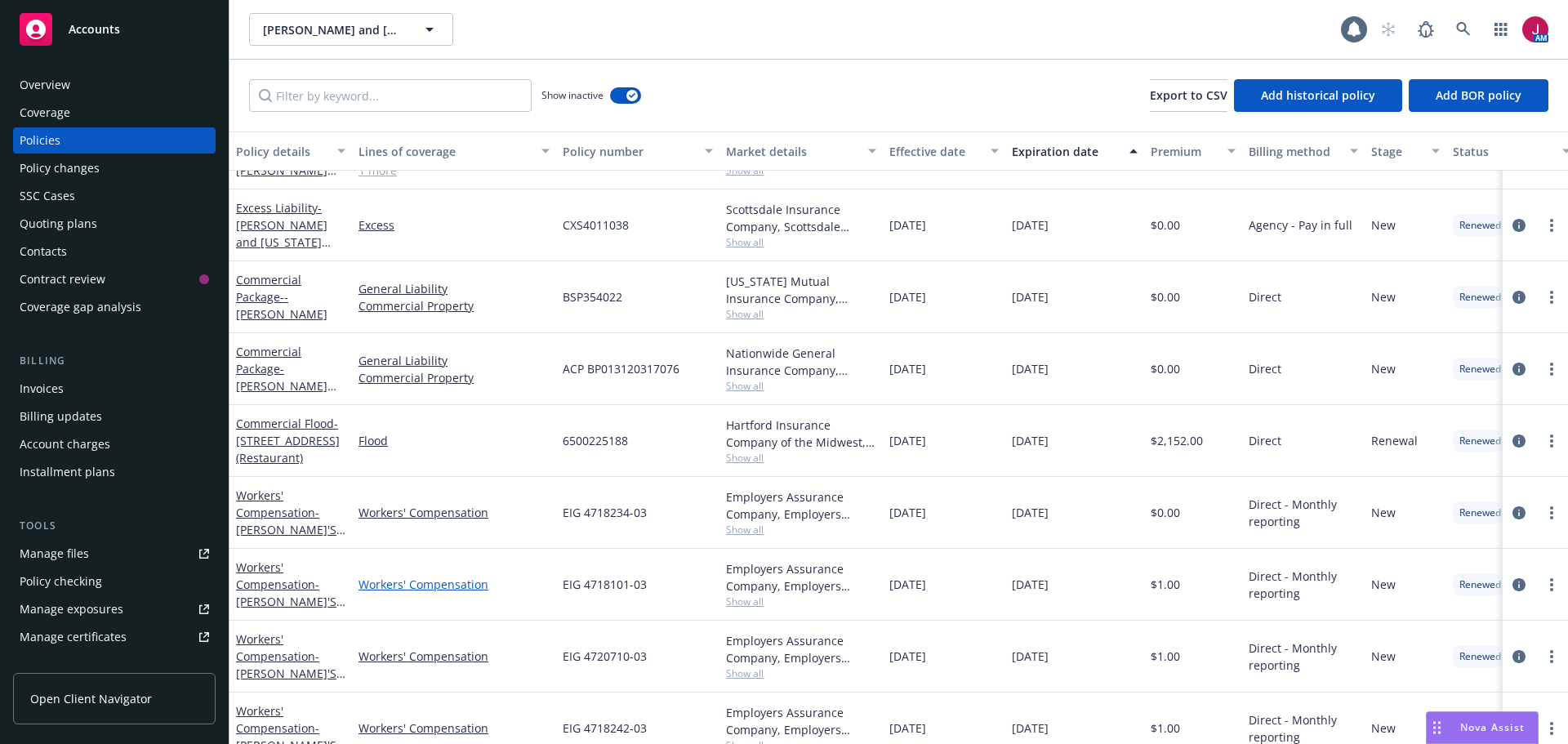
click at [518, 589] on link "Workers' Compensation" at bounding box center [454, 584] width 191 height 17
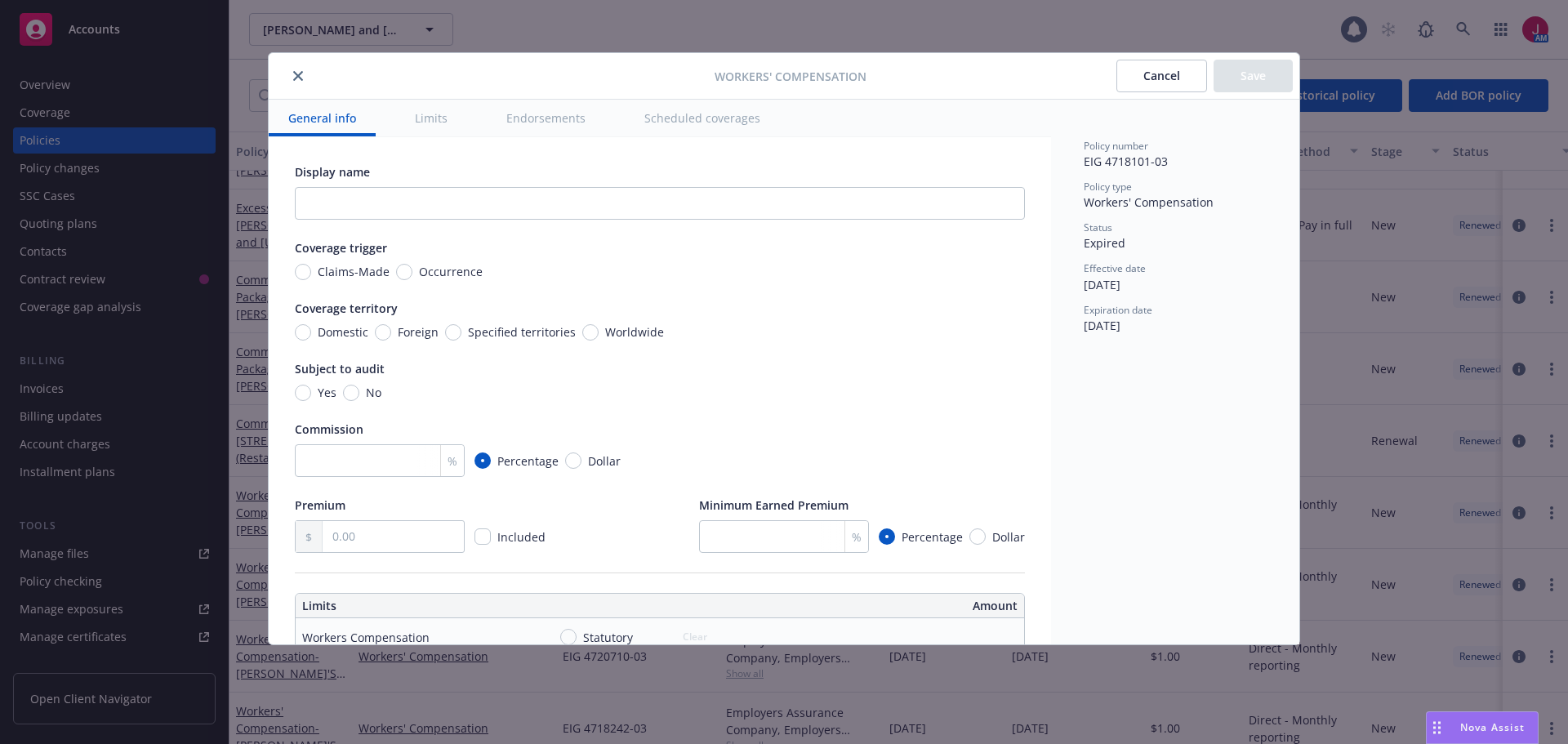
click at [301, 75] on icon "close" at bounding box center [298, 76] width 10 height 10
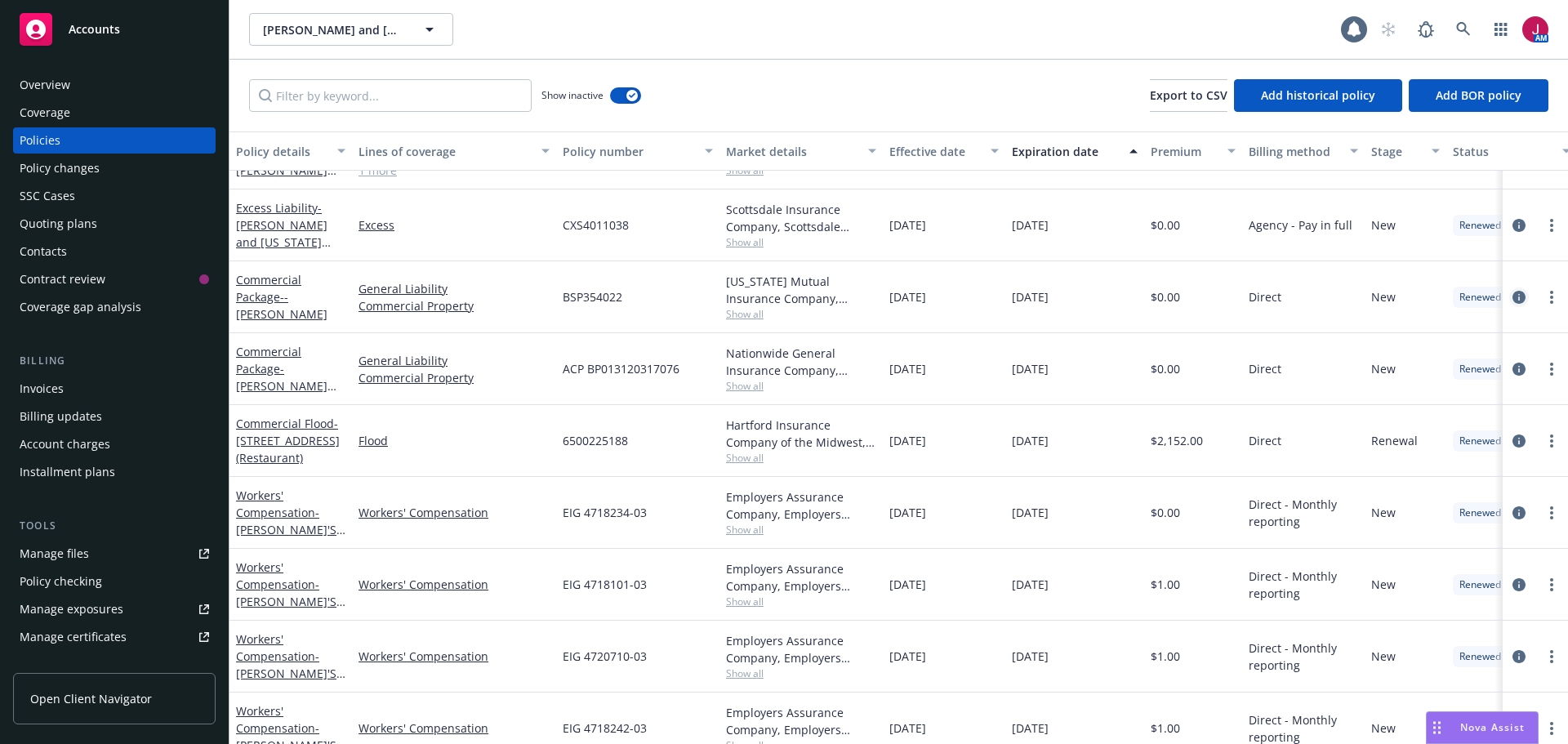
click at [1512, 301] on icon "circleInformation" at bounding box center [1518, 296] width 13 height 13
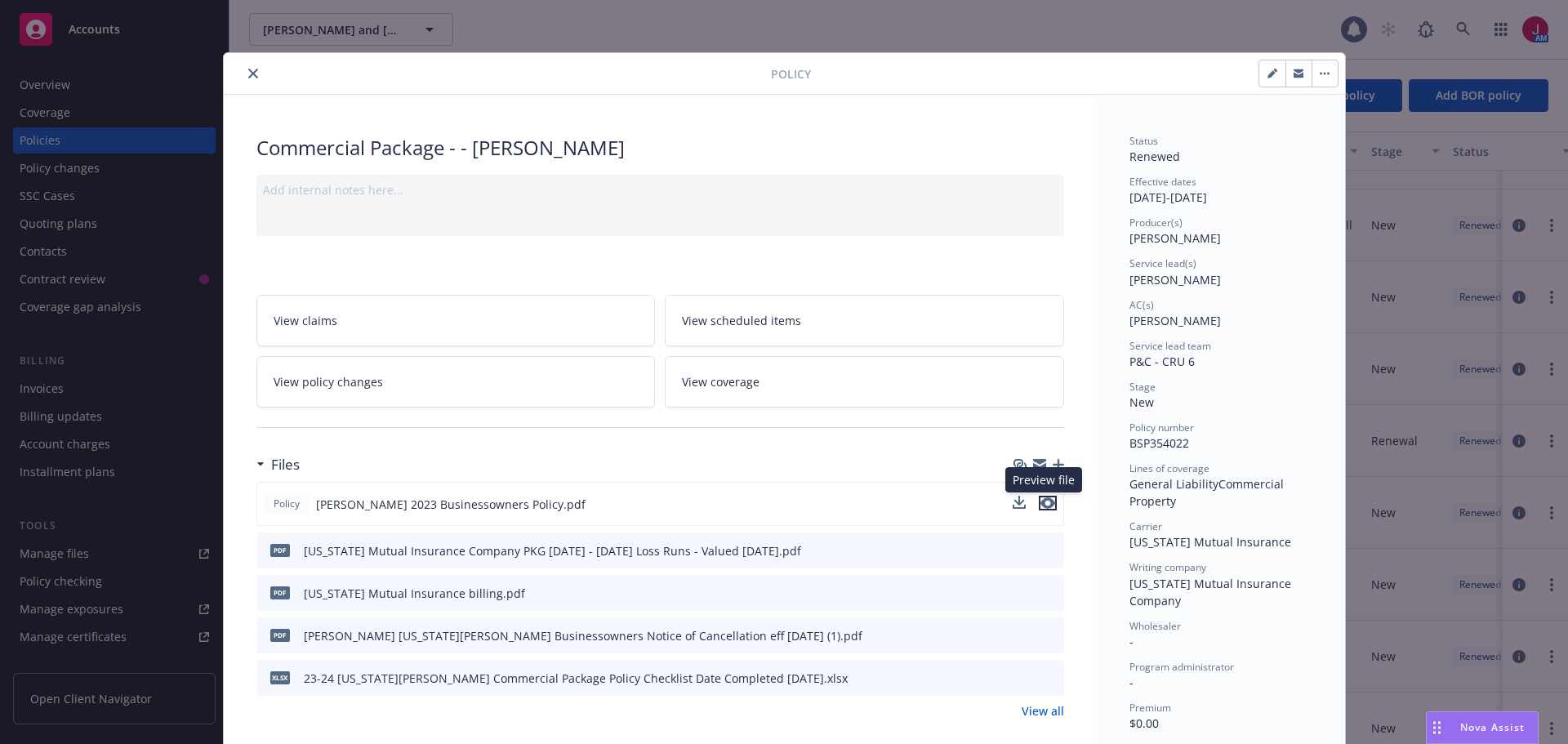
click at [1041, 506] on icon "preview file" at bounding box center [1047, 503] width 14 height 12
click at [248, 77] on icon "close" at bounding box center [253, 73] width 10 height 10
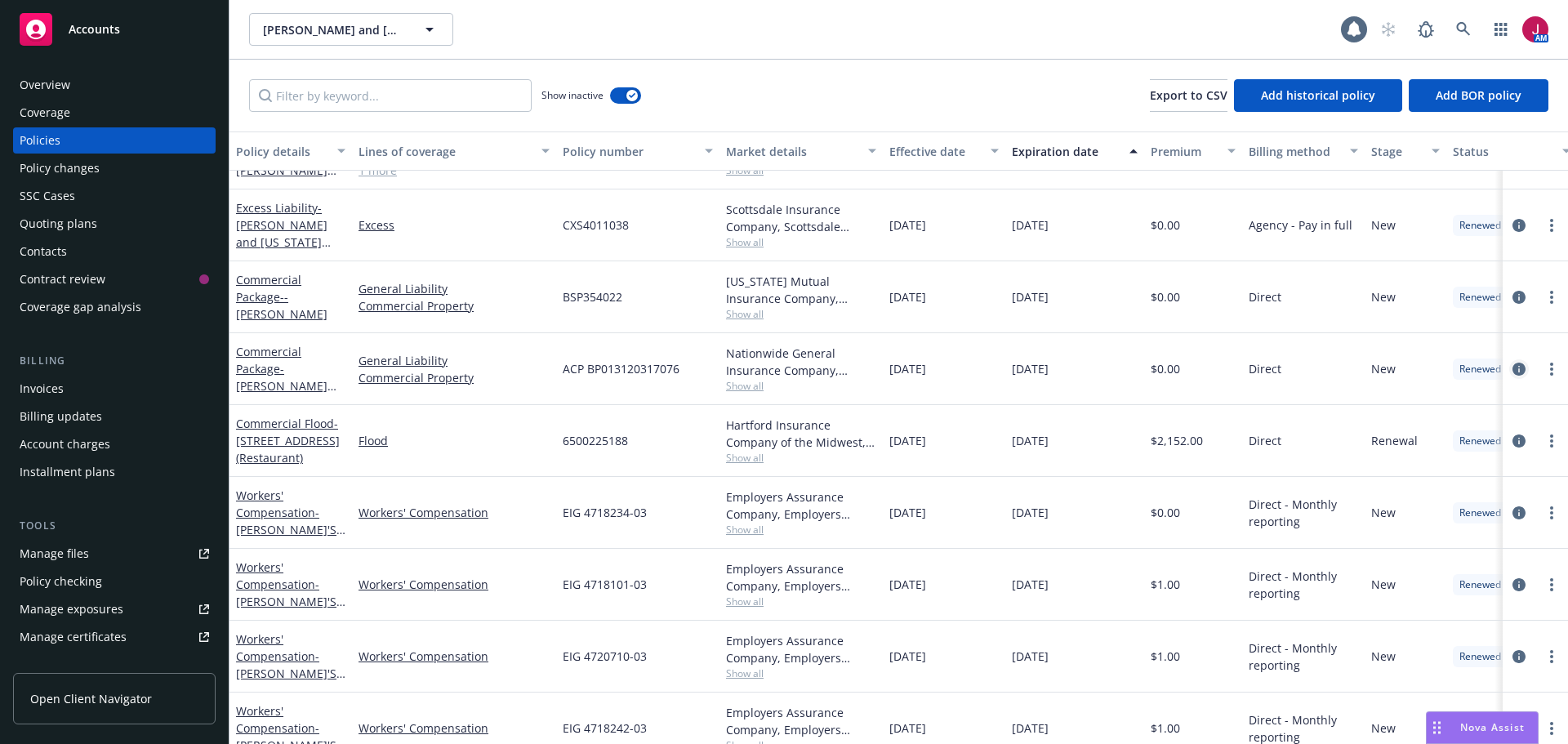
click at [1509, 377] on link "circleInformation" at bounding box center [1518, 369] width 19 height 19
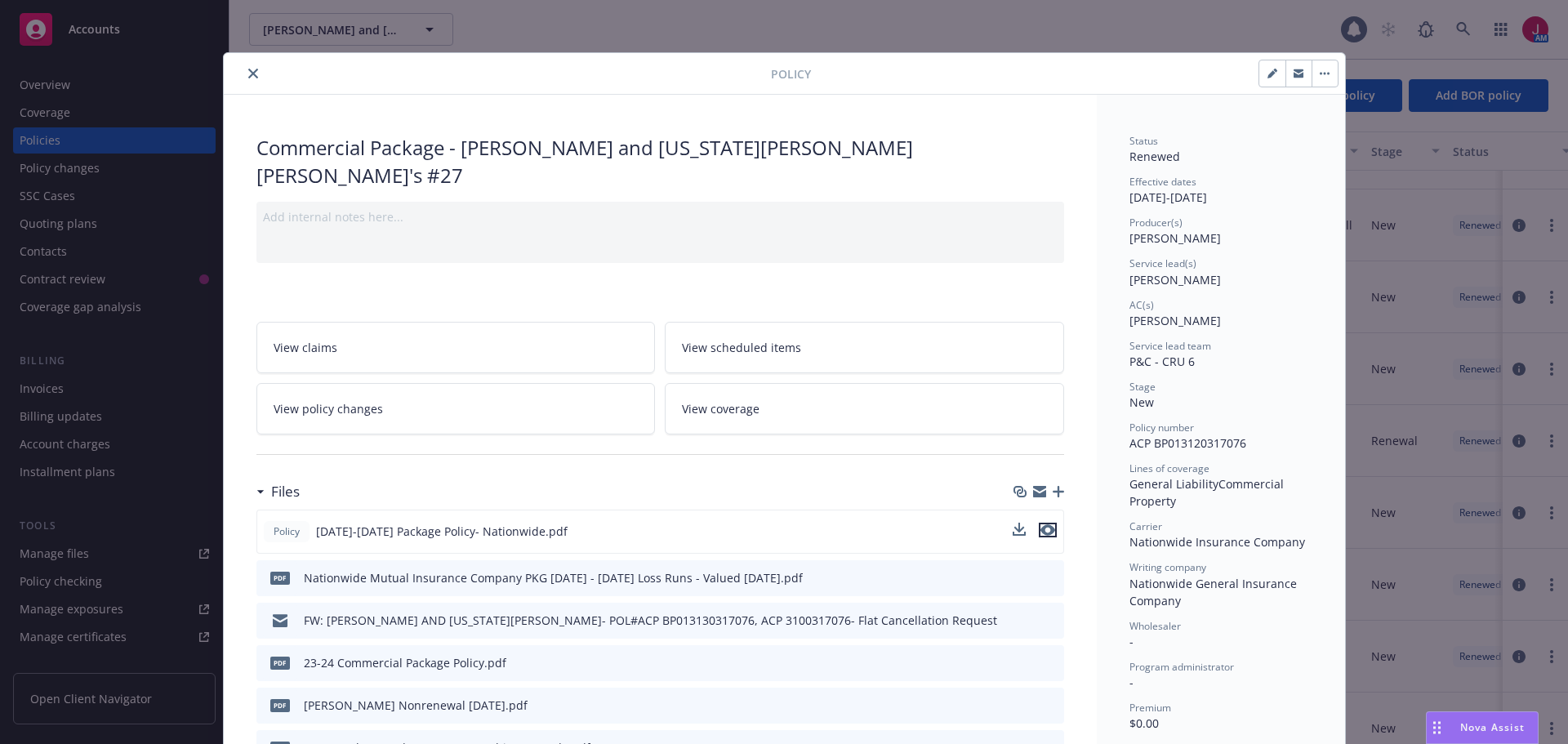
click at [1047, 524] on icon "preview file" at bounding box center [1047, 530] width 14 height 12
click at [248, 70] on icon "close" at bounding box center [253, 73] width 10 height 10
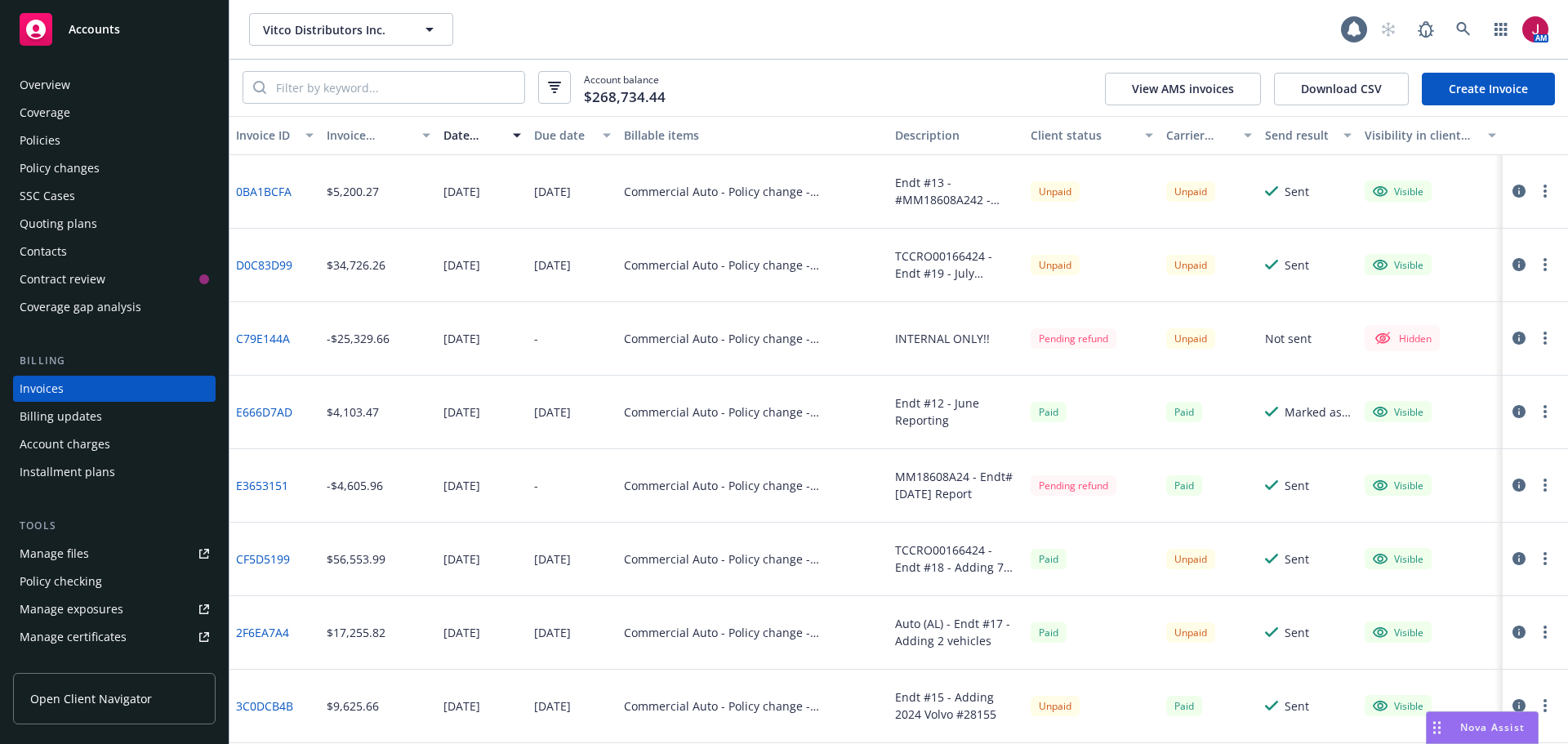
click at [119, 231] on div "Quoting plans" at bounding box center [114, 224] width 189 height 26
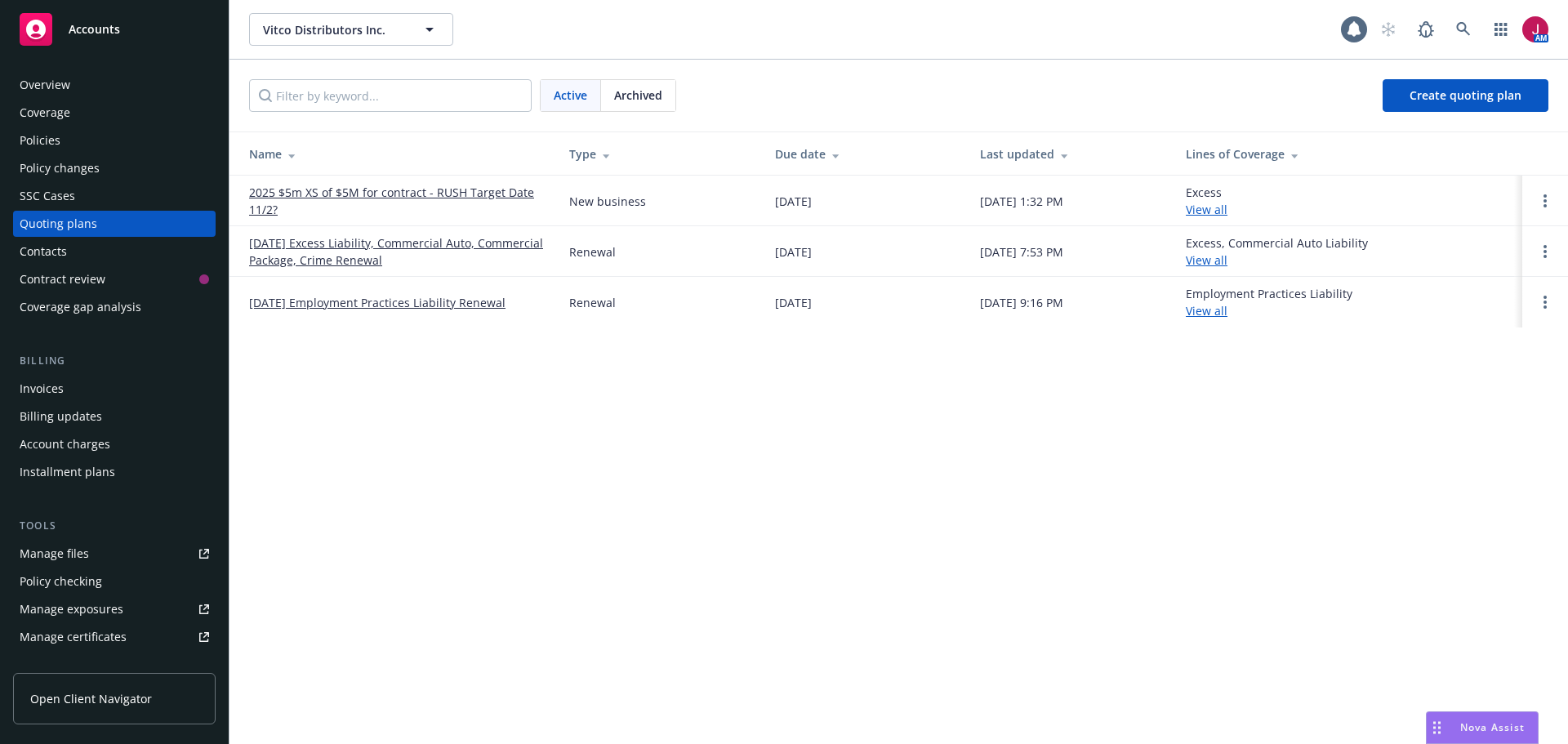
click at [440, 197] on link "2025 $5m XS of $5M for contract - RUSH Target Date 11/2?" at bounding box center [396, 201] width 294 height 35
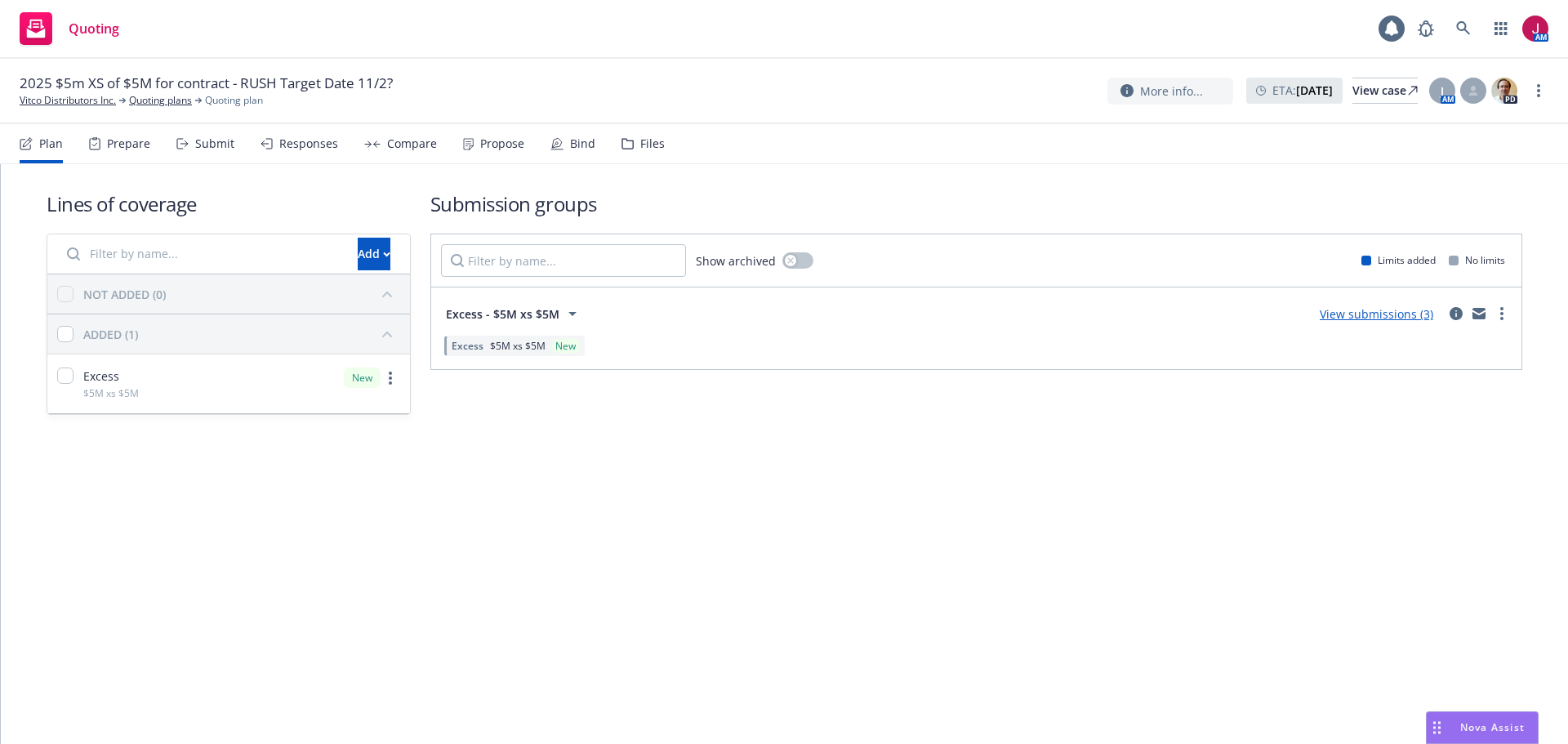
click at [220, 144] on div "Submit" at bounding box center [214, 143] width 39 height 13
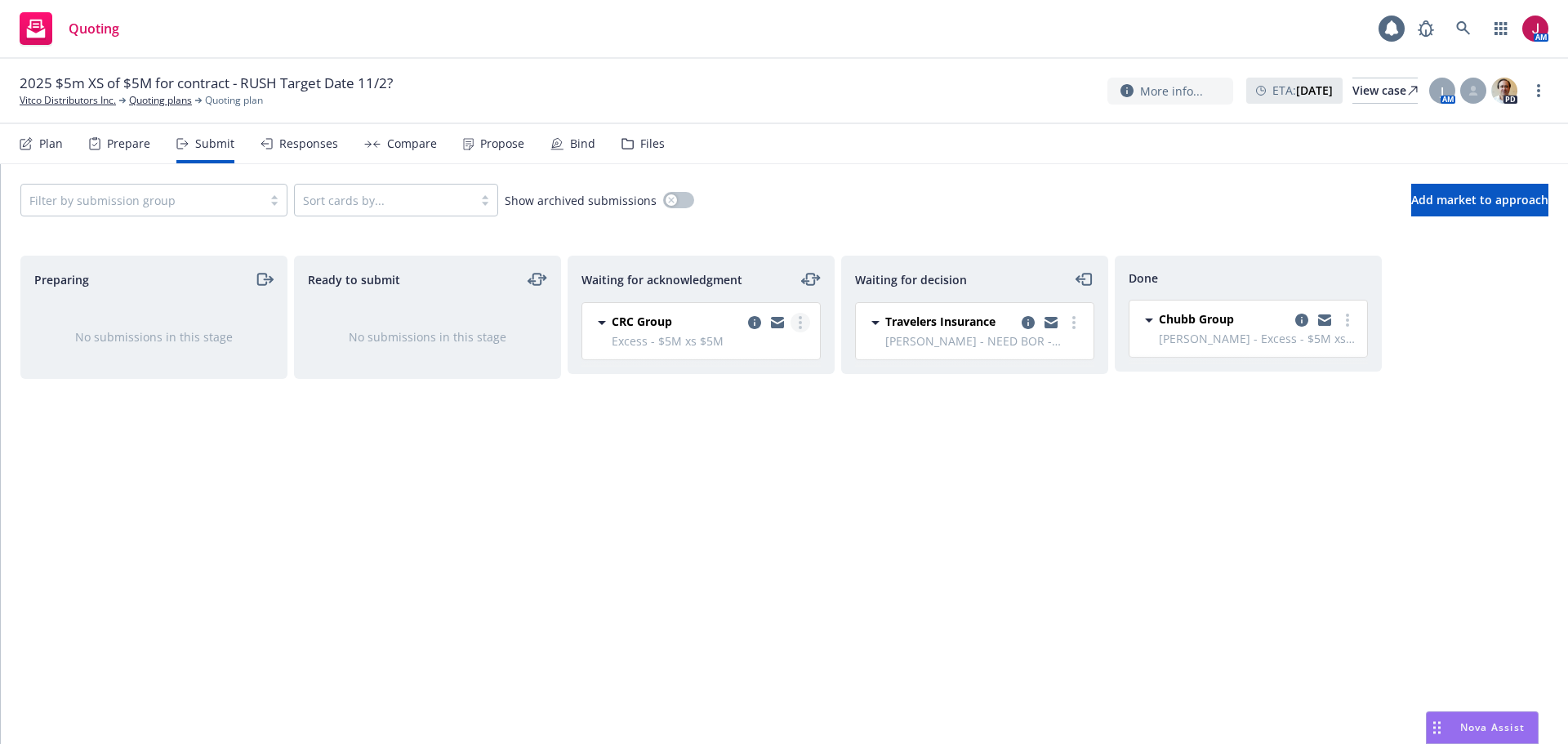
click at [803, 322] on link "more" at bounding box center [800, 322] width 19 height 19
click at [735, 551] on span "Copy logging email" at bounding box center [717, 551] width 143 height 15
